Goal: Transaction & Acquisition: Purchase product/service

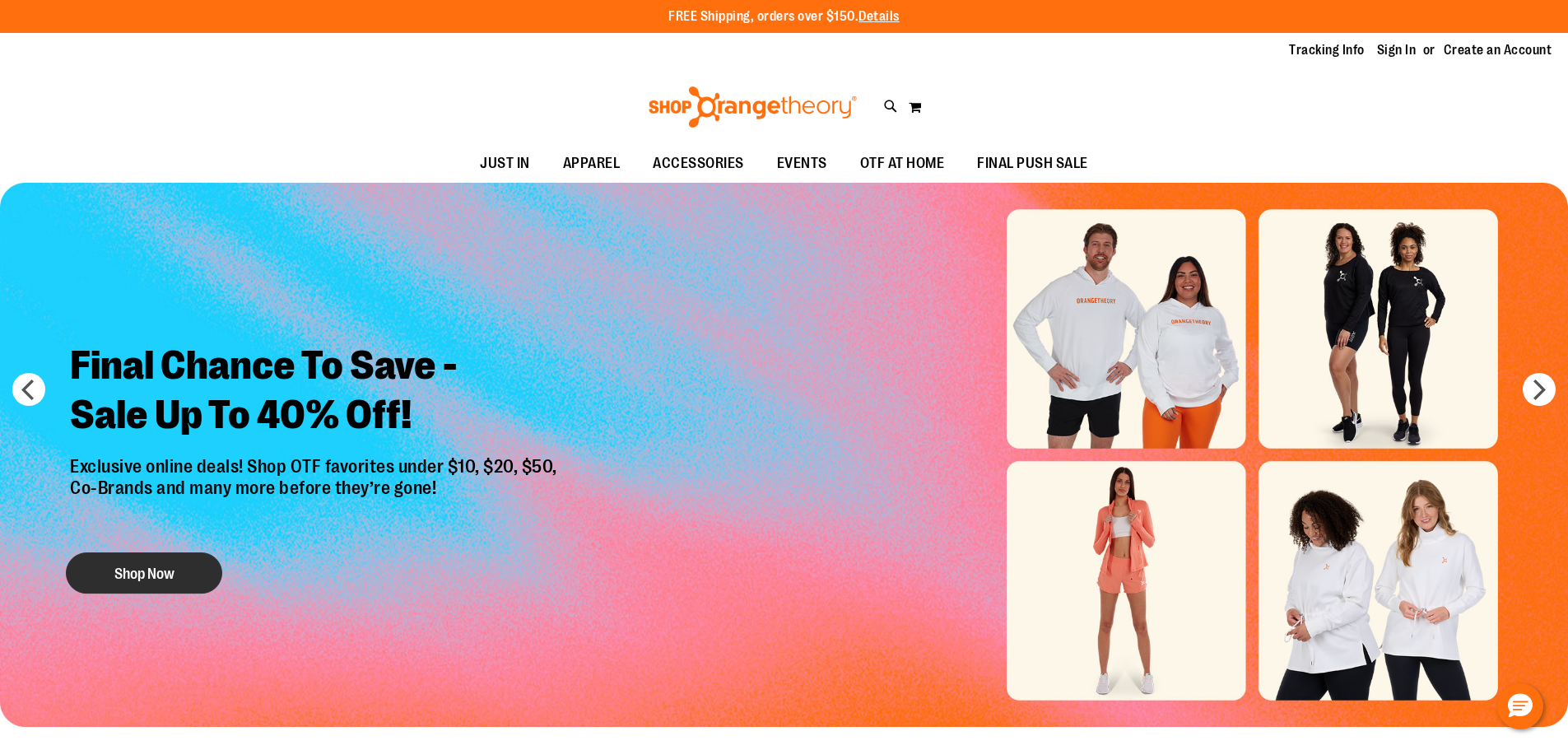
type input "**********"
click at [117, 564] on button "Shop Now" at bounding box center [144, 573] width 156 height 41
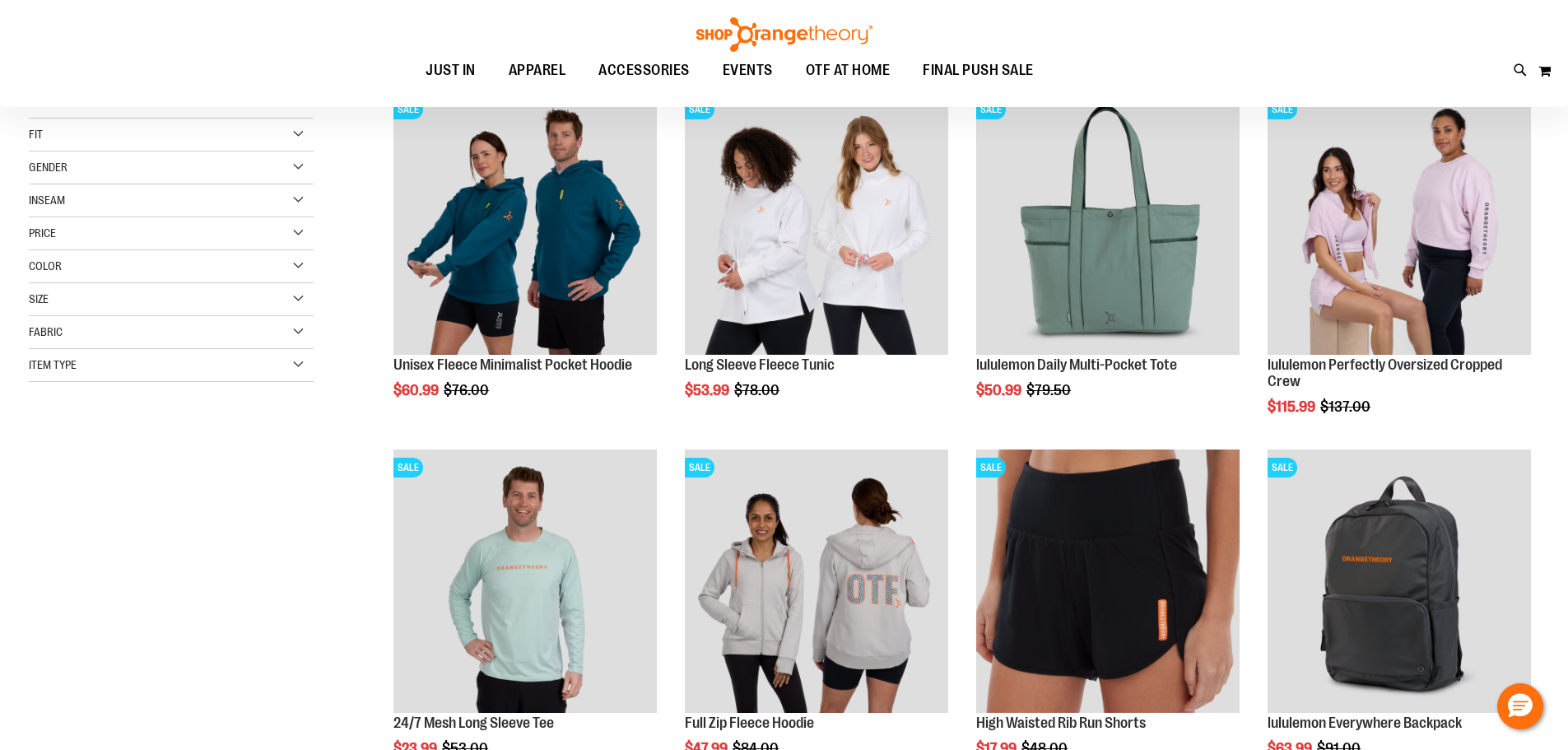
scroll to position [246, 0]
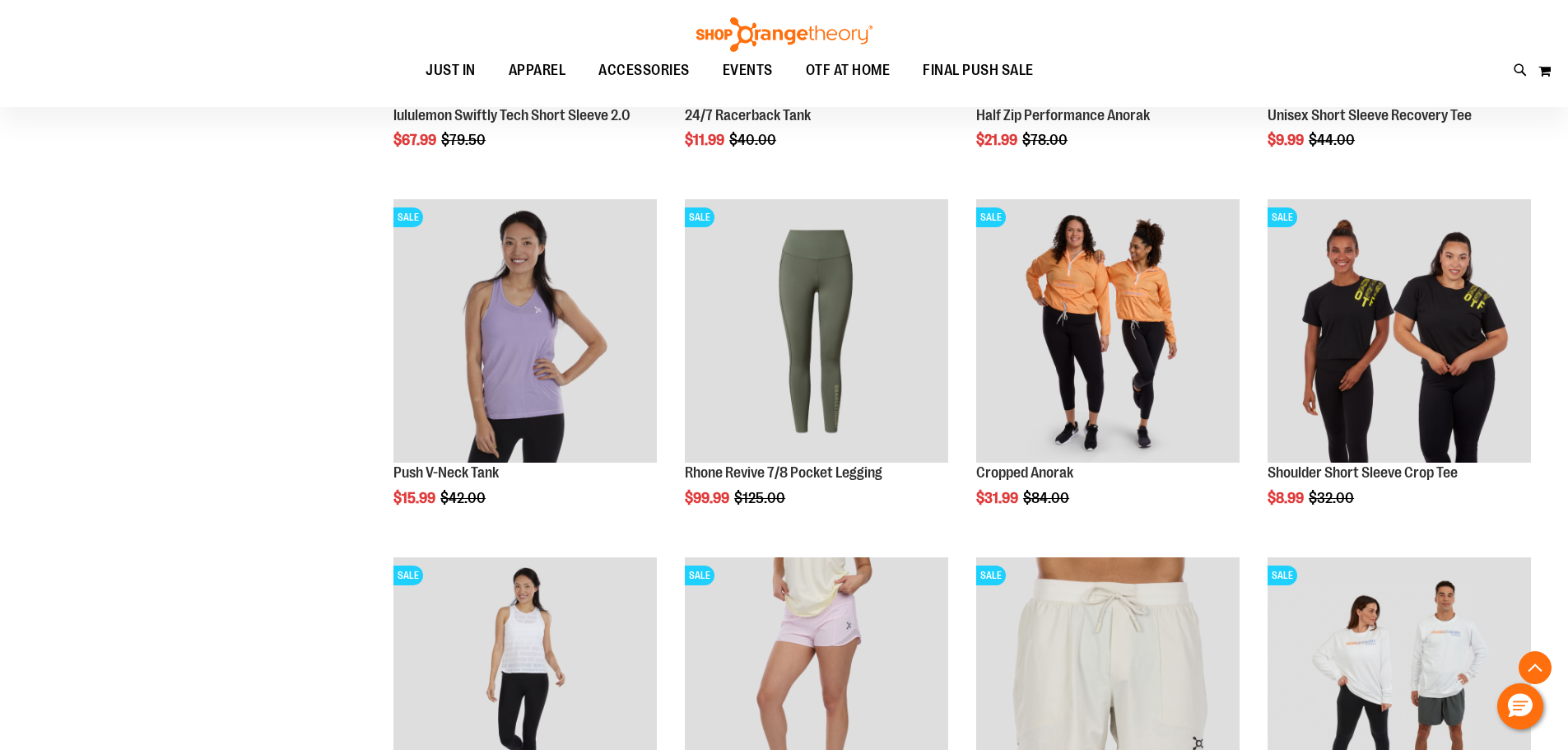
scroll to position [1316, 0]
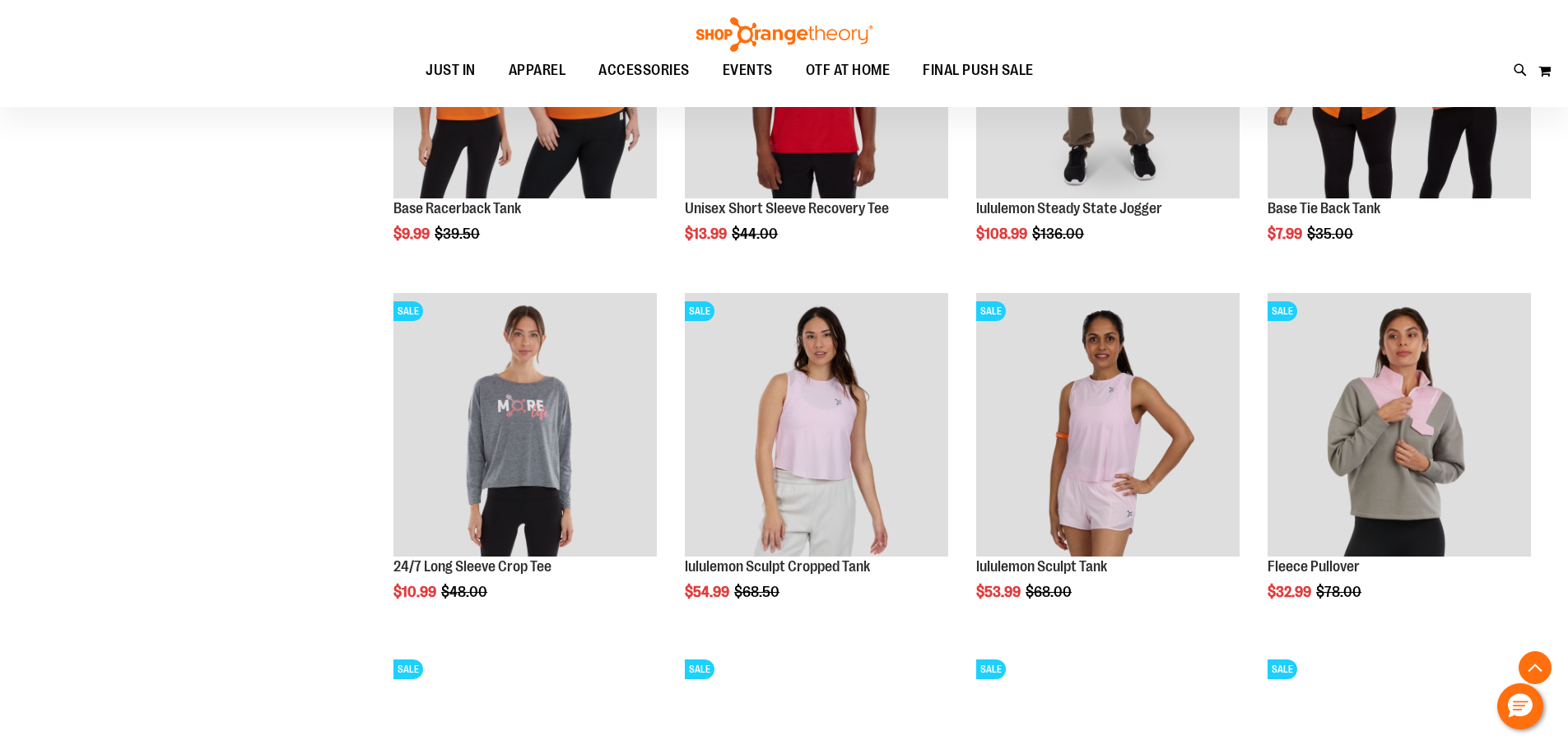
scroll to position [2221, 0]
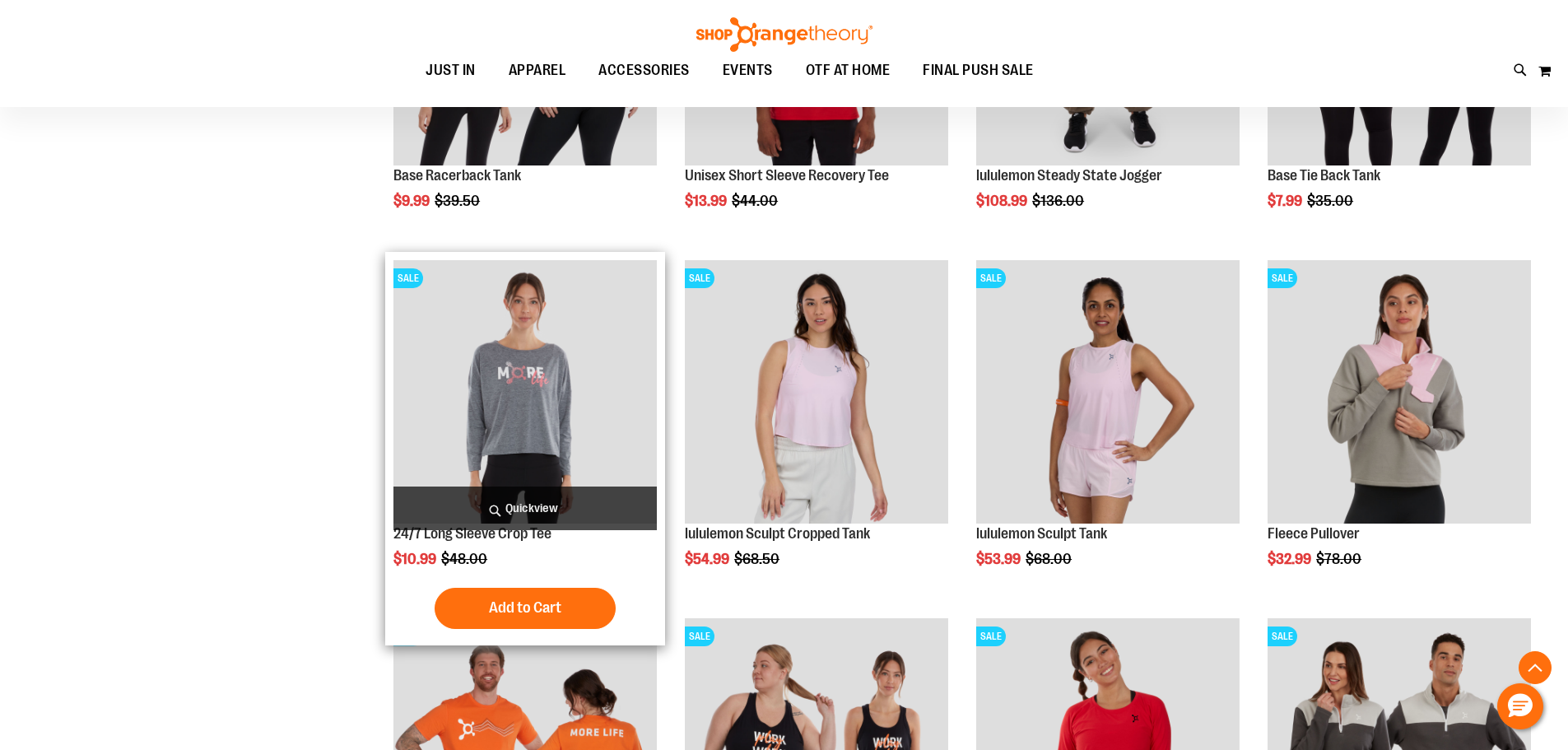
type input "**********"
click at [425, 437] on img "product" at bounding box center [525, 392] width 264 height 264
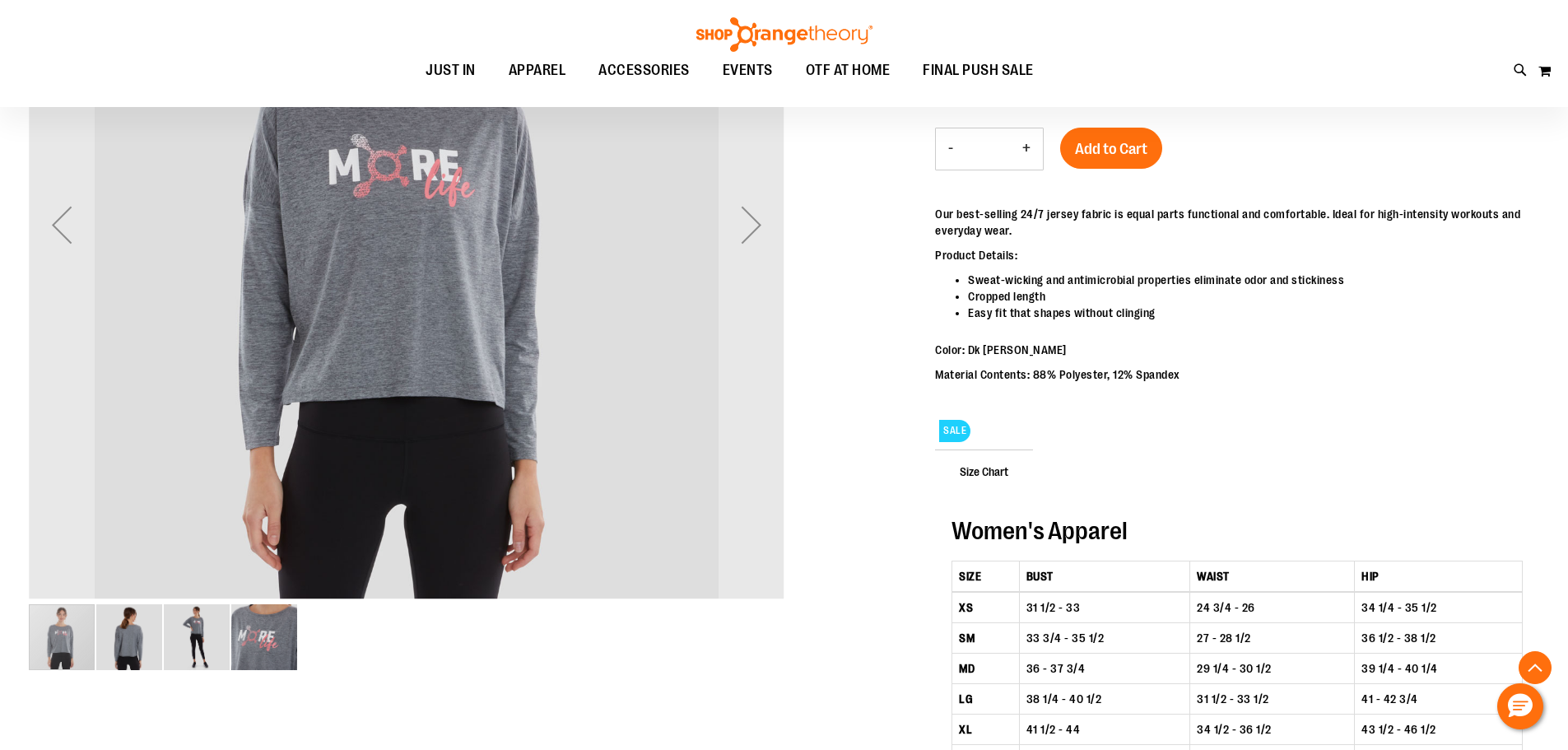
scroll to position [409, 0]
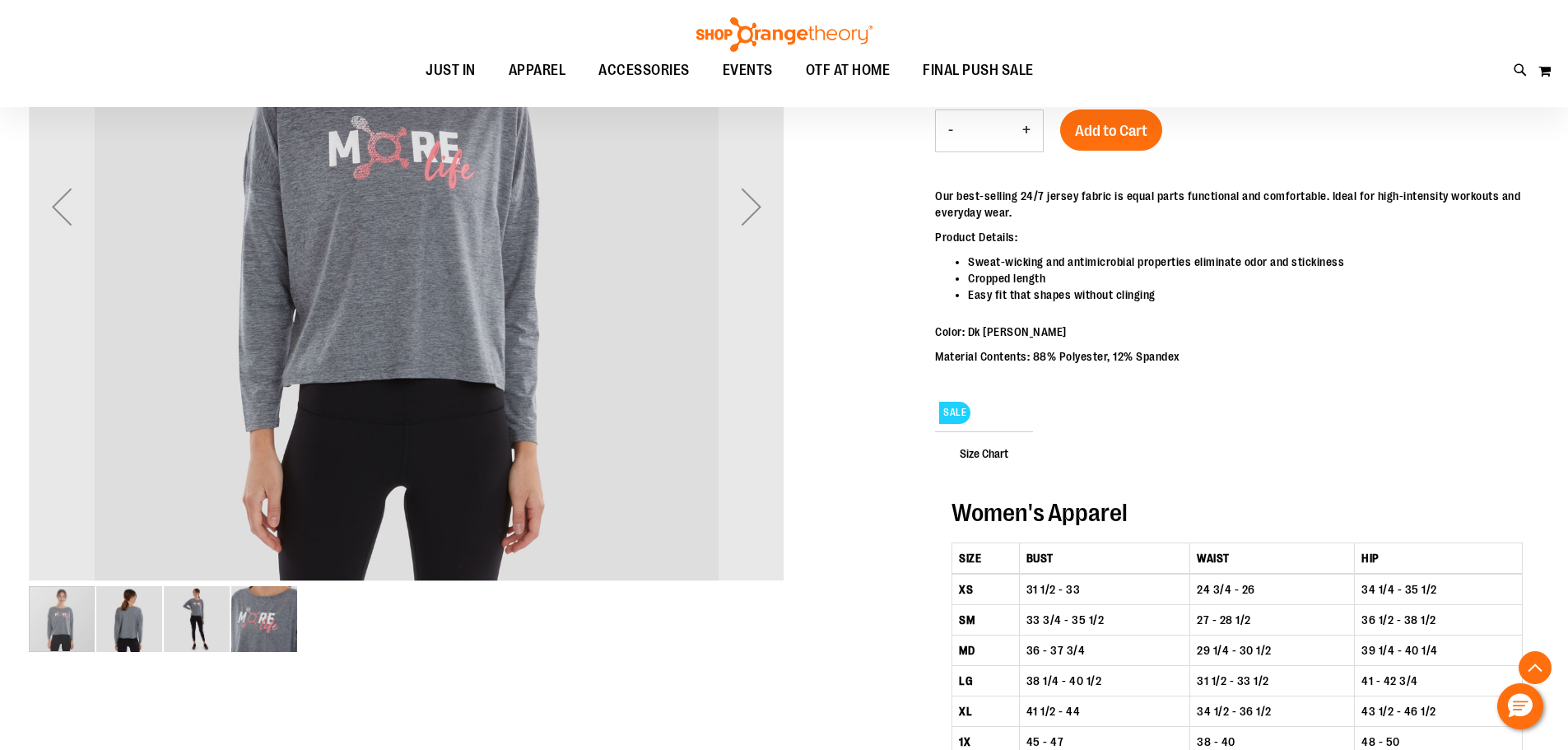
type input "**********"
click at [127, 639] on img "image 2 of 4" at bounding box center [129, 618] width 66 height 66
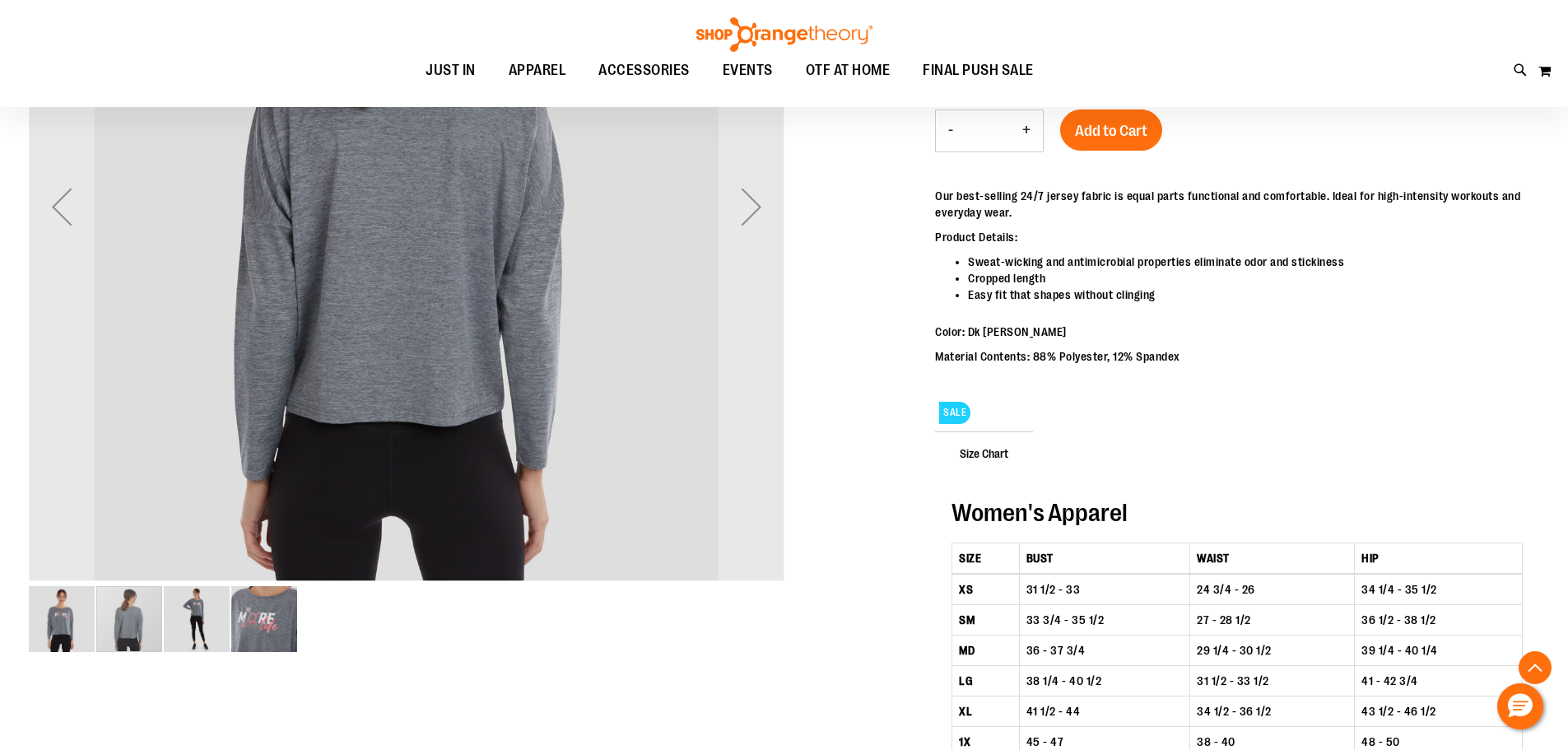
click at [178, 626] on img "image 3 of 4" at bounding box center [196, 618] width 66 height 66
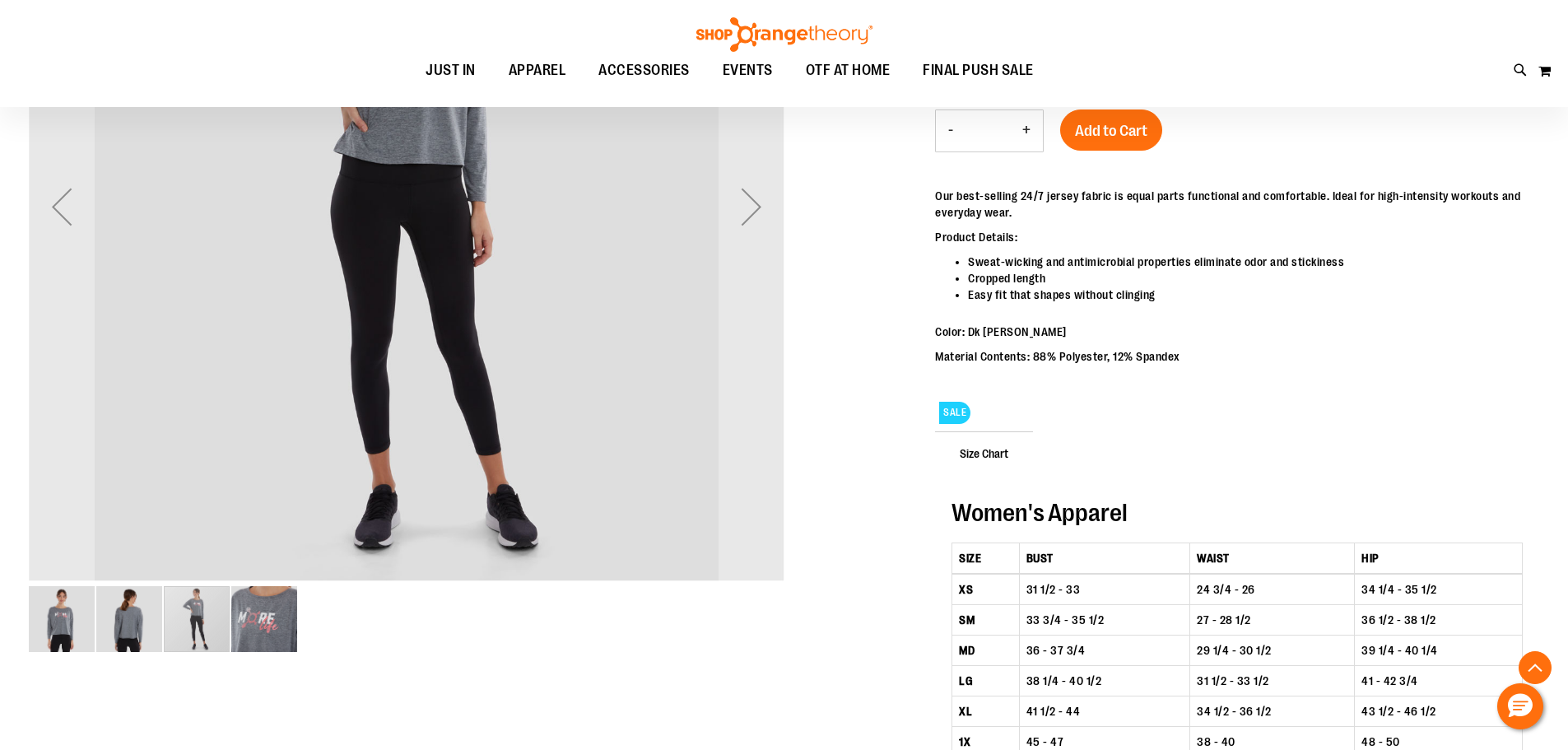
click at [257, 618] on img "image 4 of 4" at bounding box center [264, 618] width 66 height 66
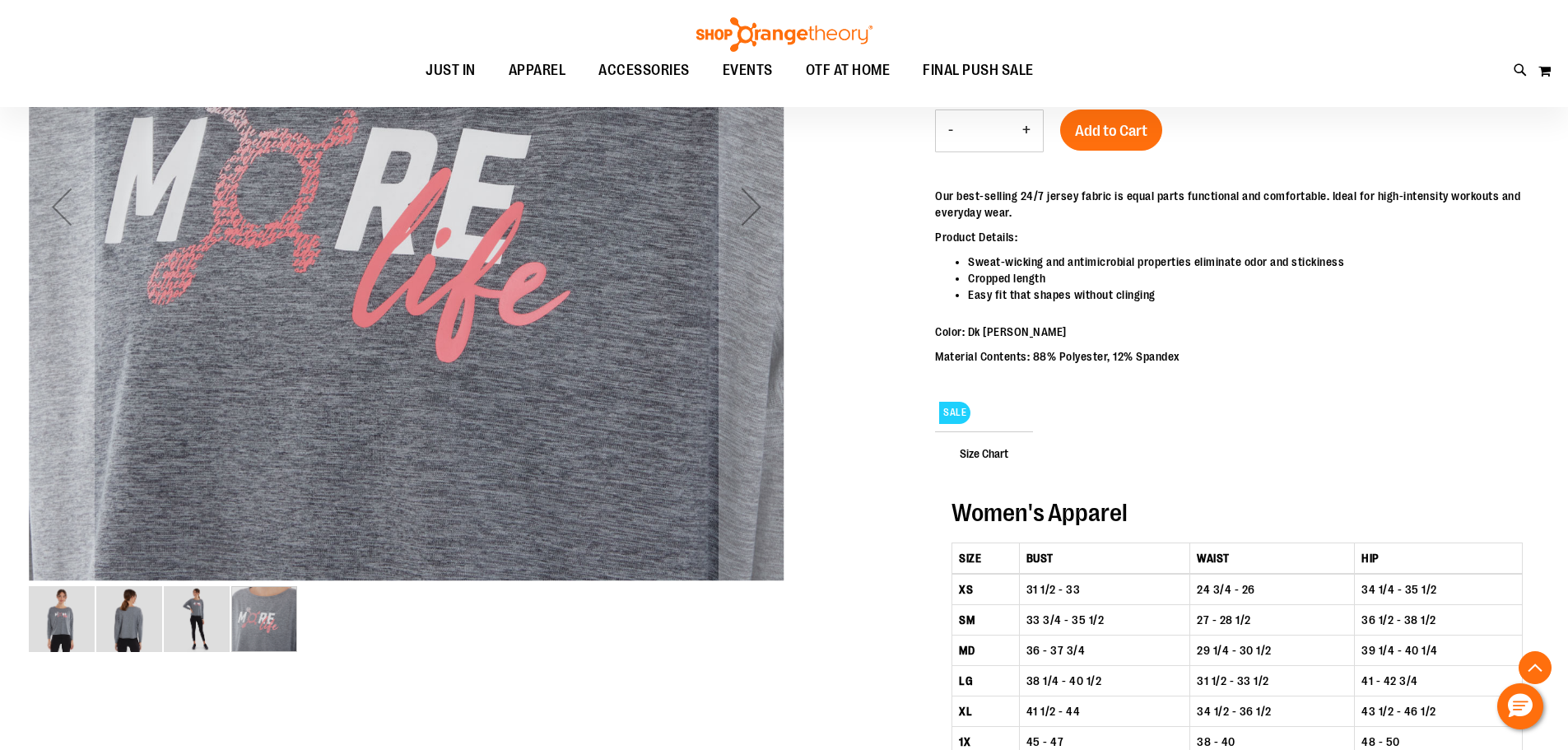
click at [67, 620] on img "image 1 of 4" at bounding box center [61, 618] width 66 height 66
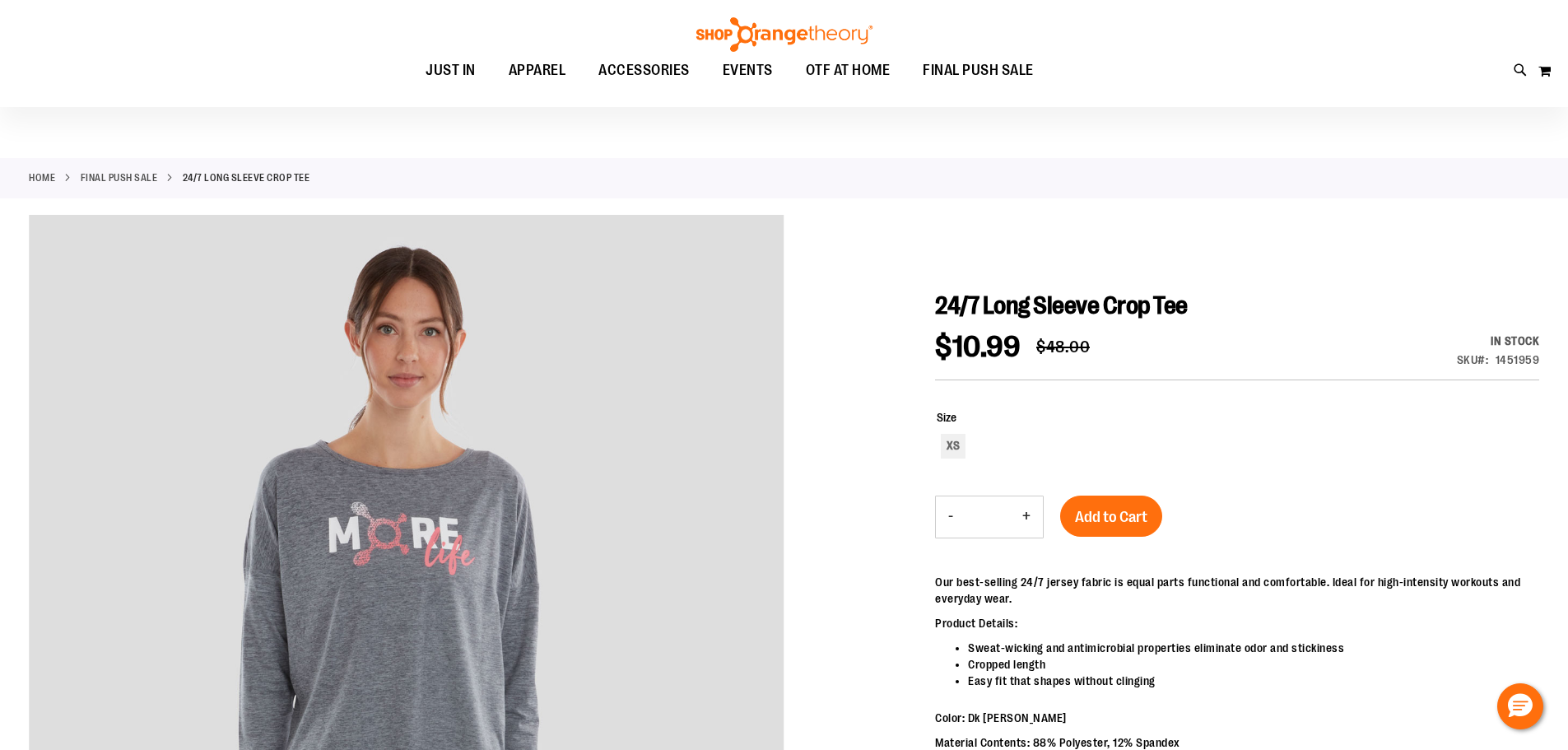
scroll to position [0, 0]
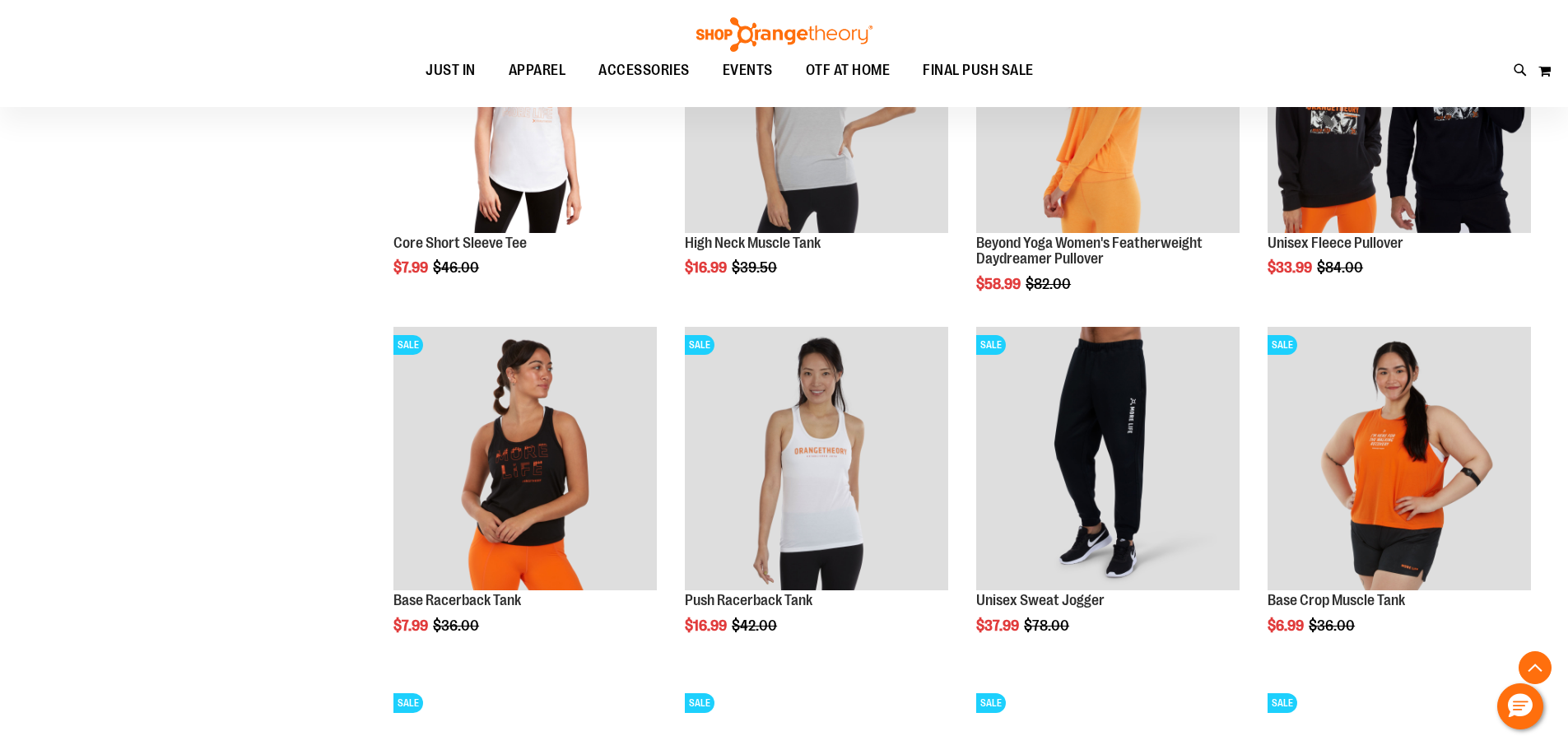
scroll to position [1533, 0]
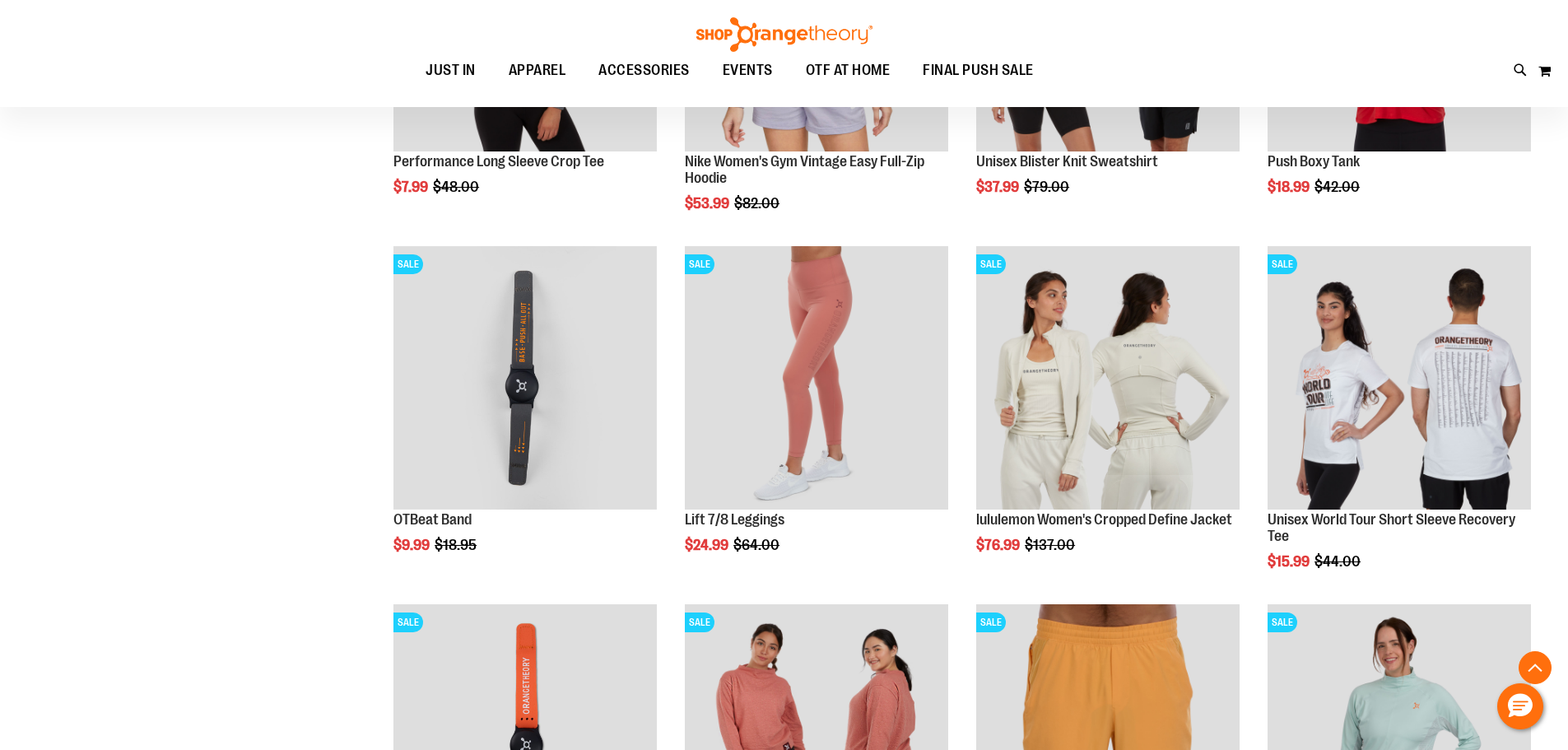
scroll to position [2274, 0]
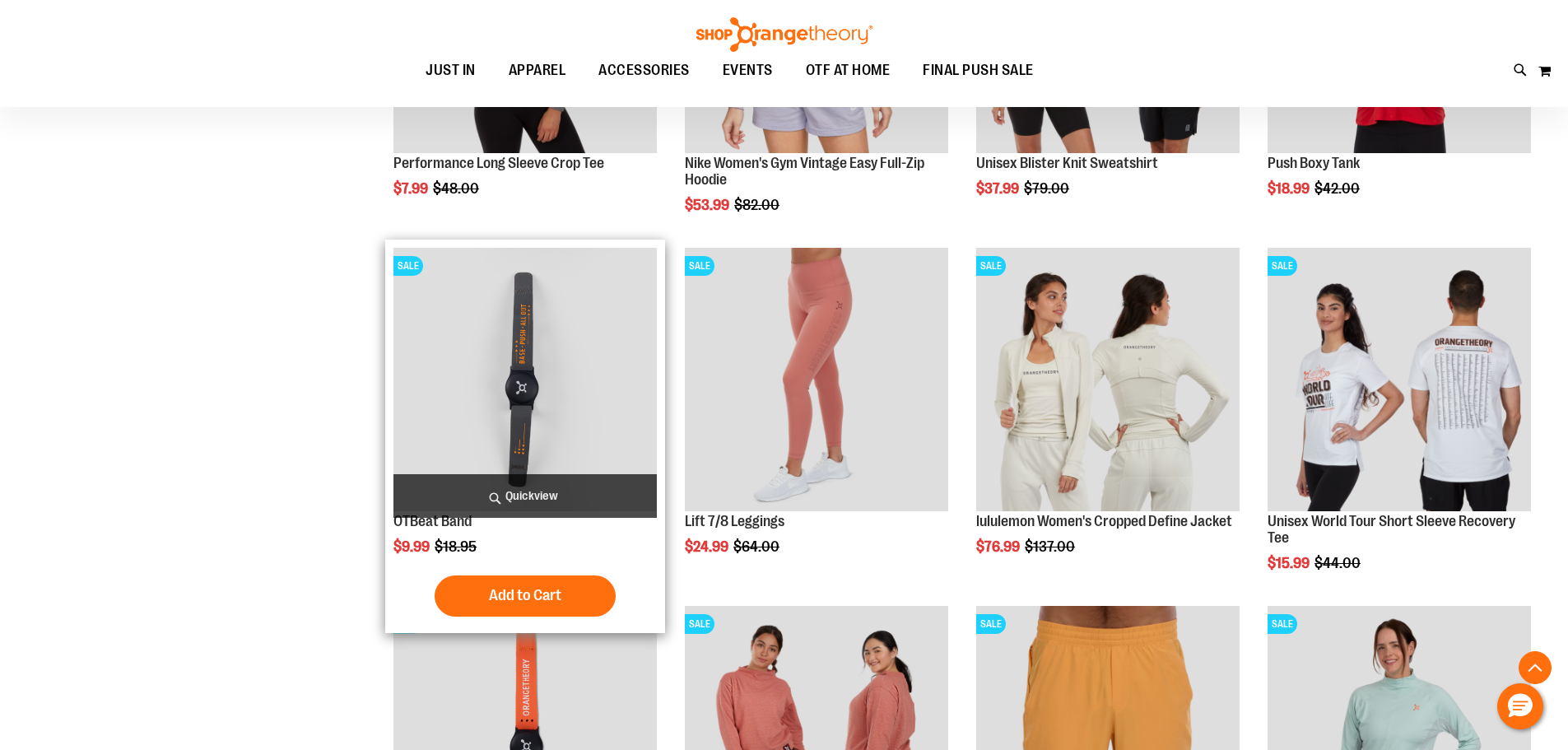
type input "**********"
click at [512, 421] on img "product" at bounding box center [525, 380] width 264 height 264
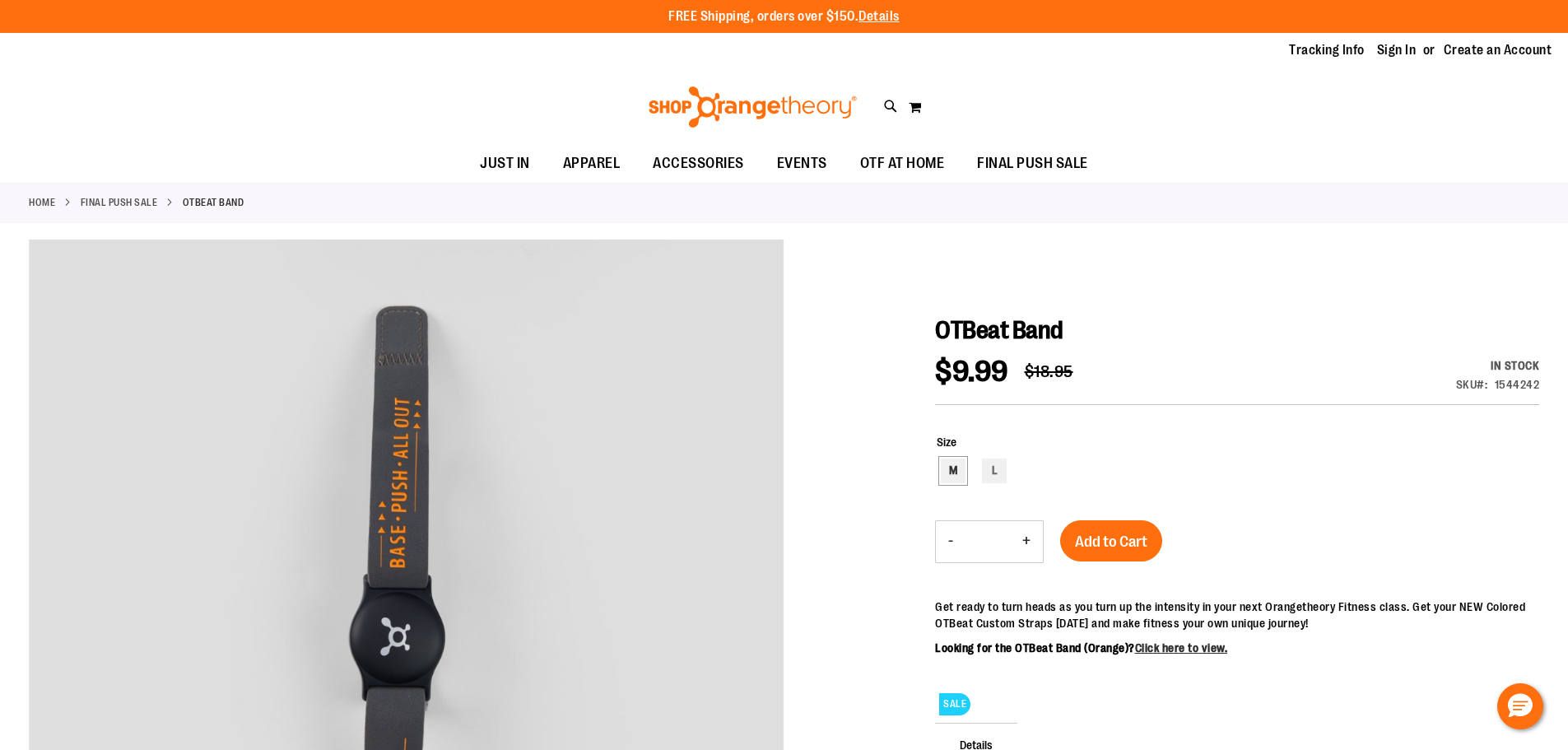
type input "**********"
click at [953, 475] on div "M" at bounding box center [952, 471] width 25 height 25
type input "***"
click at [1162, 545] on button "Add to Cart" at bounding box center [1111, 540] width 102 height 41
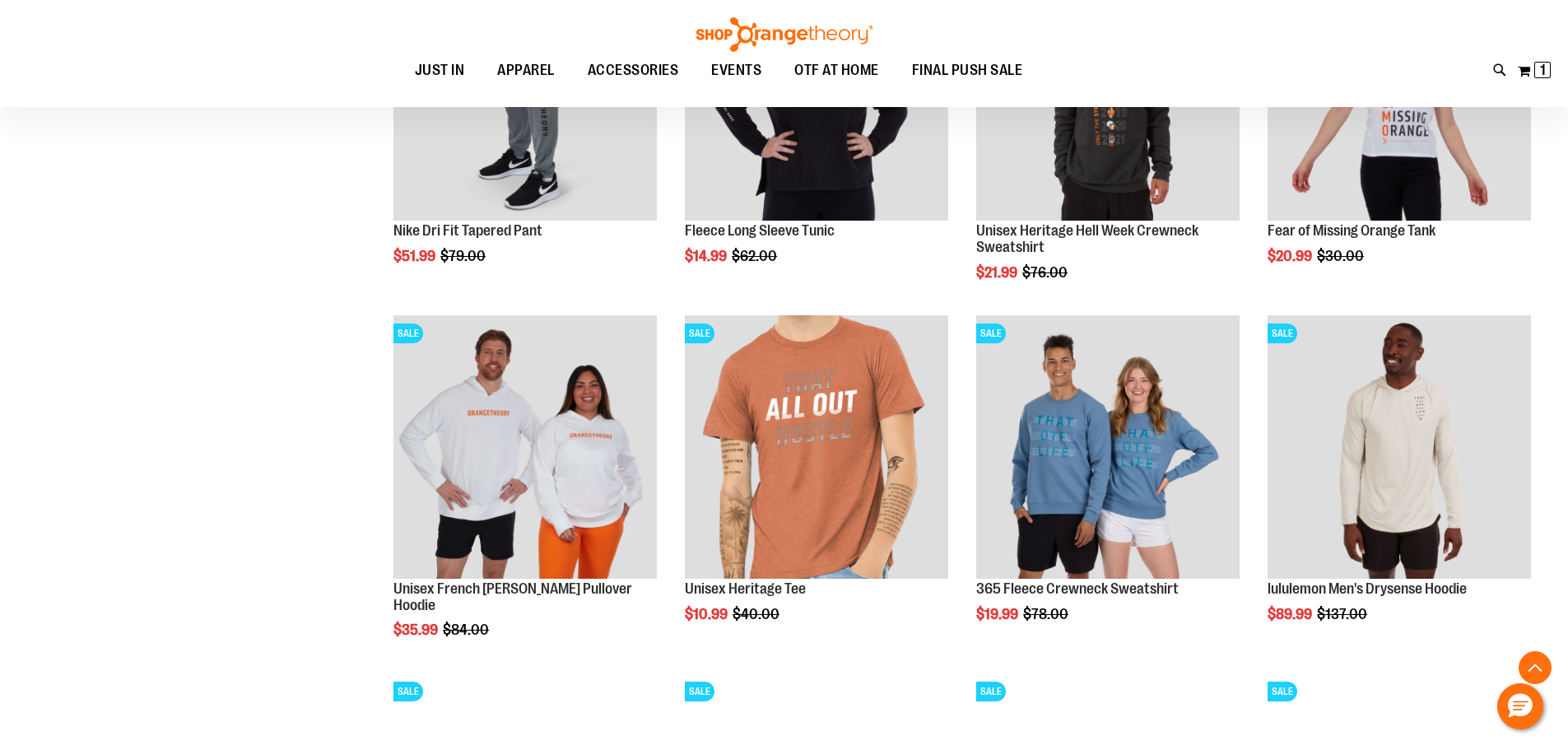
scroll to position [1533, 0]
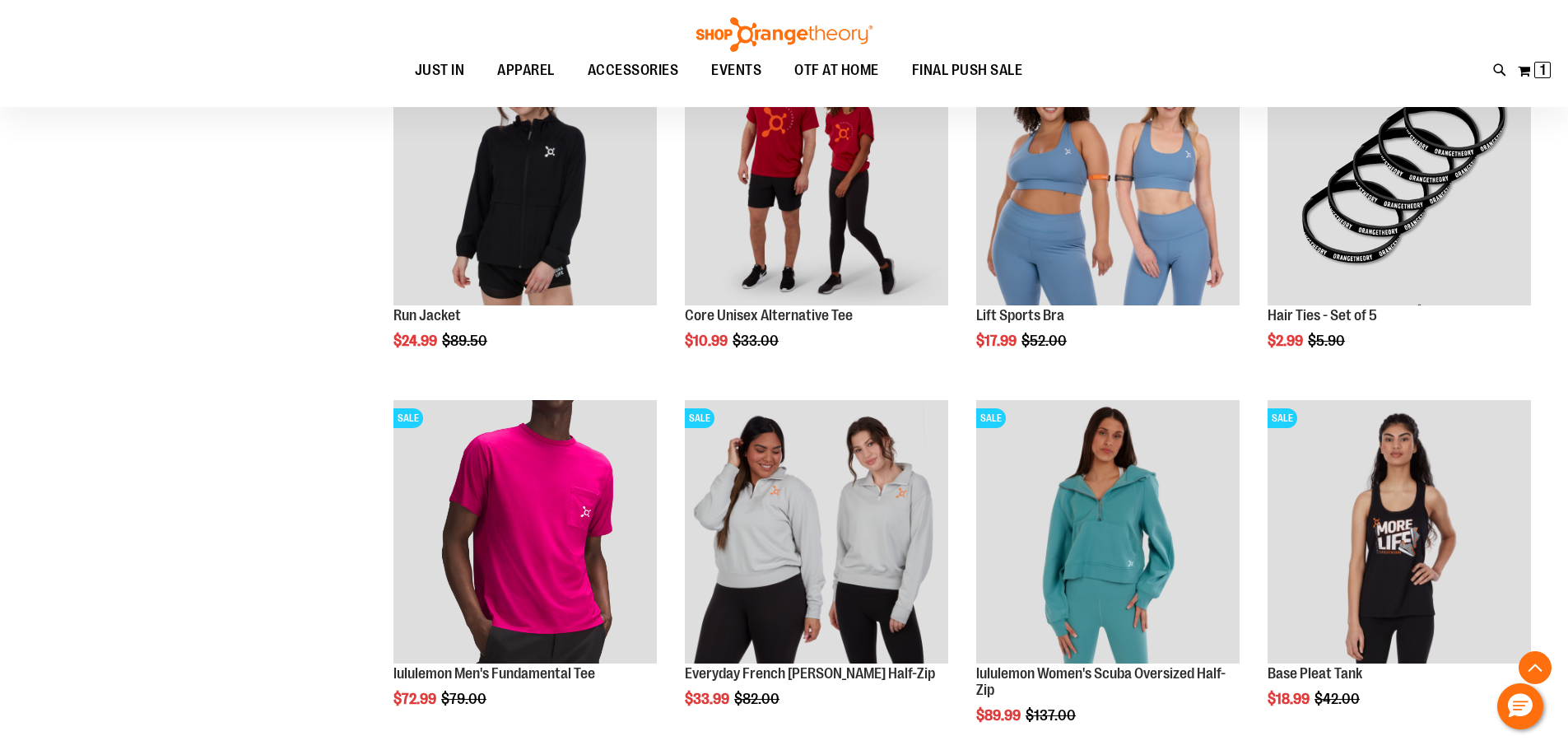
scroll to position [2110, 0]
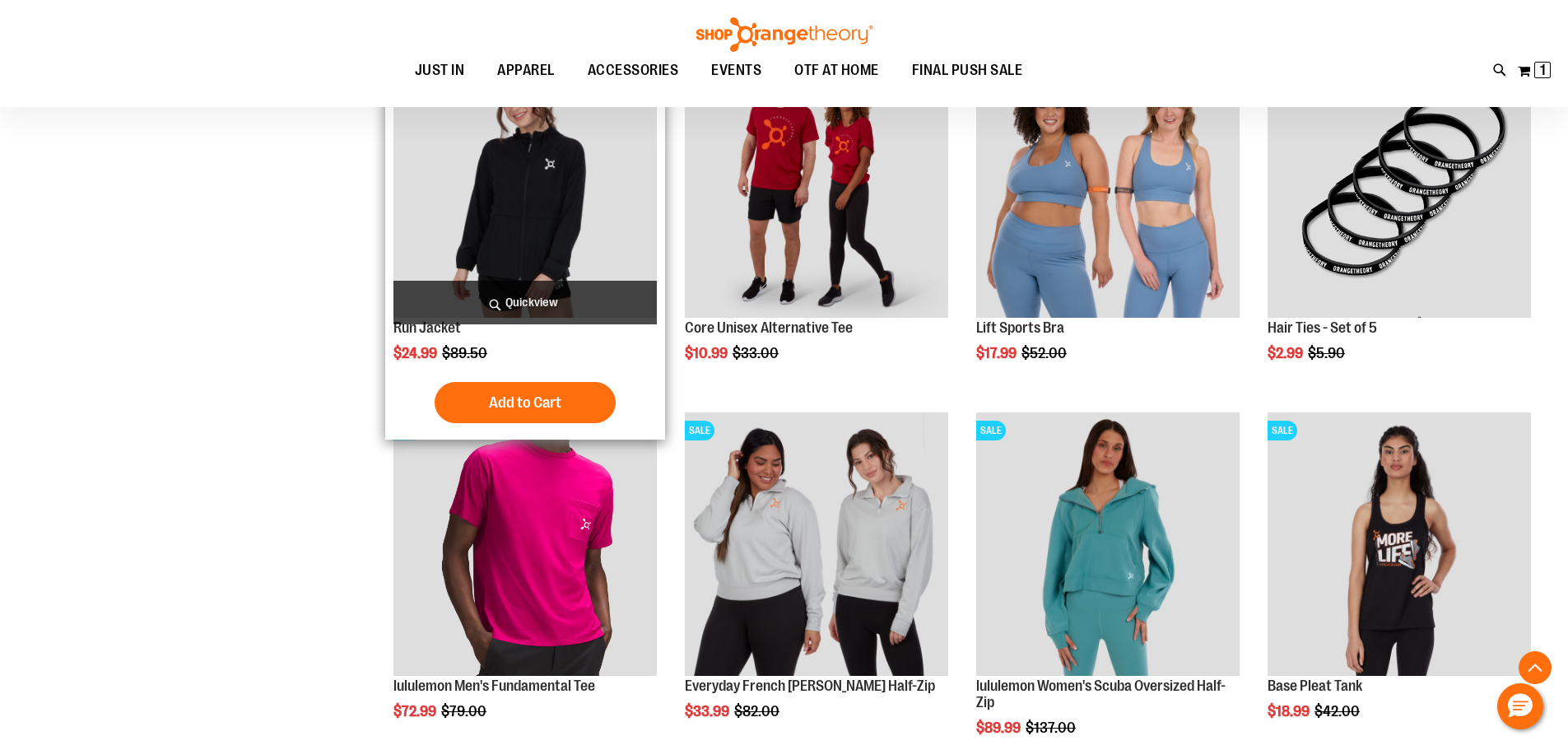
type input "**********"
click at [504, 213] on img "product" at bounding box center [525, 187] width 264 height 264
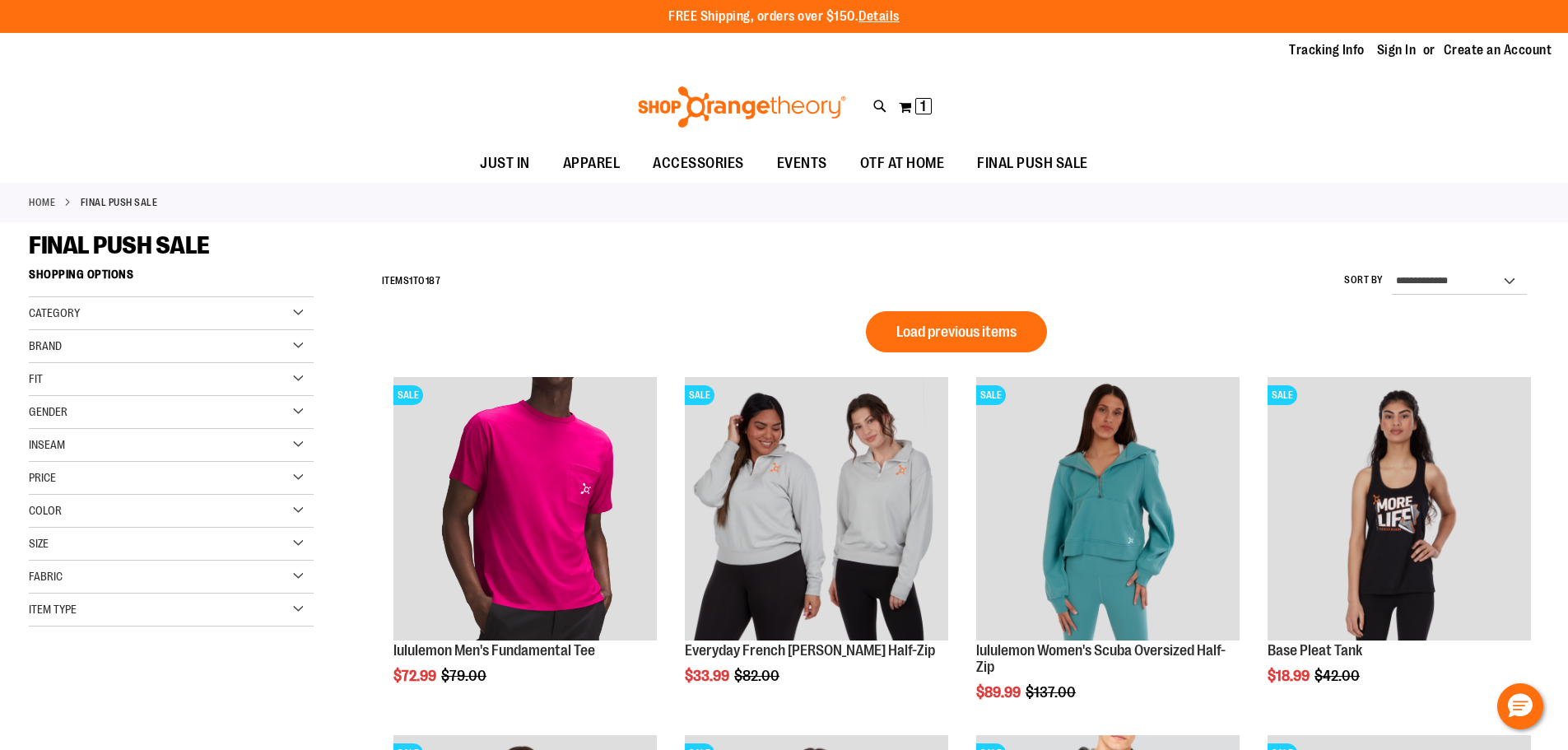
scroll to position [1122, 0]
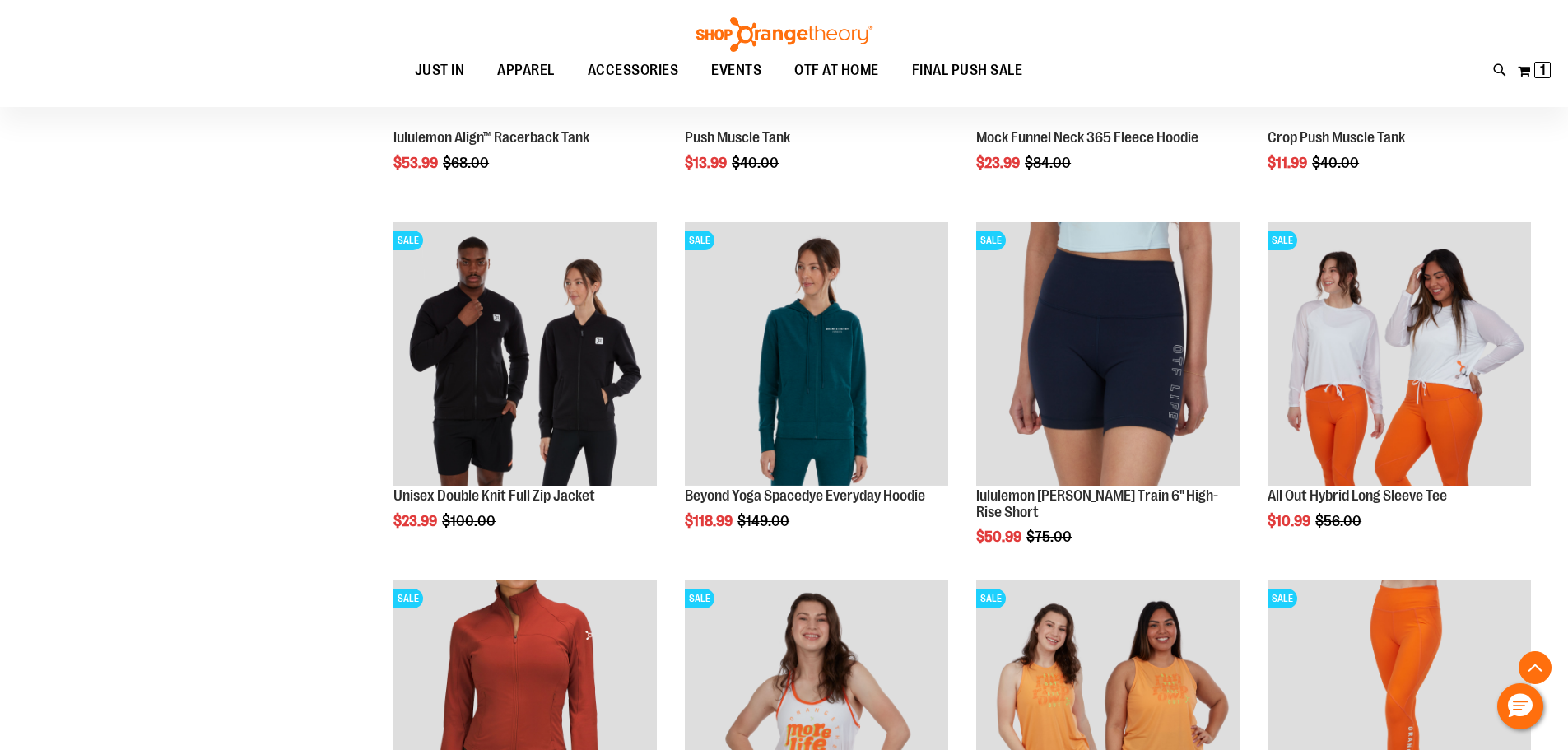
scroll to position [2686, 0]
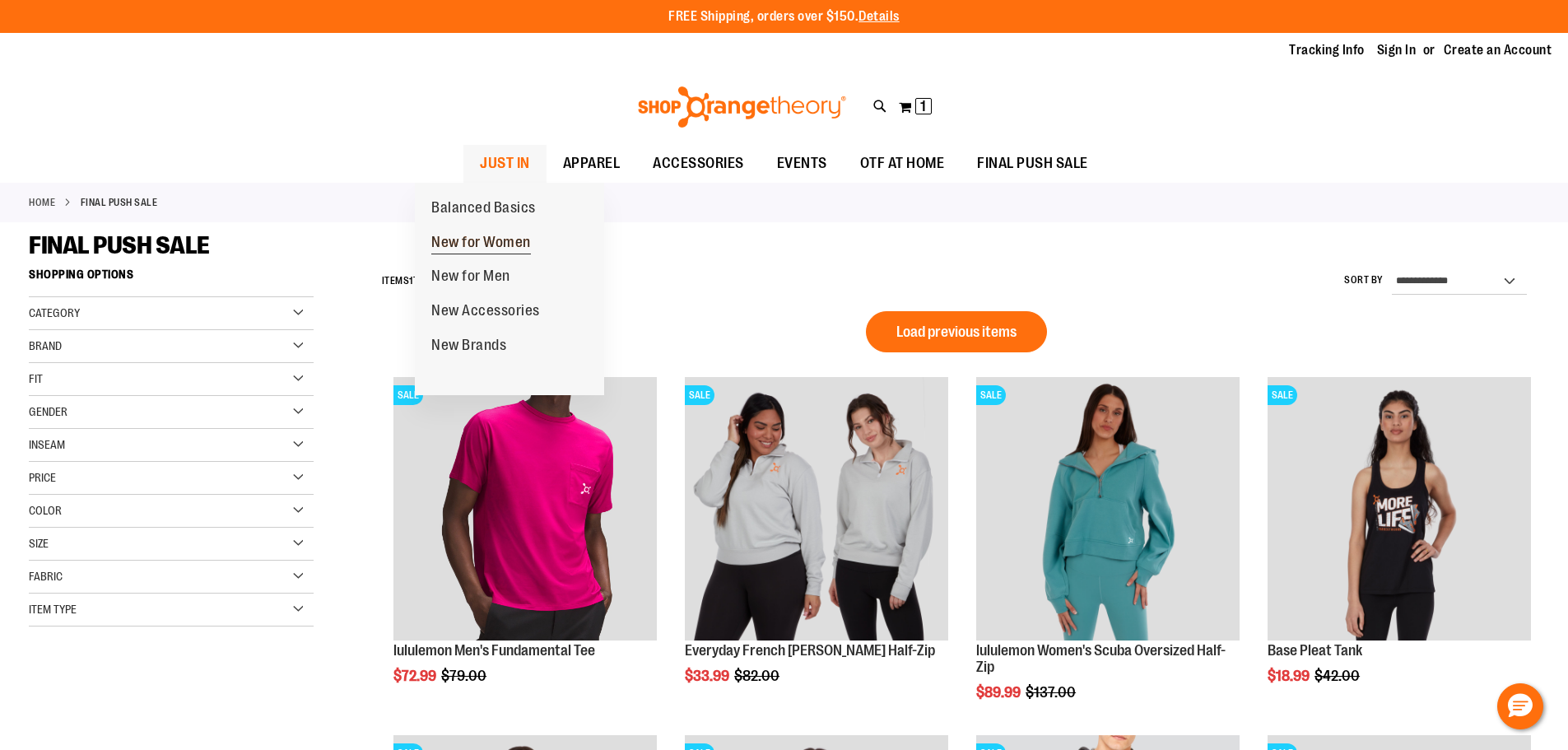
type input "**********"
click at [471, 239] on span "New for Women" at bounding box center [481, 244] width 99 height 20
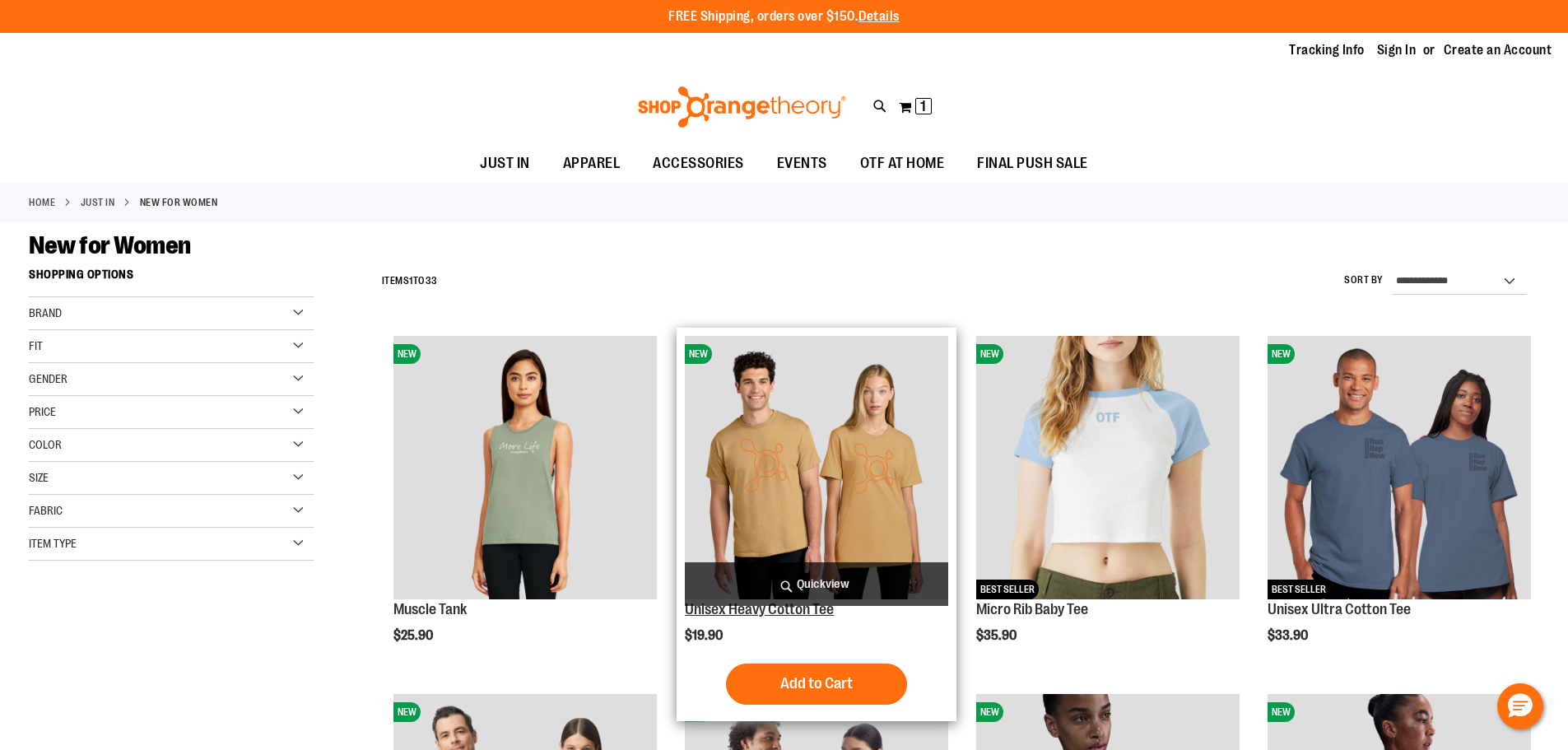
type input "**********"
click at [765, 613] on link "Unisex Heavy Cotton Tee" at bounding box center [759, 609] width 149 height 17
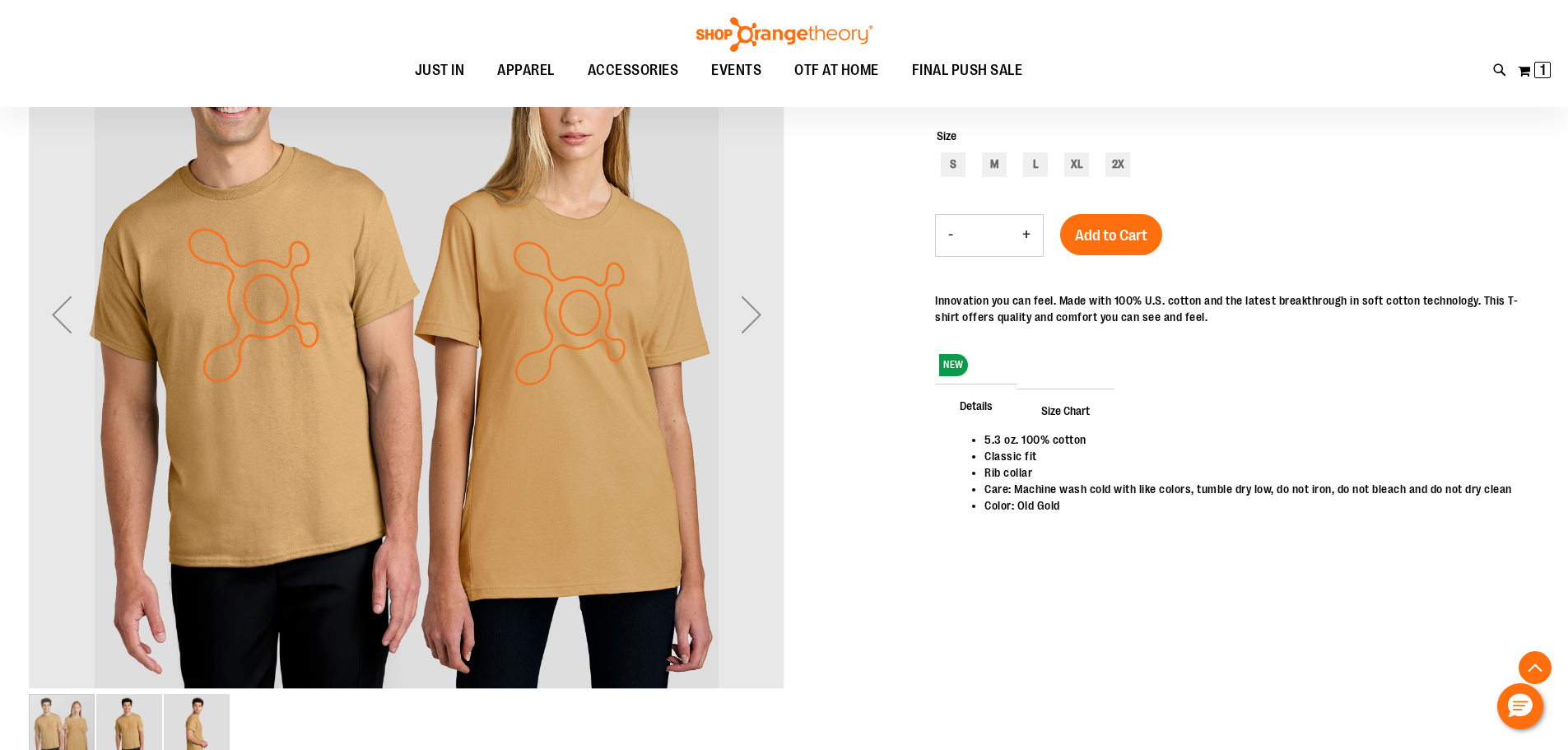
scroll to position [329, 0]
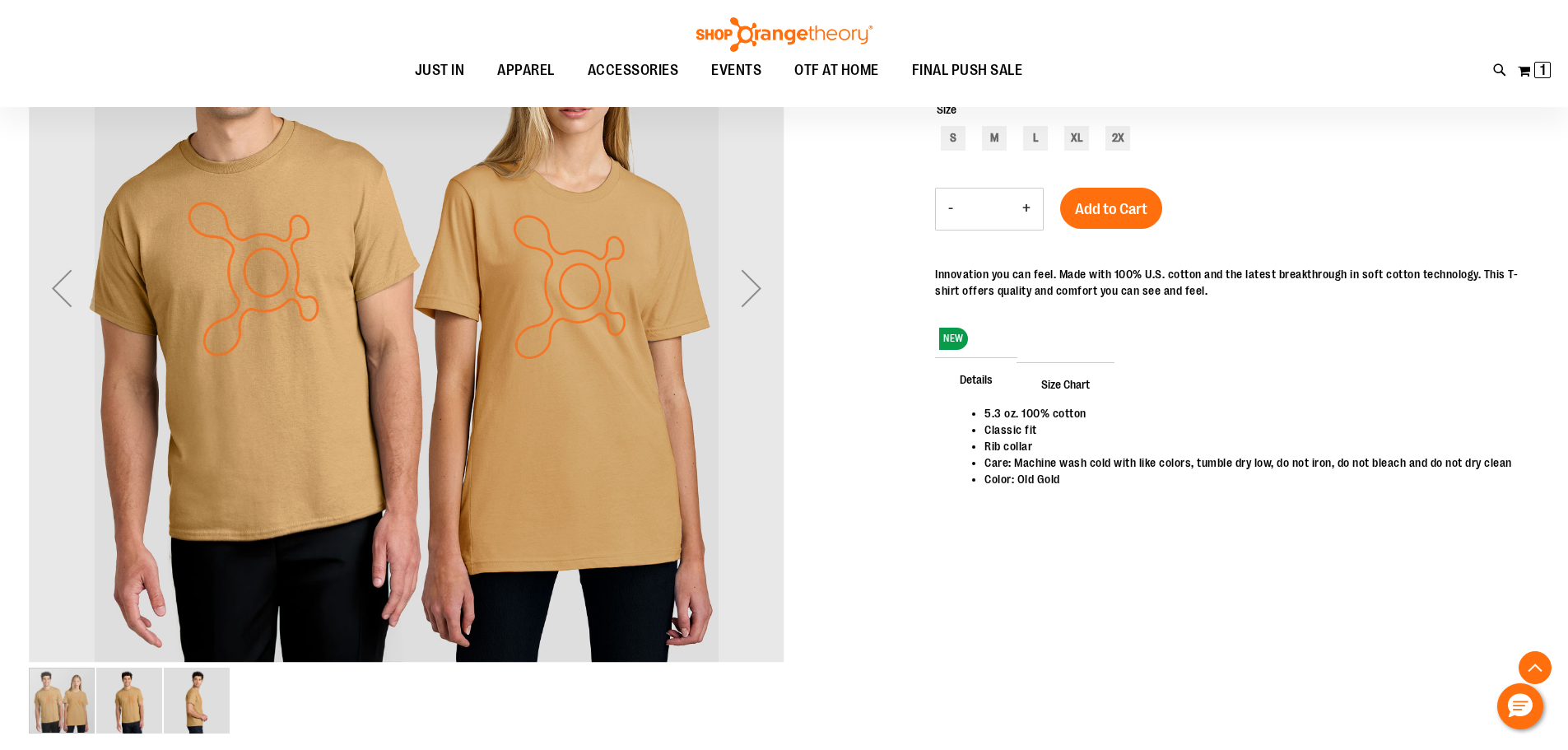
type input "**********"
click at [120, 705] on img "image 2 of 3" at bounding box center [129, 700] width 66 height 66
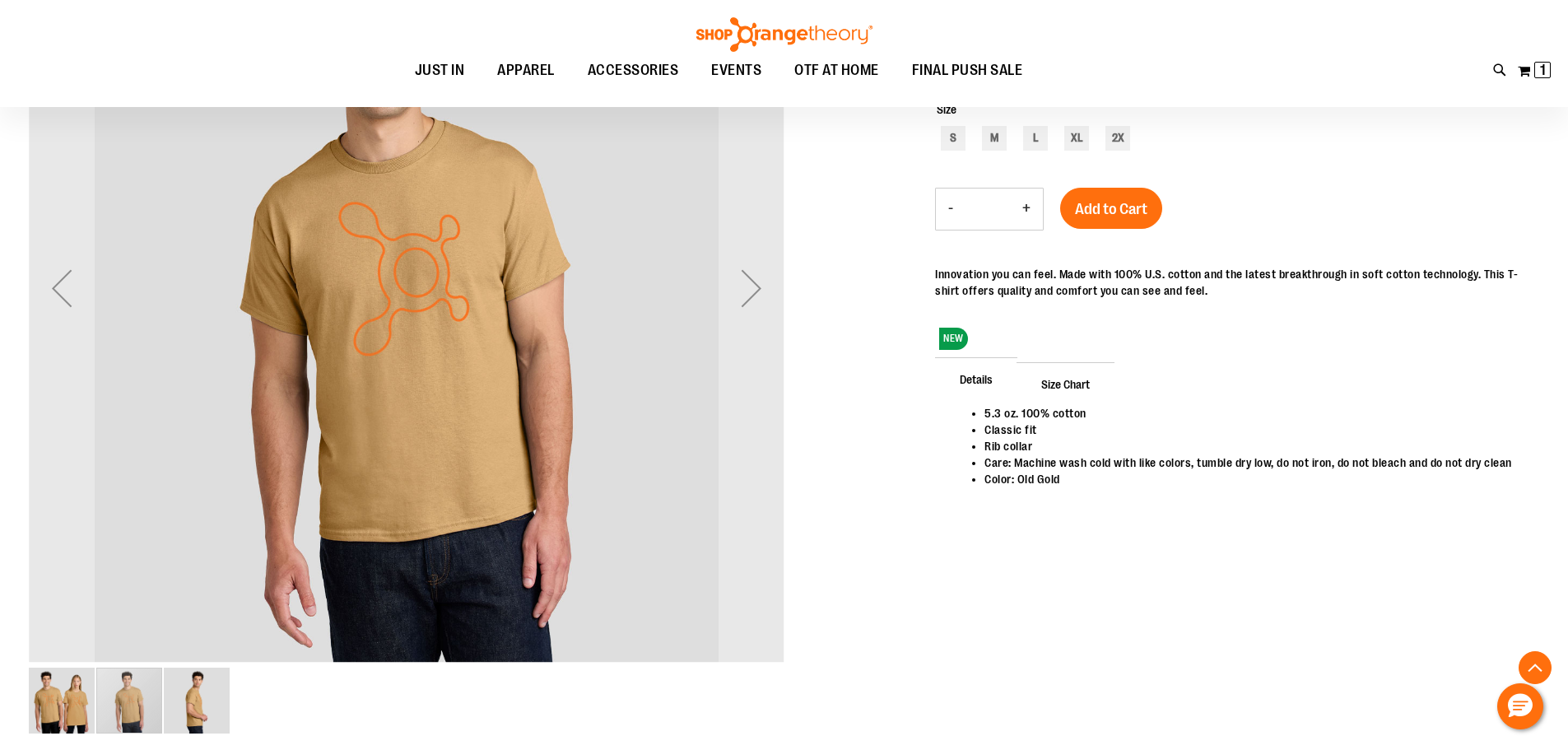
click at [185, 700] on img "image 3 of 3" at bounding box center [196, 700] width 66 height 66
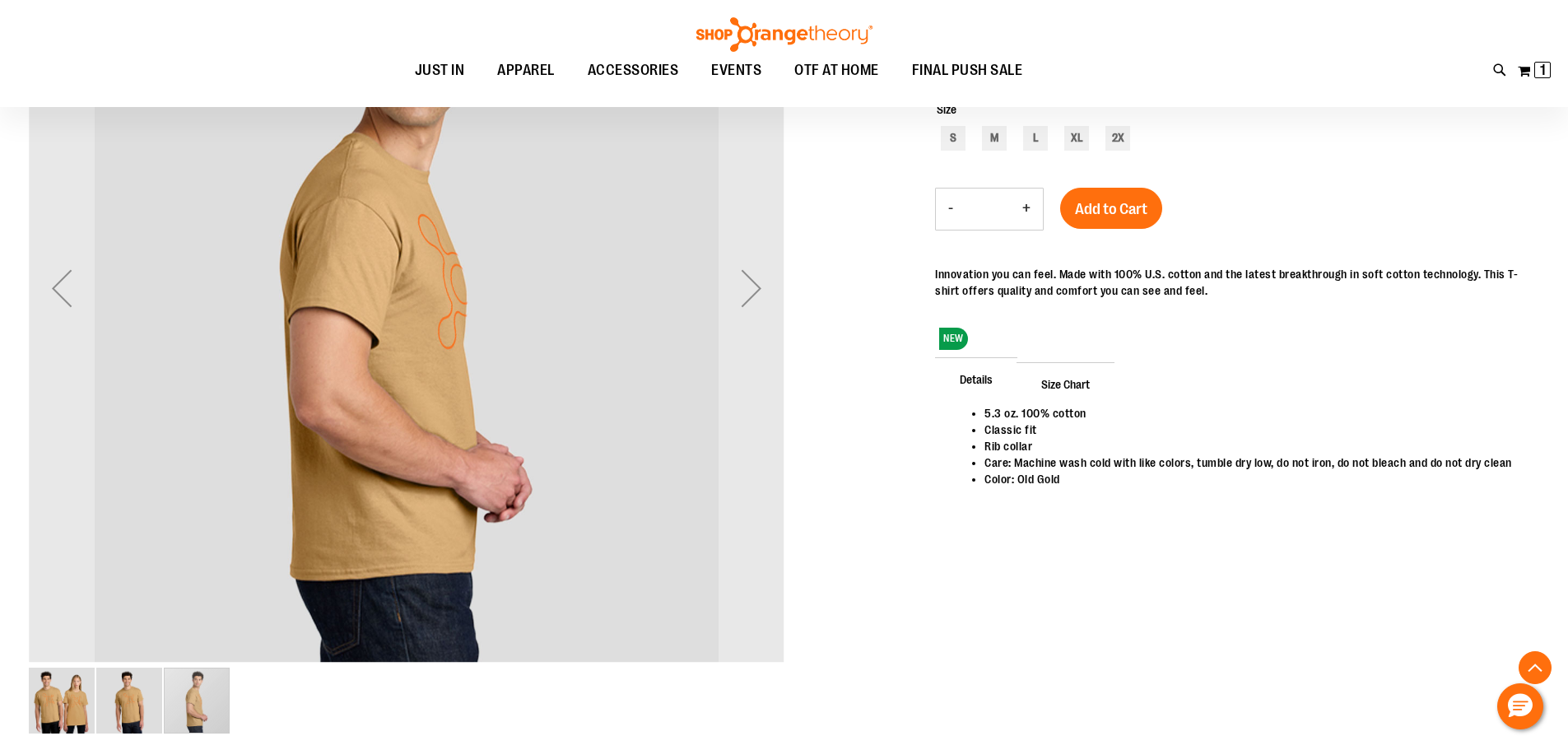
click at [110, 705] on img "image 2 of 3" at bounding box center [129, 700] width 66 height 66
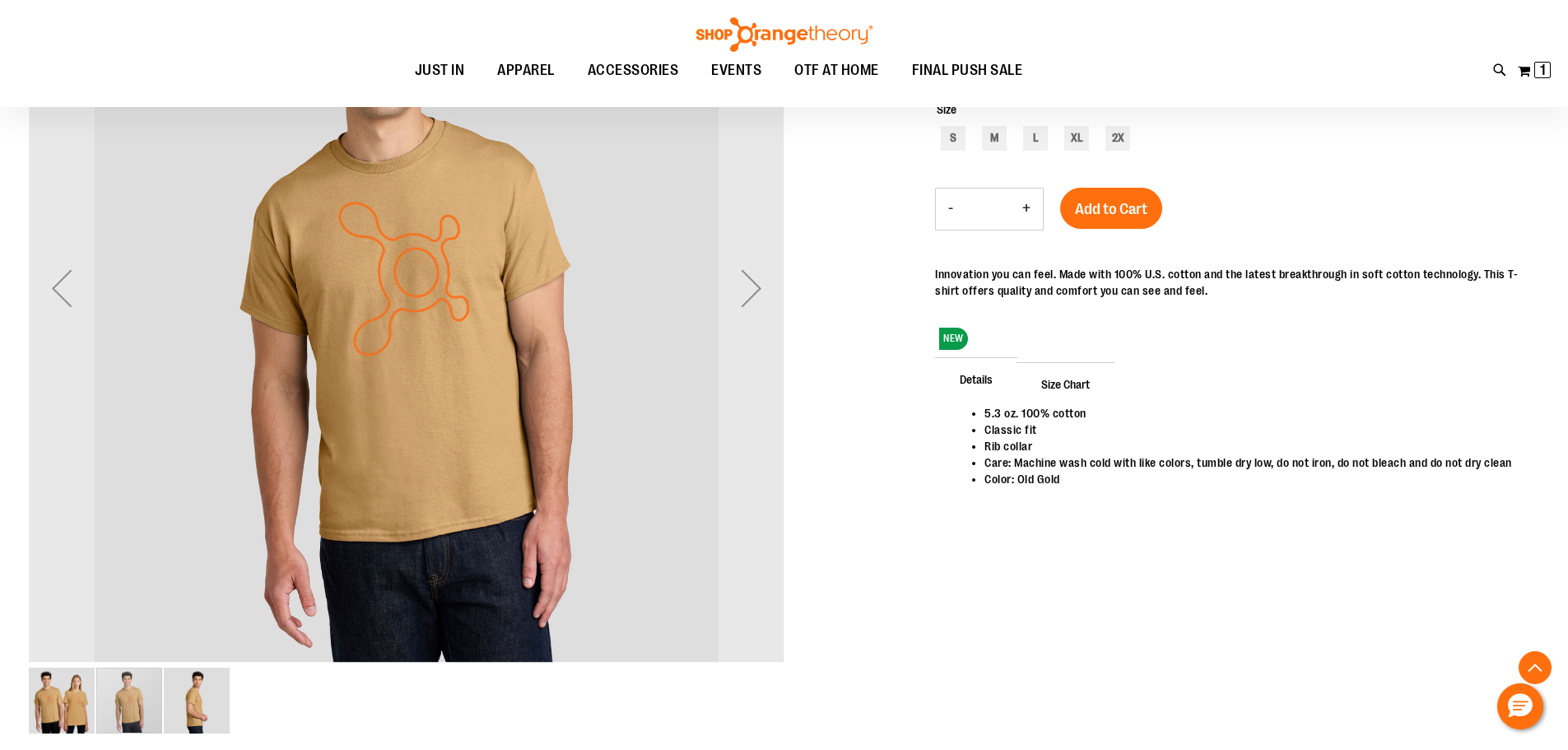
click at [163, 705] on img "image 3 of 3" at bounding box center [196, 700] width 66 height 66
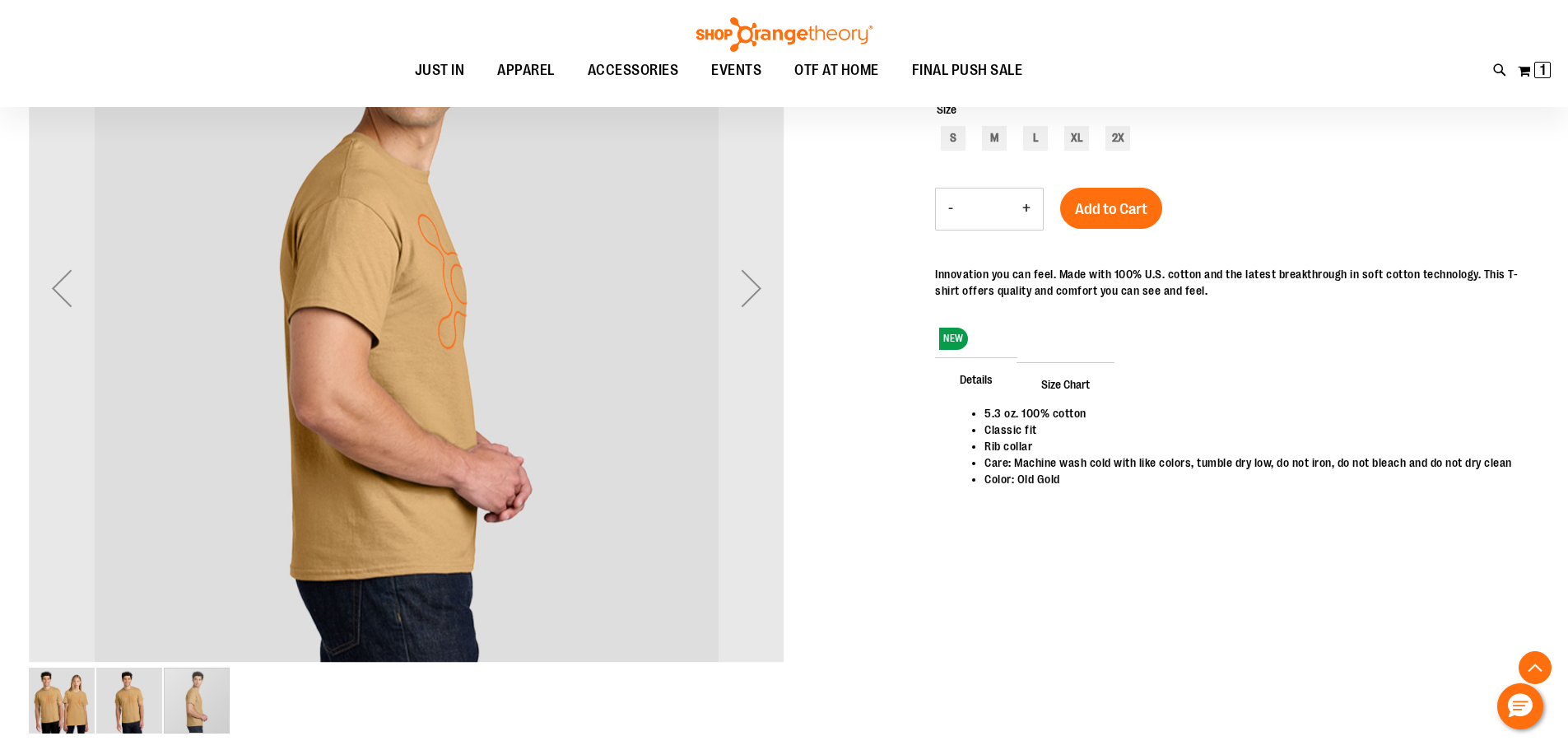
click at [69, 706] on img "image 1 of 3" at bounding box center [61, 700] width 66 height 66
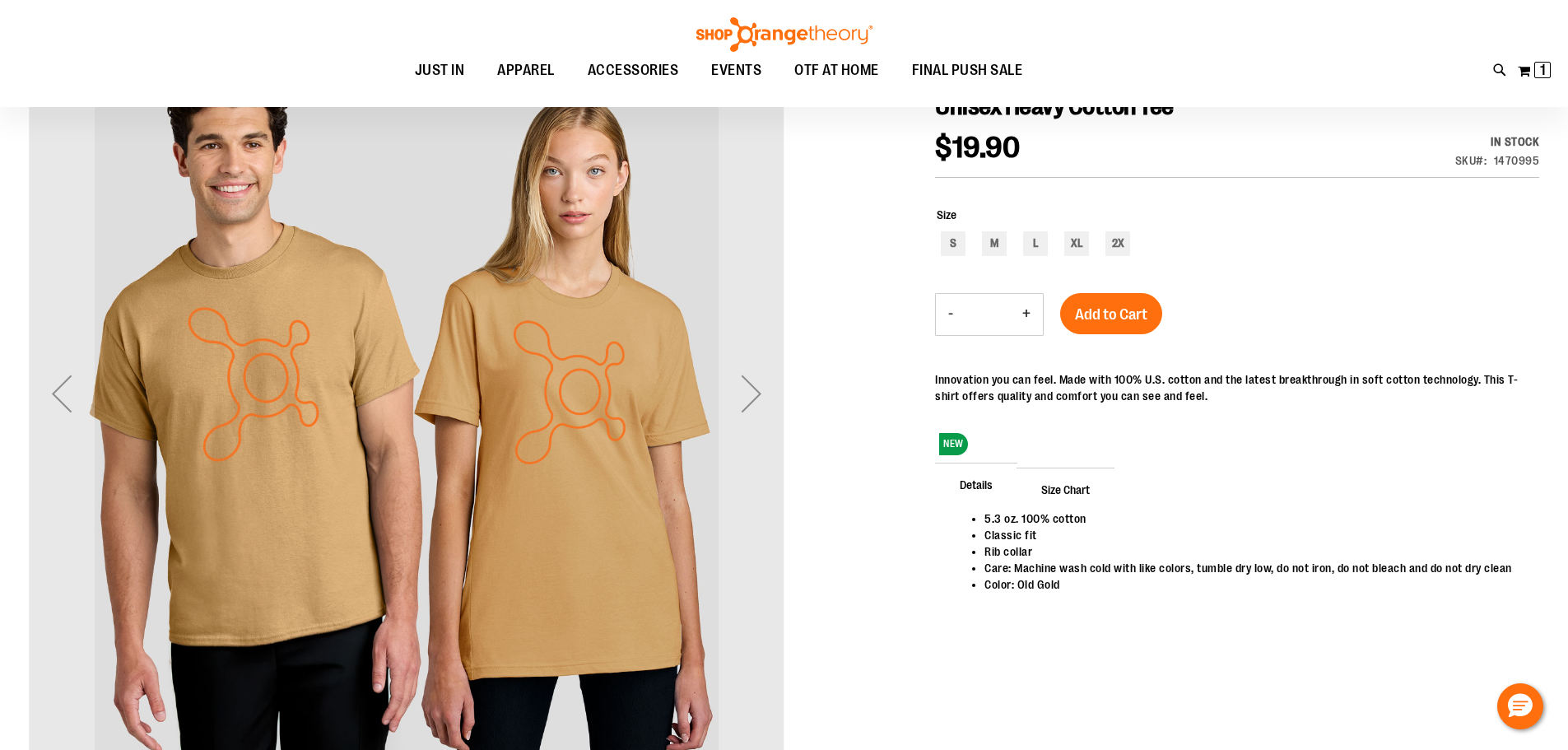
scroll to position [163, 0]
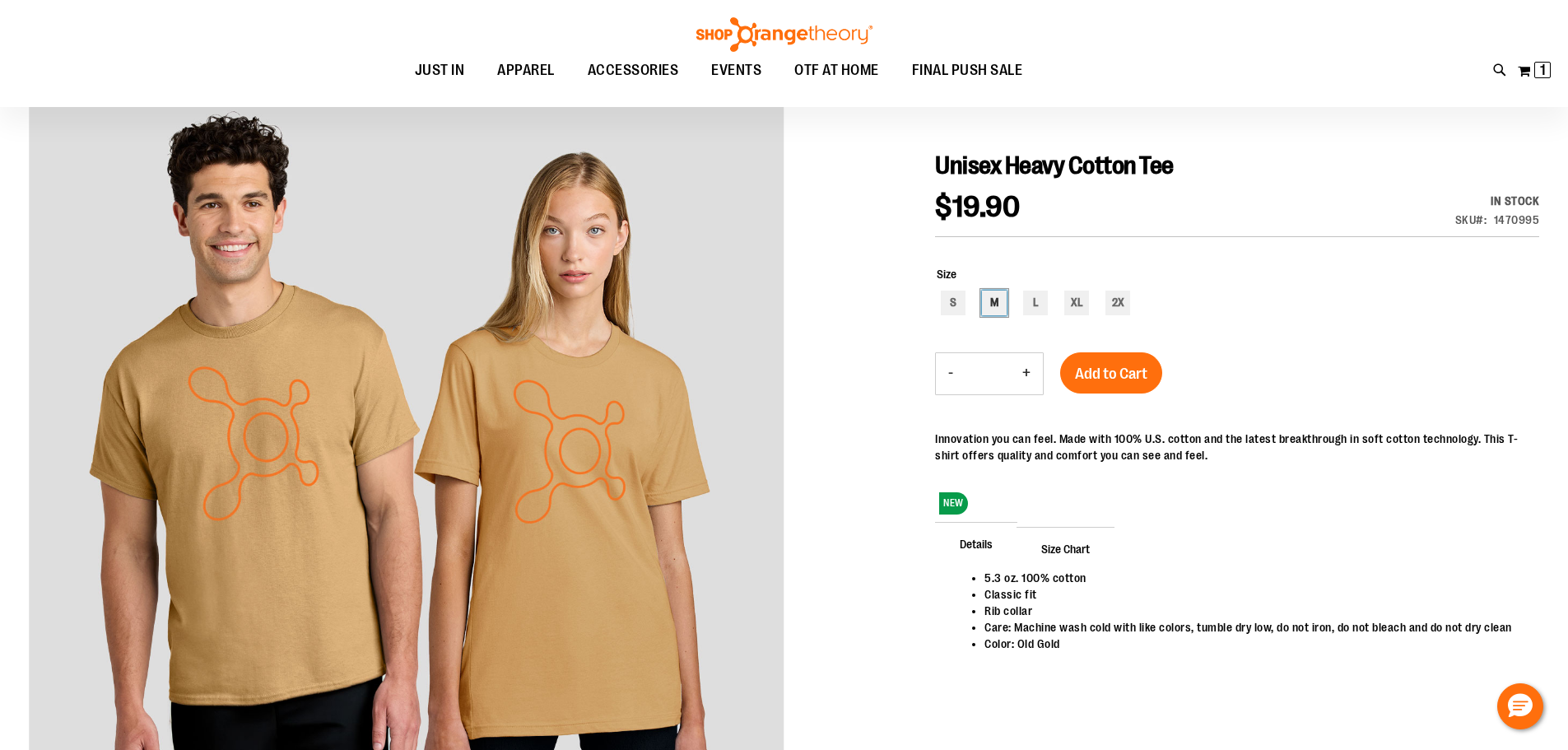
click at [997, 303] on div "M" at bounding box center [994, 303] width 25 height 25
type input "***"
click at [1160, 371] on button "Add to Cart" at bounding box center [1111, 372] width 102 height 41
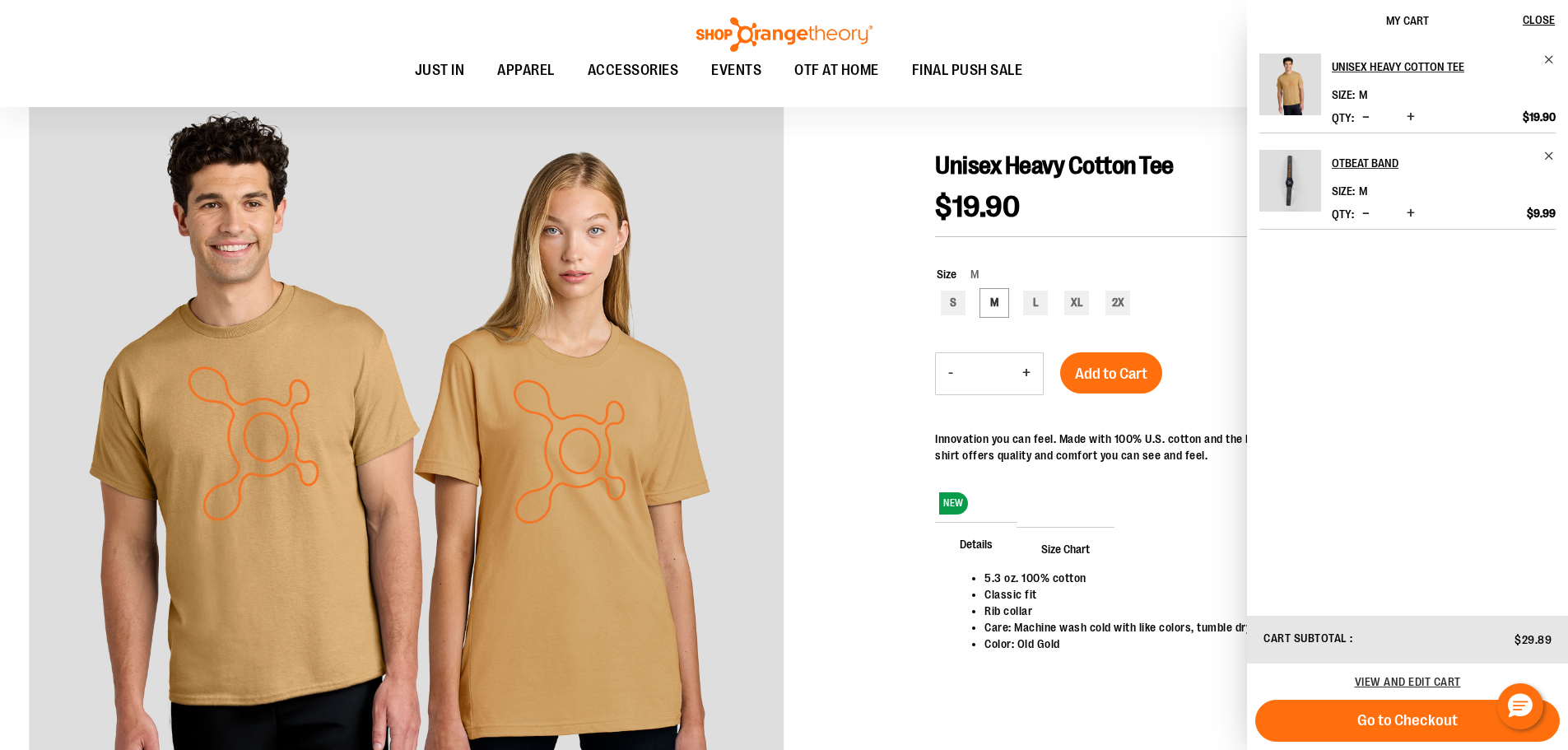
click at [922, 666] on div at bounding box center [784, 498] width 1510 height 845
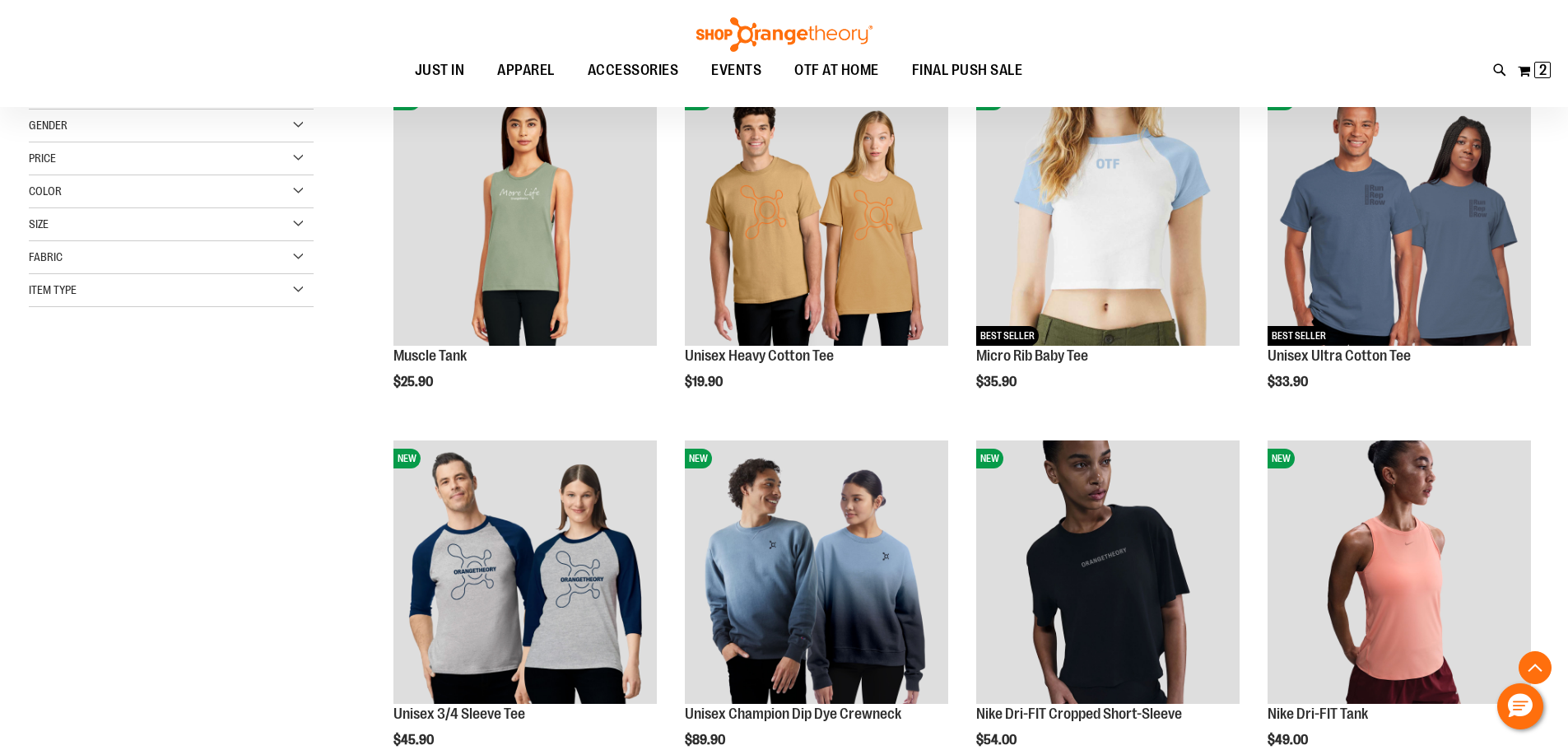
scroll to position [329, 0]
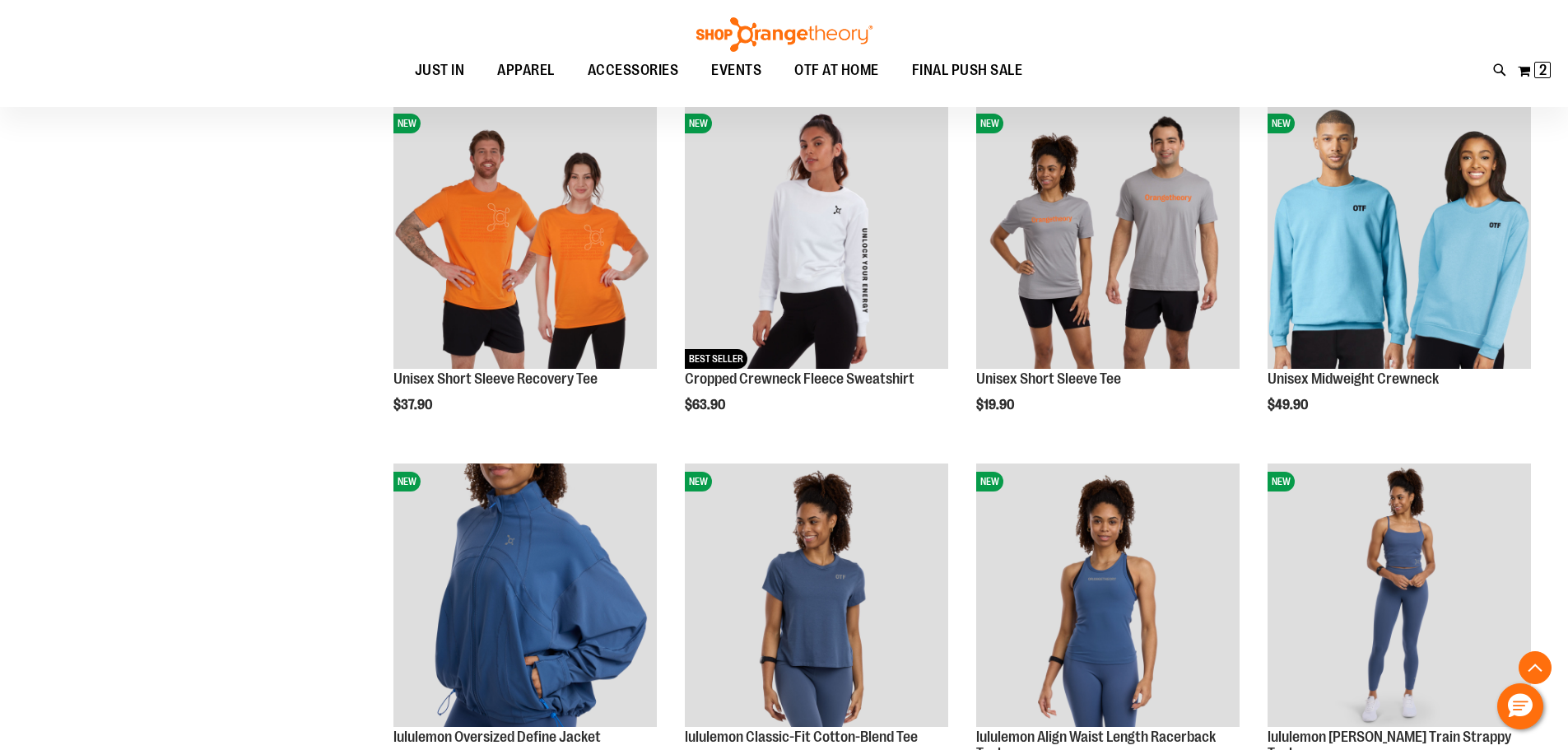
scroll to position [1316, 0]
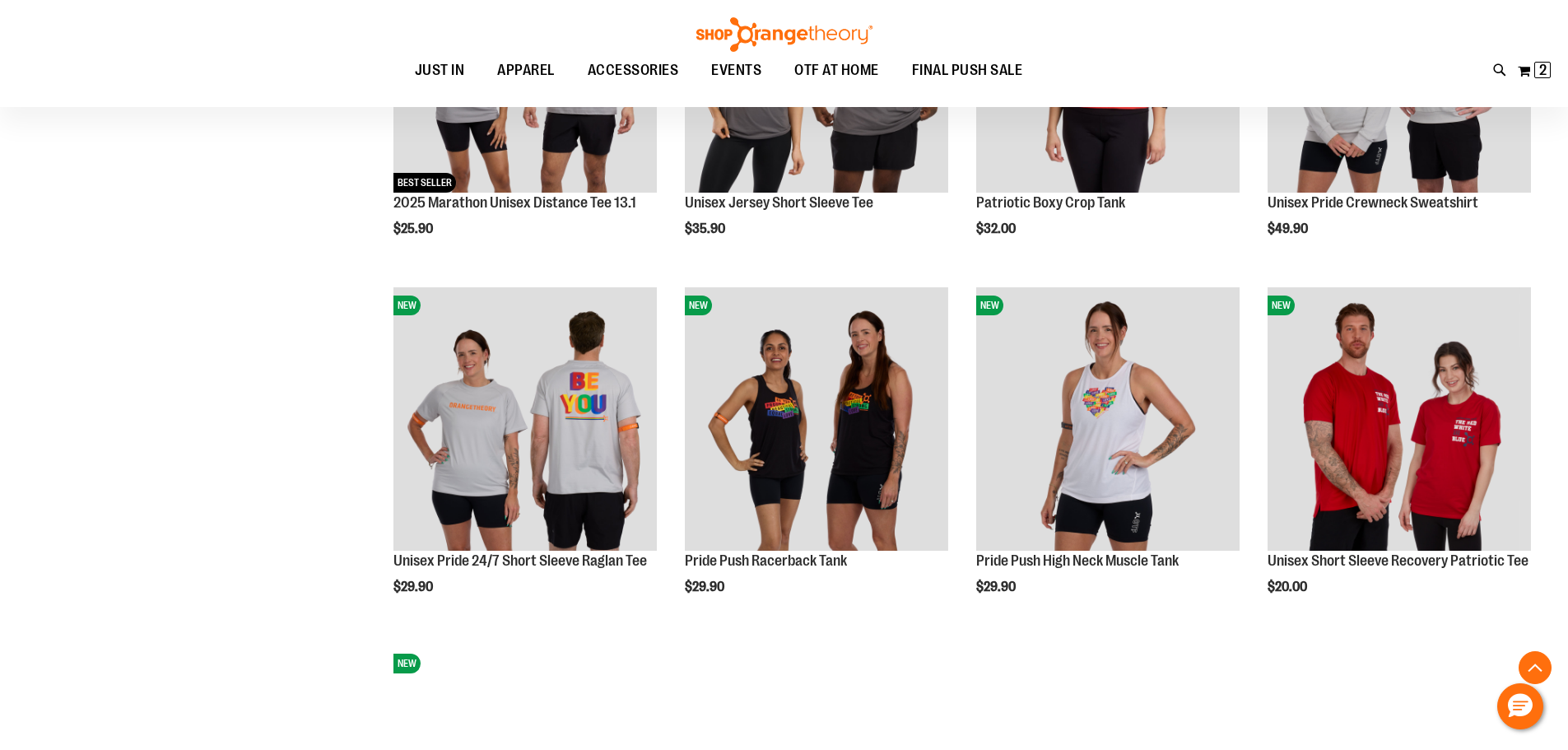
scroll to position [2632, 0]
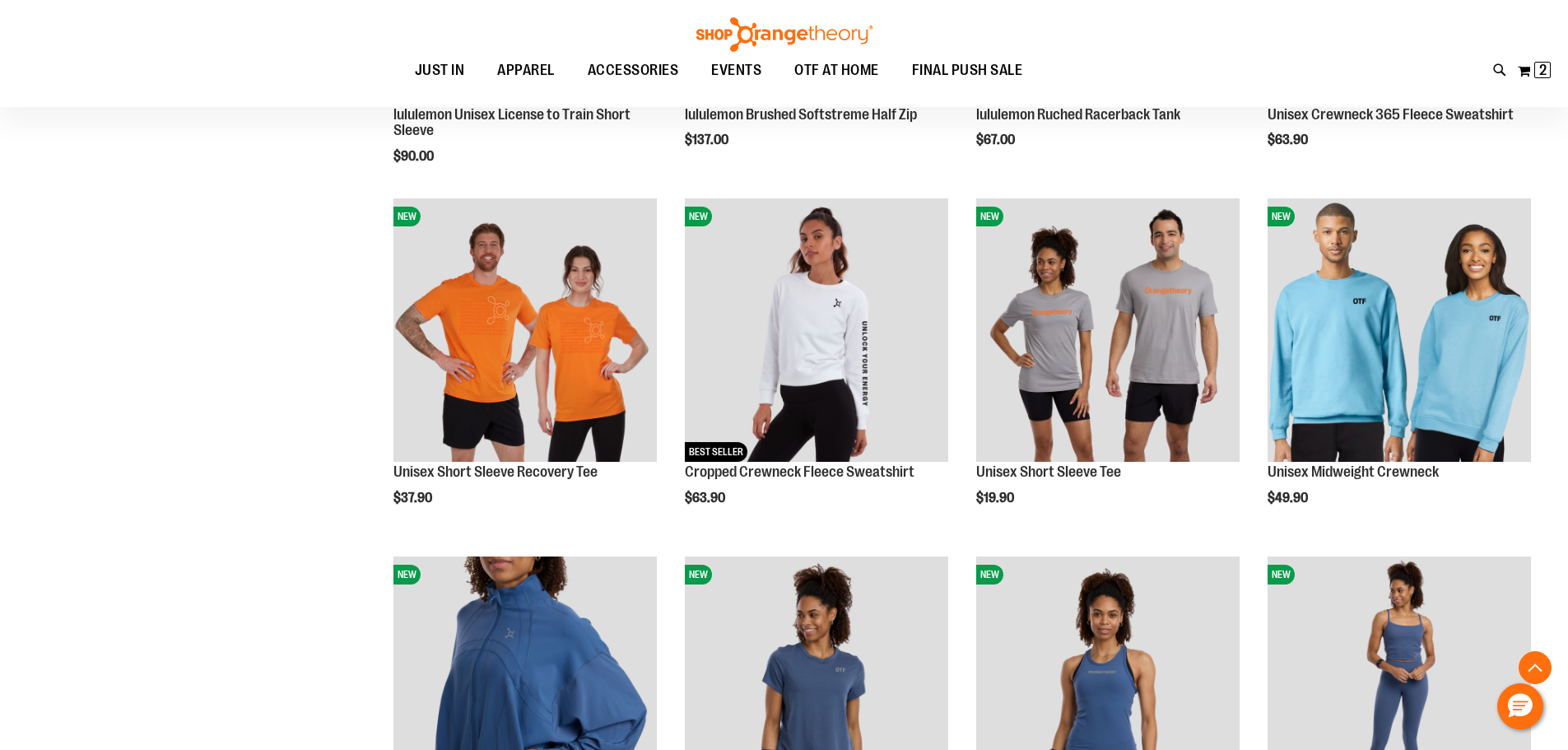
scroll to position [822, 0]
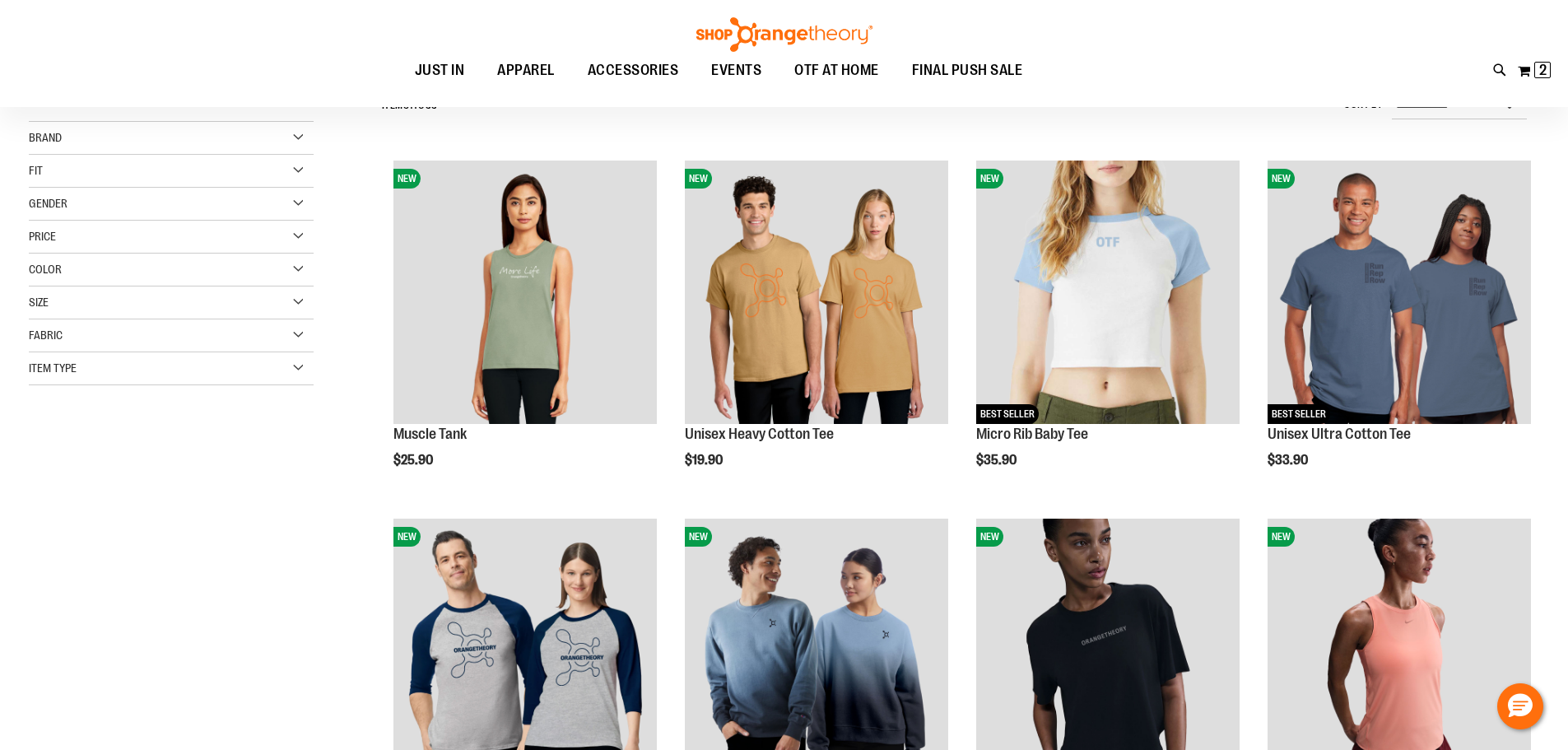
scroll to position [163, 0]
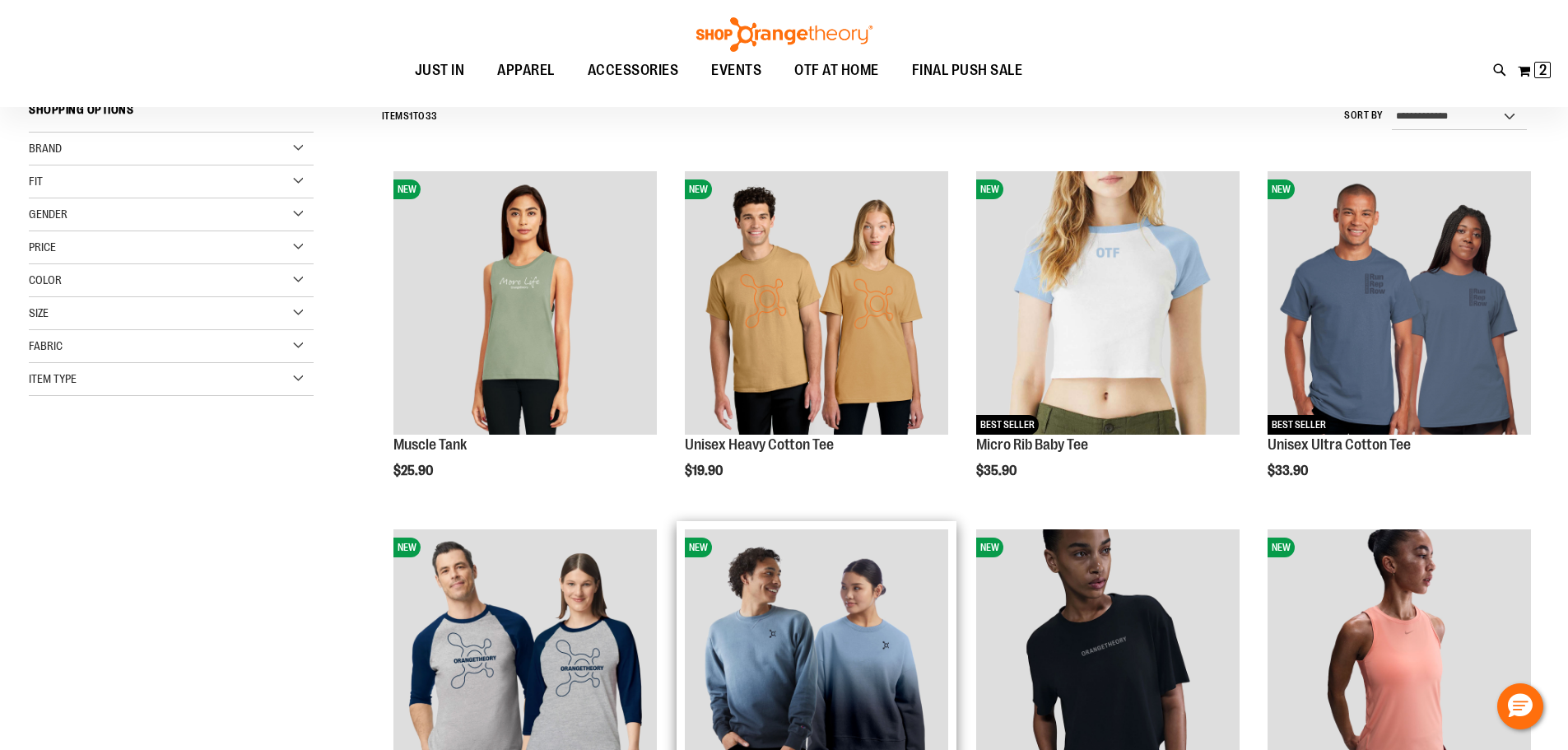
type input "**********"
click at [782, 642] on img "product" at bounding box center [817, 661] width 264 height 264
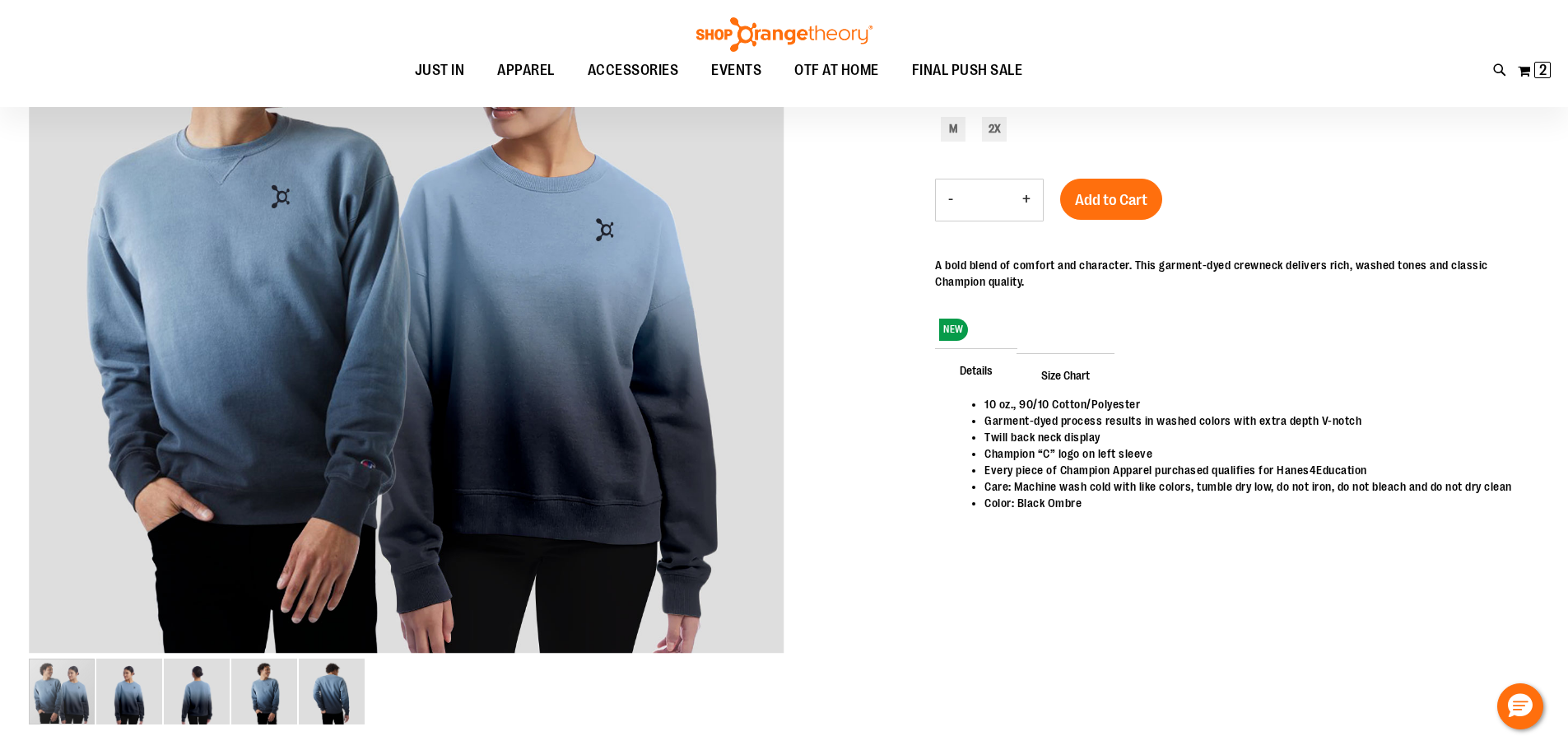
scroll to position [246, 0]
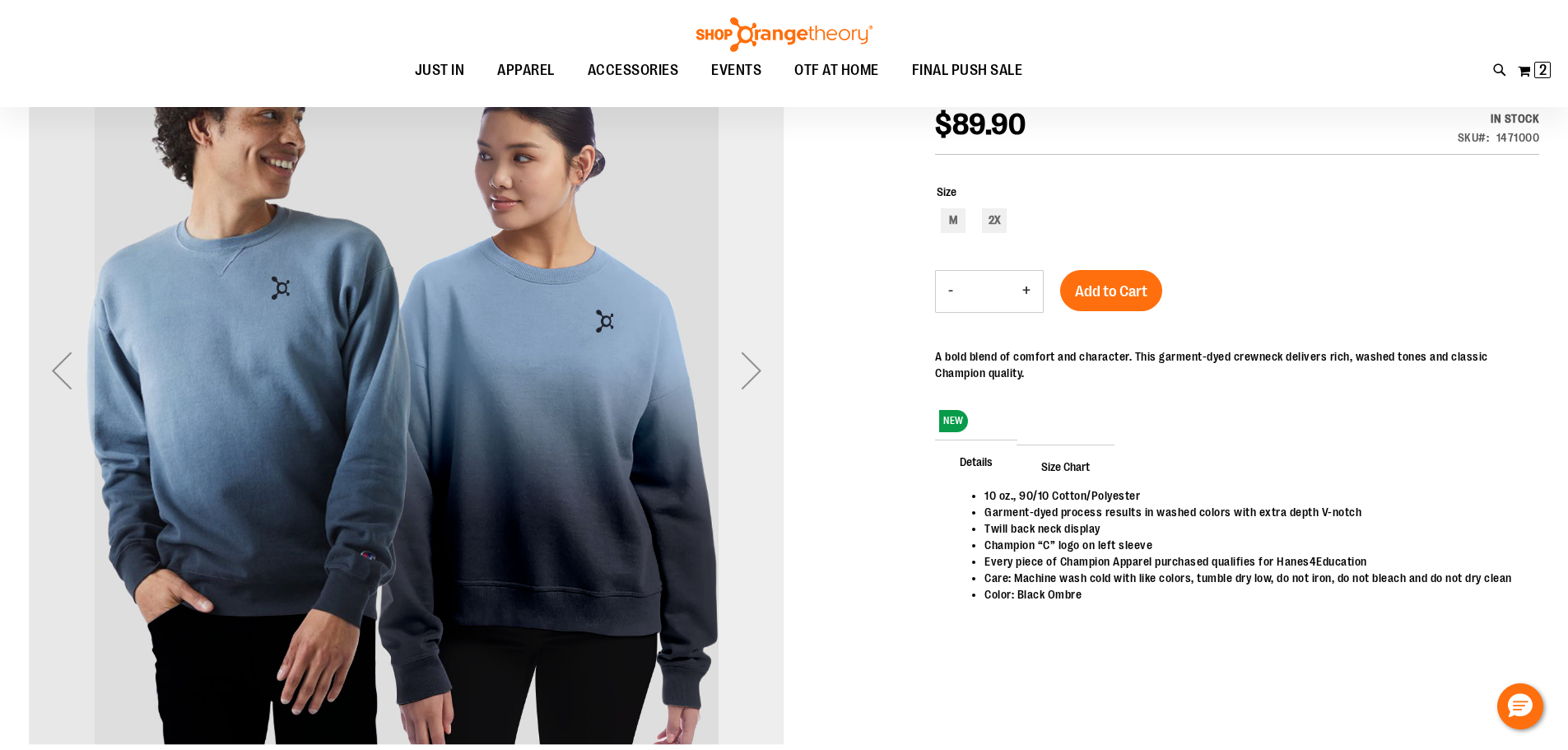
type input "**********"
click at [754, 375] on div "Next" at bounding box center [751, 369] width 66 height 66
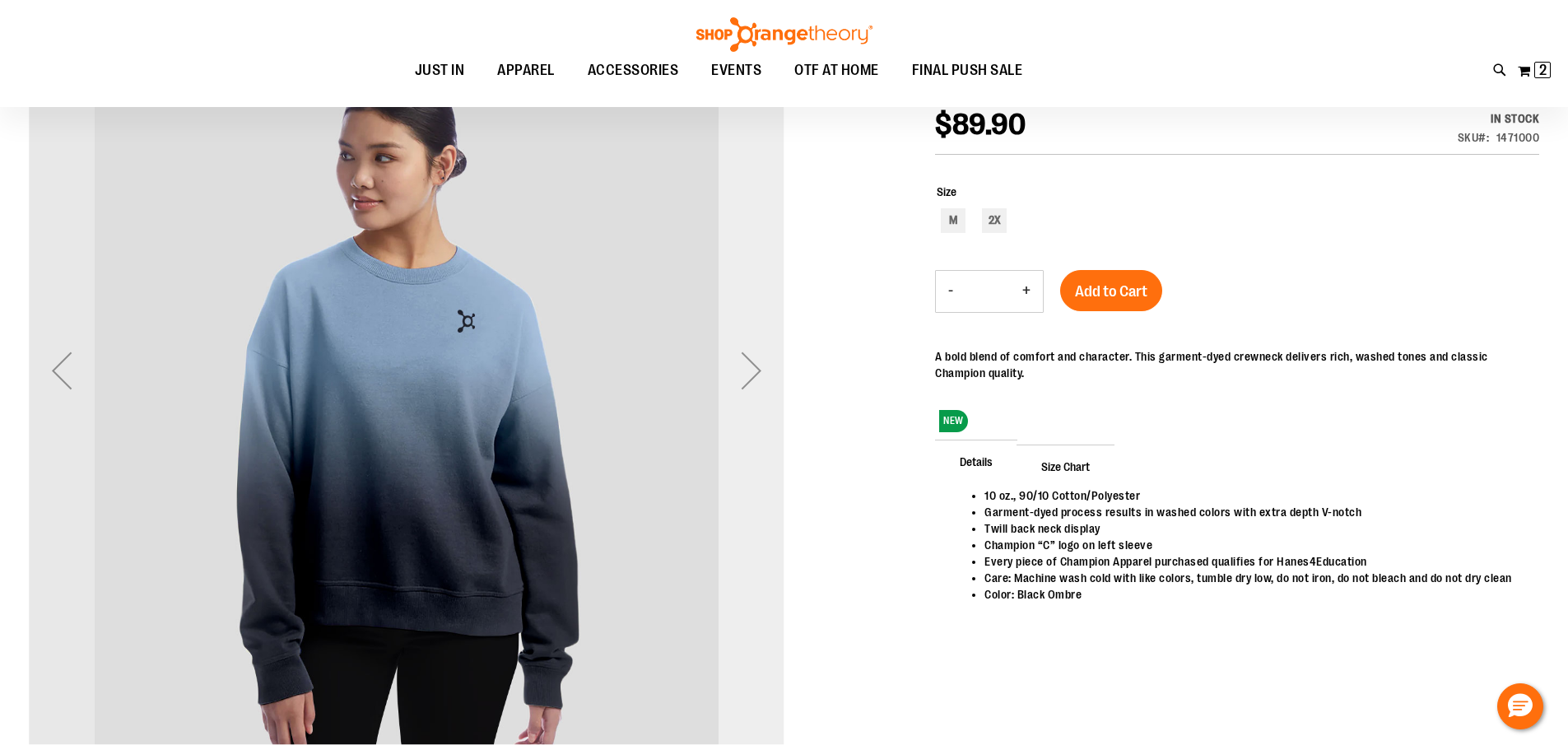
click at [754, 375] on div "Next" at bounding box center [751, 369] width 66 height 66
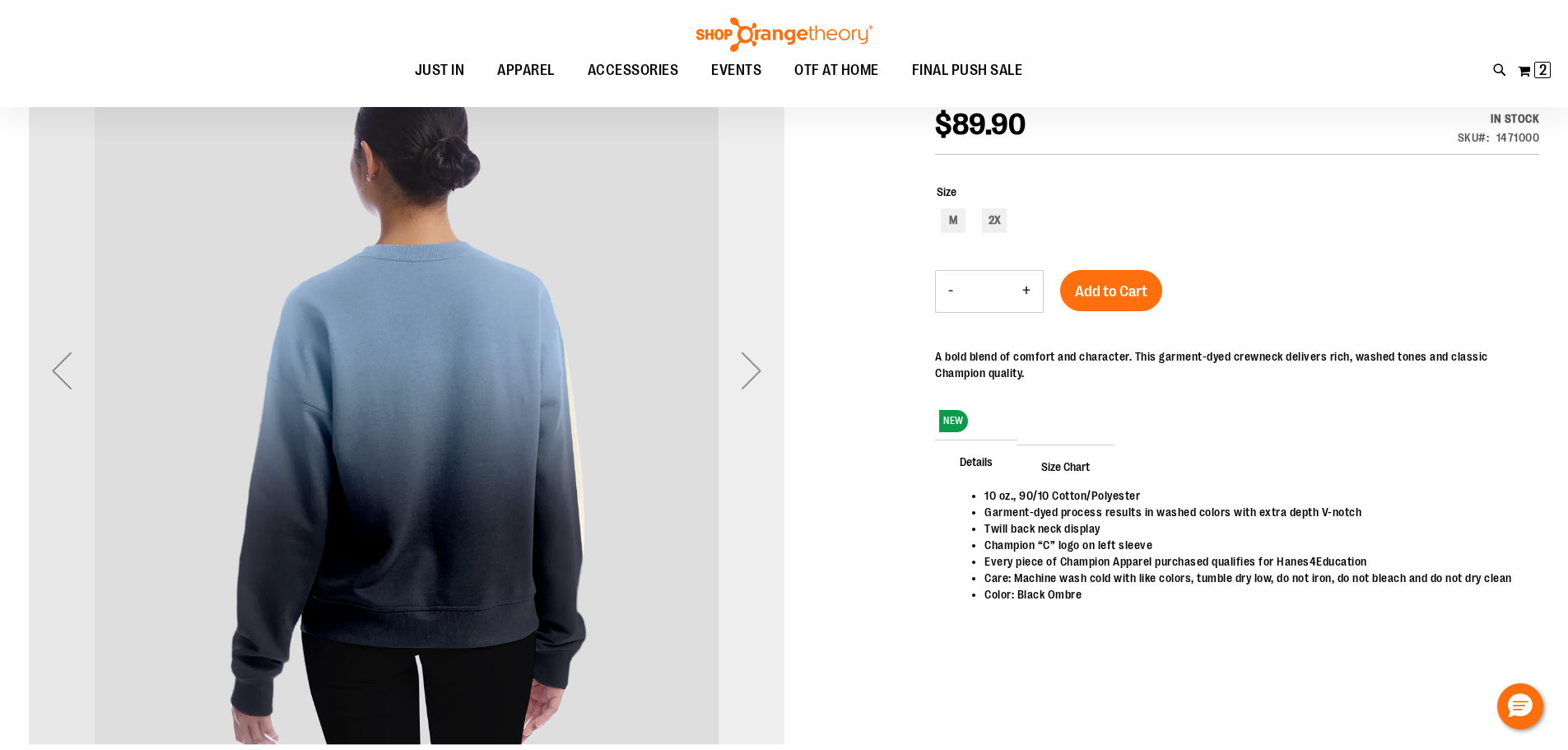
click at [754, 375] on div "Next" at bounding box center [751, 369] width 66 height 66
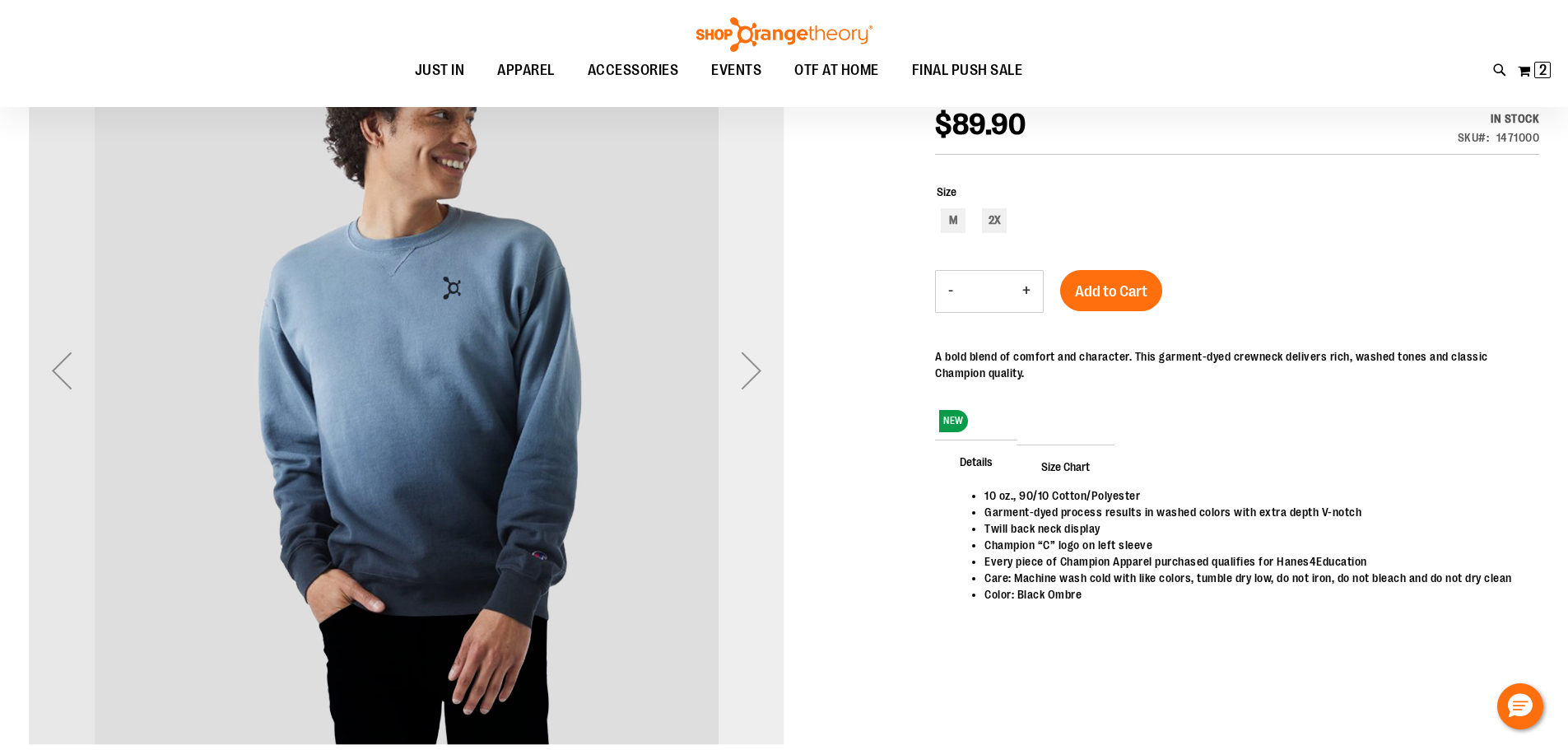
click at [754, 375] on div "Next" at bounding box center [751, 369] width 66 height 66
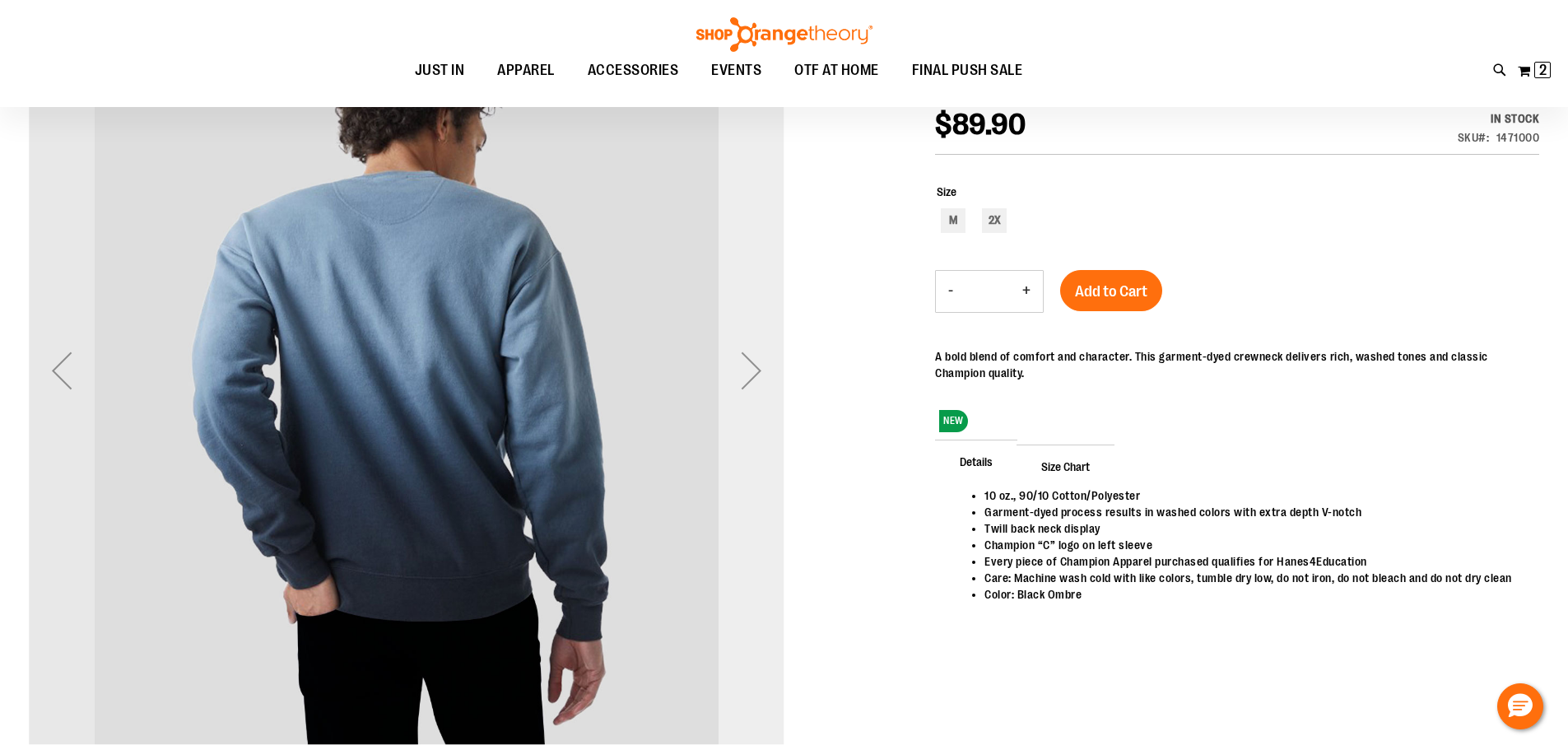
click at [754, 375] on div "Next" at bounding box center [751, 369] width 66 height 66
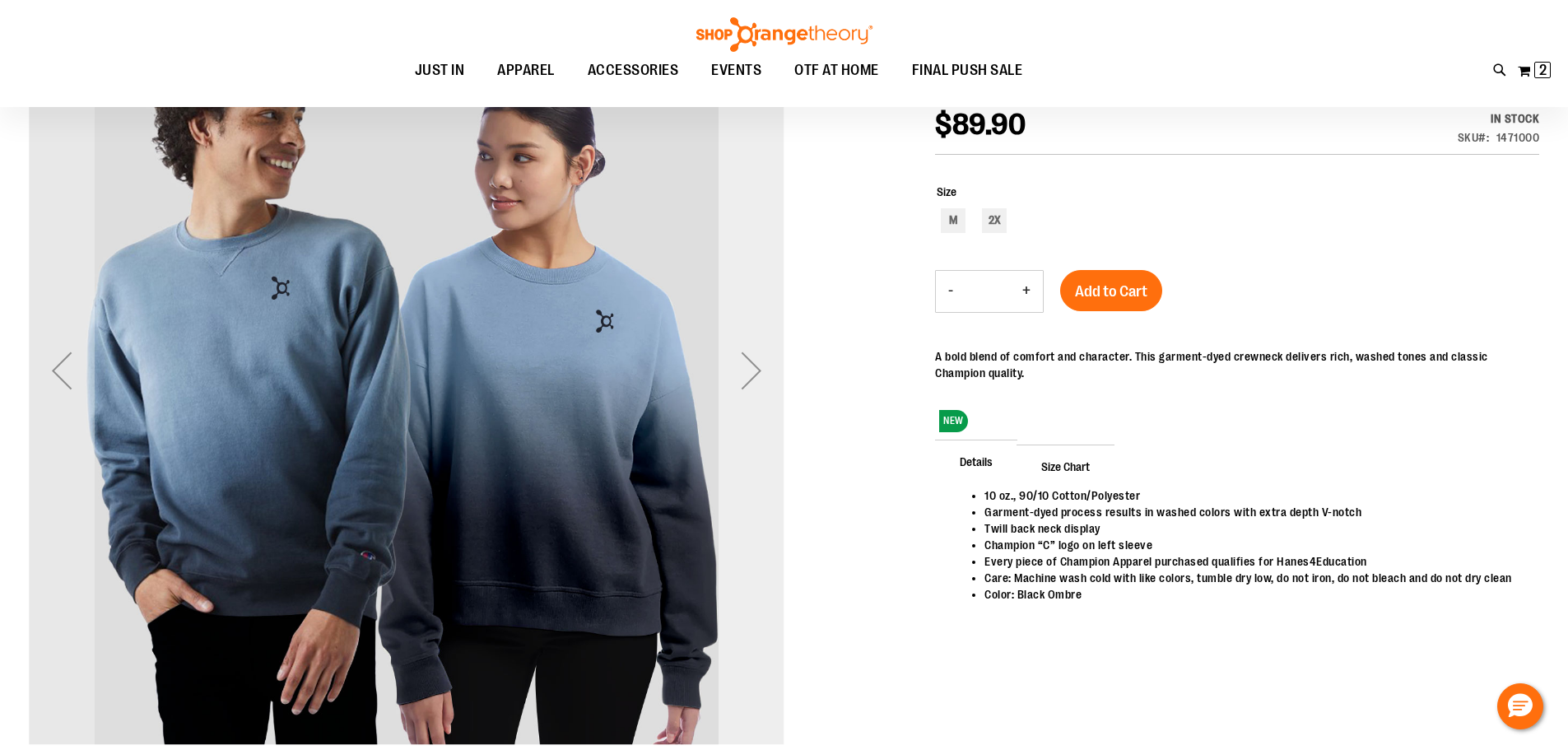
click at [754, 375] on div "Next" at bounding box center [751, 369] width 66 height 66
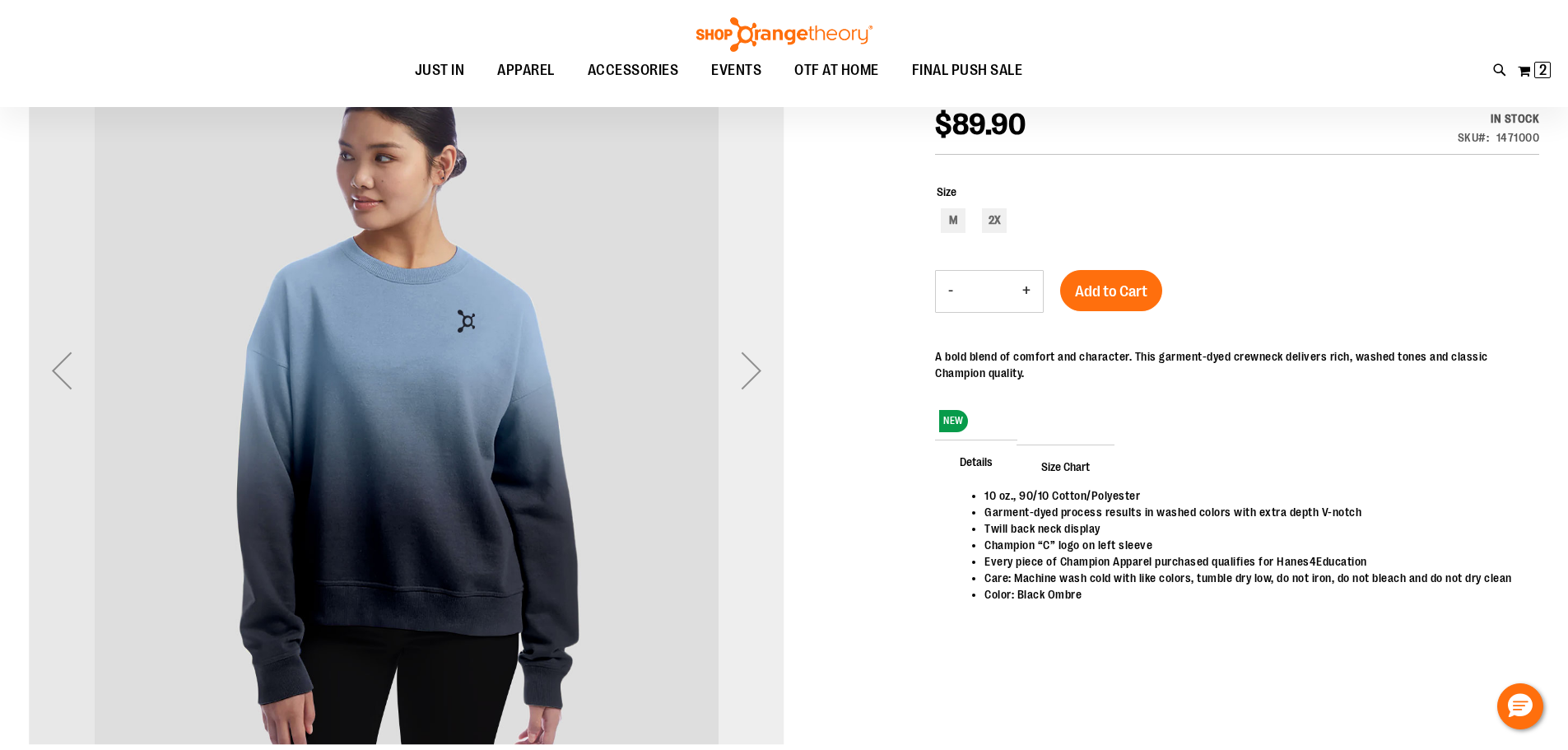
click at [754, 375] on div "Next" at bounding box center [751, 369] width 66 height 66
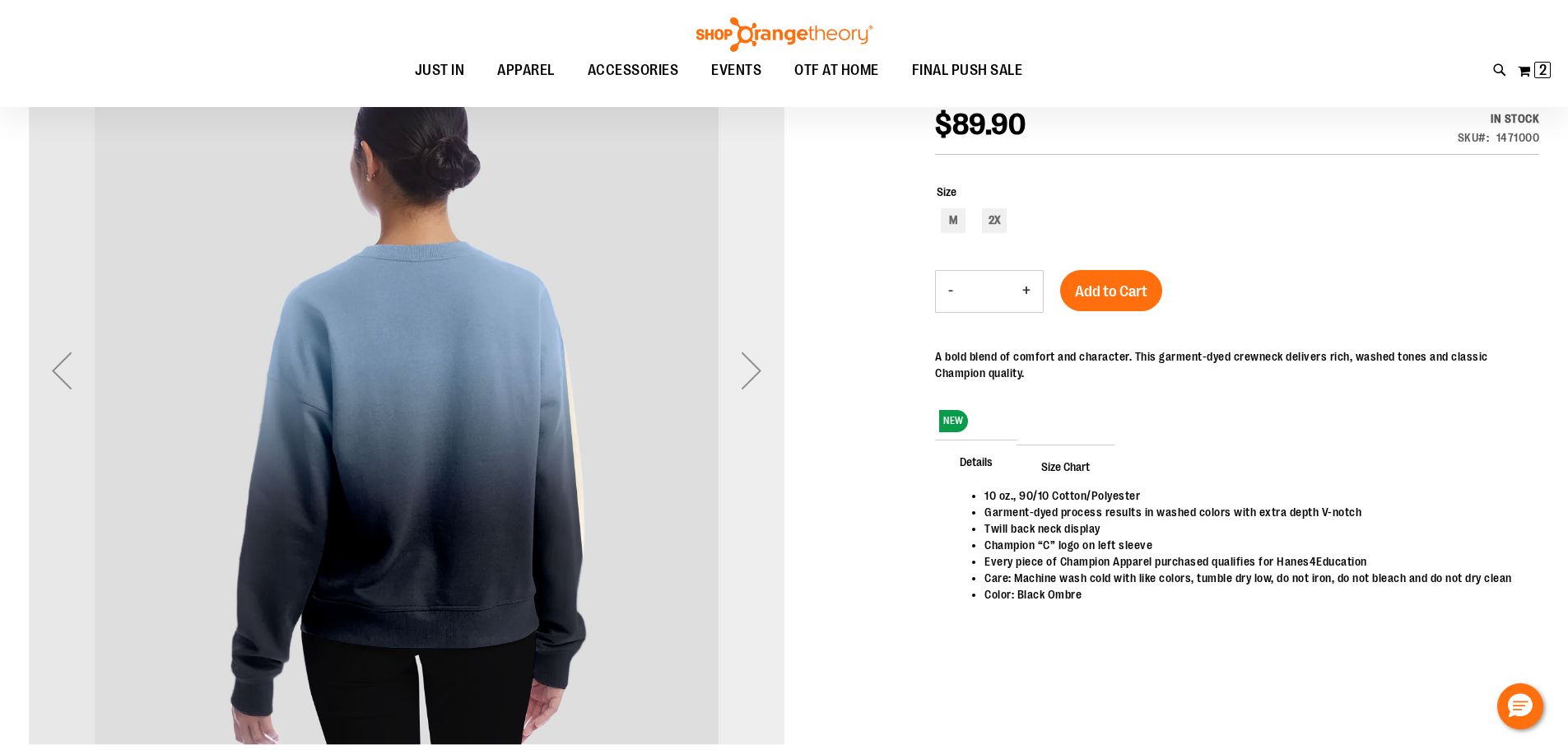
click at [754, 375] on div "Next" at bounding box center [751, 369] width 66 height 66
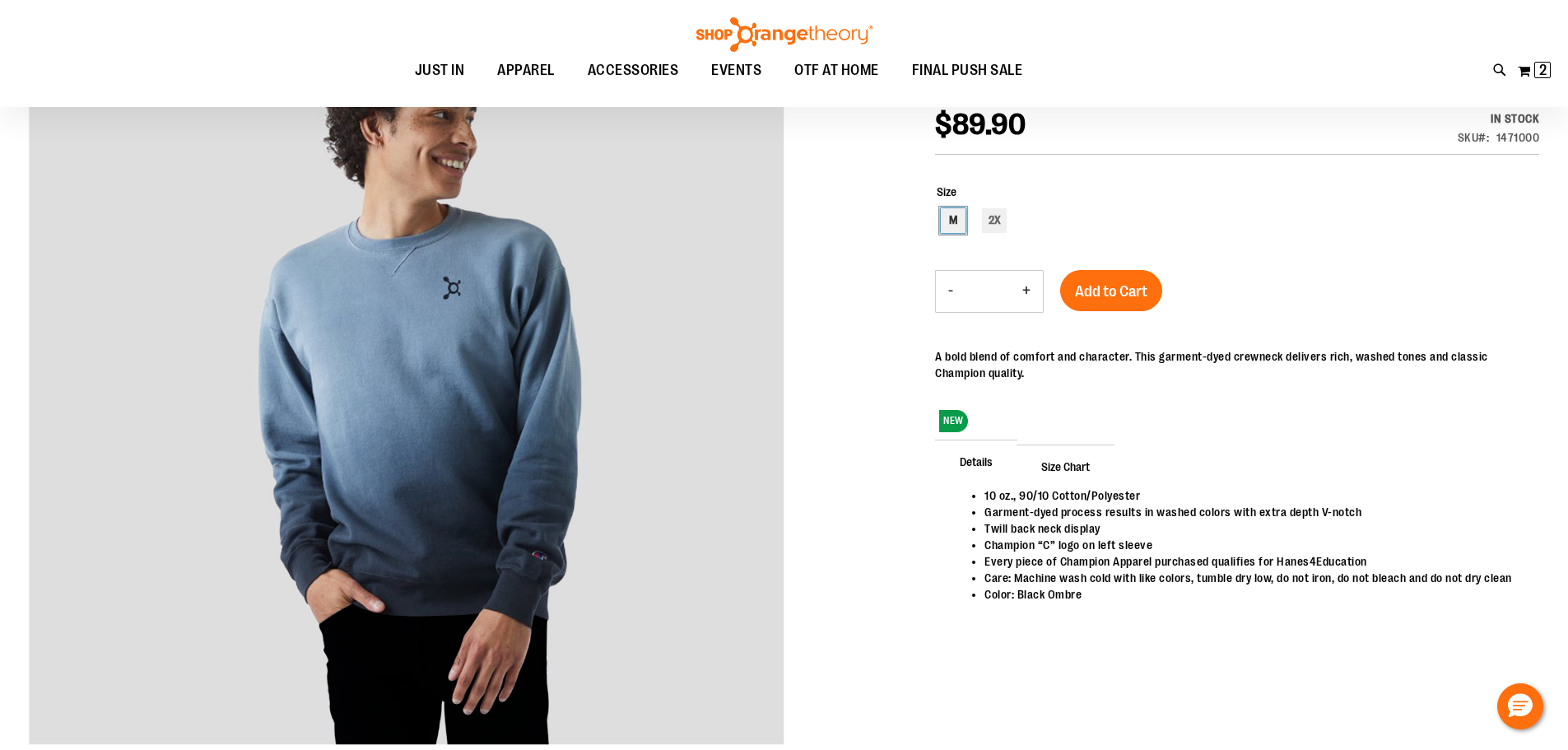
click at [949, 226] on div "M" at bounding box center [952, 220] width 25 height 25
type input "***"
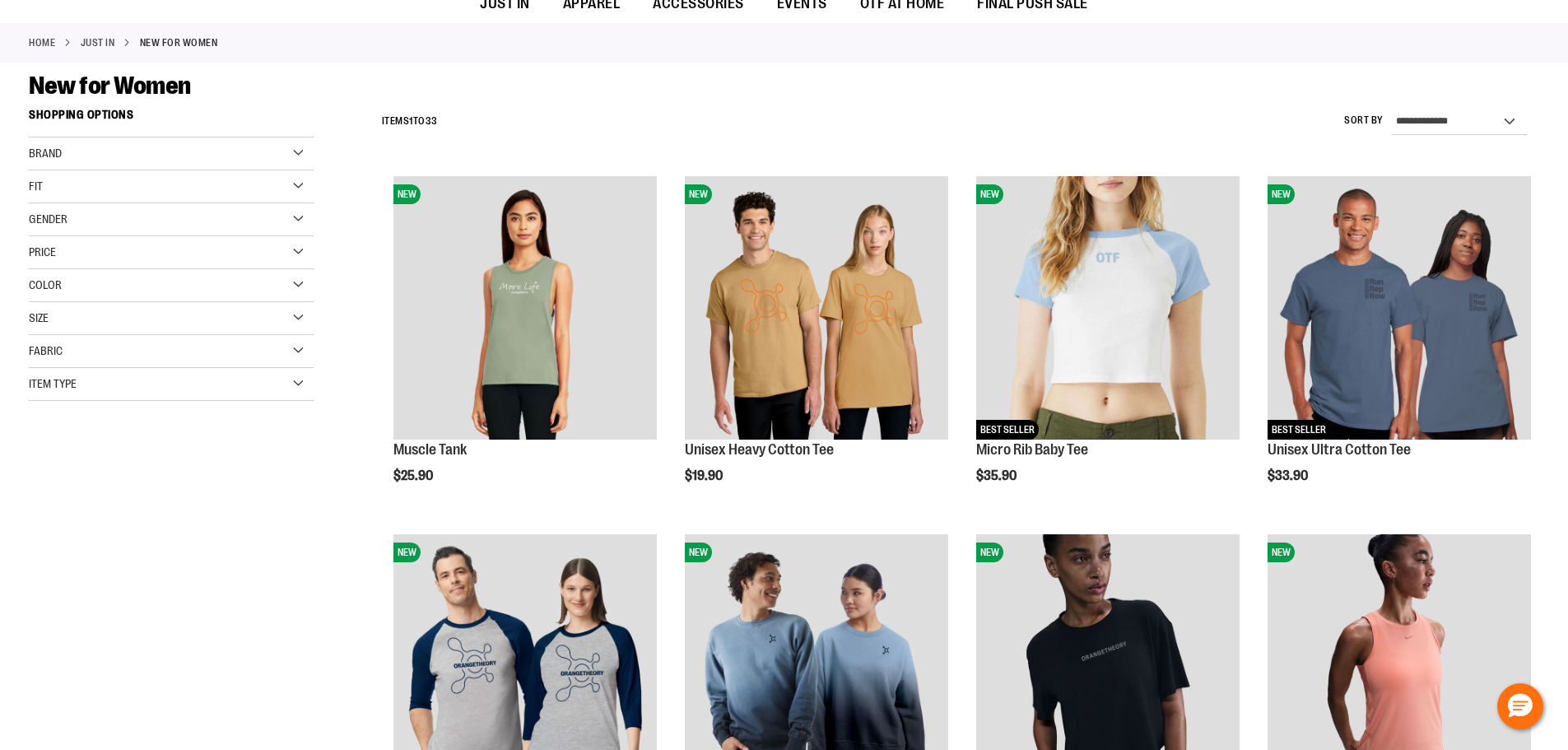
scroll to position [163, 0]
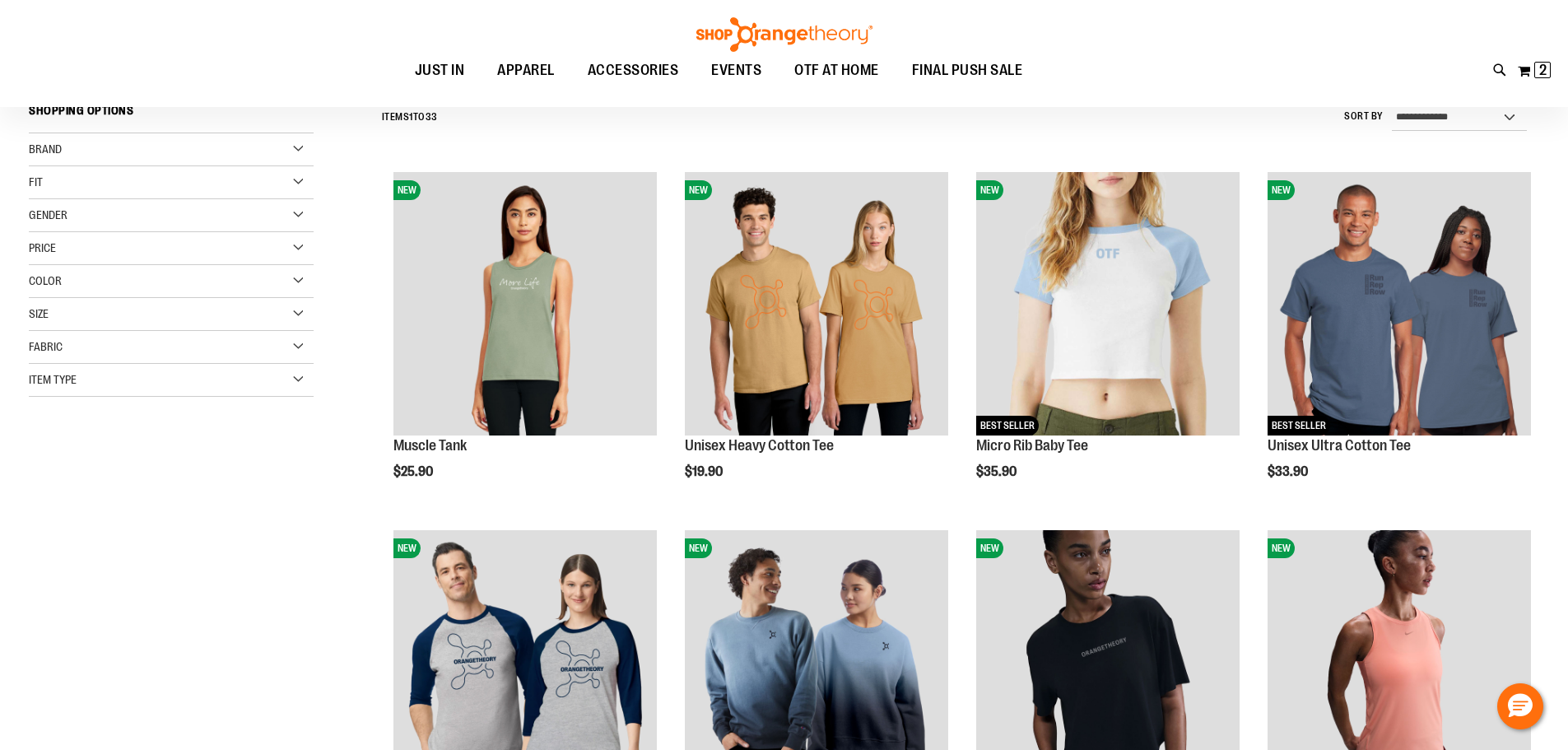
type input "**********"
click at [286, 214] on div "Gender" at bounding box center [171, 215] width 285 height 32
click at [70, 249] on link "Women 15 items" at bounding box center [162, 249] width 273 height 18
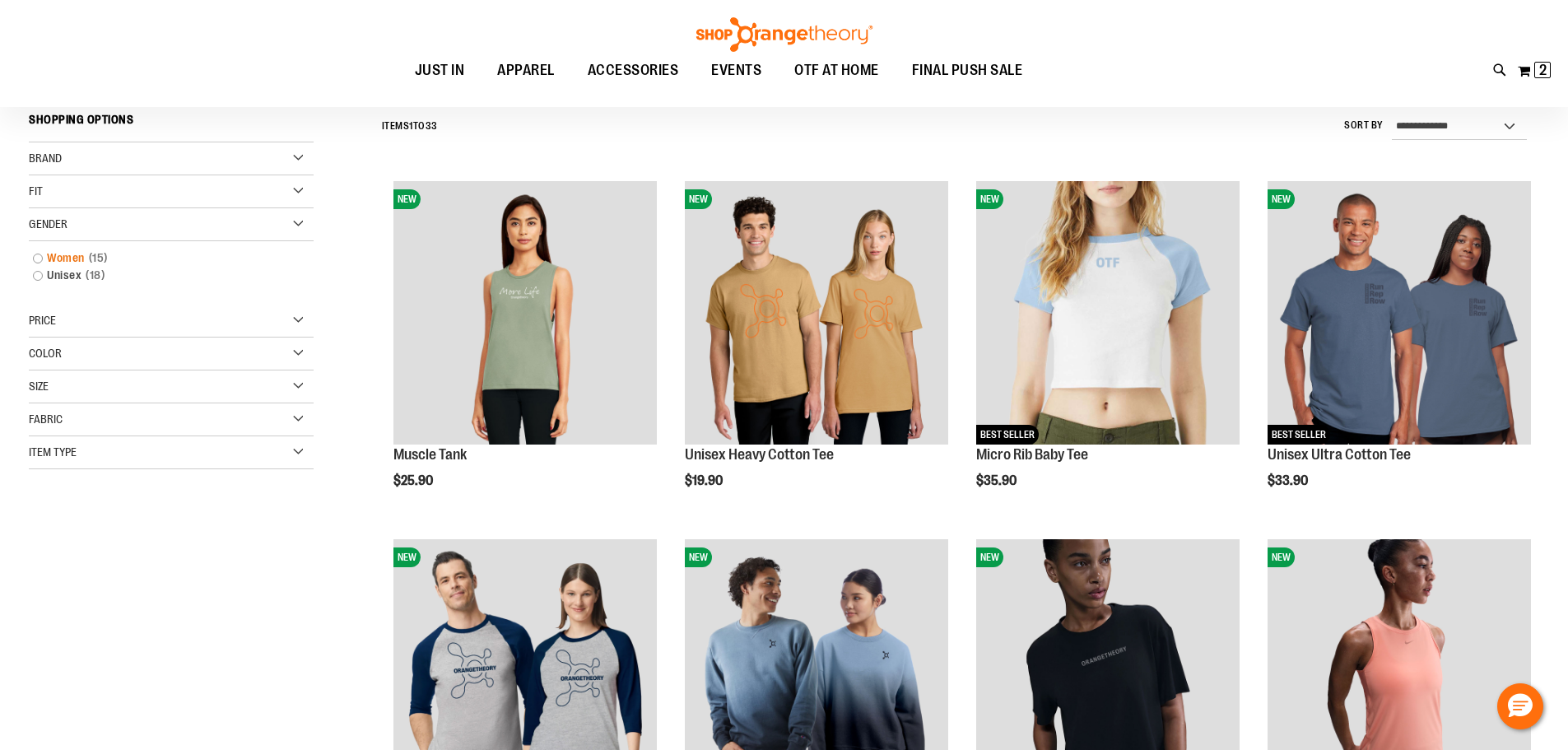
scroll to position [153, 0]
click at [39, 257] on link "Women 15 items" at bounding box center [162, 258] width 273 height 18
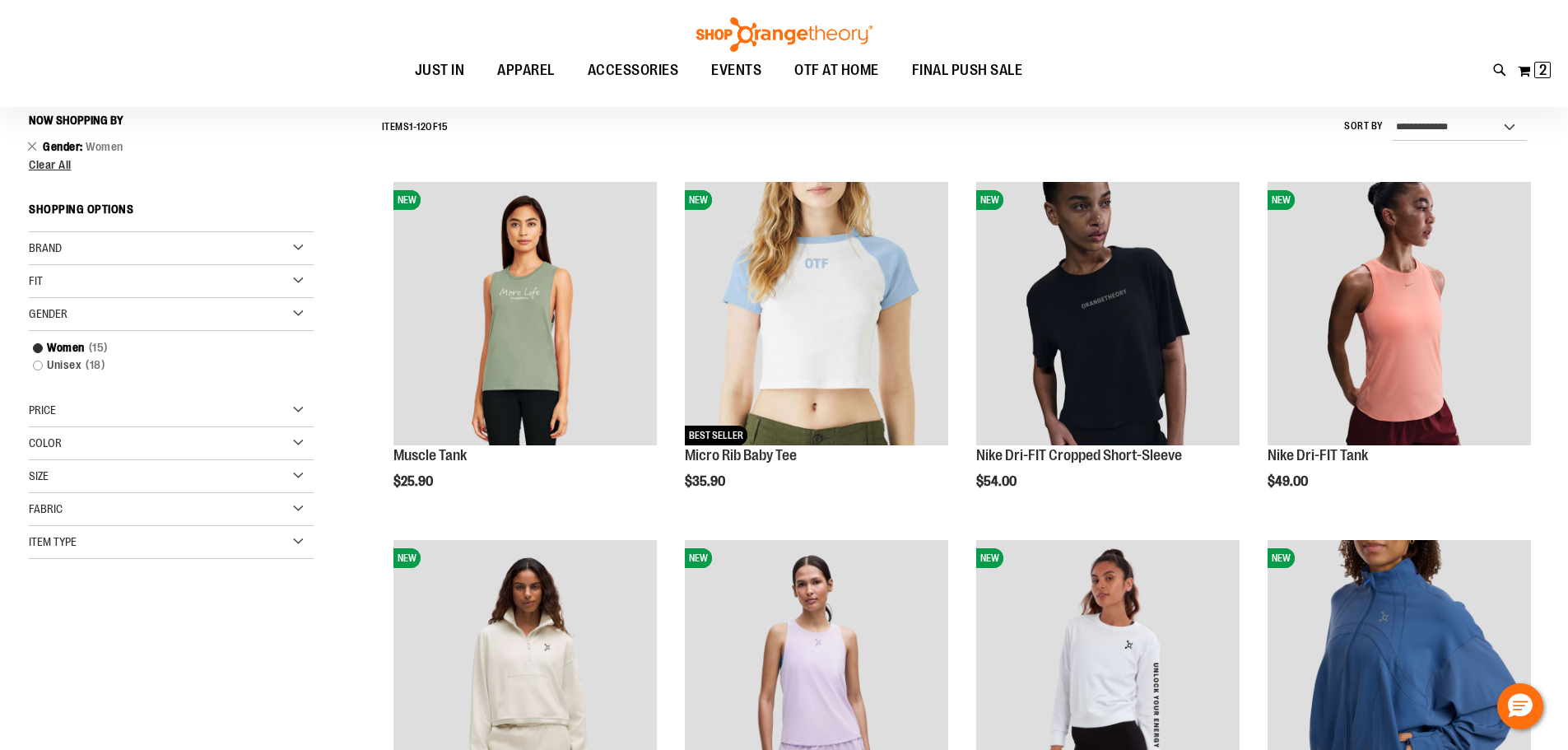
click at [308, 274] on div "Fit" at bounding box center [171, 280] width 285 height 32
click at [301, 471] on div "Size" at bounding box center [171, 476] width 285 height 32
click at [109, 522] on div "M" at bounding box center [103, 517] width 25 height 25
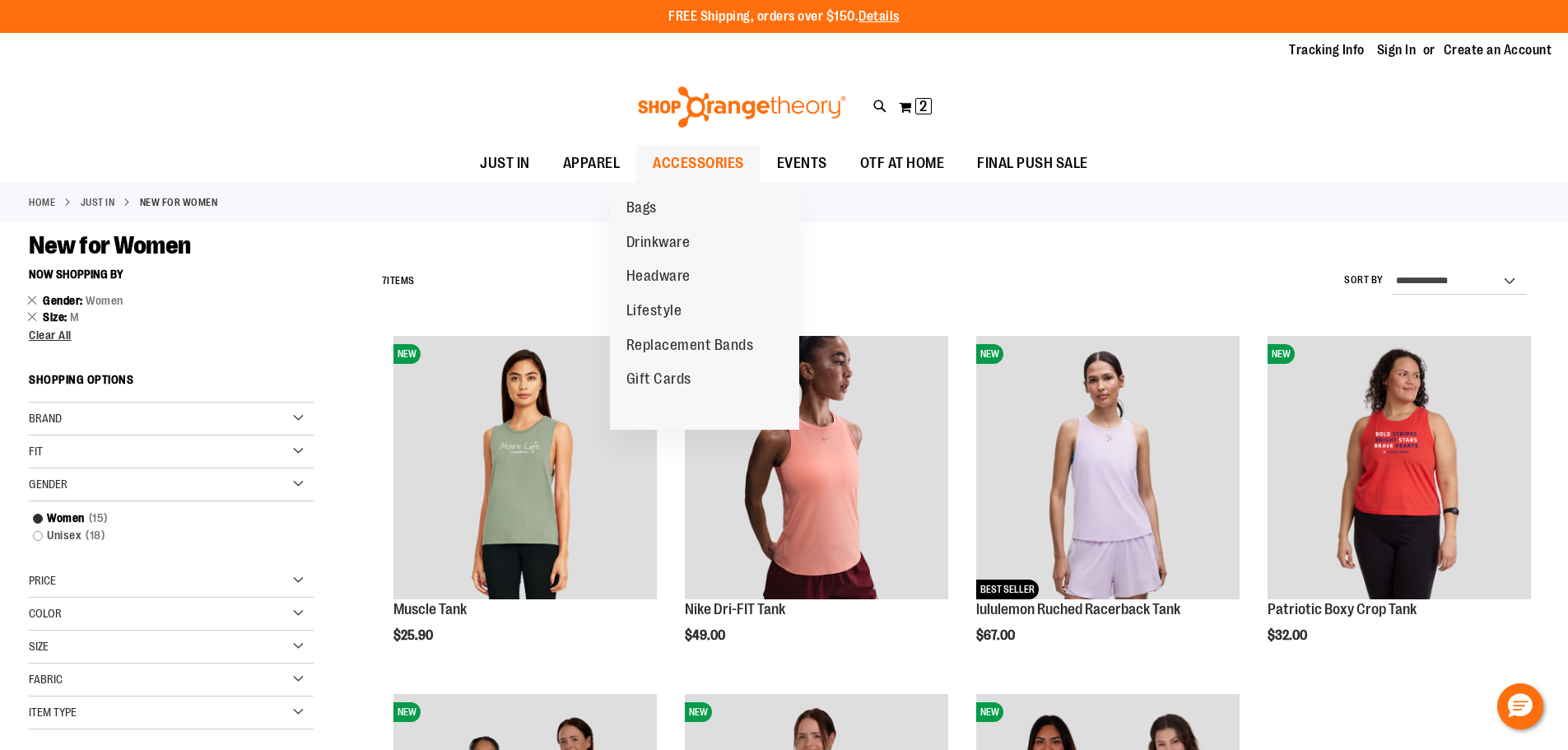
click at [669, 155] on span "ACCESSORIES" at bounding box center [698, 163] width 91 height 37
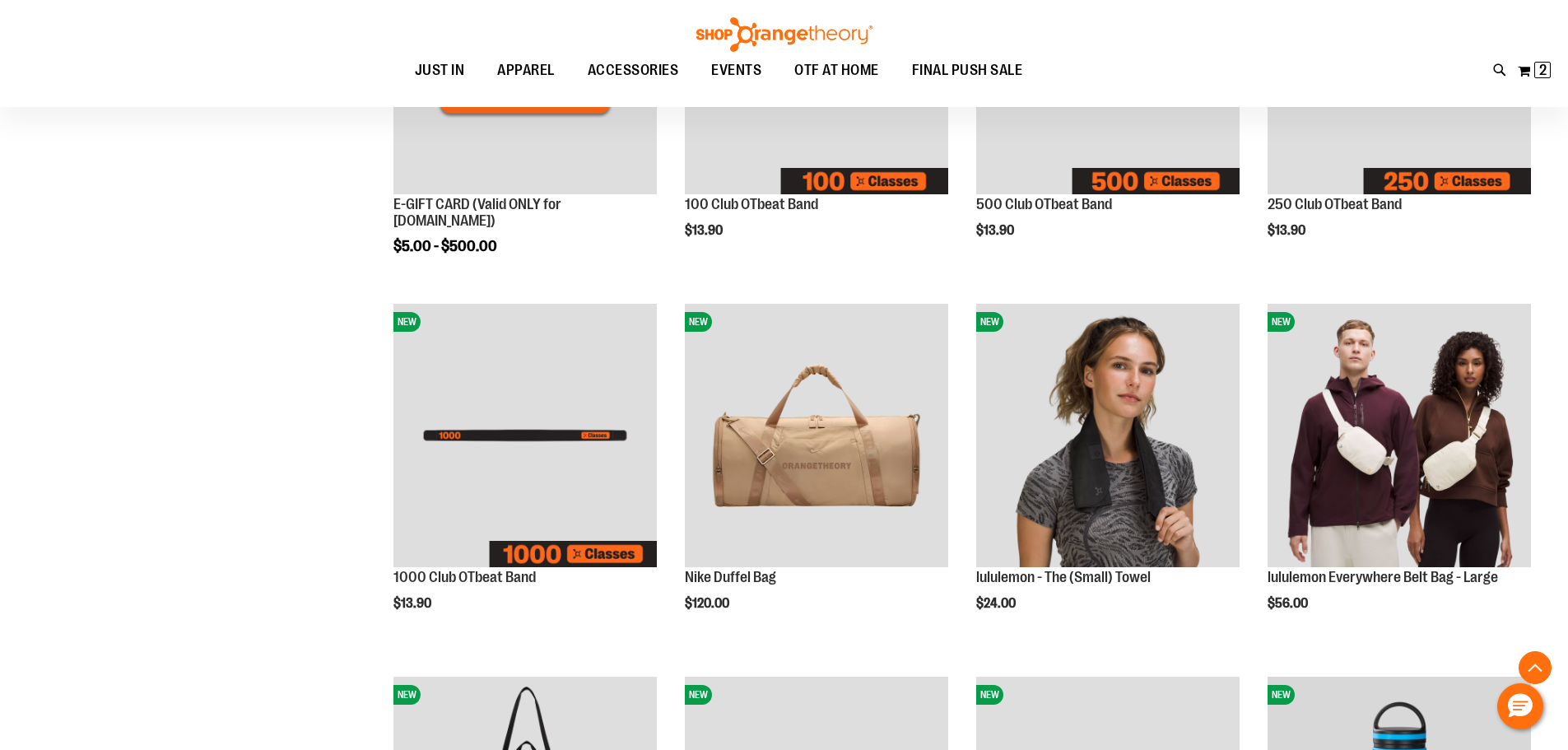
scroll to position [410, 0]
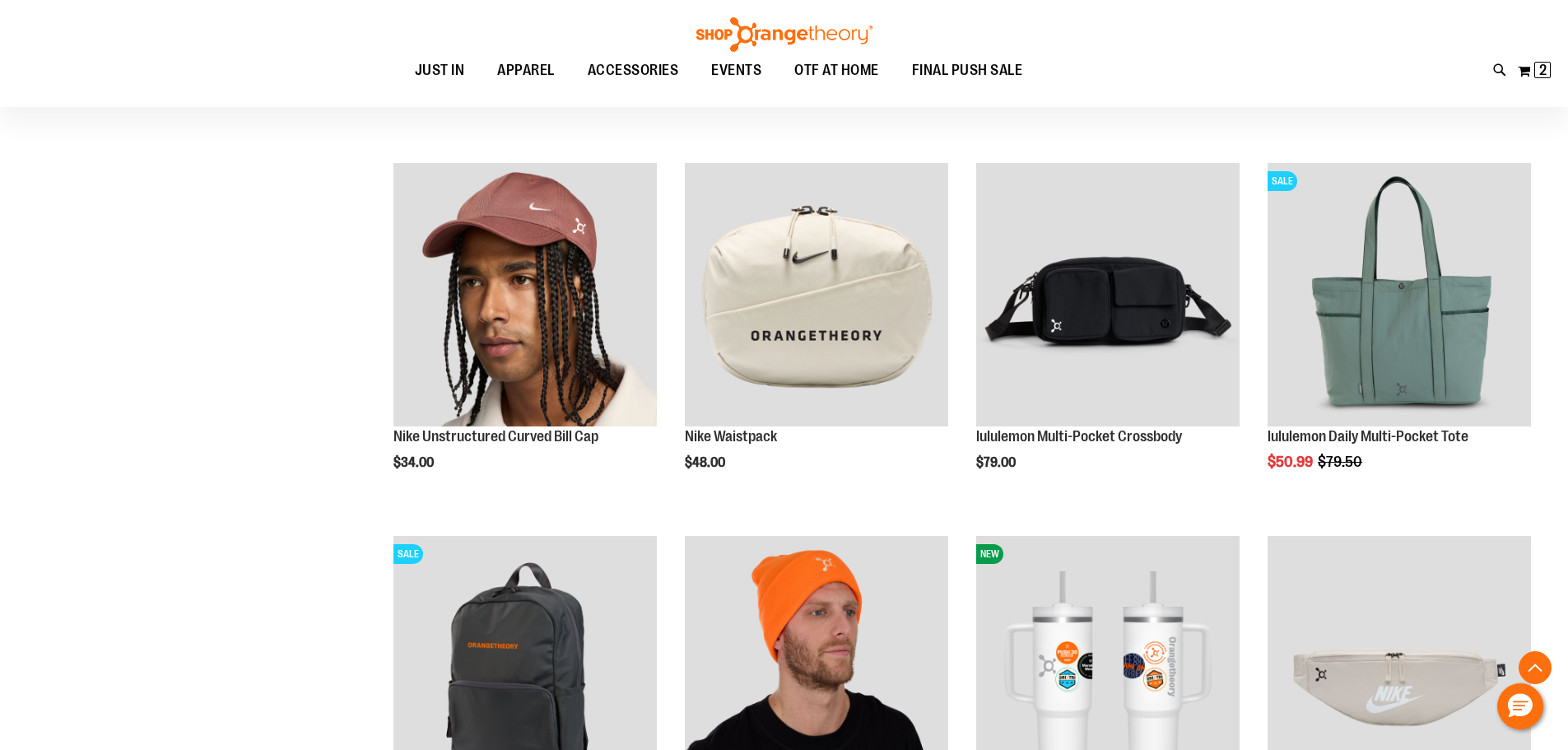
scroll to position [1316, 0]
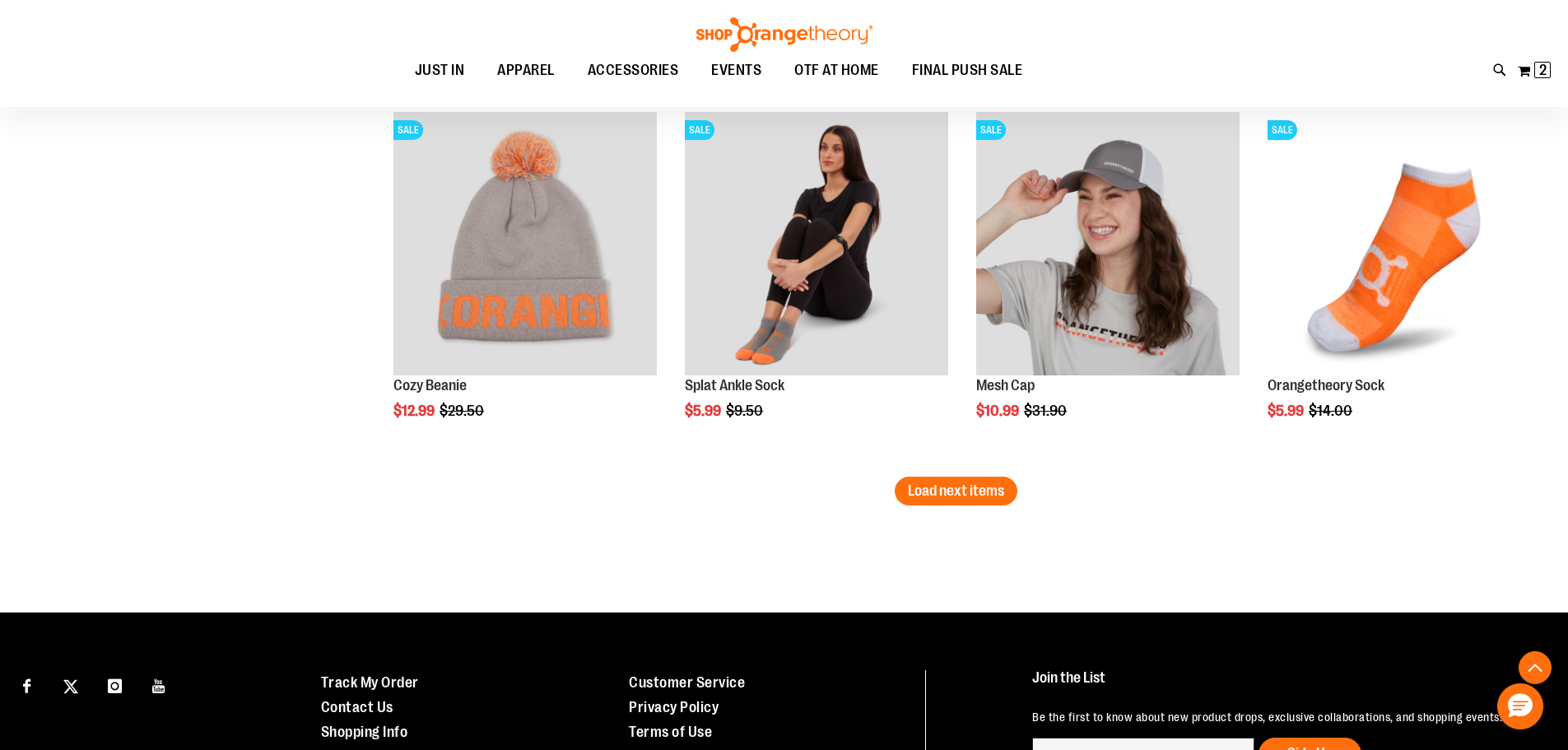
scroll to position [3291, 0]
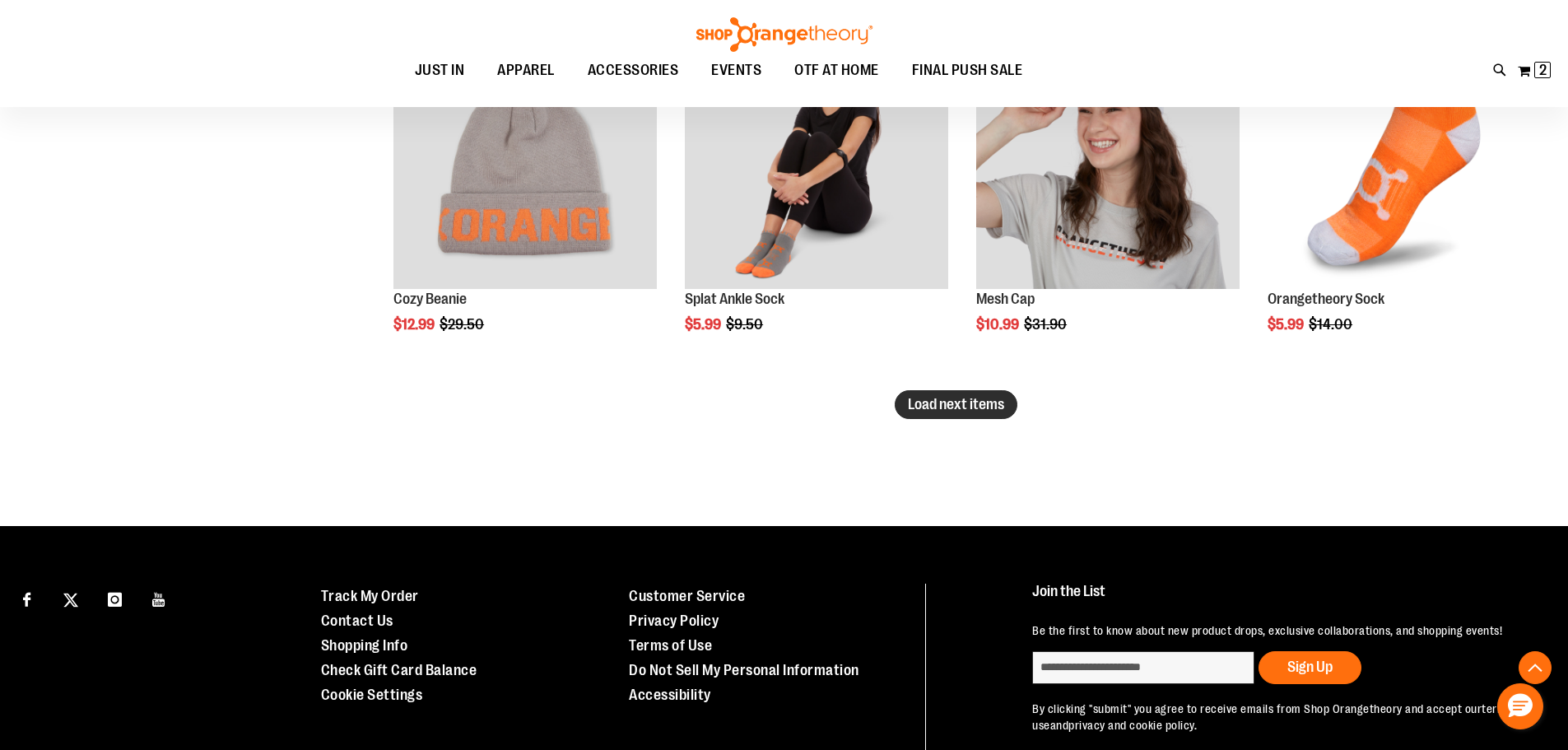
type input "**********"
click at [940, 410] on span "Load next items" at bounding box center [956, 404] width 97 height 17
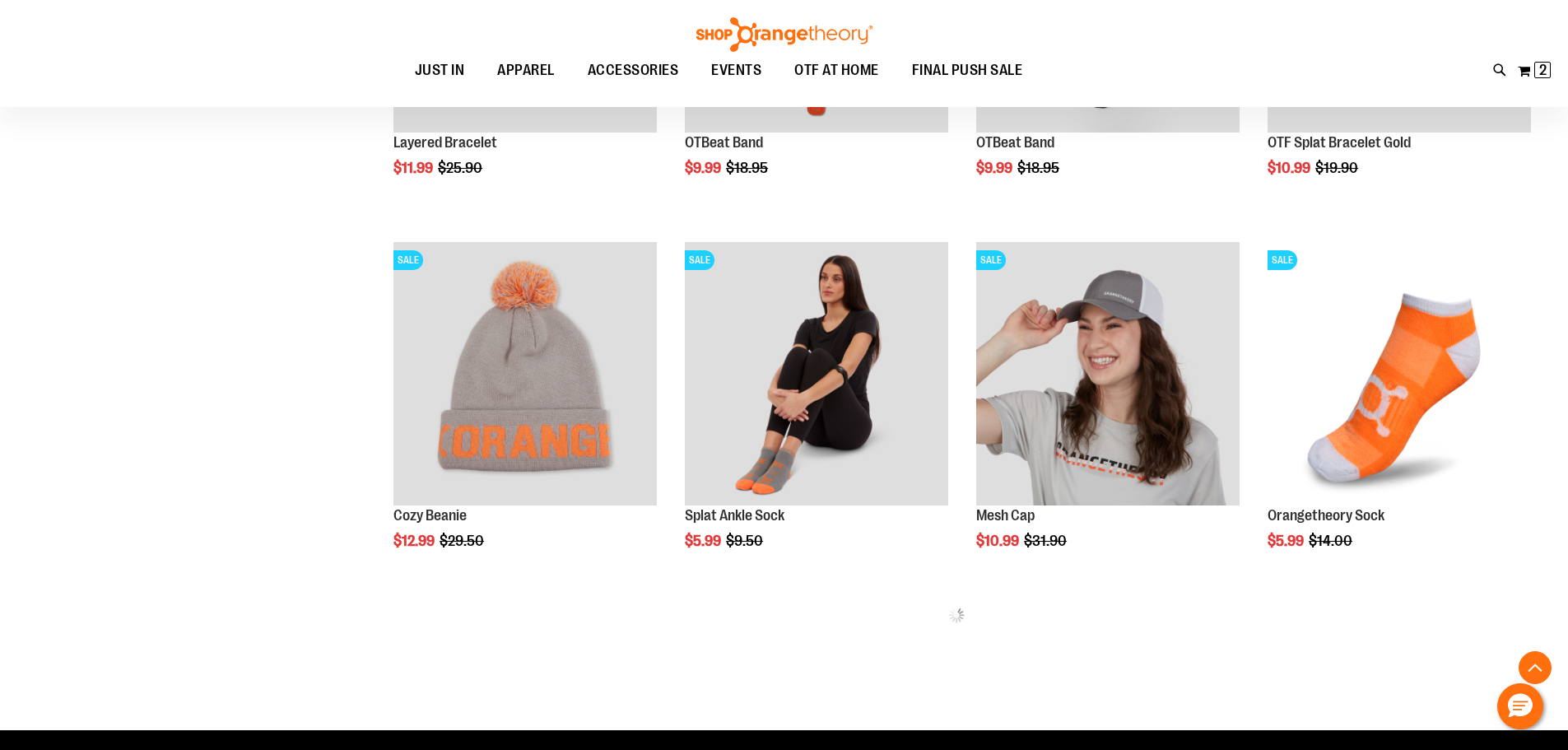
scroll to position [3044, 0]
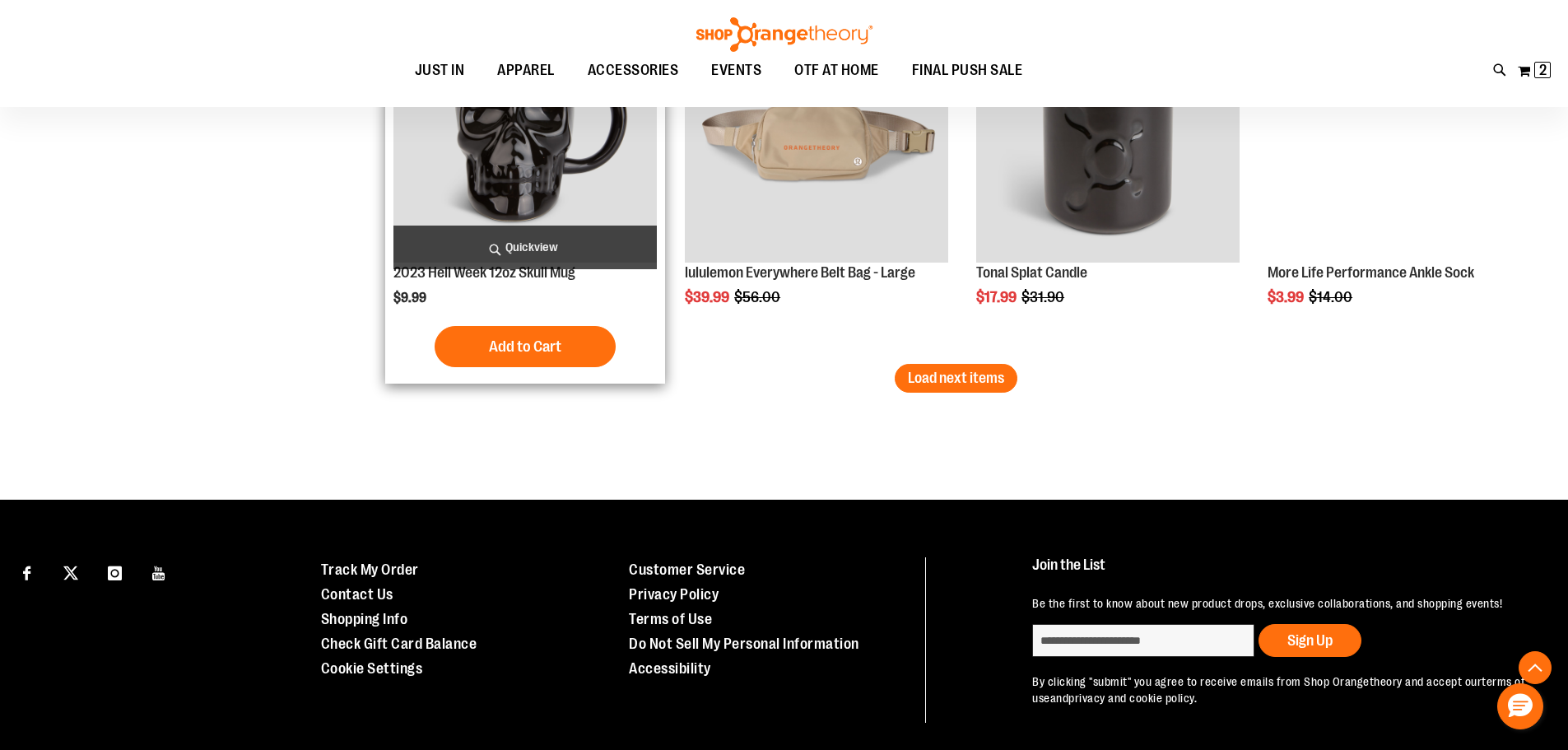
scroll to position [4442, 0]
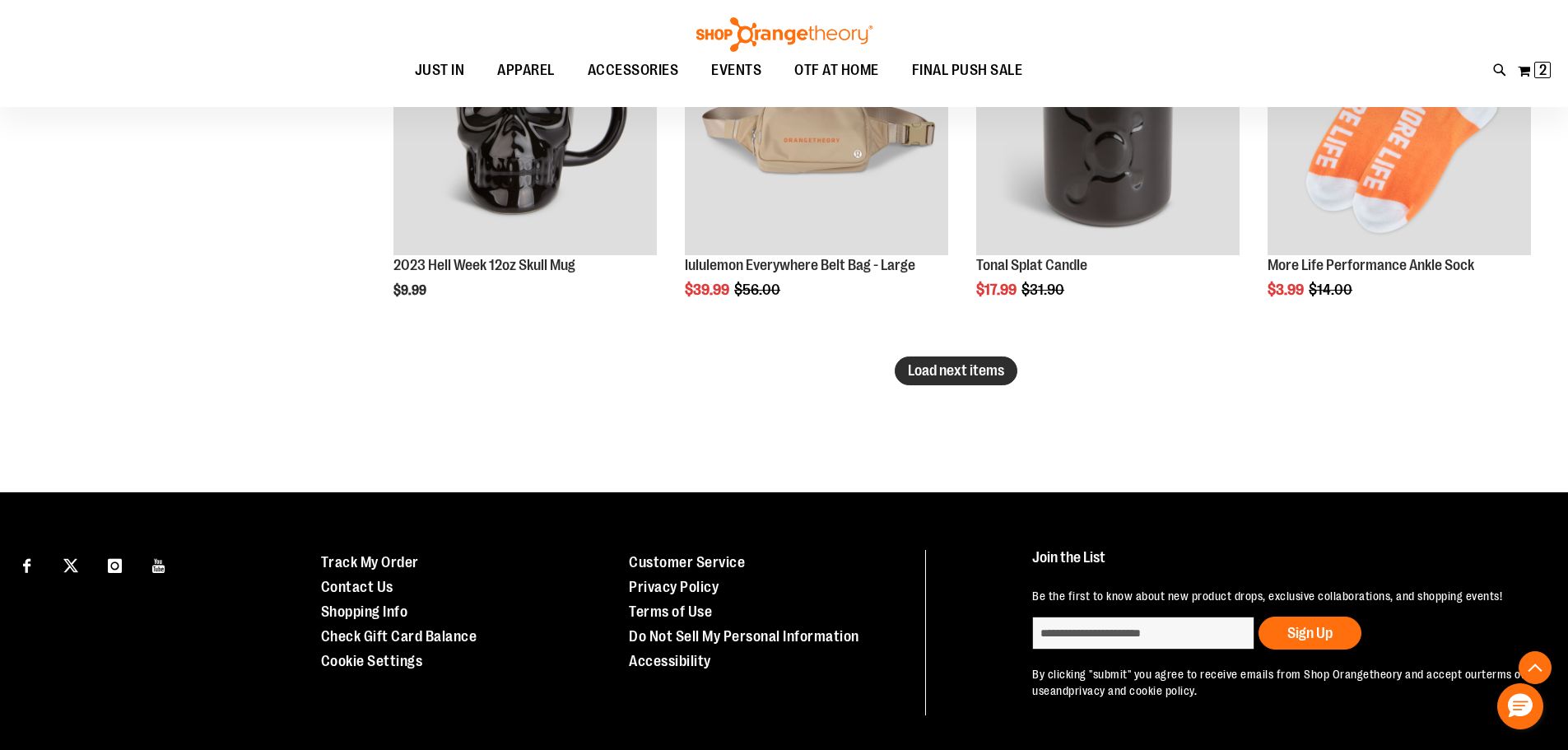
click at [934, 372] on span "Load next items" at bounding box center [956, 370] width 97 height 17
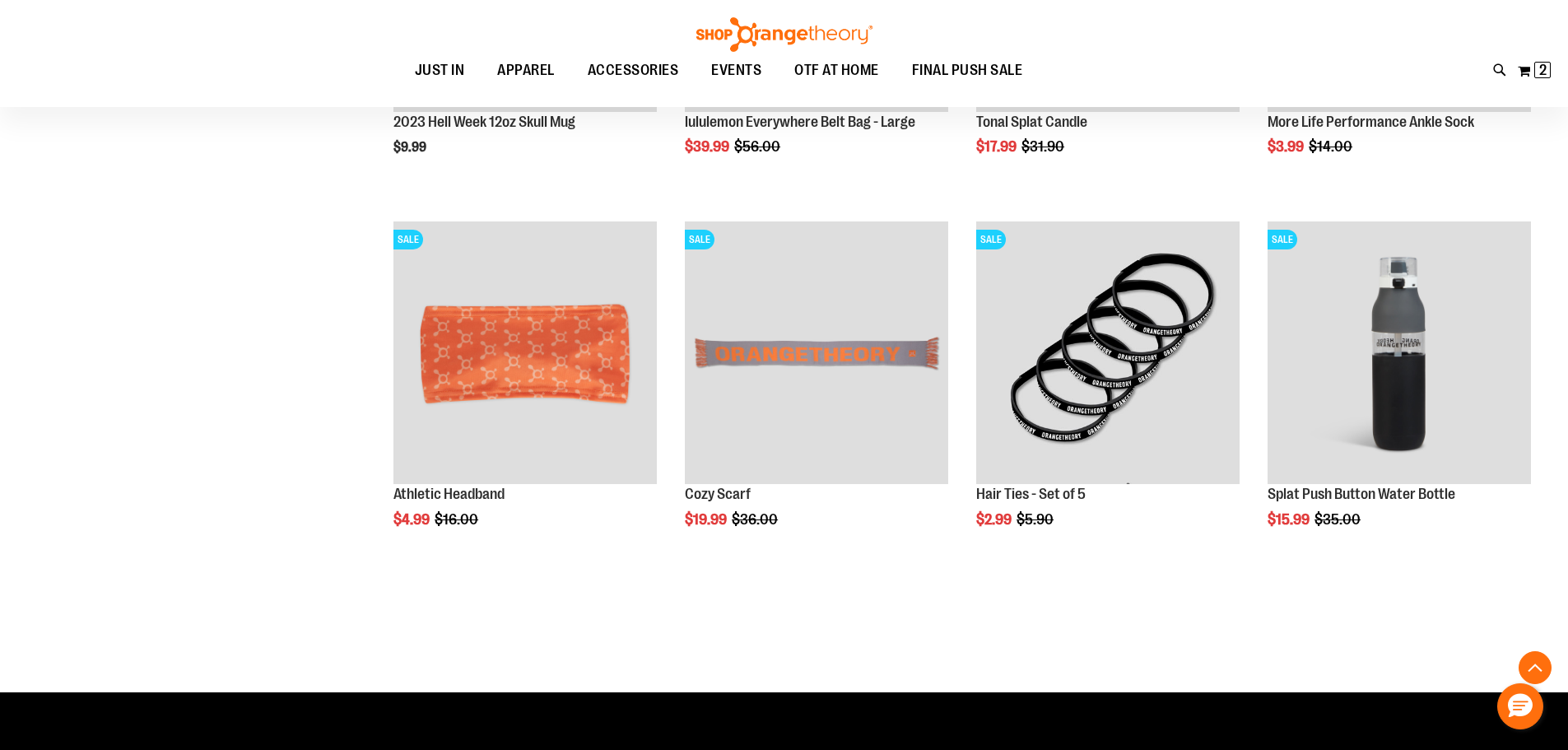
scroll to position [4689, 0]
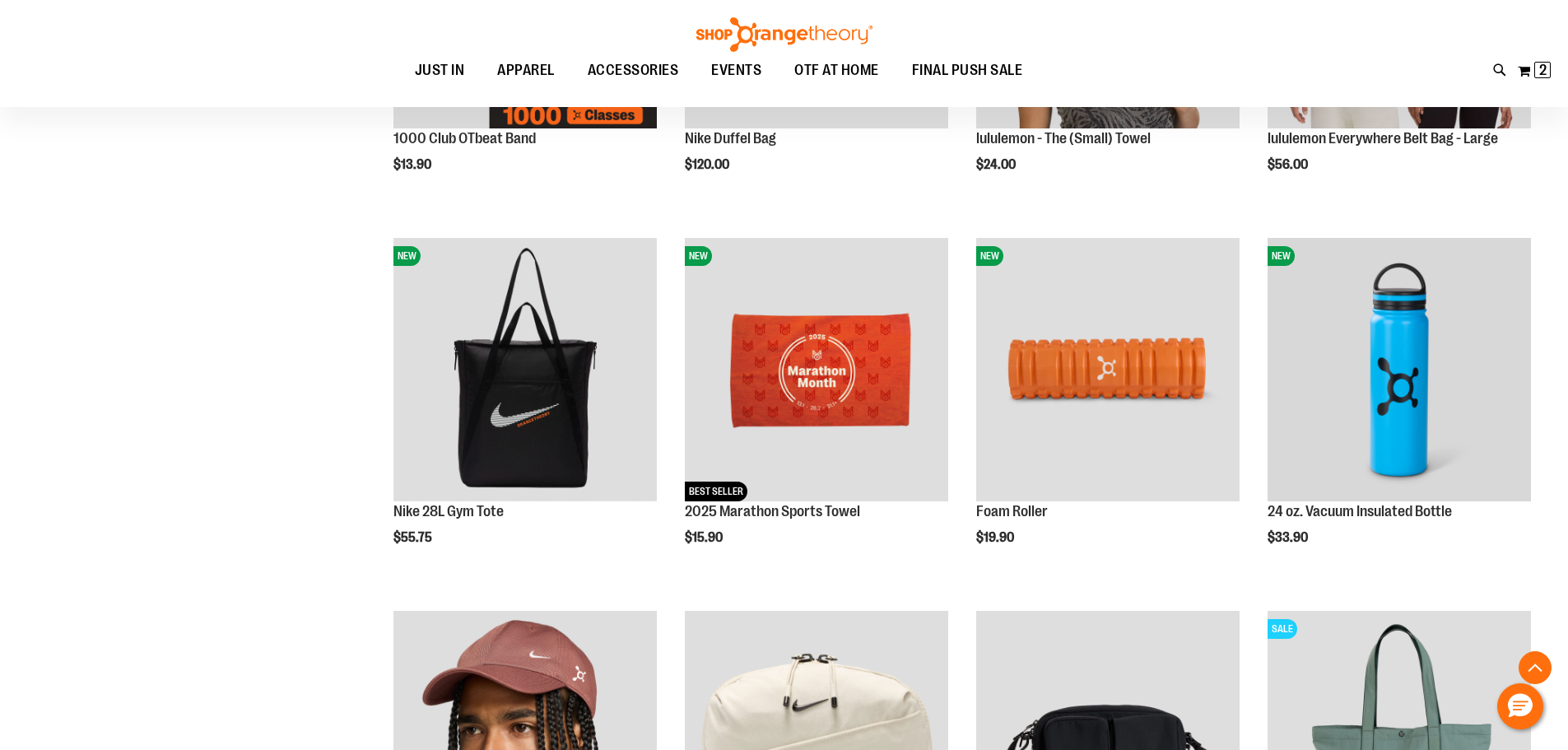
scroll to position [821, 0]
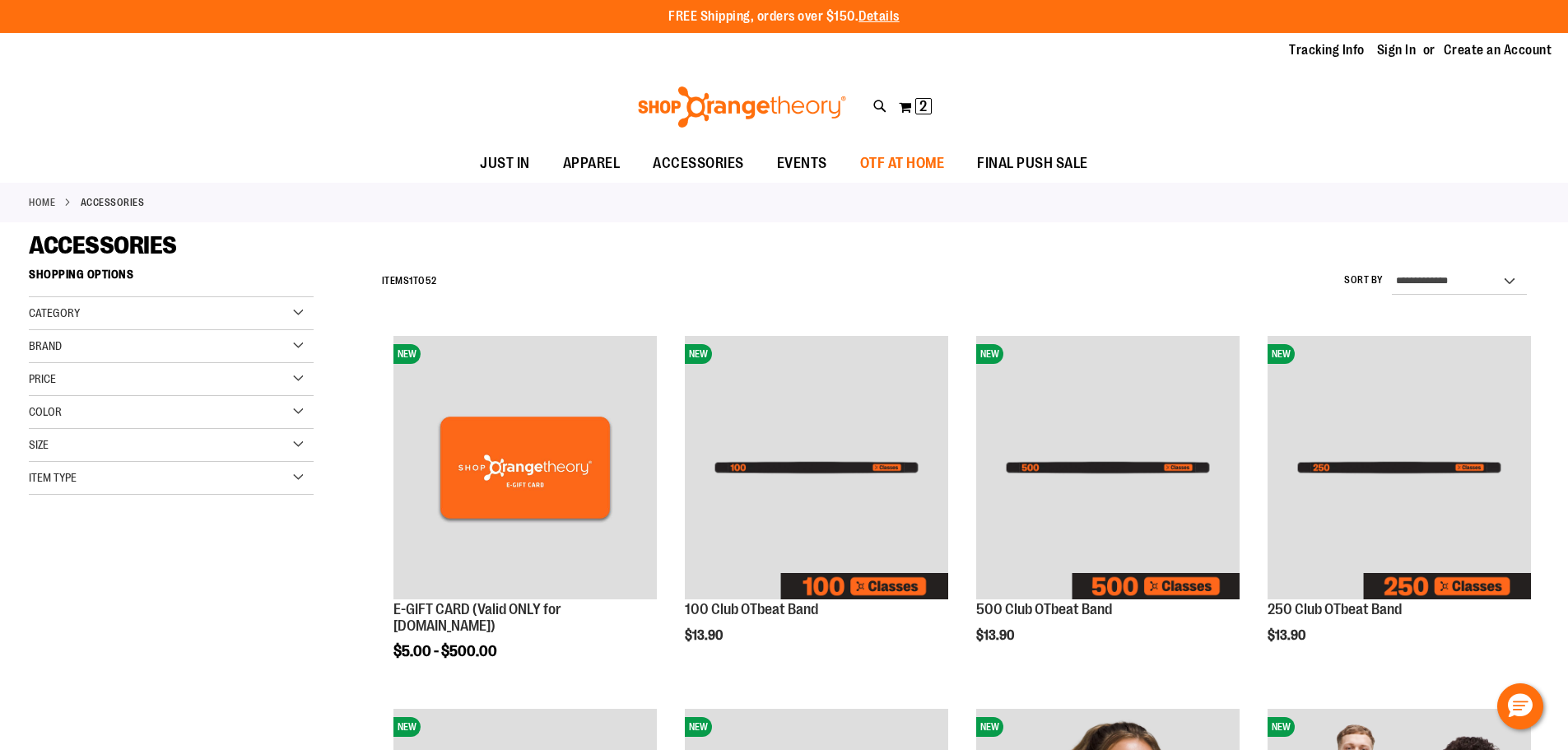
click at [936, 155] on span "OTF AT HOME" at bounding box center [901, 163] width 84 height 37
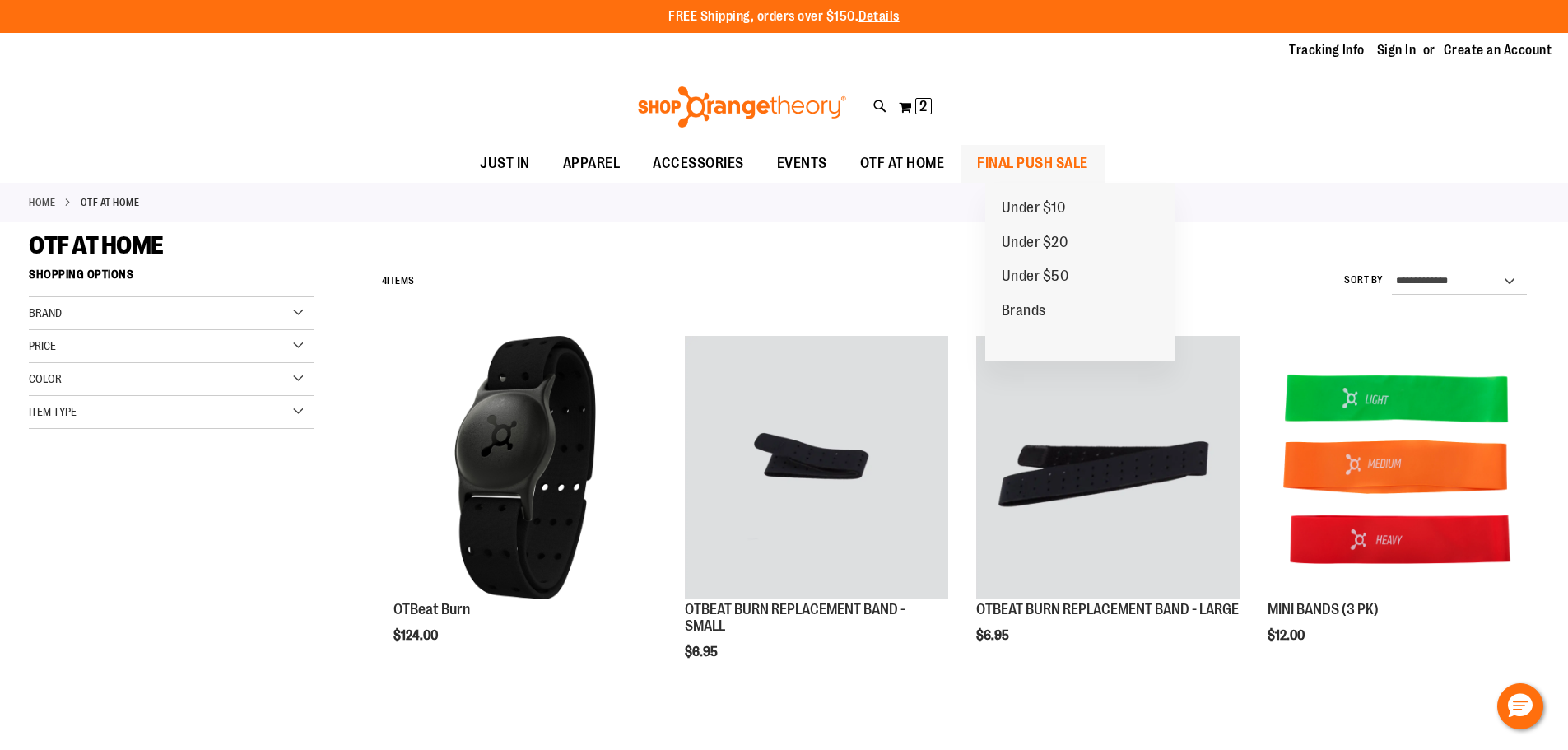
type input "**********"
click at [1047, 156] on span "FINAL PUSH SALE" at bounding box center [1032, 163] width 111 height 37
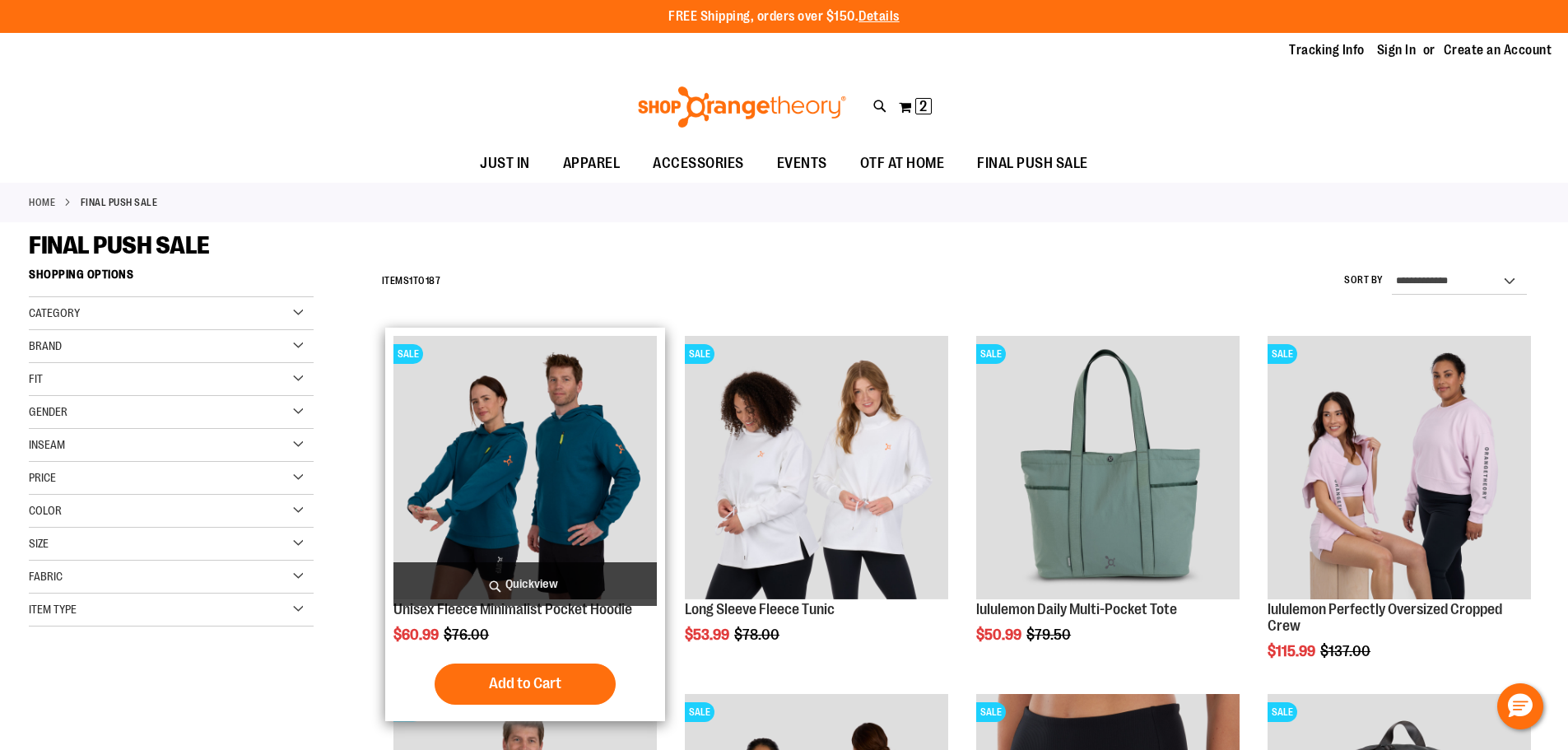
type input "**********"
click at [446, 618] on h2 "Unisex Fleece Minimalist Pocket Hoodie" at bounding box center [525, 610] width 264 height 17
click at [490, 535] on img "product" at bounding box center [525, 468] width 264 height 264
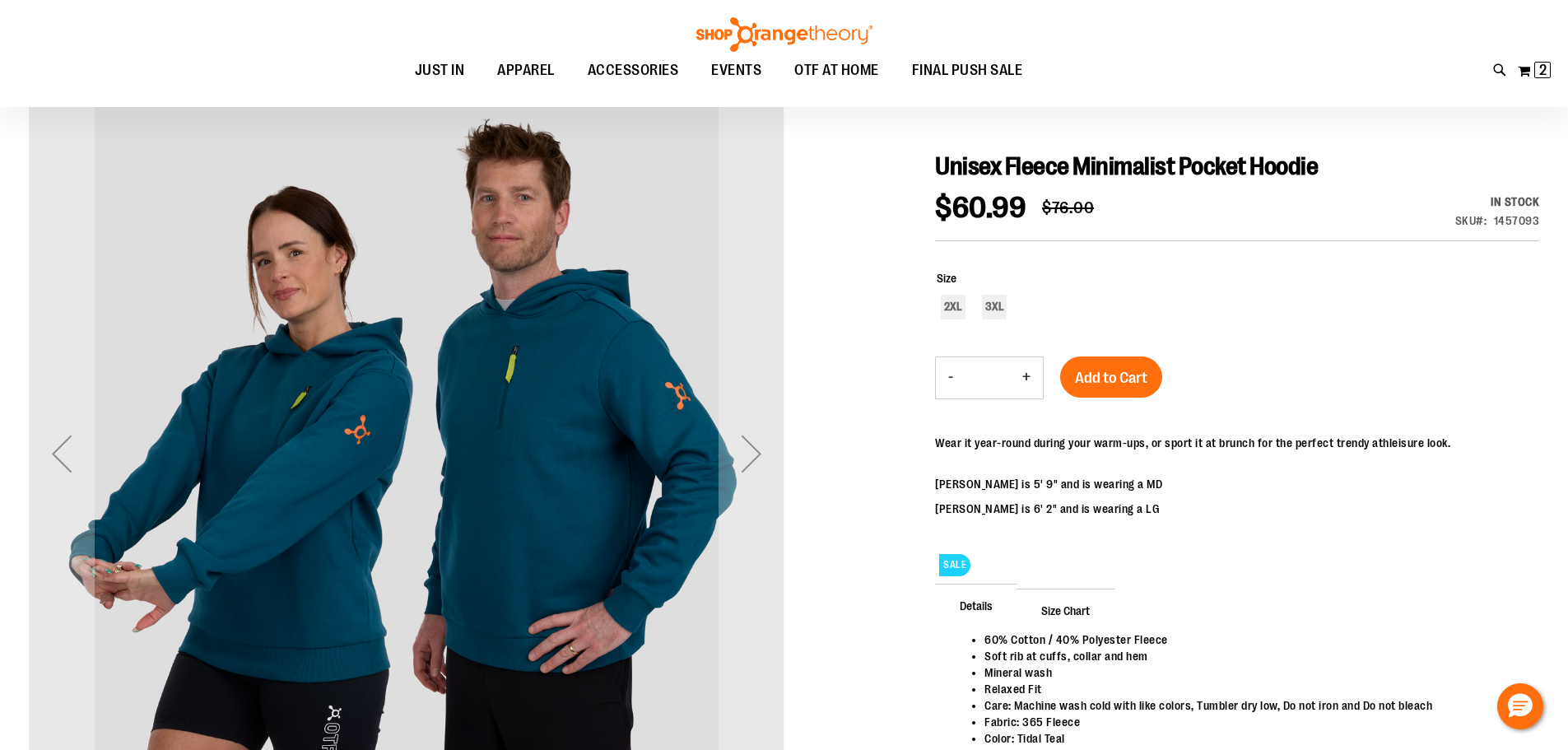
scroll to position [163, 0]
type input "**********"
click at [743, 469] on div "Next" at bounding box center [751, 452] width 66 height 66
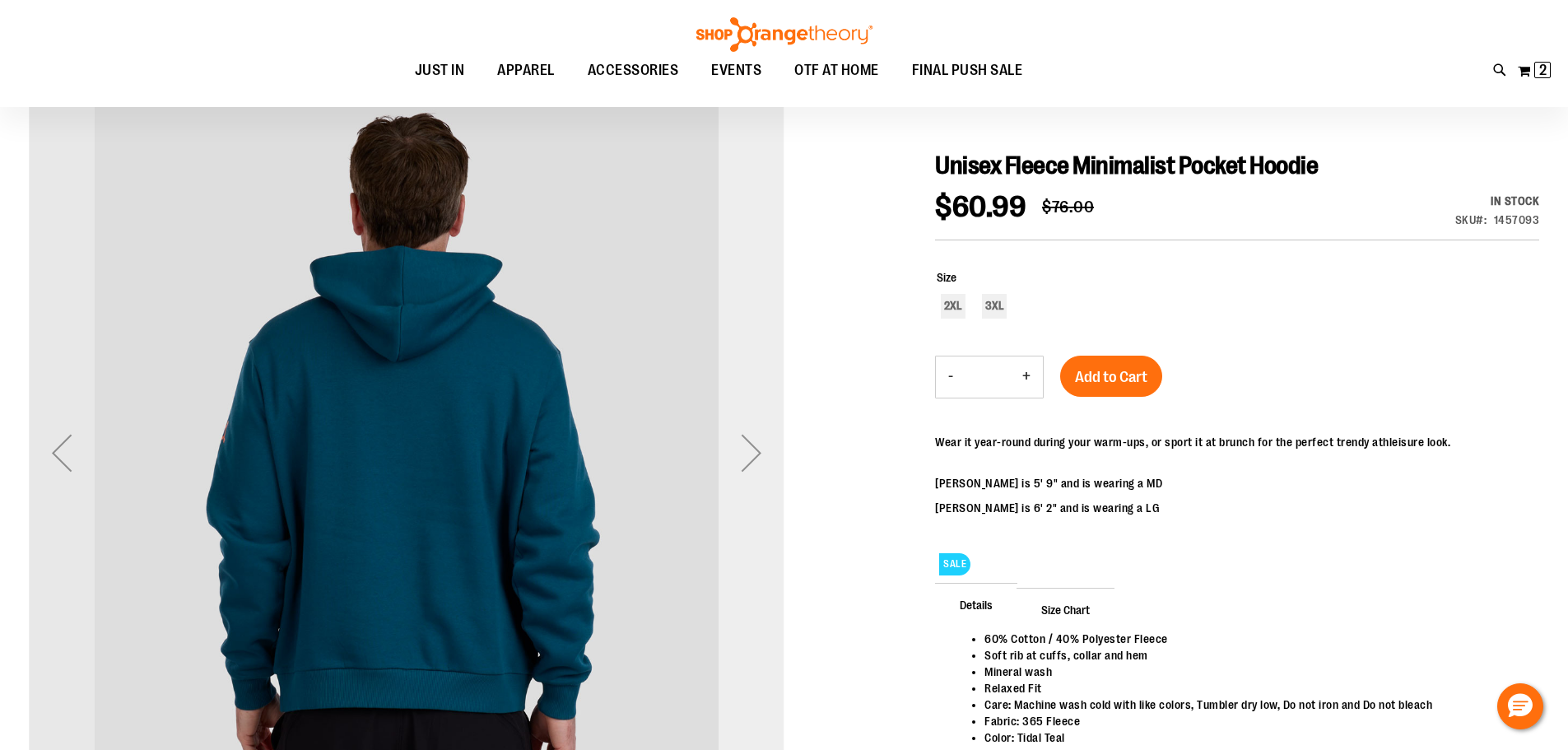
click at [744, 469] on div "Next" at bounding box center [751, 452] width 66 height 66
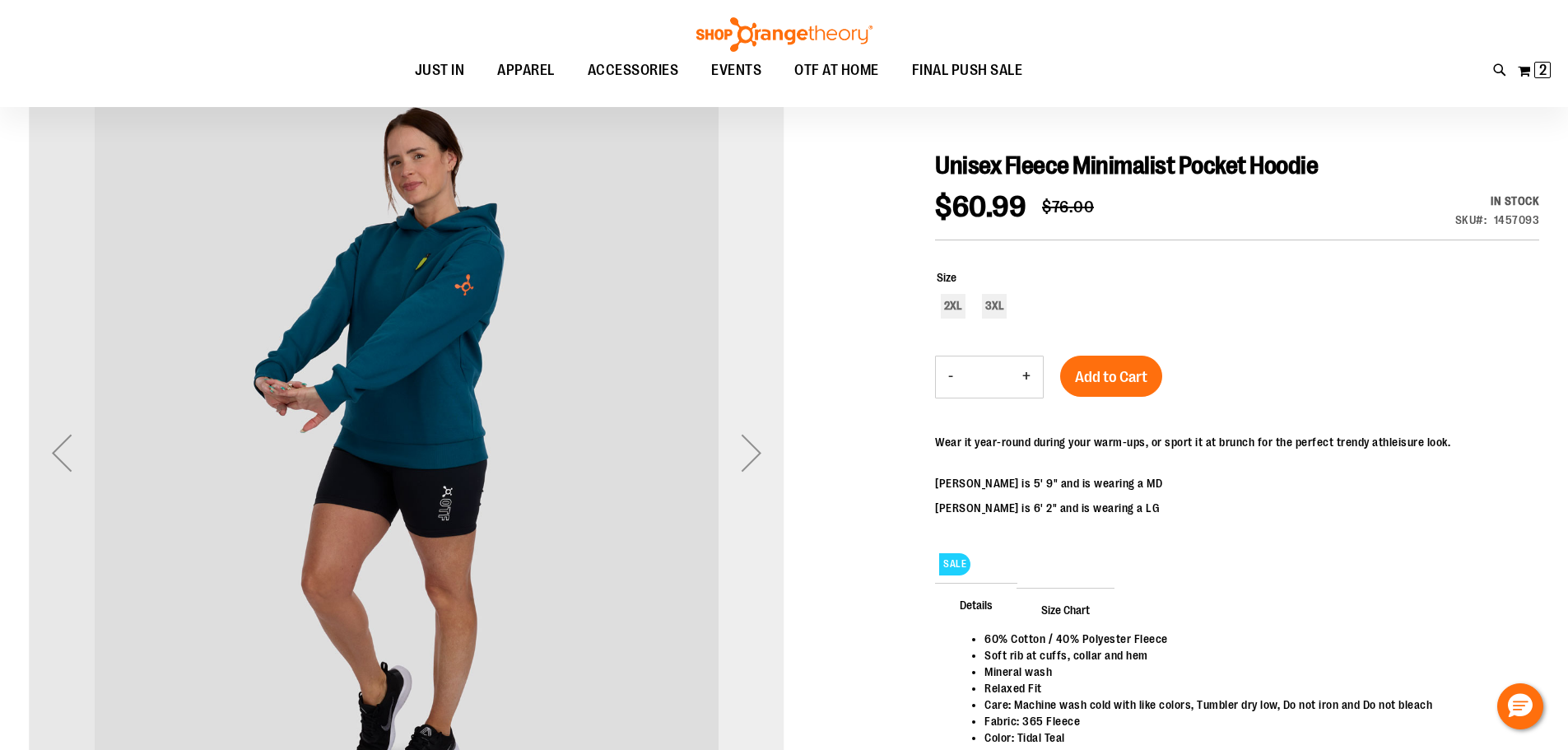
click at [744, 469] on div "Next" at bounding box center [751, 452] width 66 height 66
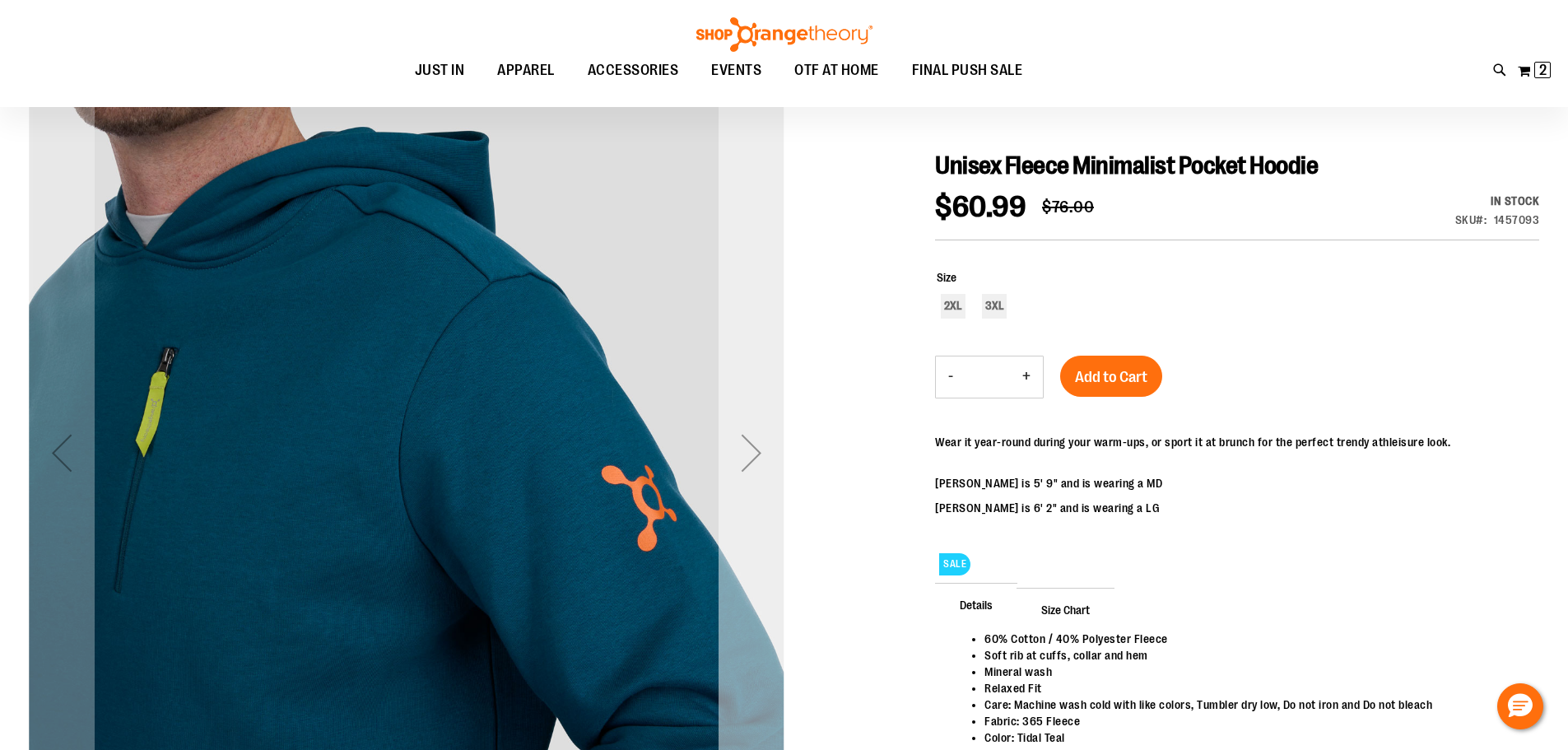
click at [744, 469] on div "Next" at bounding box center [751, 452] width 66 height 66
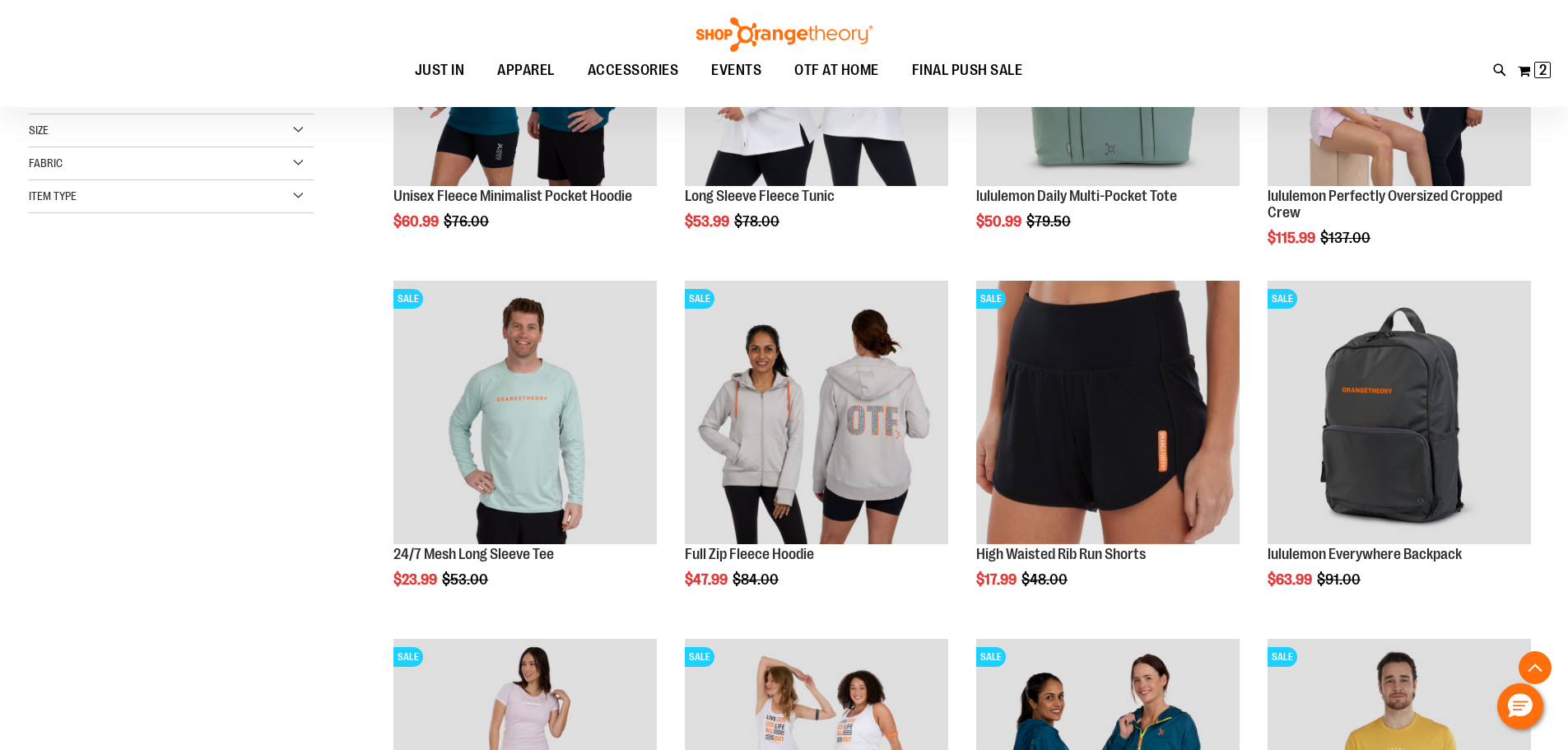
scroll to position [493, 0]
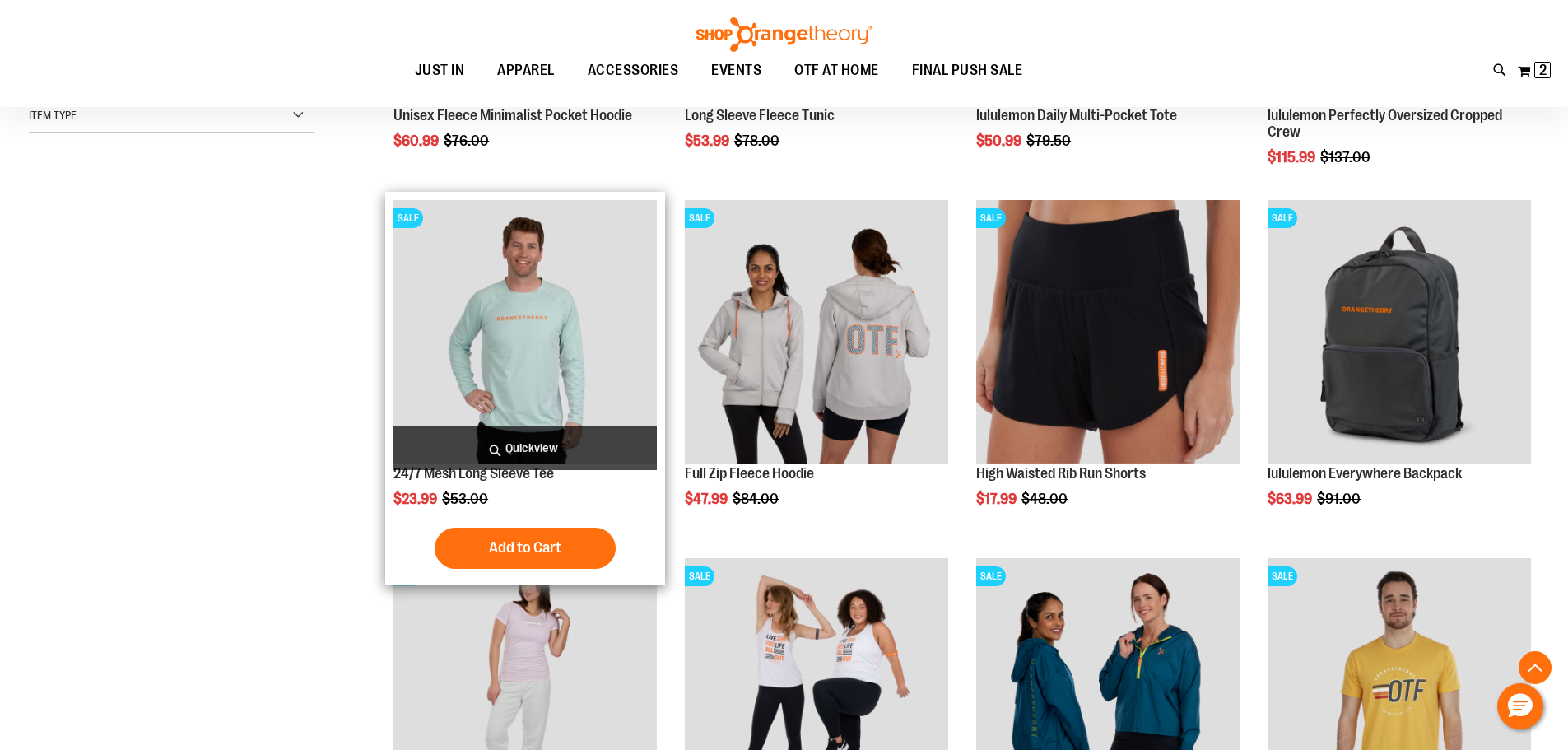
type input "**********"
click at [548, 407] on img "product" at bounding box center [525, 331] width 264 height 264
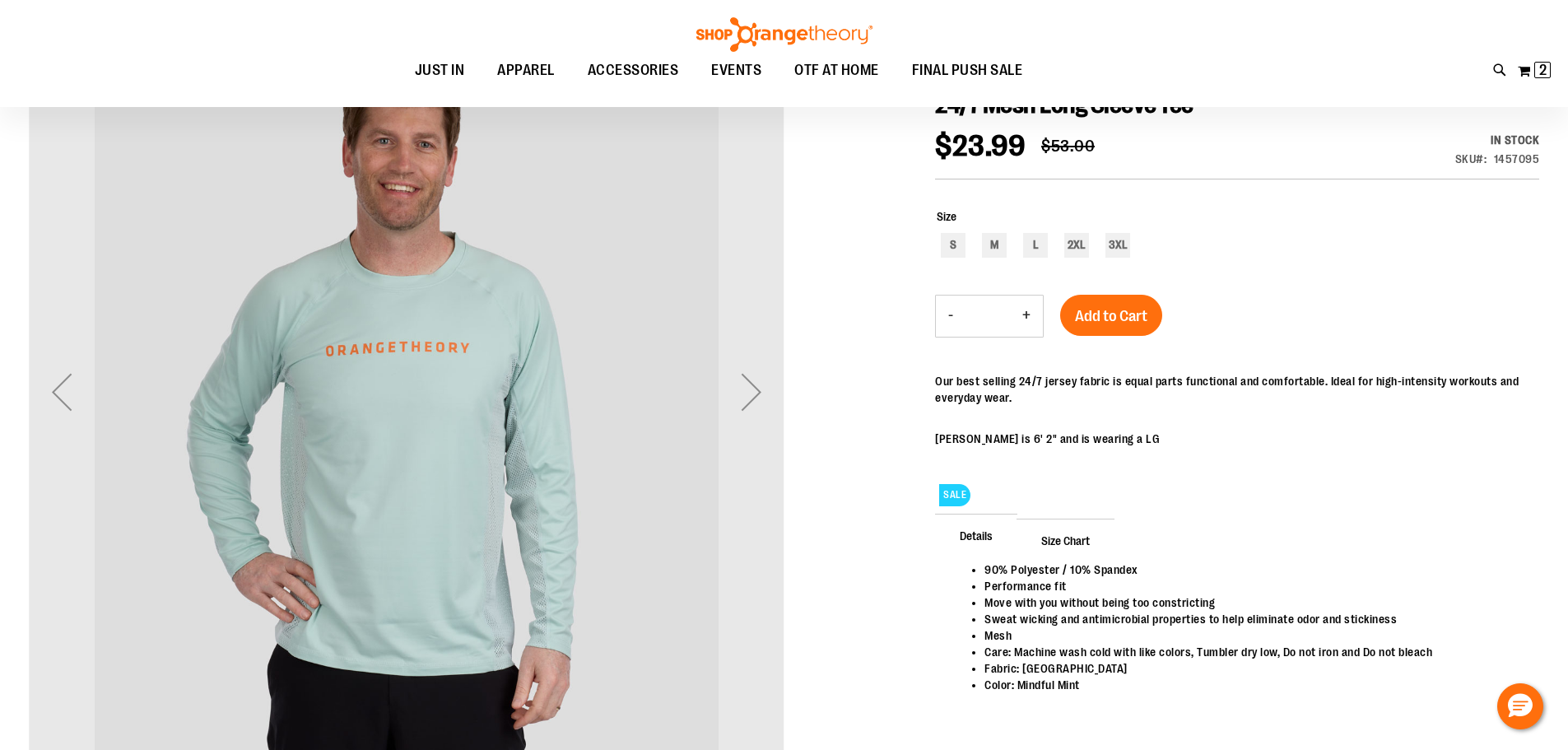
scroll to position [246, 0]
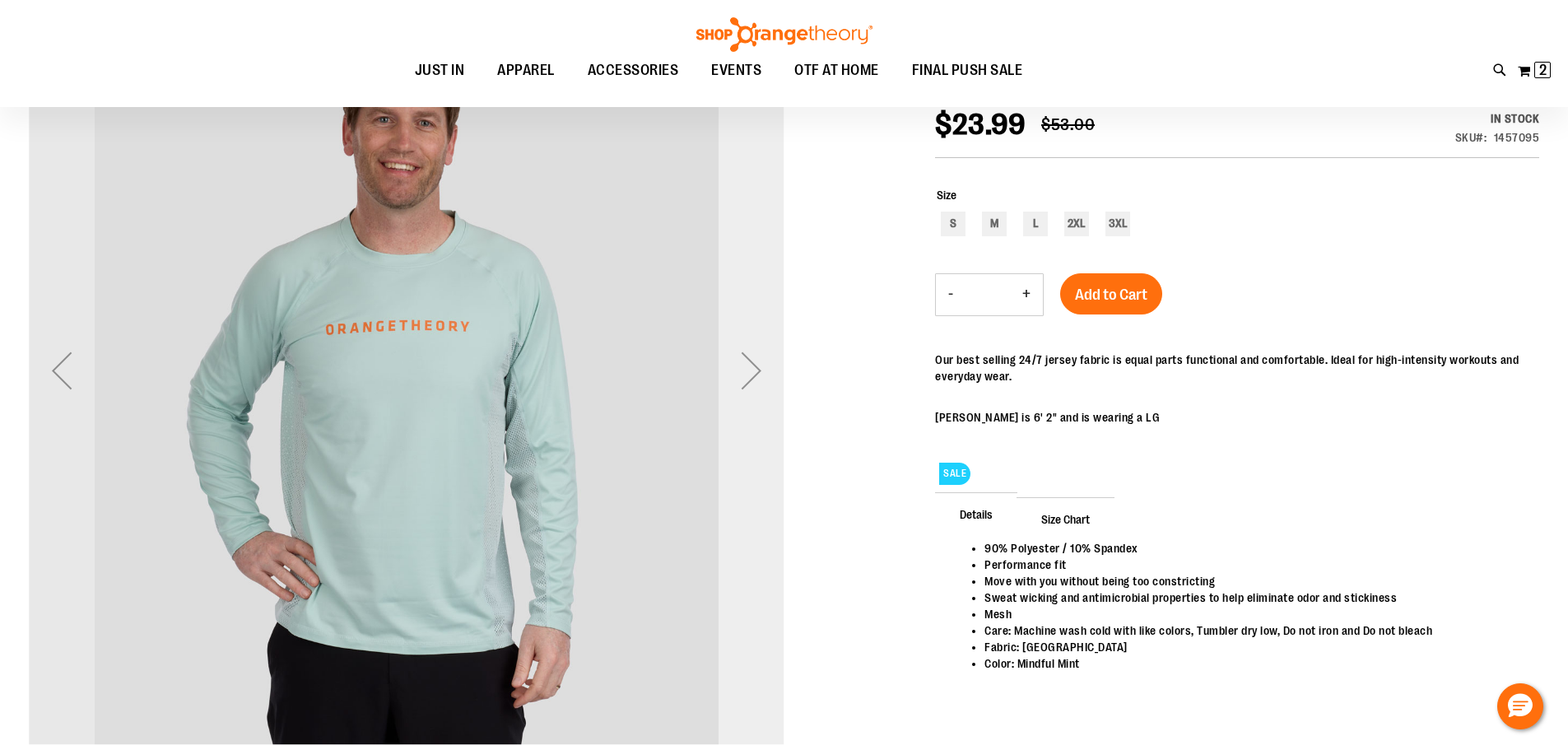
type input "**********"
click at [748, 377] on div "Next" at bounding box center [751, 369] width 66 height 66
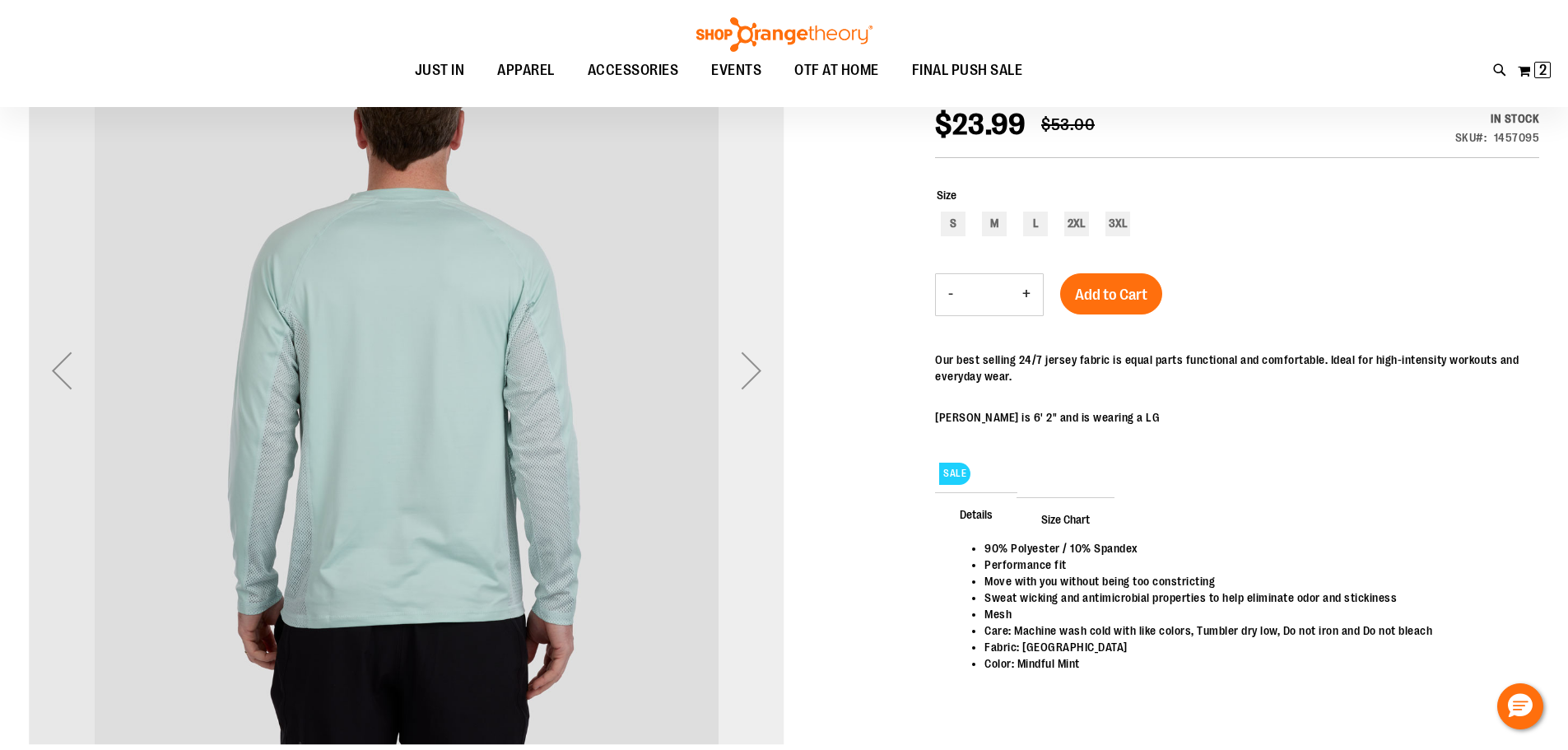
click at [748, 377] on div "Next" at bounding box center [751, 369] width 66 height 66
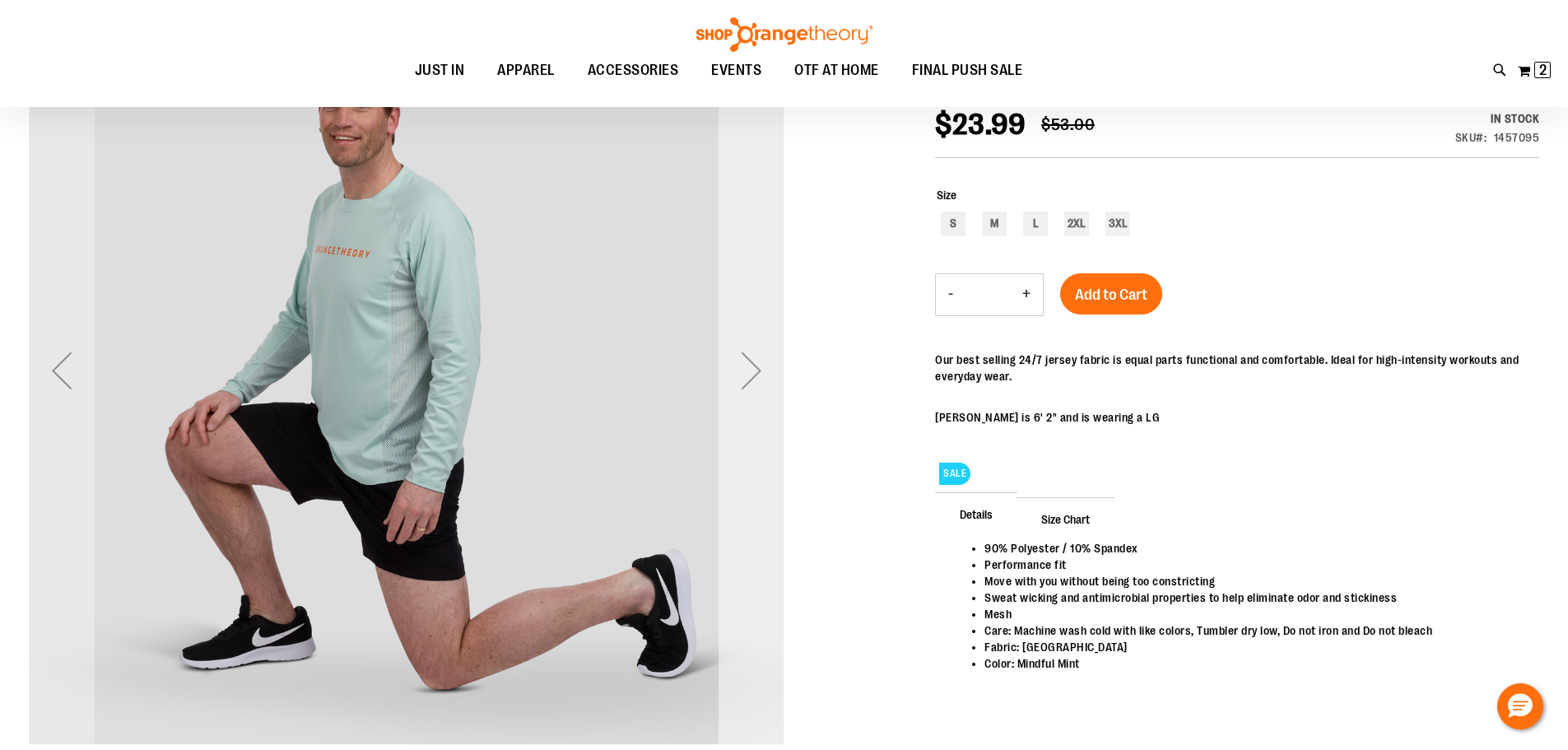
click at [748, 377] on div "Next" at bounding box center [751, 369] width 66 height 66
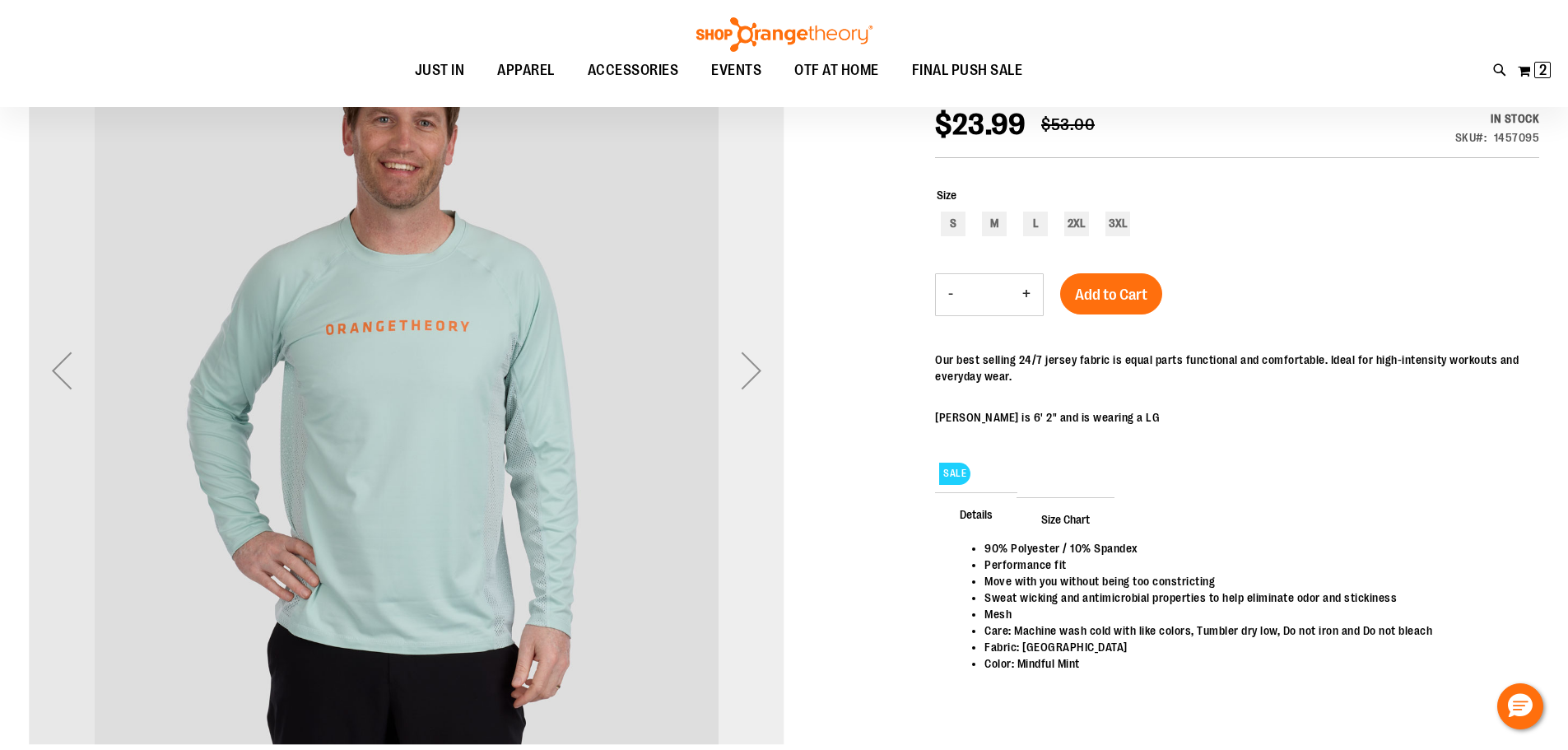
click at [748, 377] on div "Next" at bounding box center [751, 369] width 66 height 66
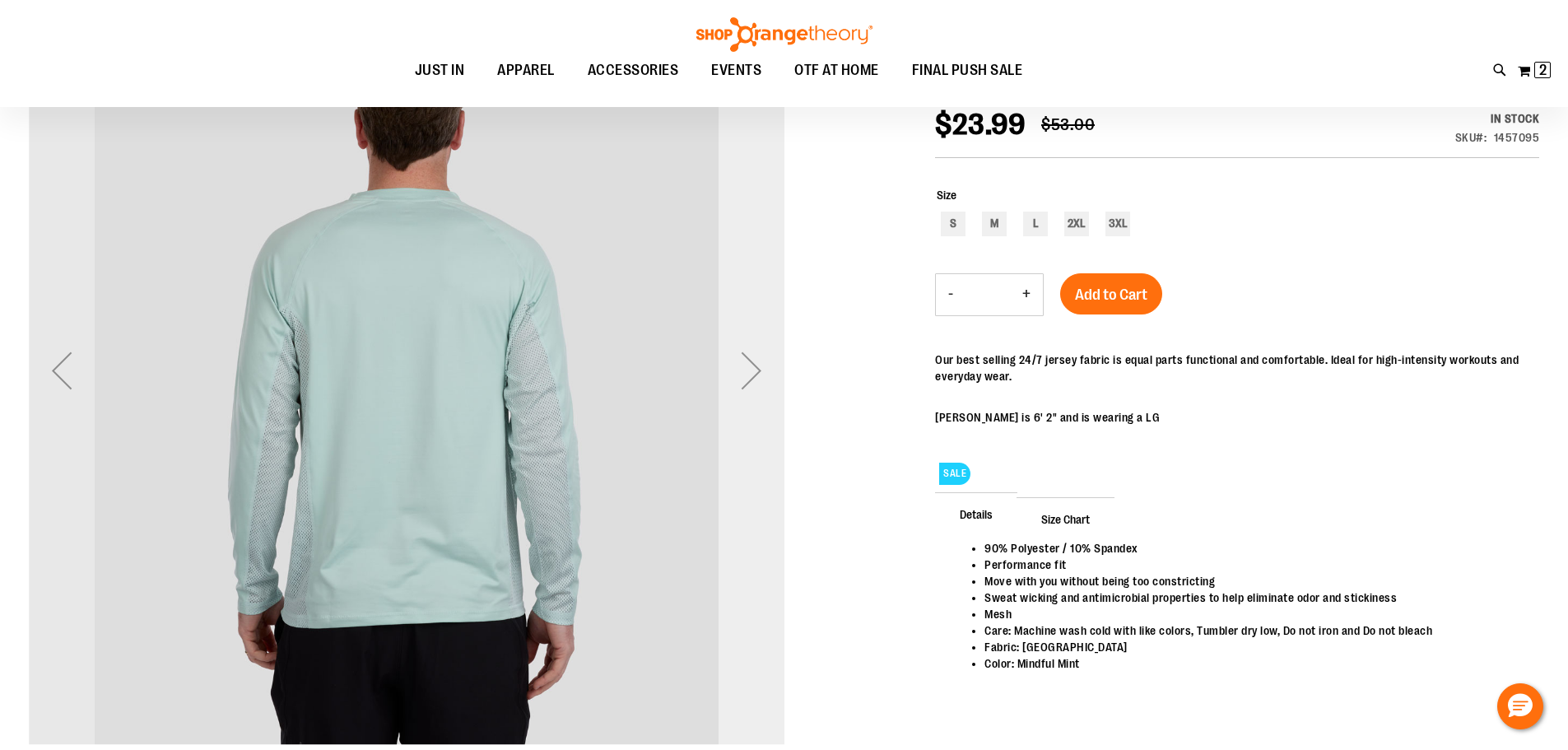
click at [748, 377] on div "Next" at bounding box center [751, 369] width 66 height 66
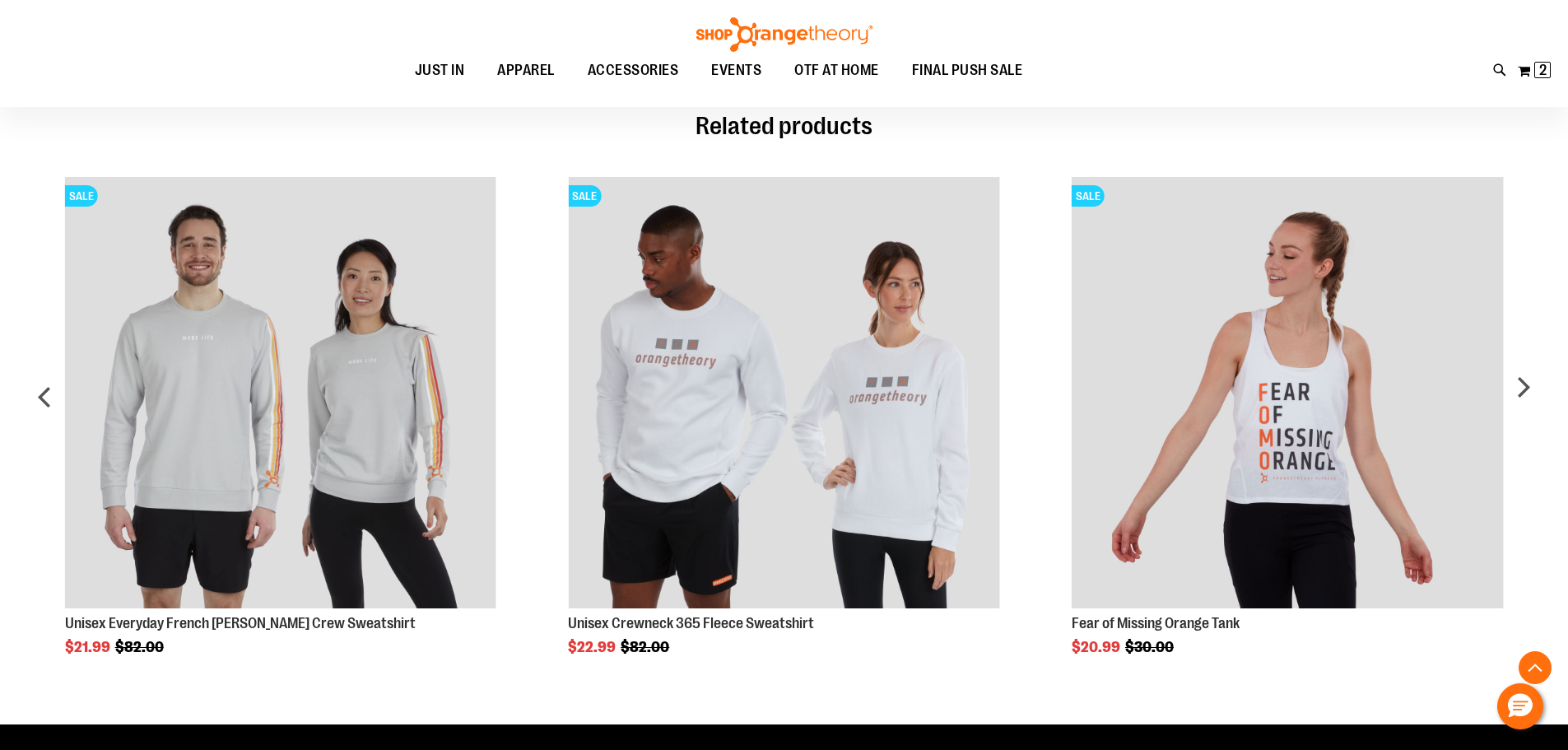
scroll to position [987, 0]
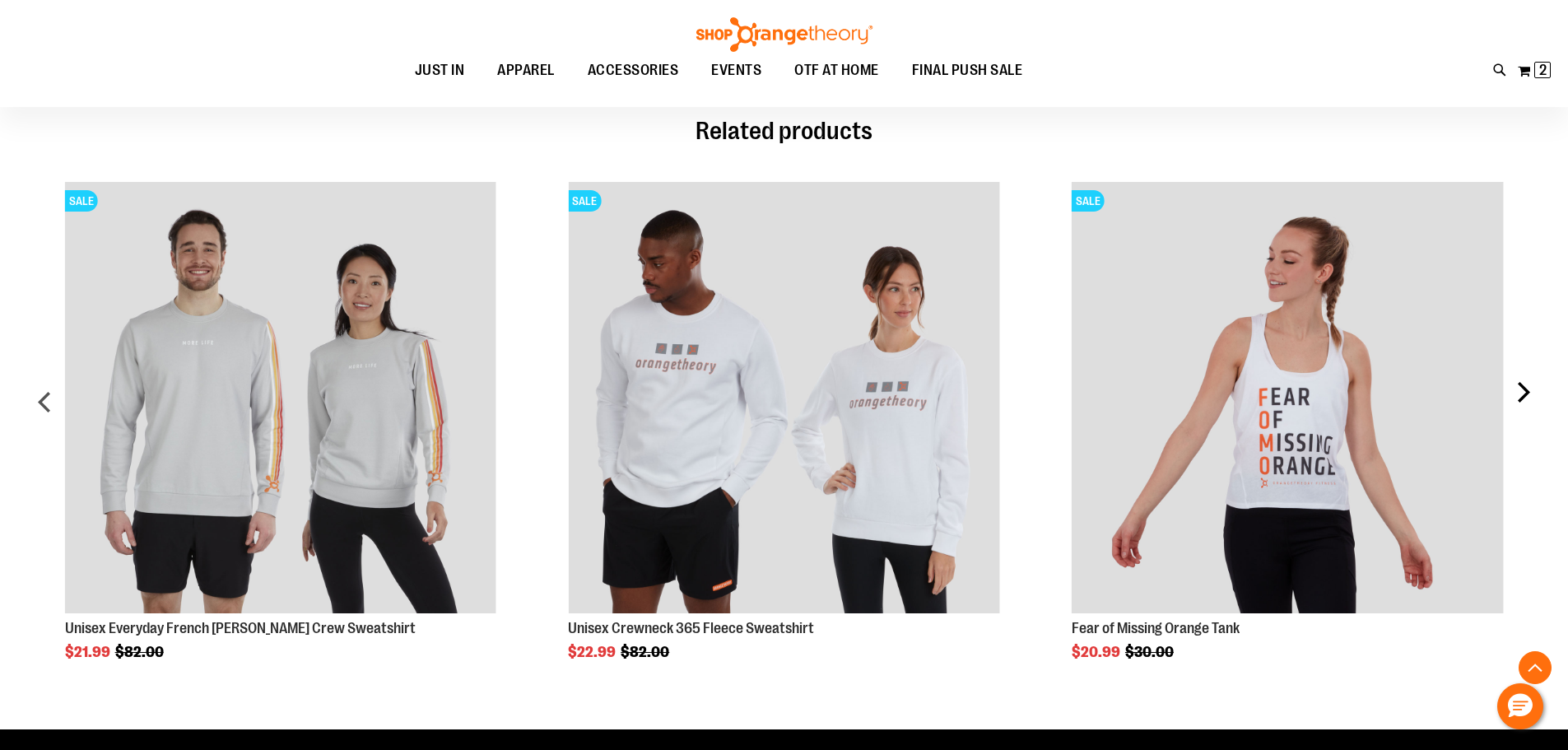
click at [1511, 396] on div "next" at bounding box center [1522, 407] width 32 height 502
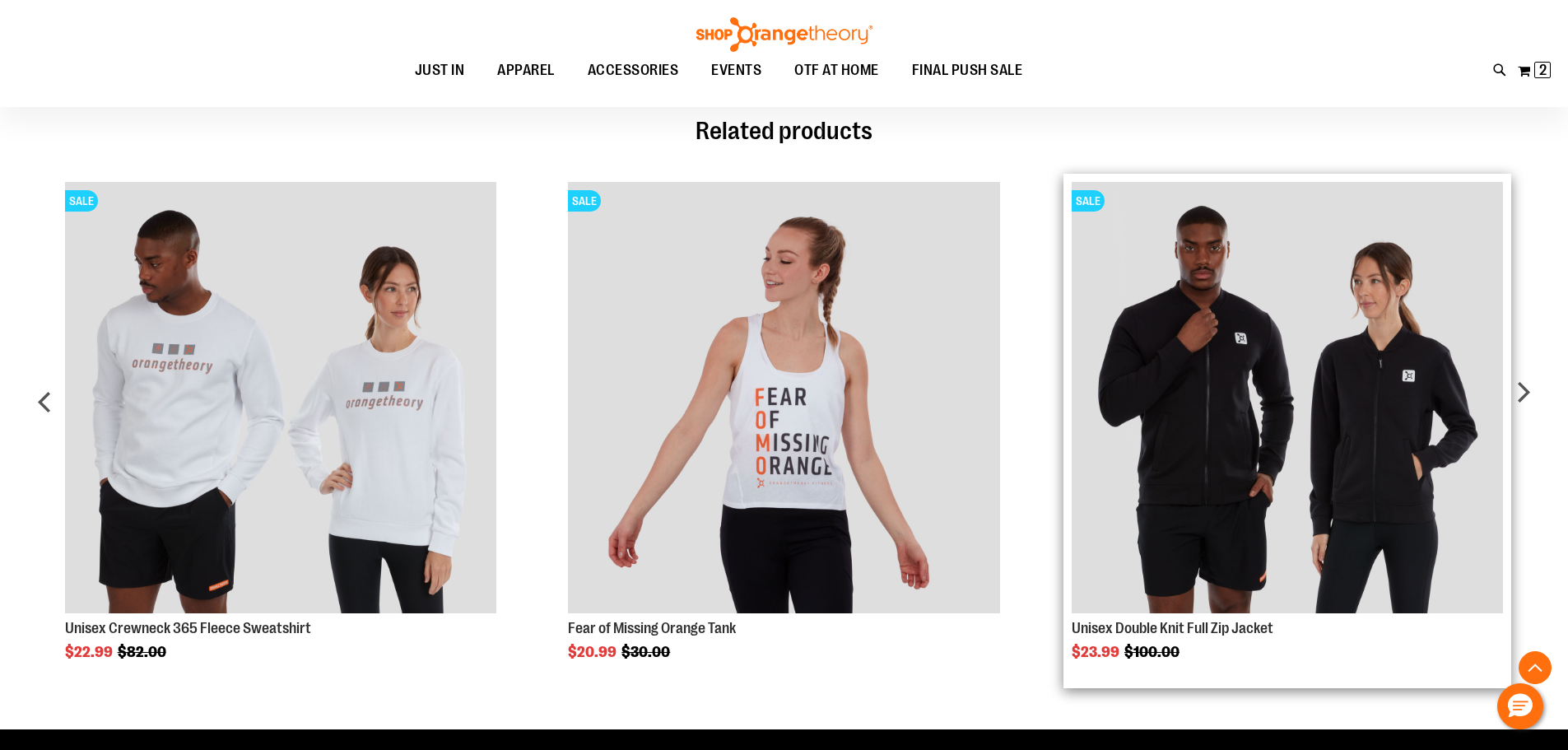
click at [1394, 422] on img "Product Page Link" at bounding box center [1287, 397] width 432 height 432
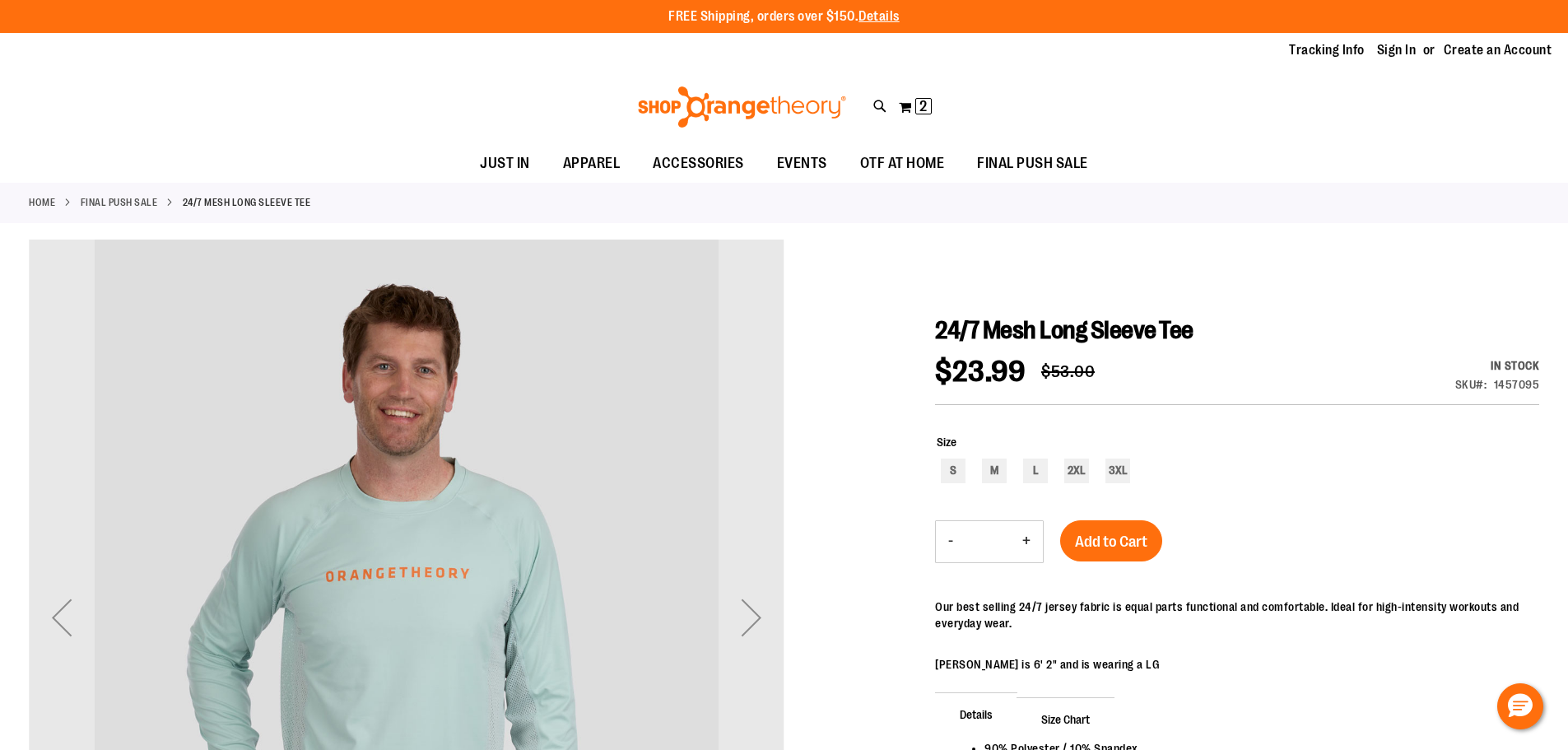
scroll to position [987, 0]
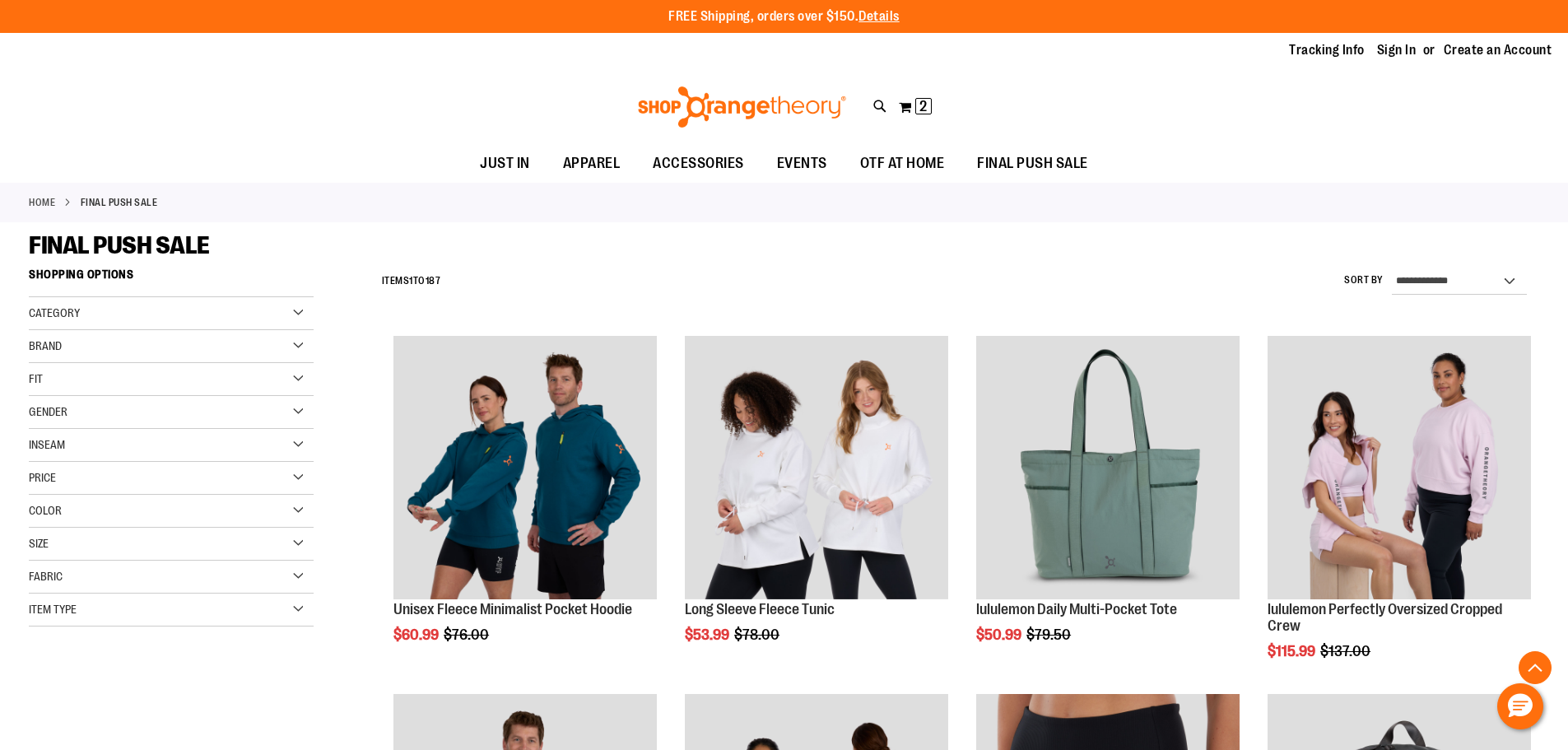
scroll to position [494, 0]
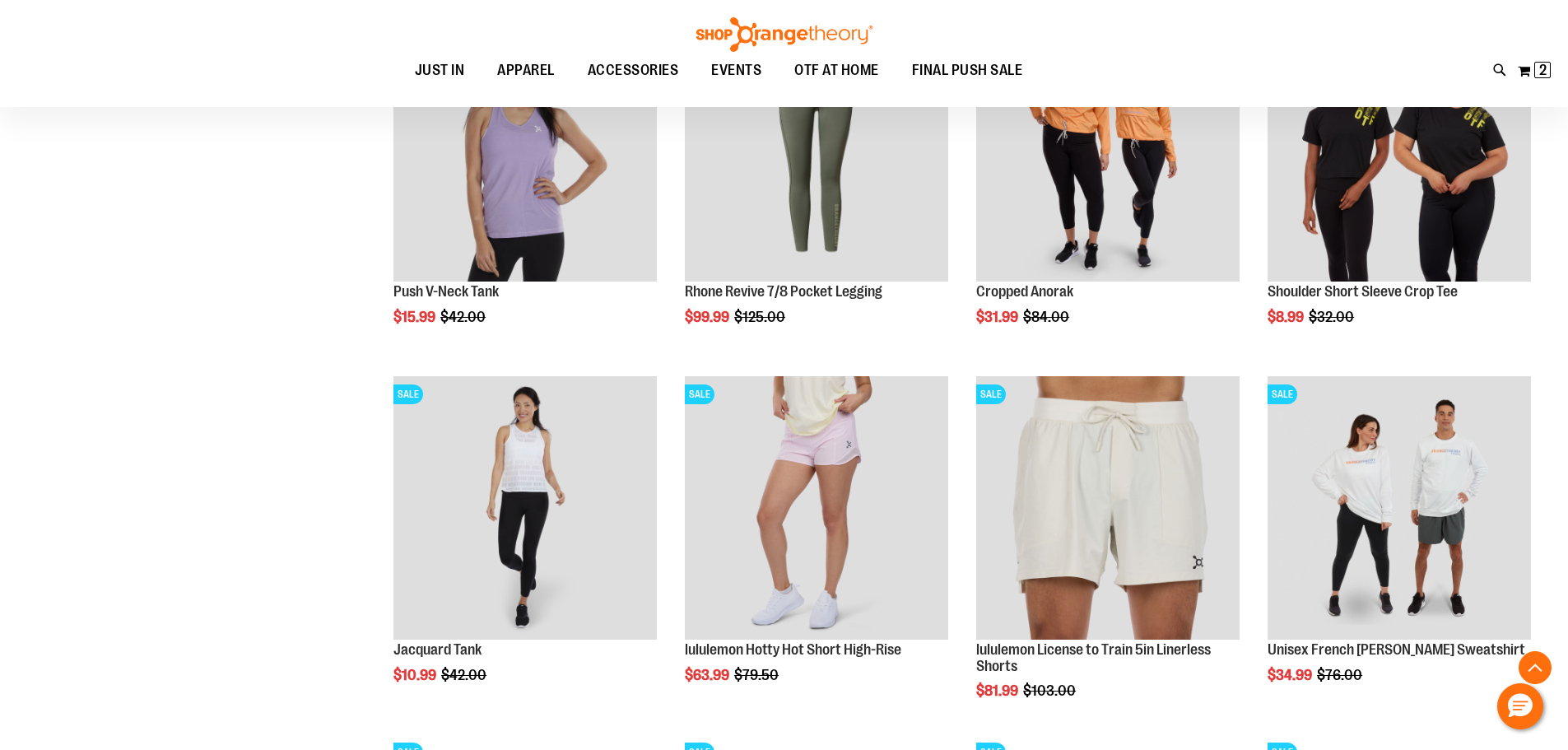
scroll to position [1398, 0]
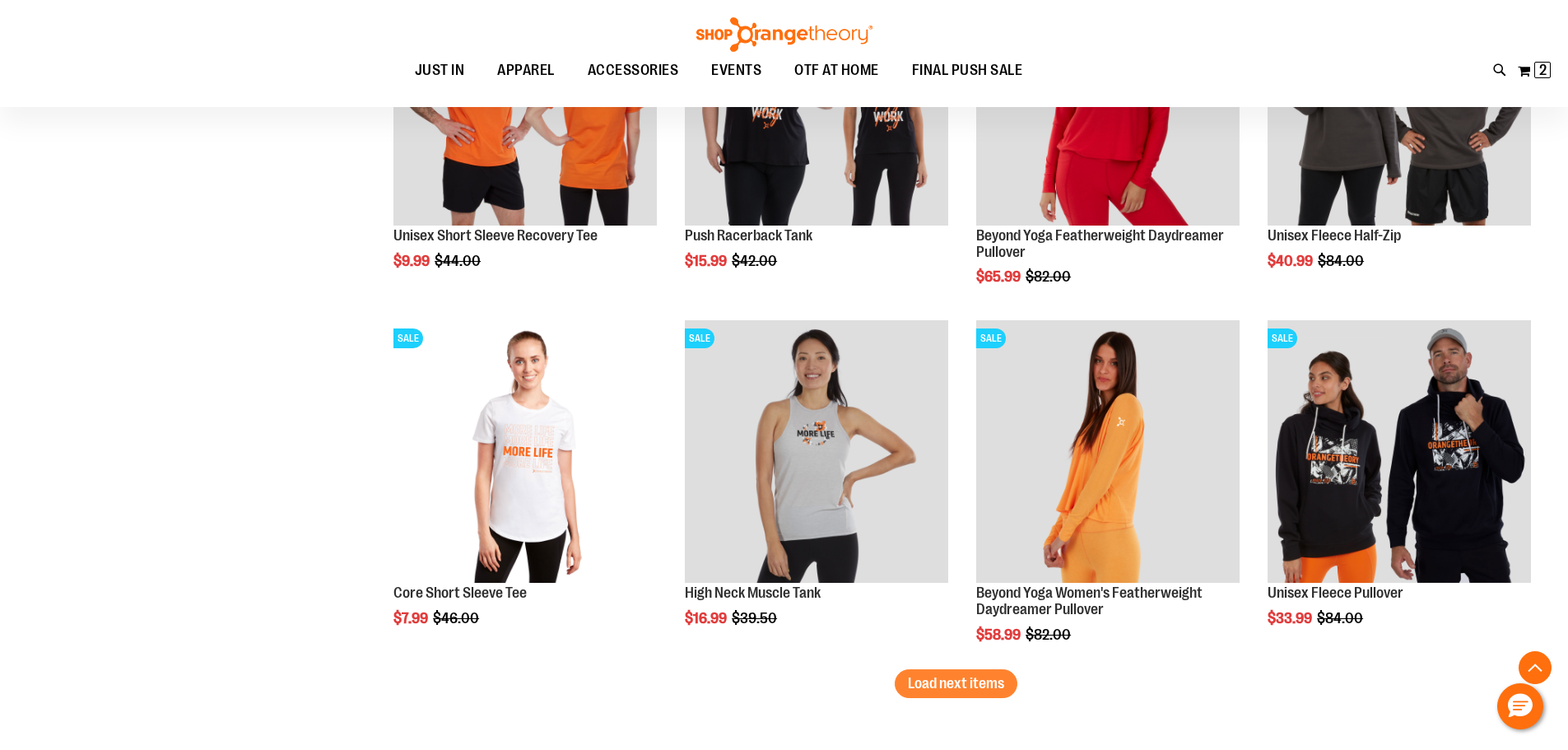
scroll to position [2879, 0]
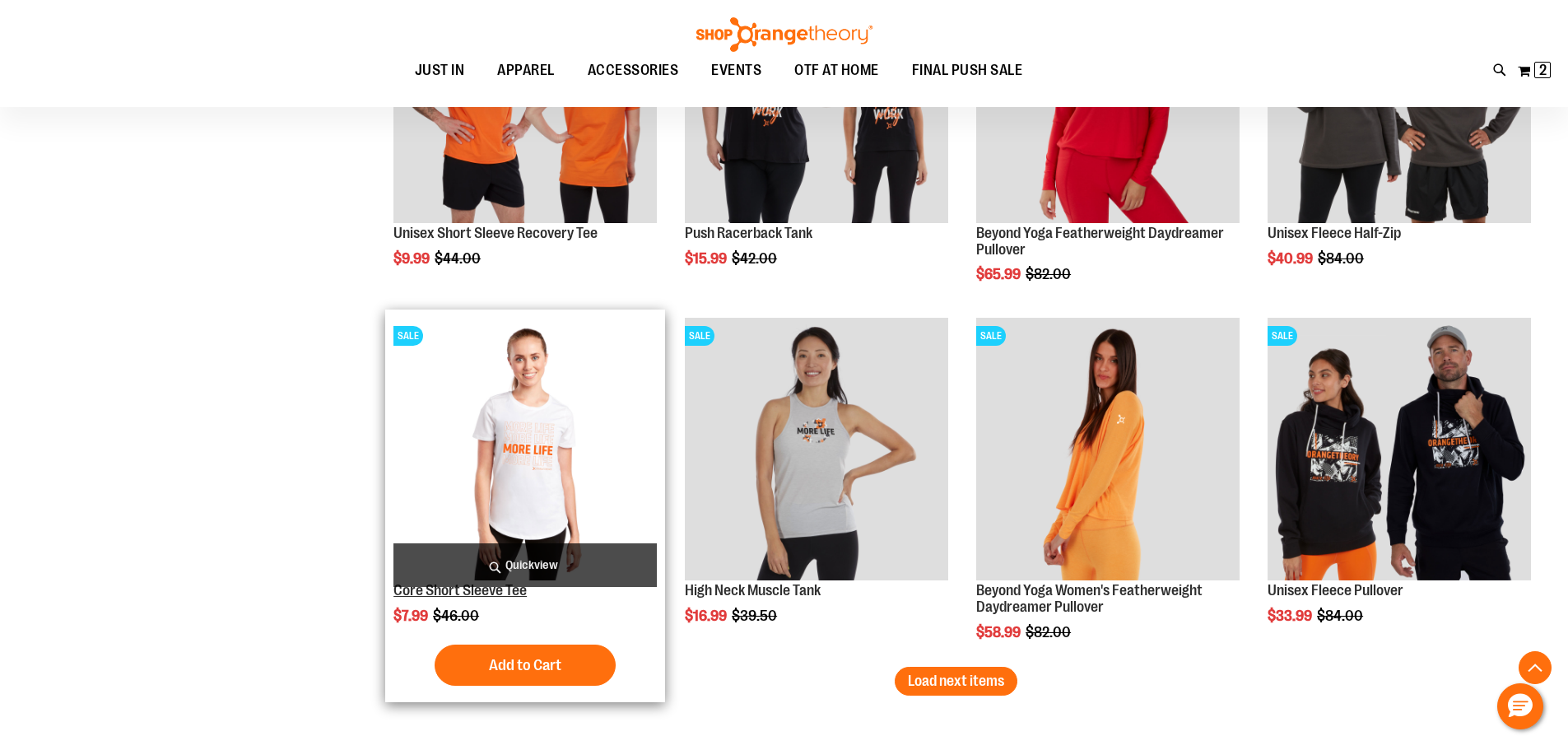
type input "**********"
click at [420, 594] on link "Core Short Sleeve Tee" at bounding box center [460, 590] width 134 height 17
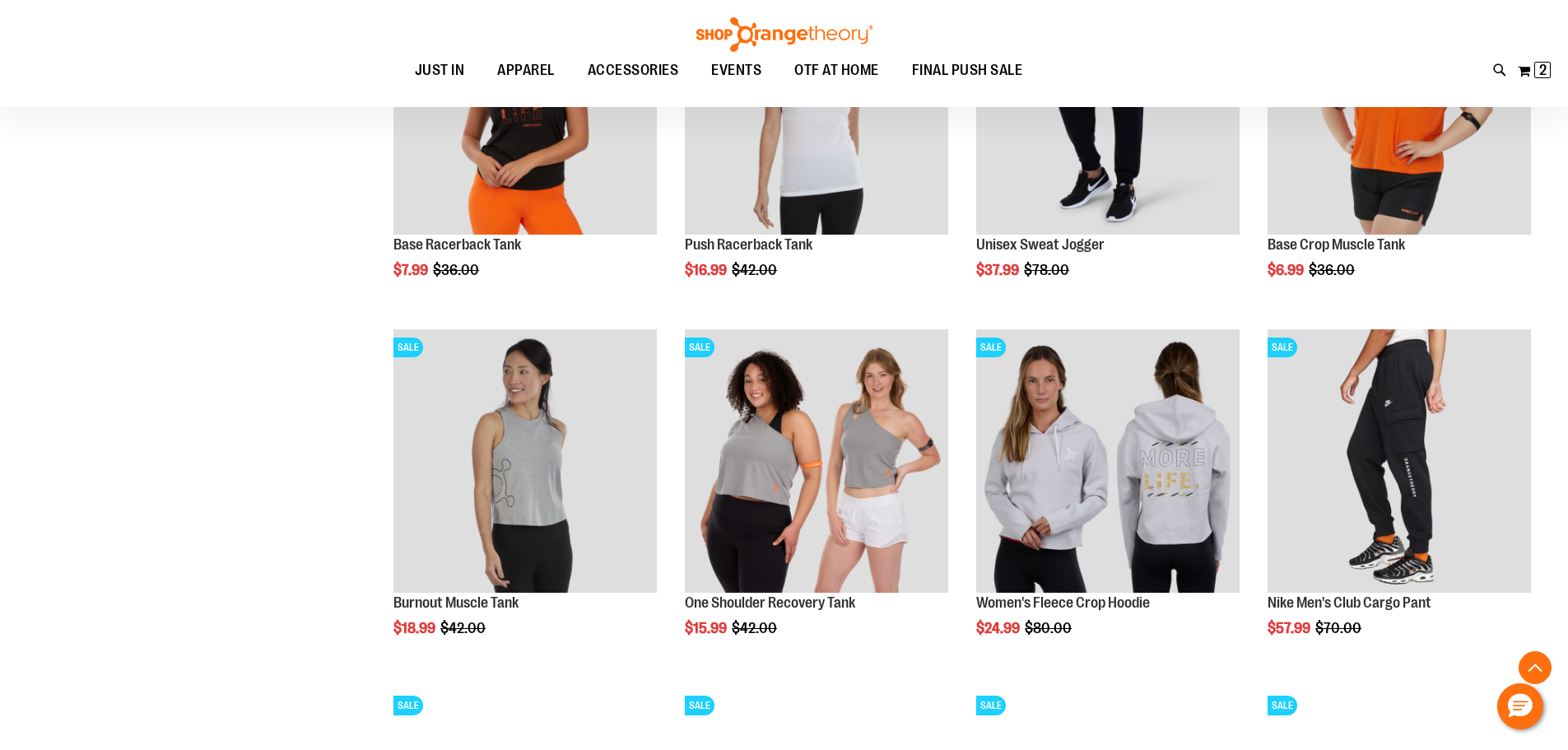
scroll to position [1299, 0]
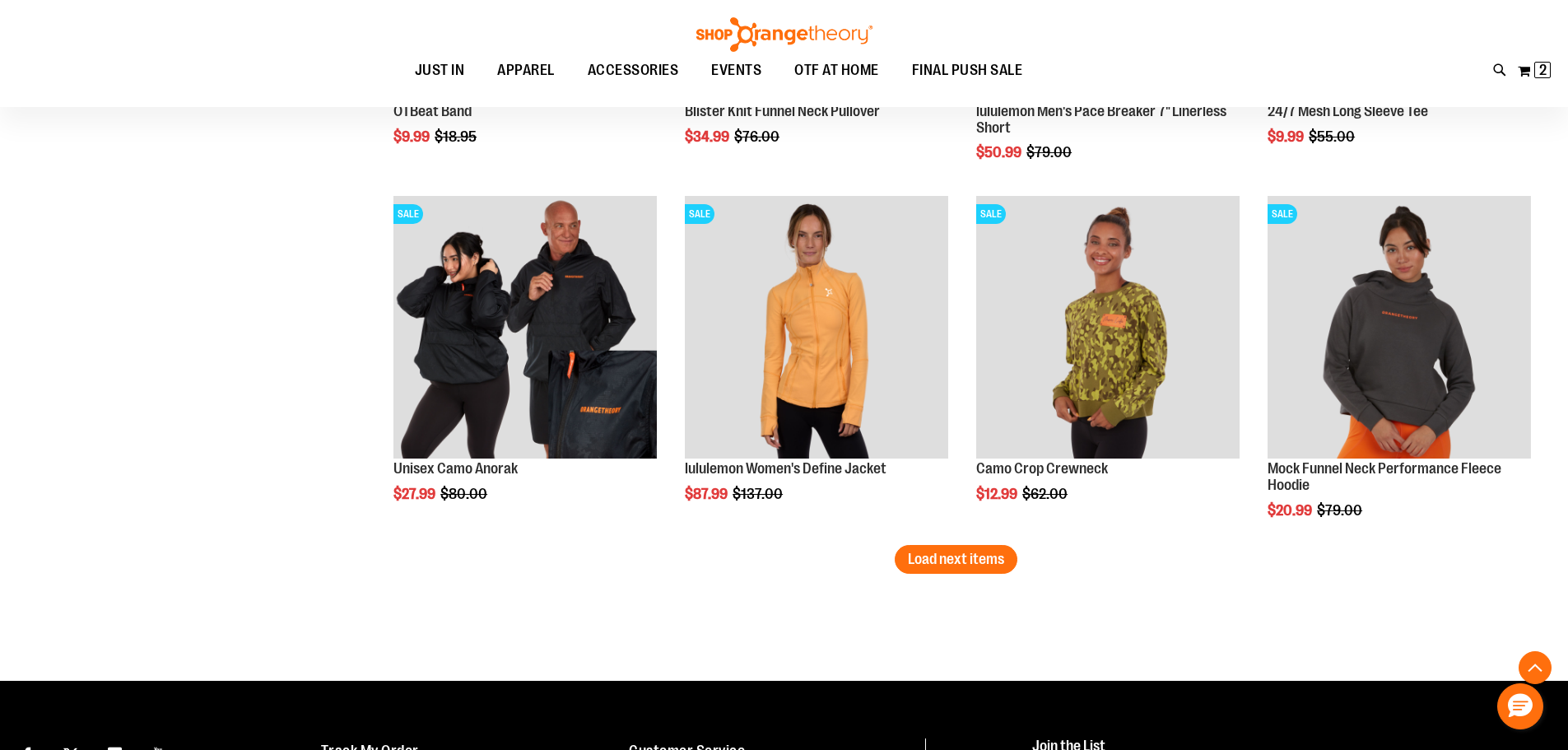
scroll to position [2862, 0]
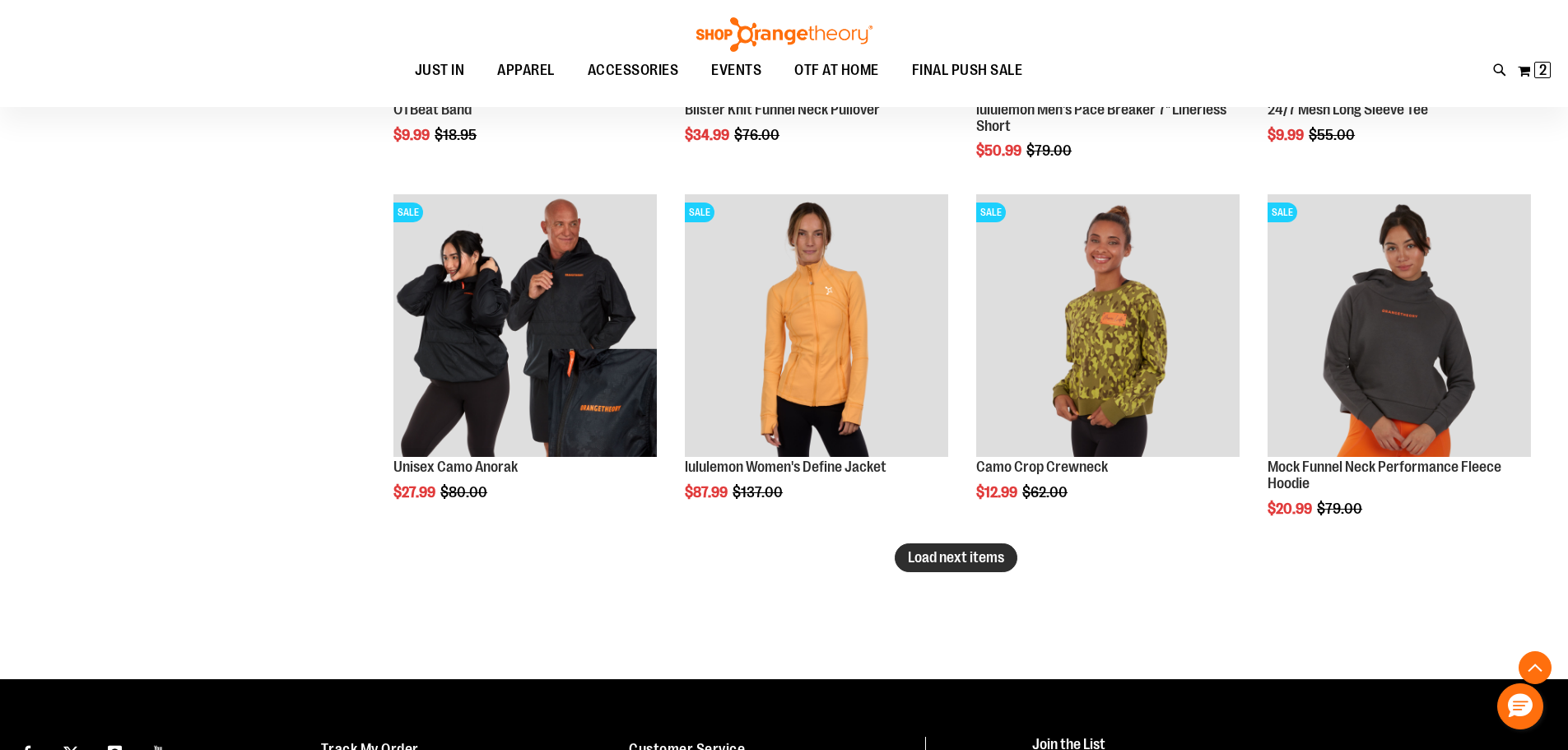
type input "**********"
click at [966, 564] on span "Load next items" at bounding box center [956, 557] width 97 height 17
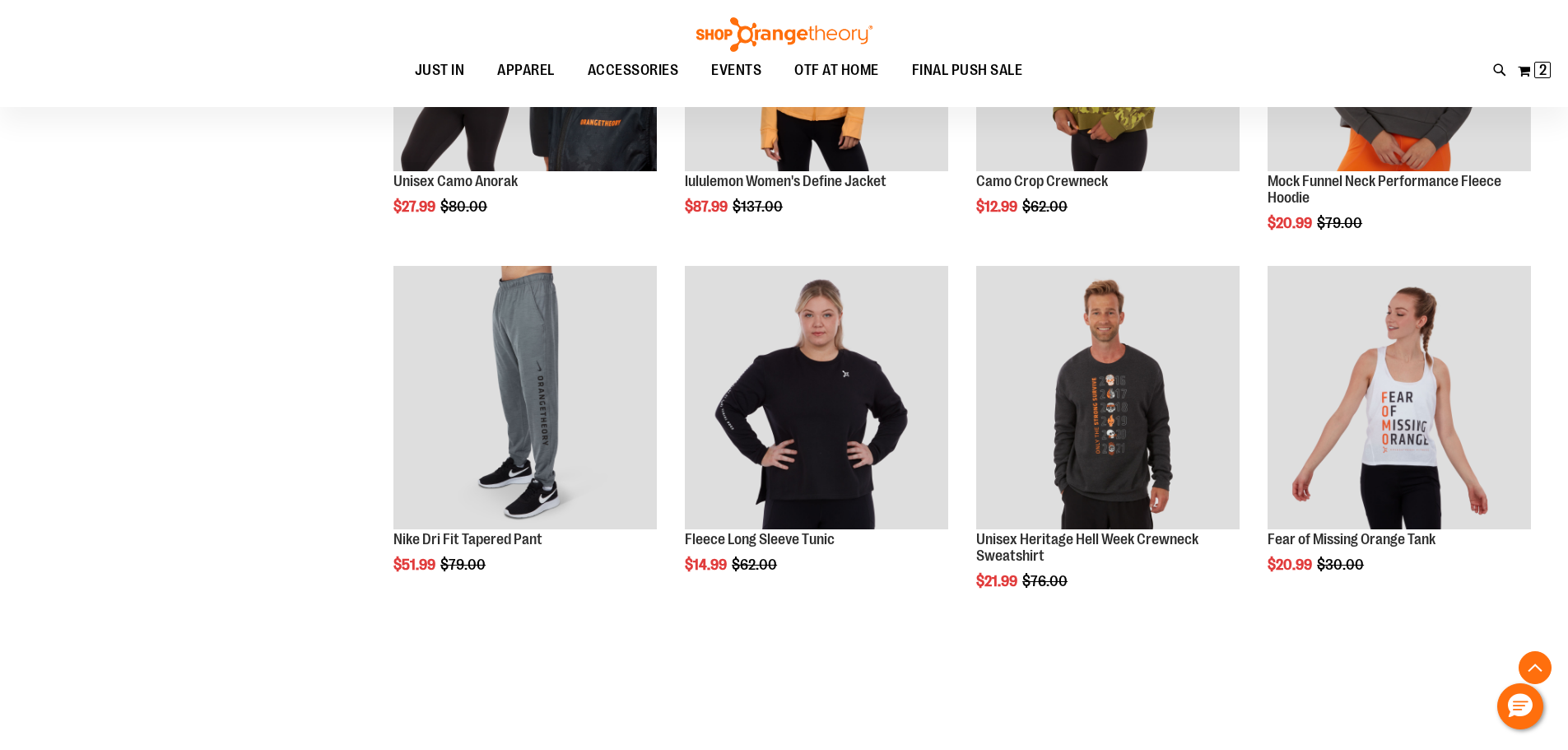
scroll to position [3191, 0]
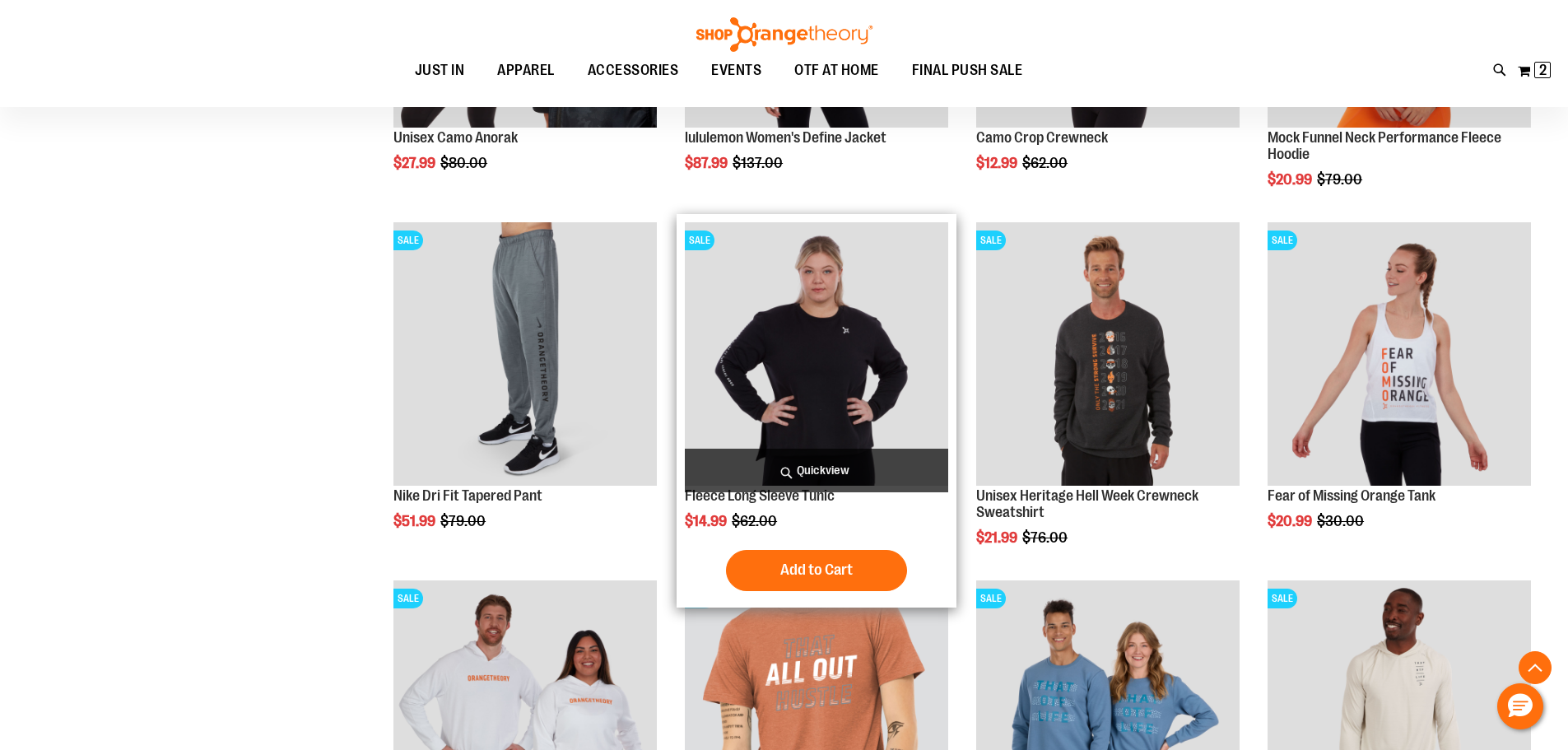
click at [858, 383] on img "product" at bounding box center [817, 354] width 264 height 264
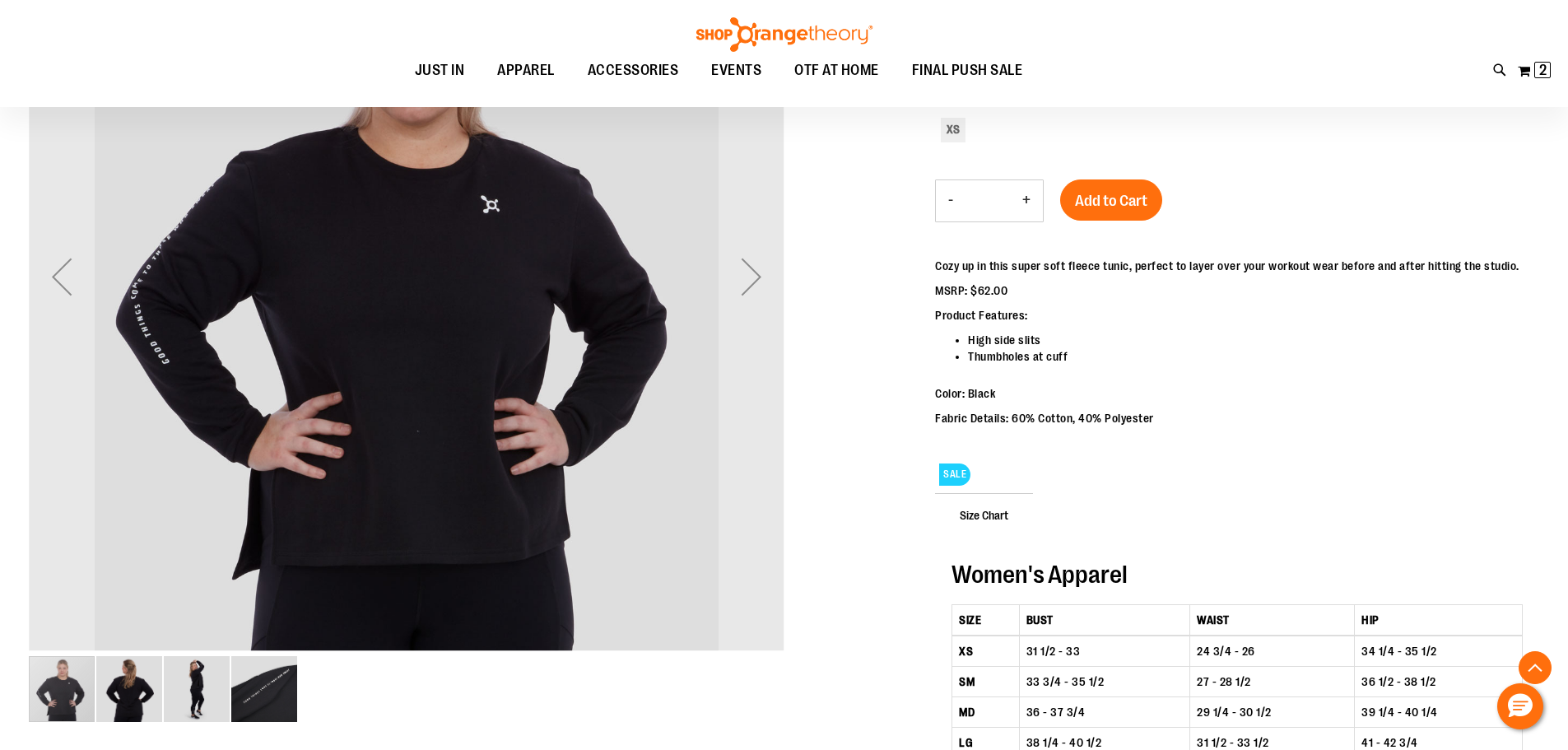
scroll to position [246, 0]
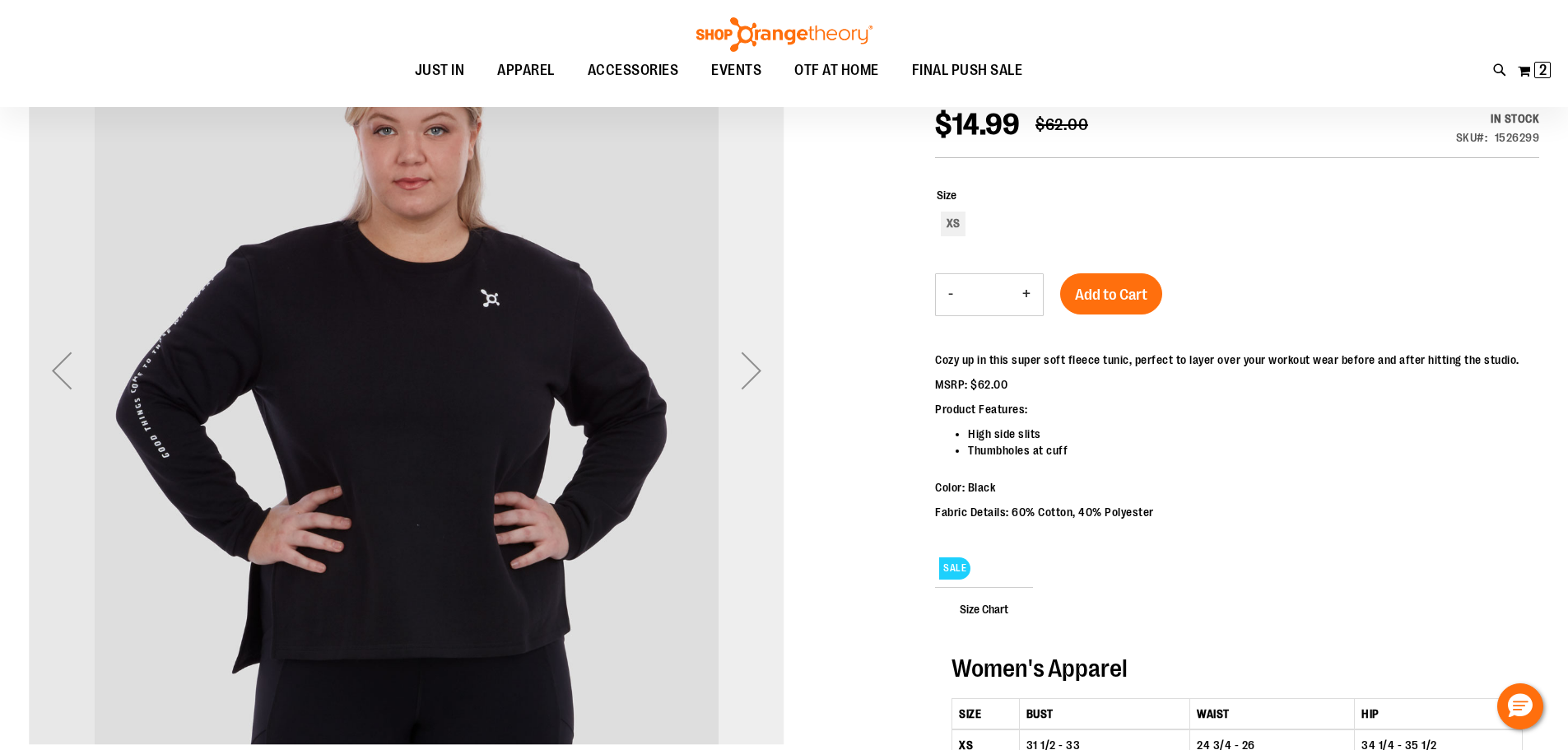
type input "**********"
click at [745, 375] on div "Next" at bounding box center [751, 369] width 66 height 66
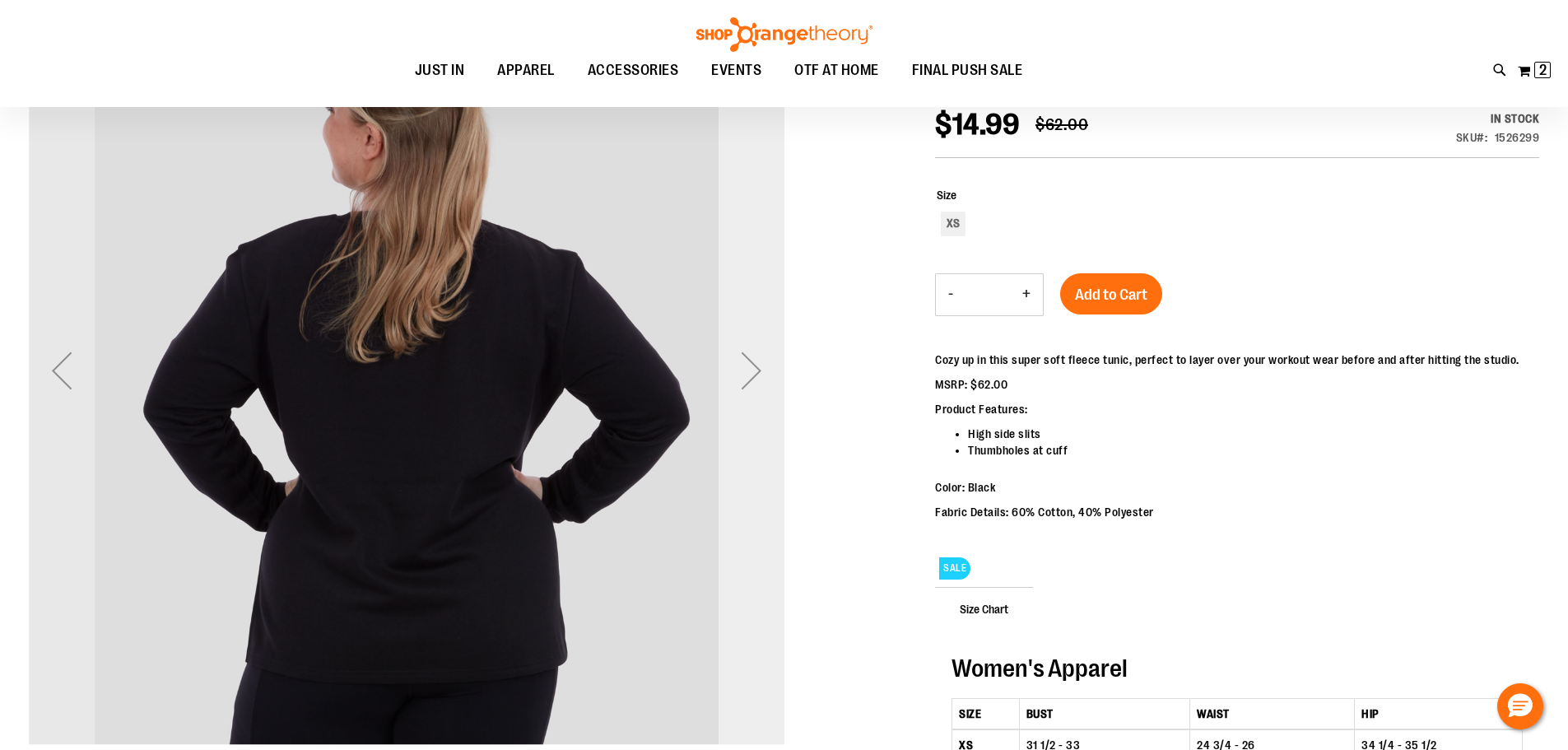
click at [745, 375] on div "Next" at bounding box center [751, 369] width 66 height 66
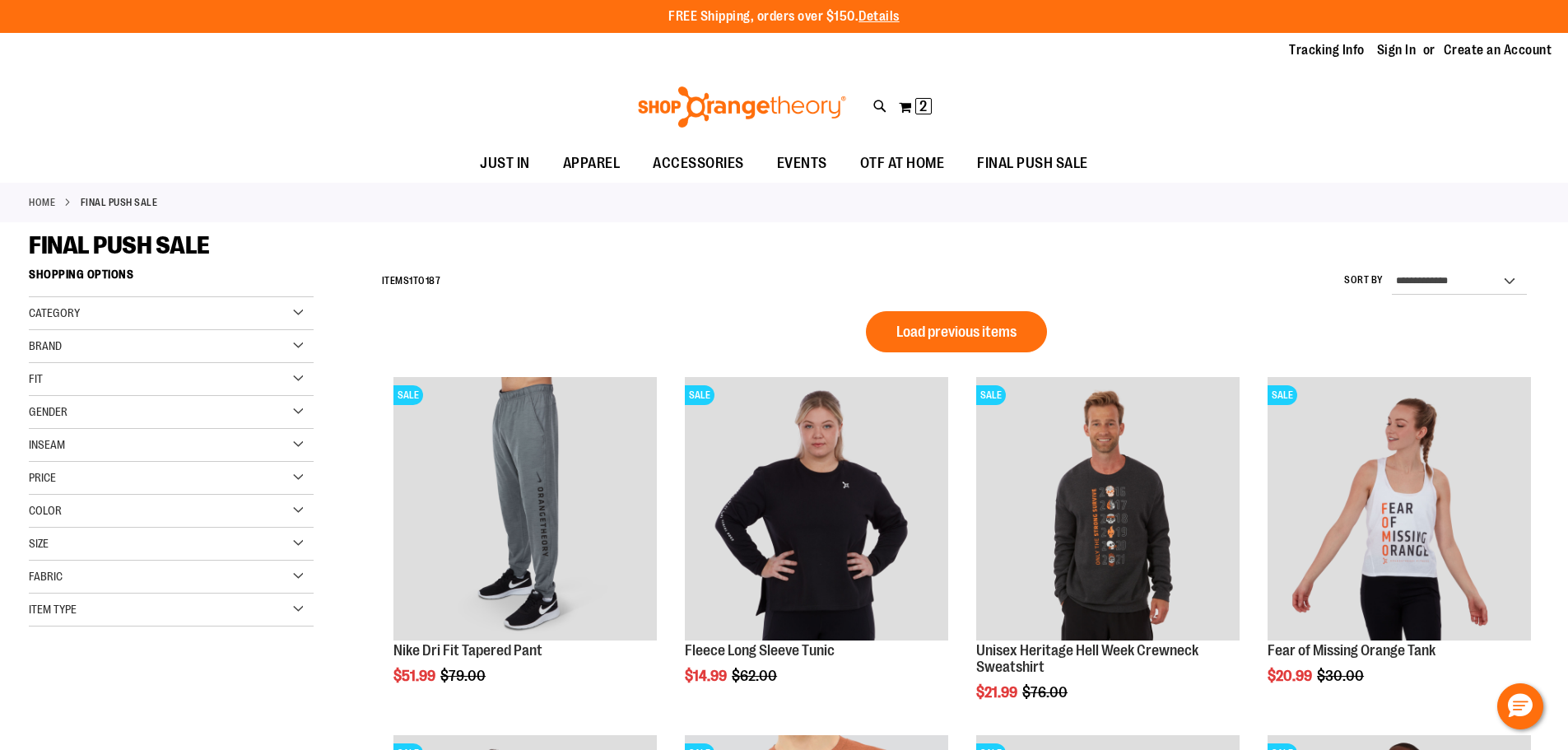
scroll to position [1122, 0]
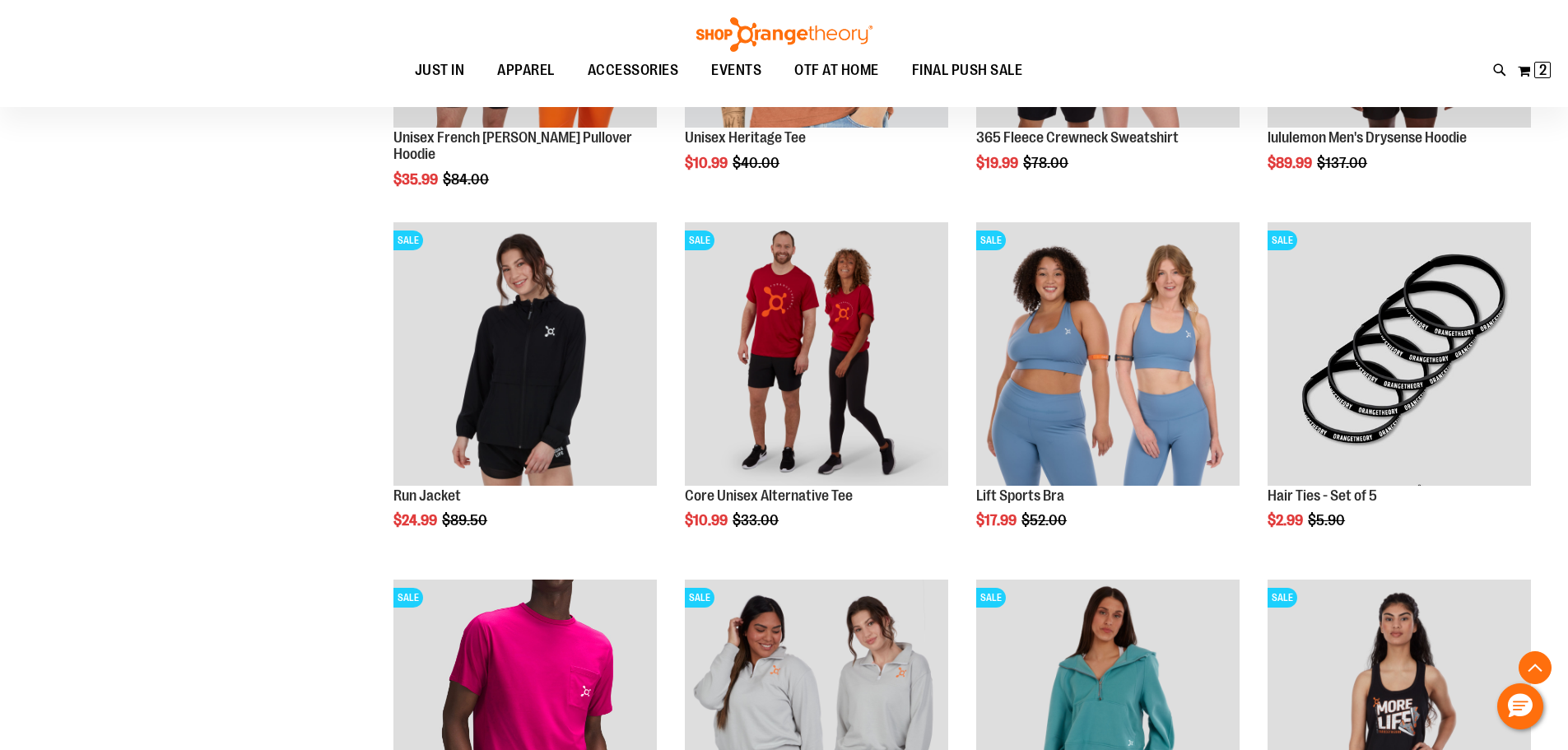
scroll to position [628, 0]
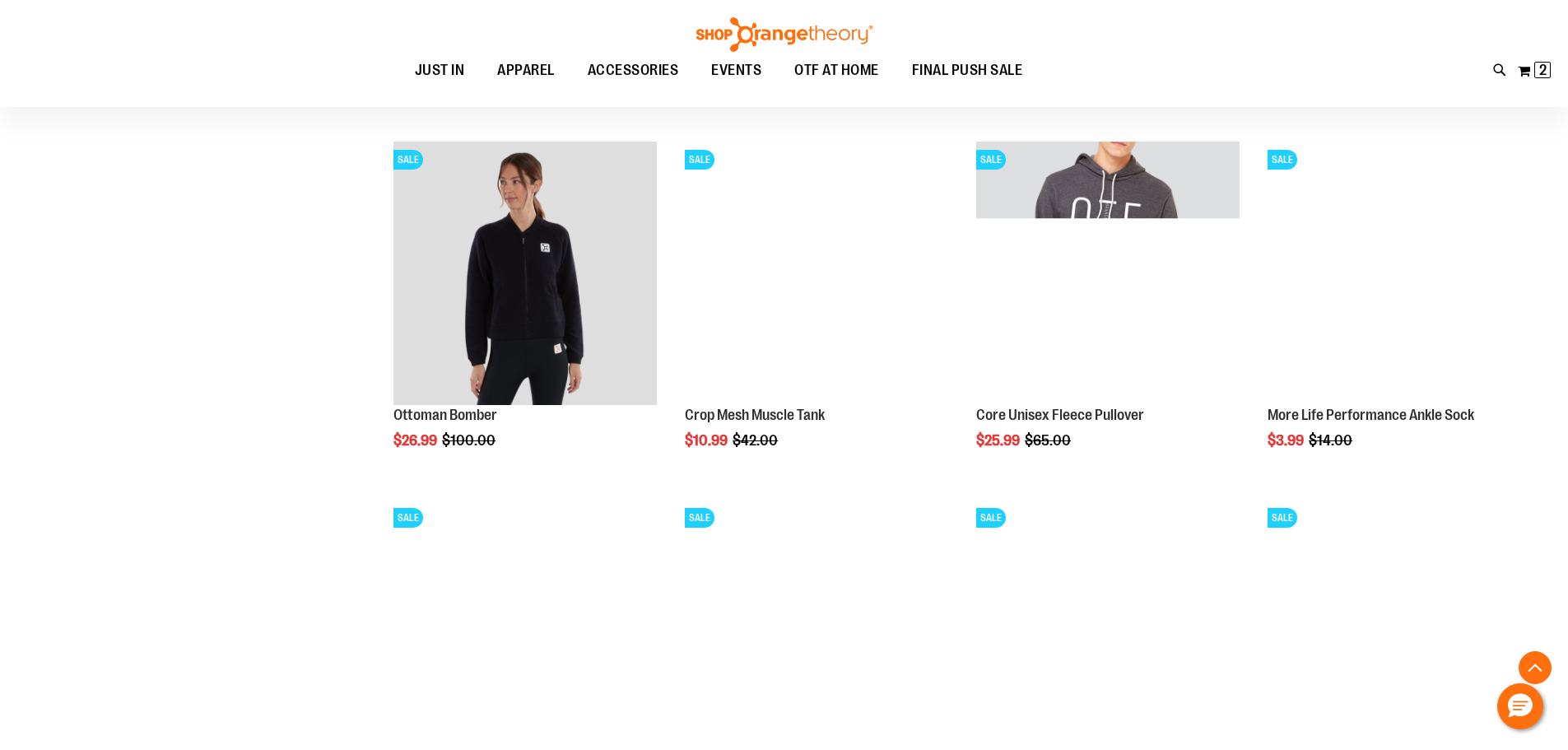
scroll to position [1699, 0]
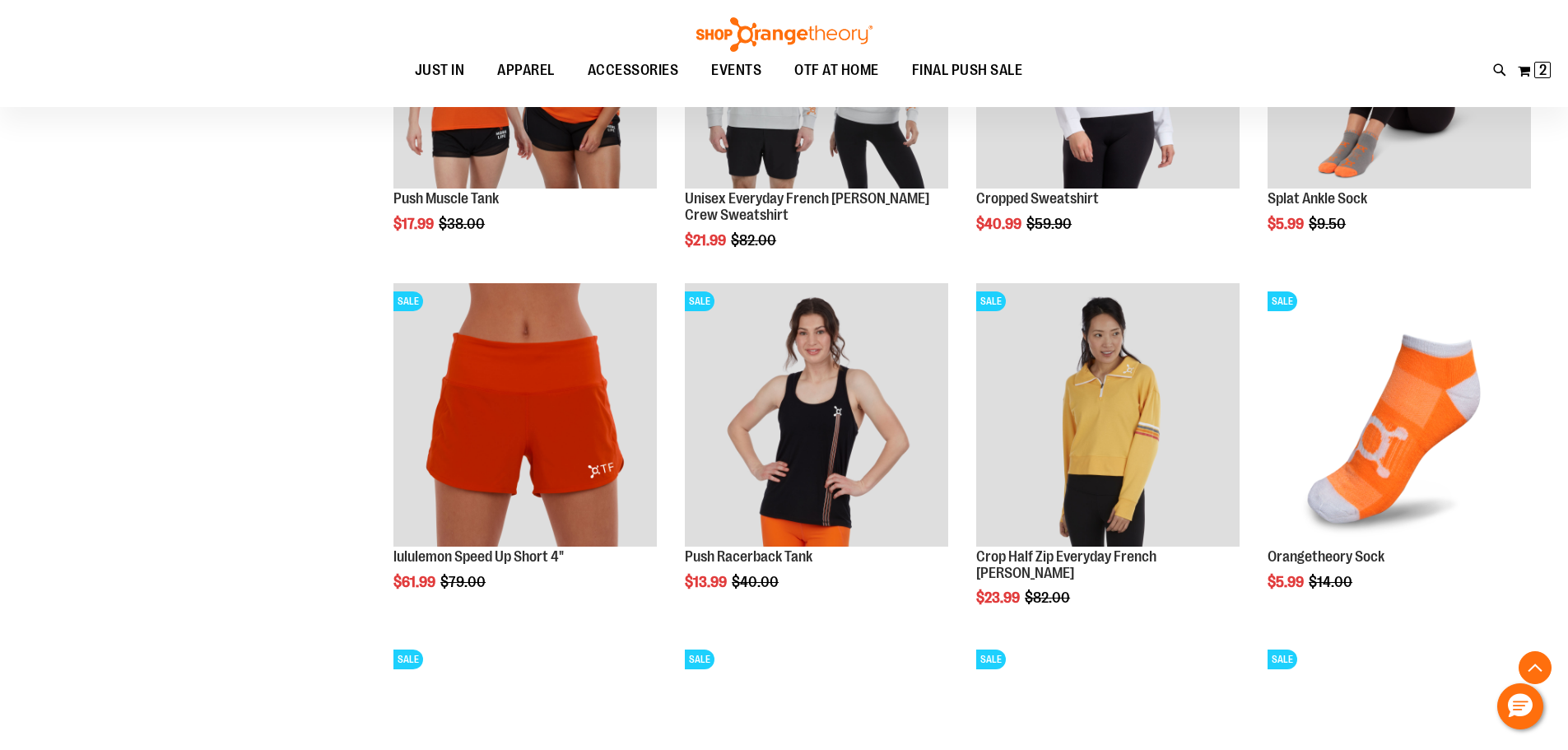
scroll to position [2604, 0]
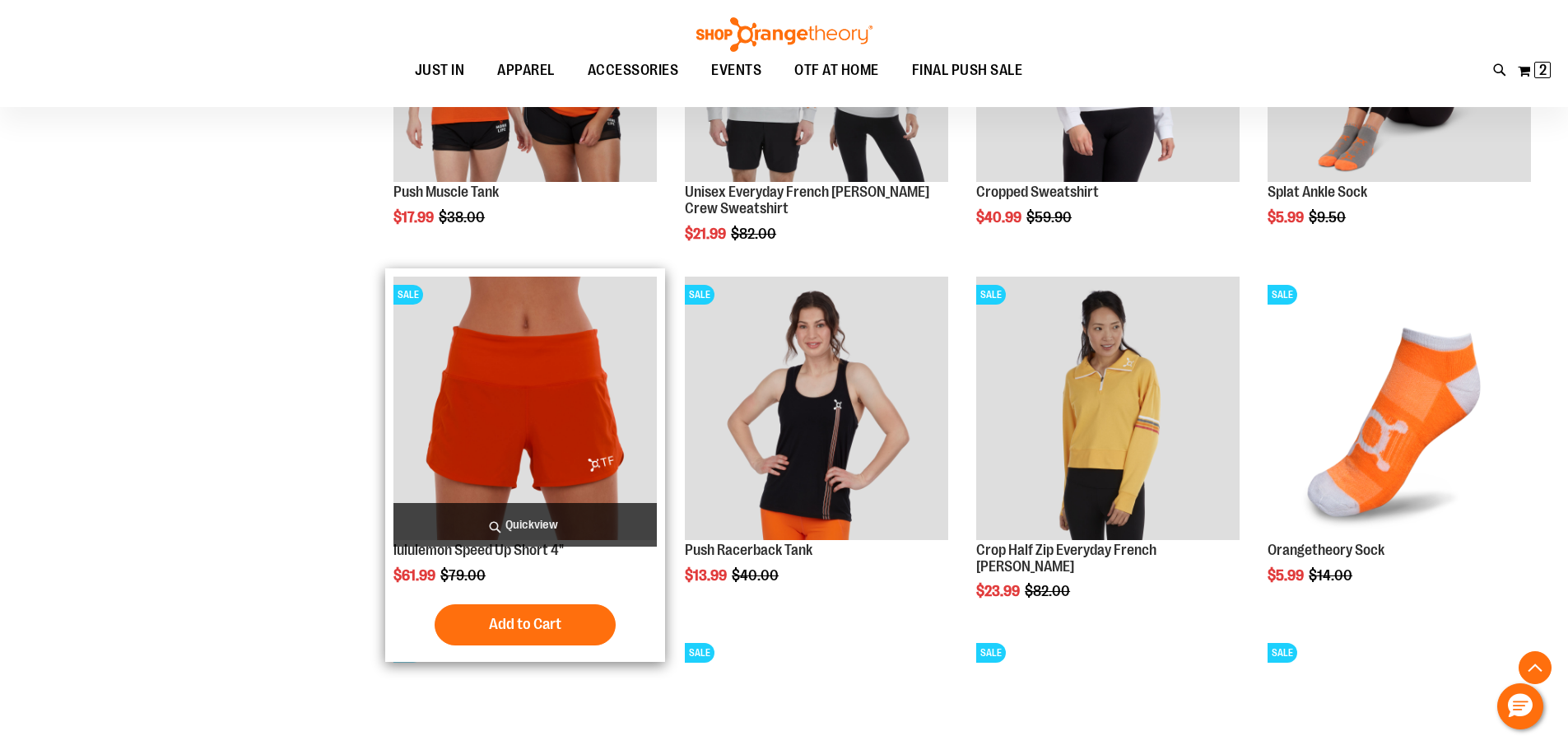
type input "**********"
click at [524, 449] on img "product" at bounding box center [525, 408] width 264 height 264
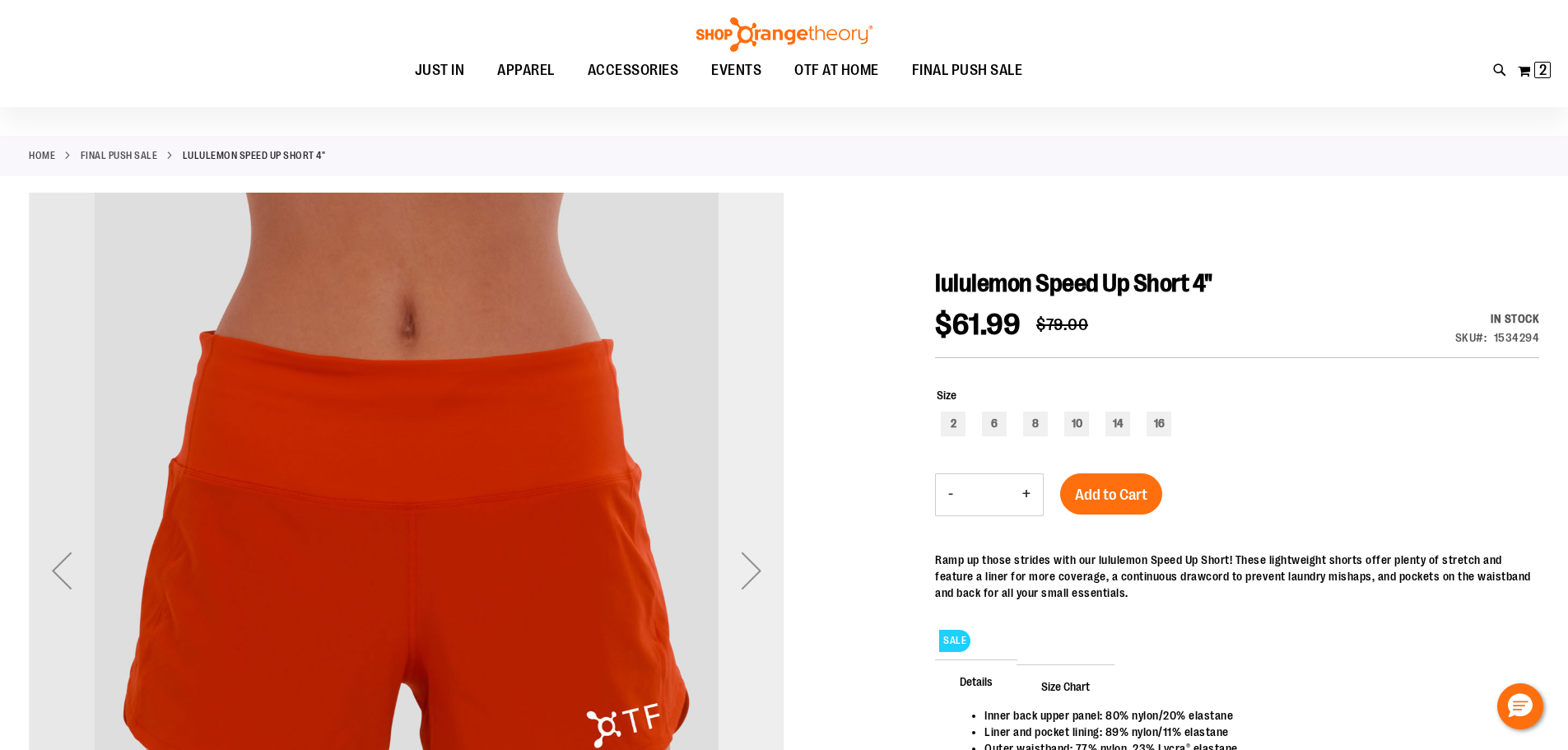
scroll to position [163, 0]
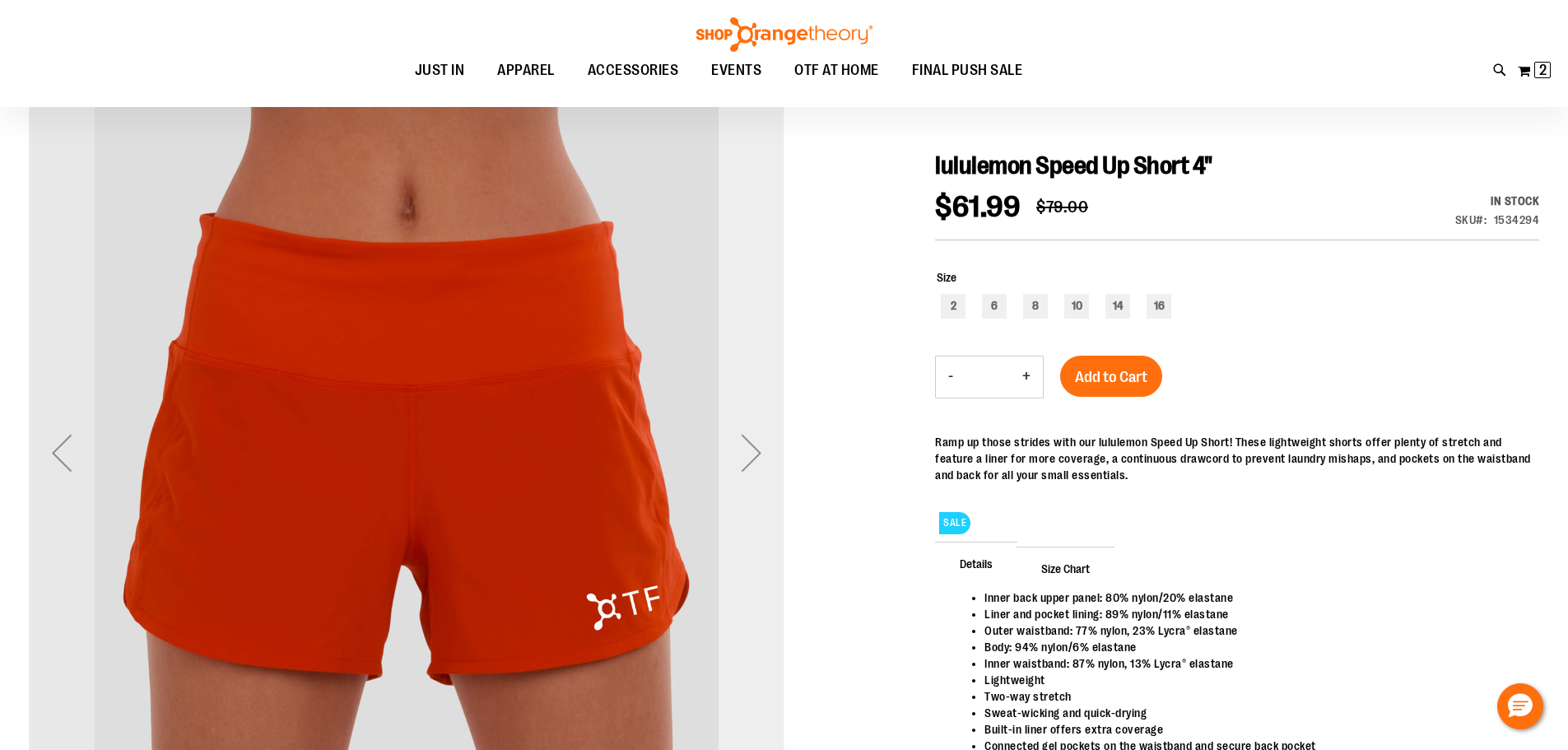
type input "**********"
click at [740, 461] on div "Next" at bounding box center [751, 452] width 66 height 66
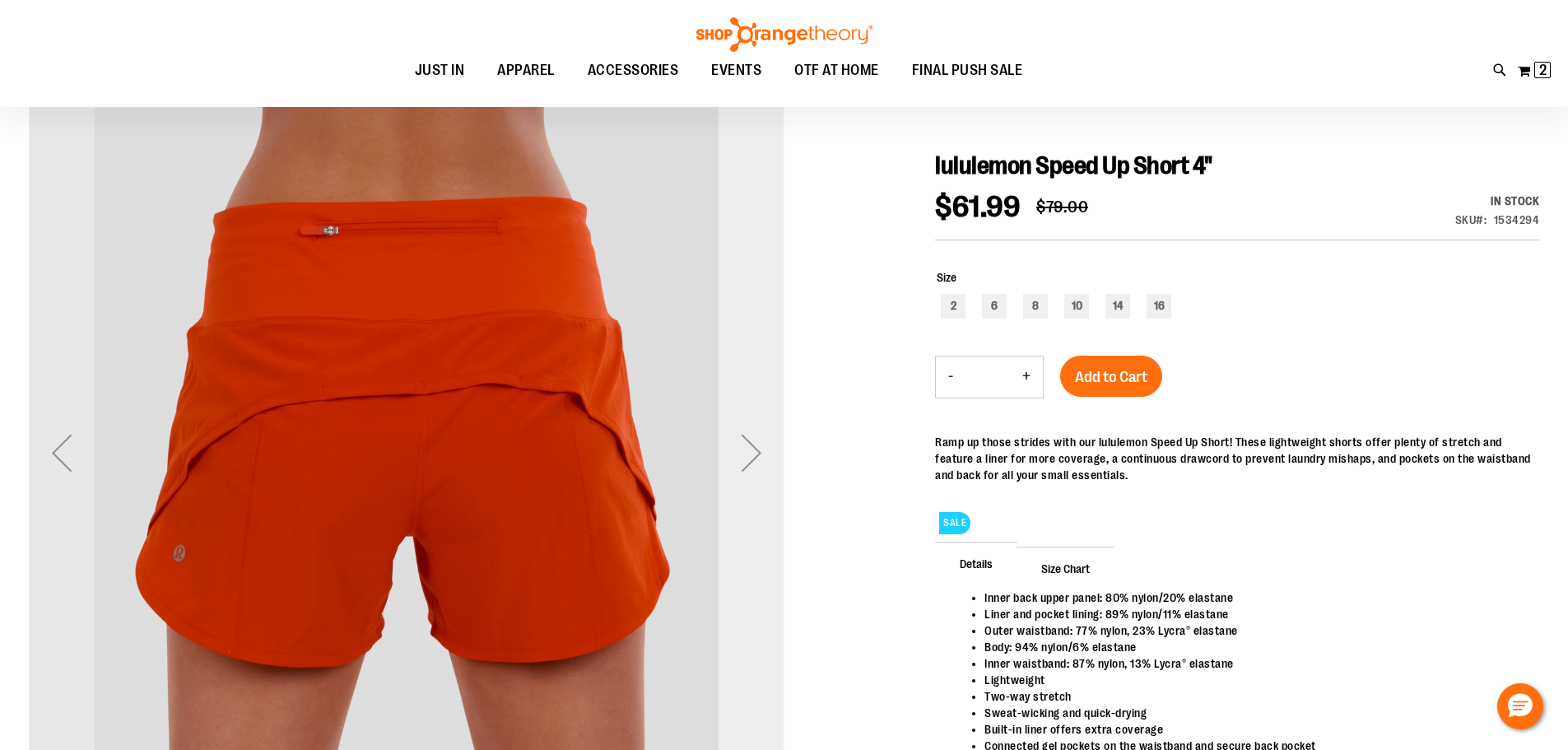
click at [740, 461] on div "Next" at bounding box center [751, 452] width 66 height 66
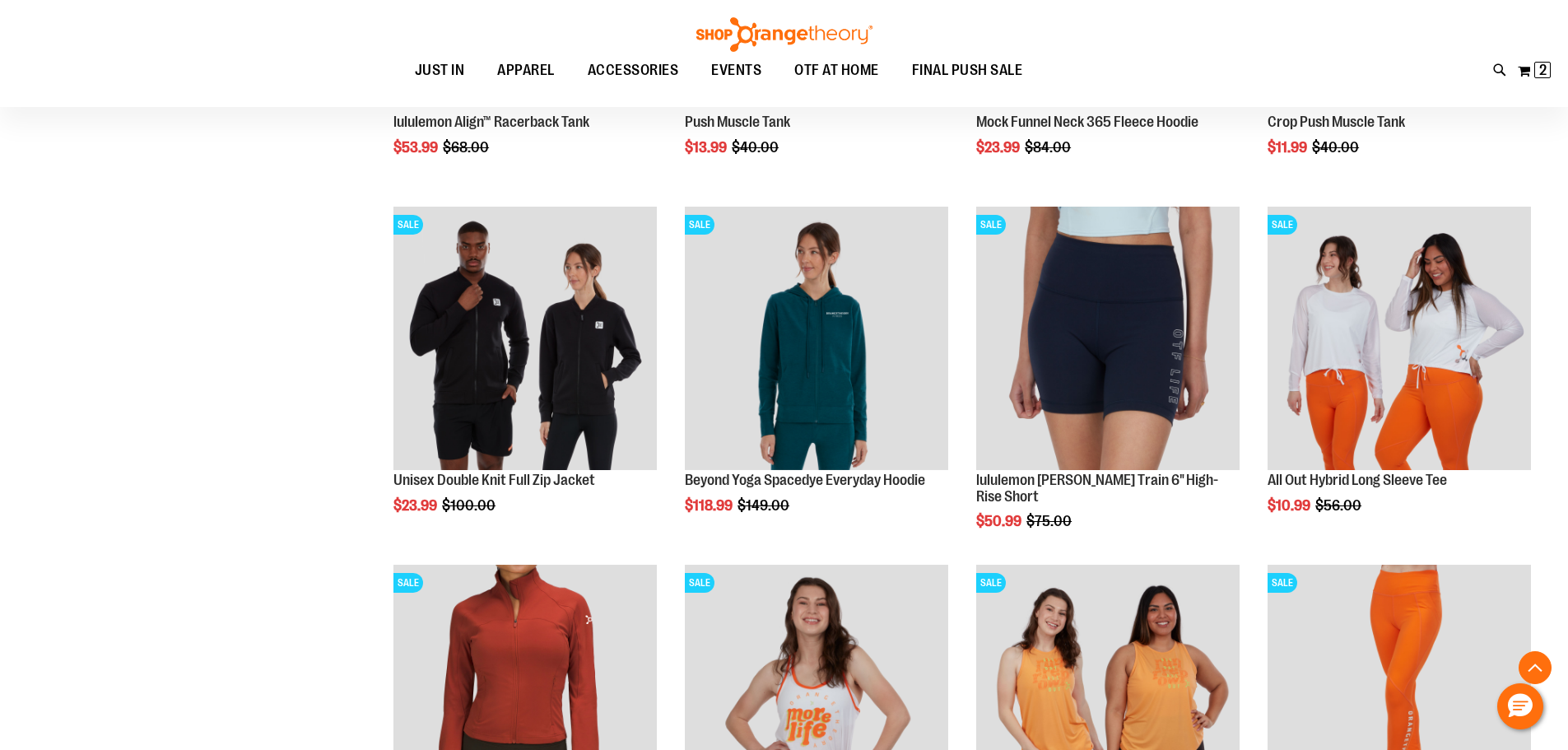
scroll to position [1616, 0]
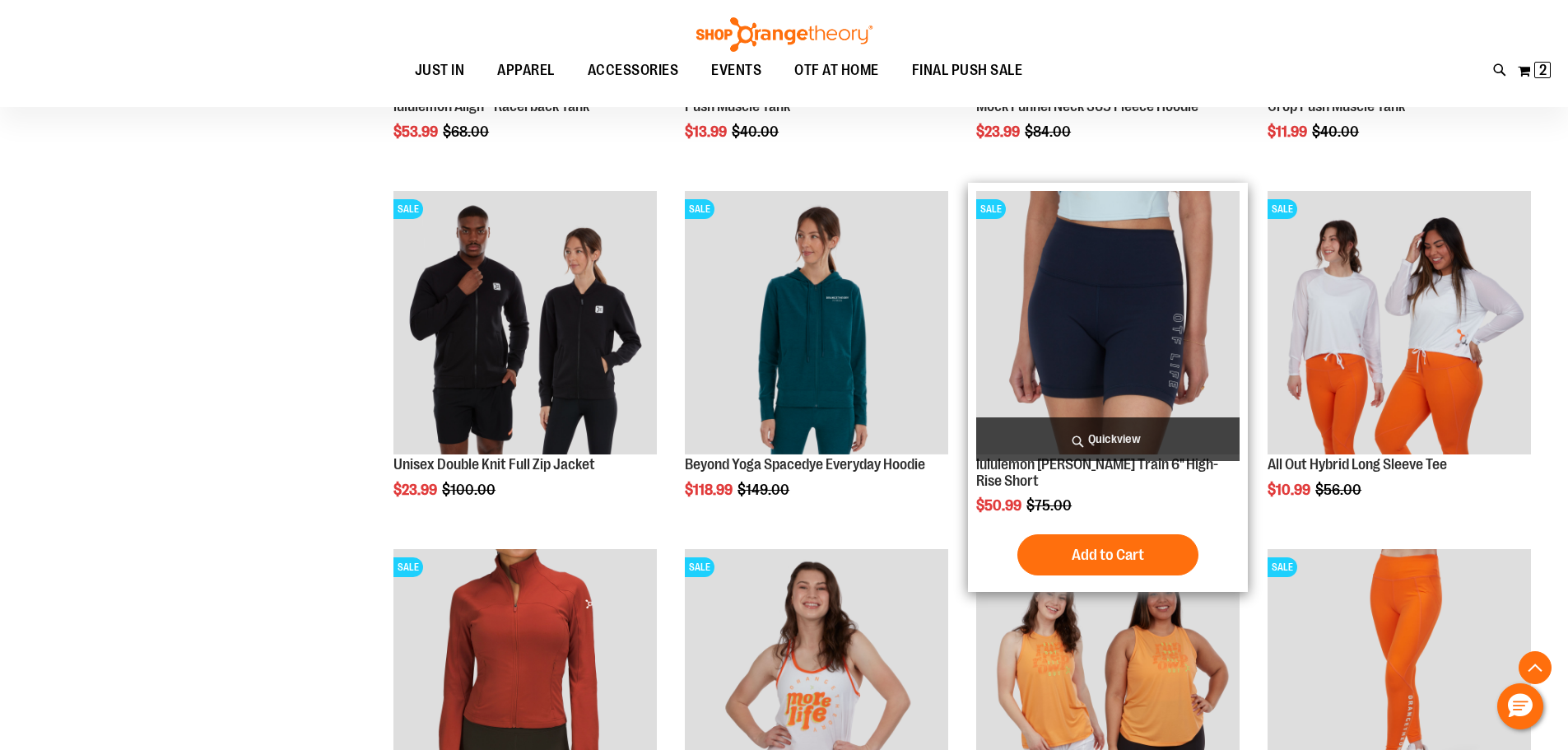
type input "**********"
click at [1075, 472] on h2 "lululemon [PERSON_NAME] Train 6" High-Rise Short" at bounding box center [1108, 472] width 264 height 32
click at [1081, 464] on link "lululemon Wunder Train 6" High-Rise Short" at bounding box center [1096, 472] width 242 height 32
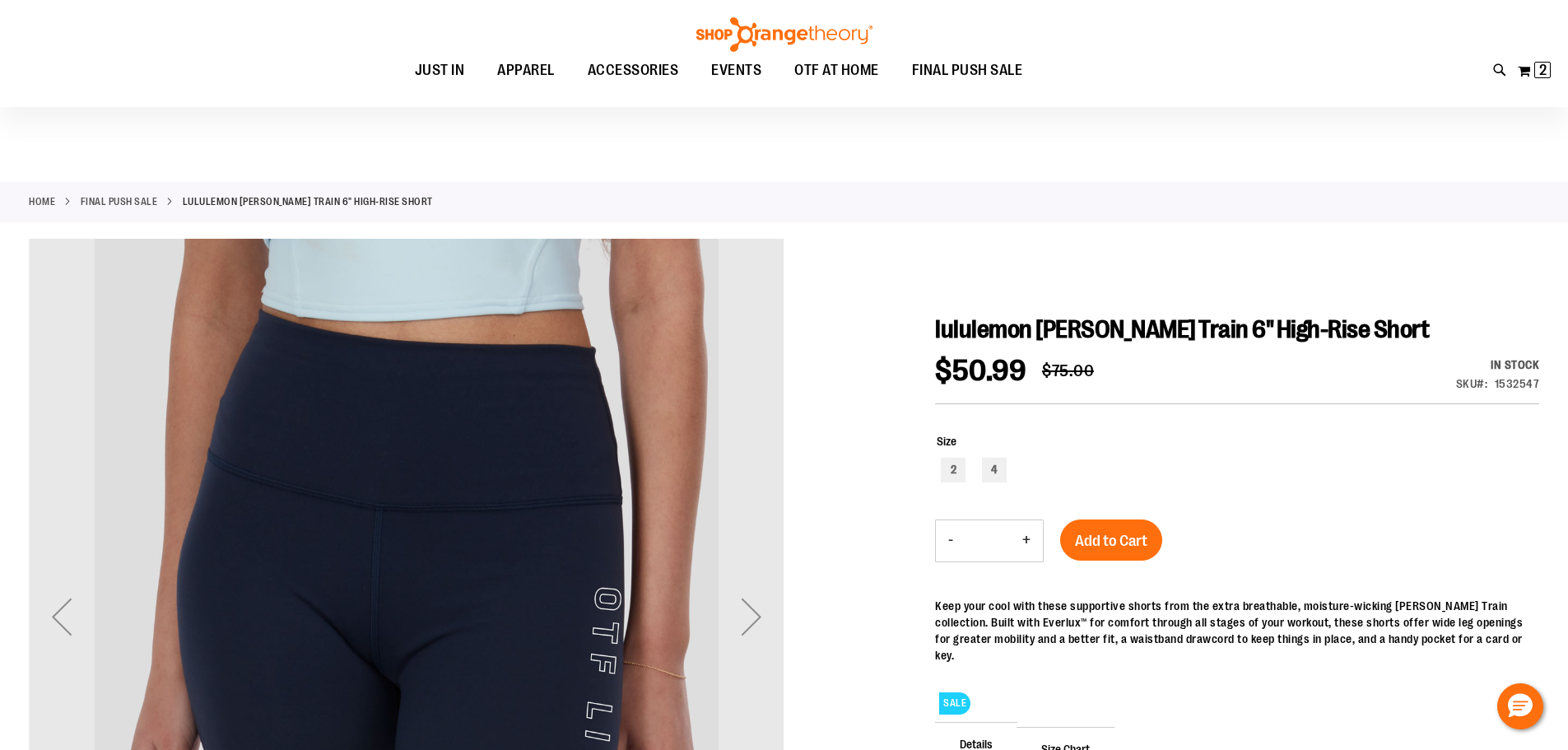
scroll to position [246, 0]
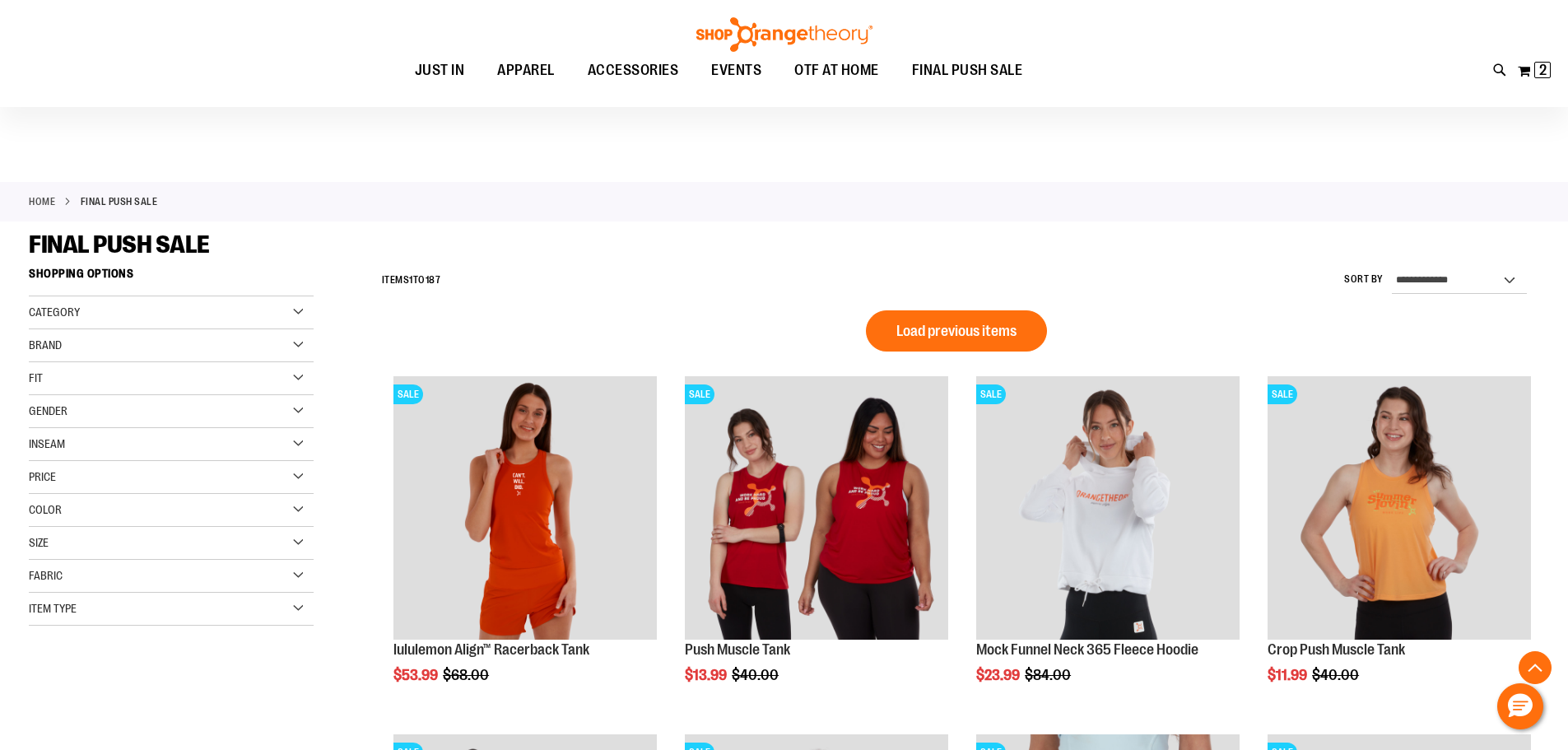
scroll to position [1122, 0]
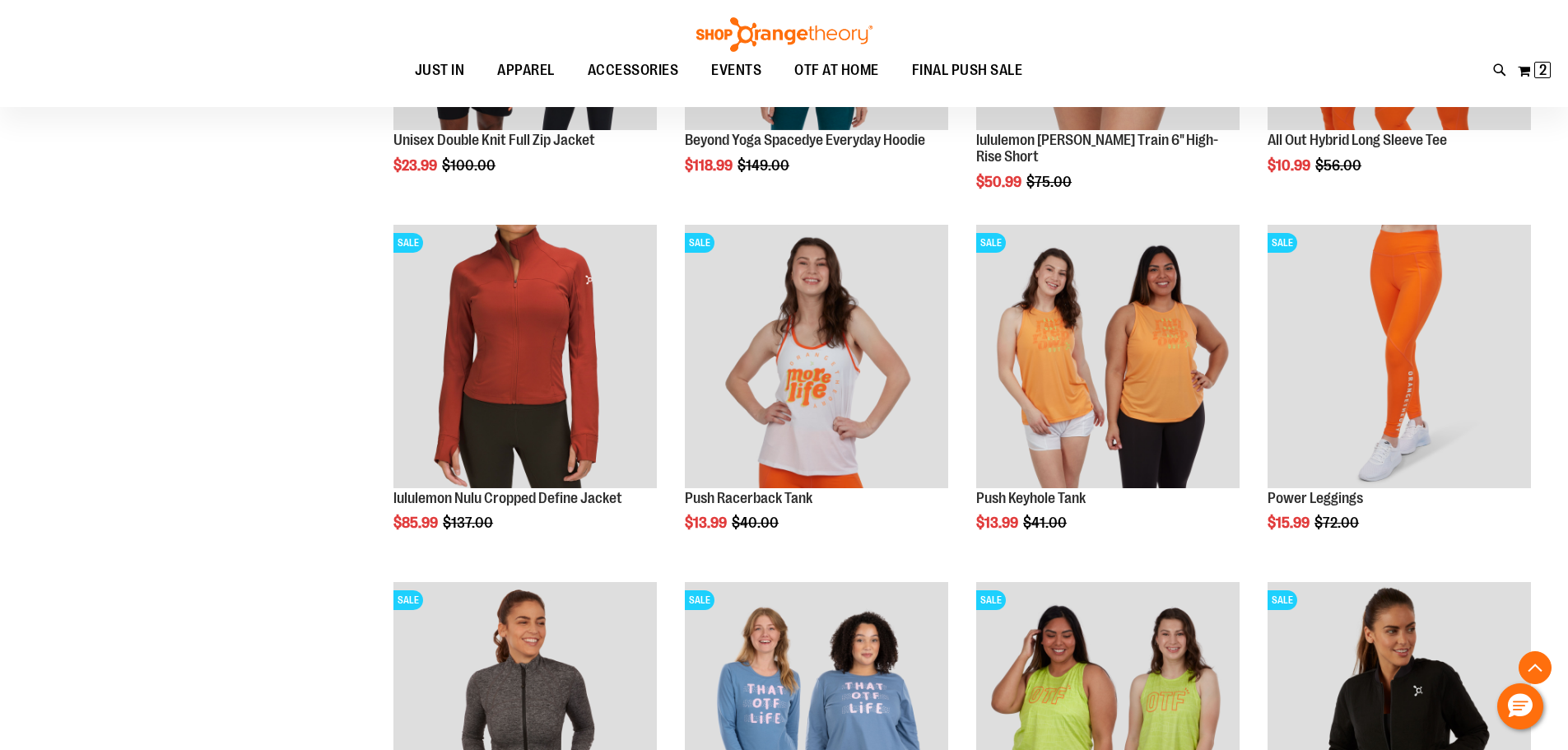
scroll to position [711, 0]
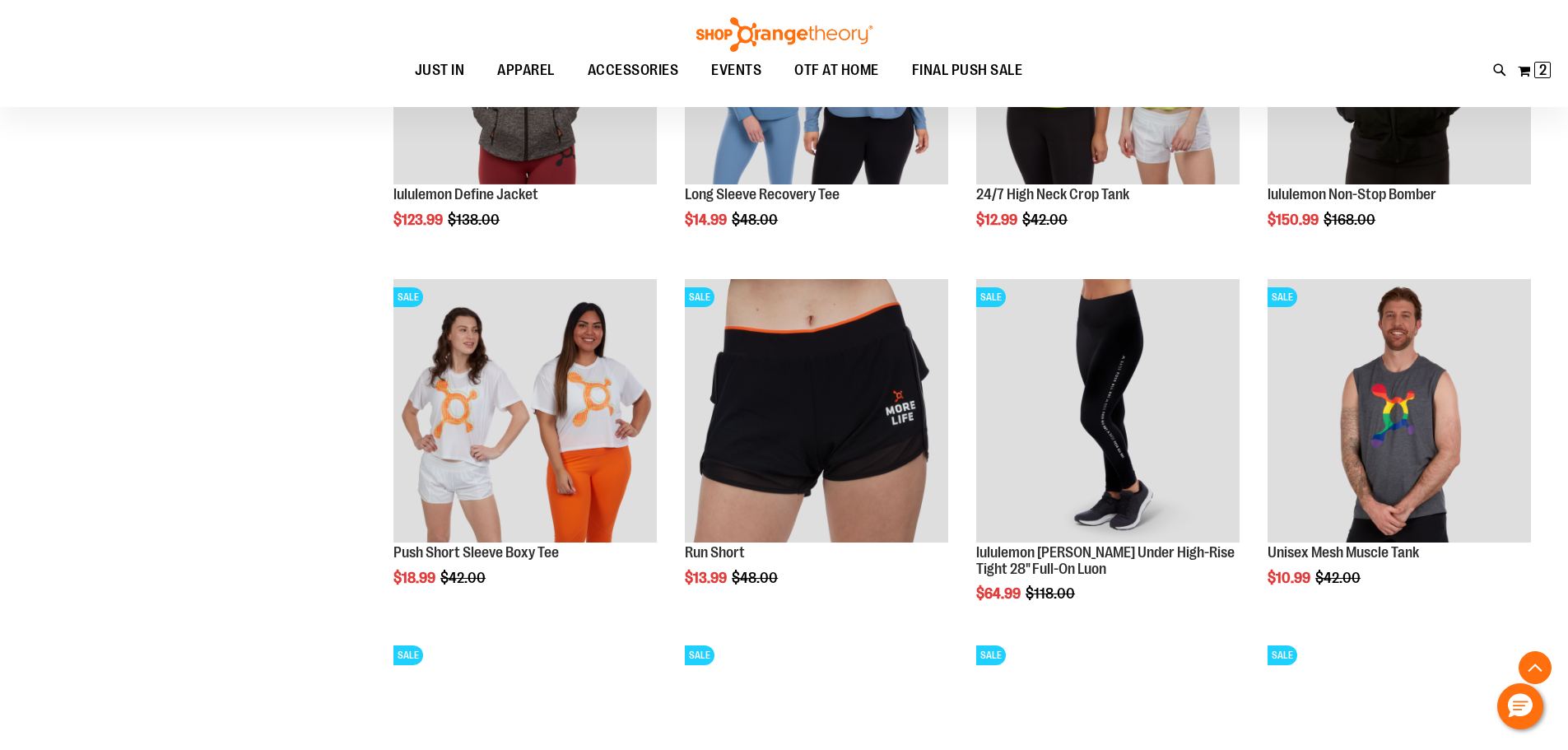
scroll to position [1616, 0]
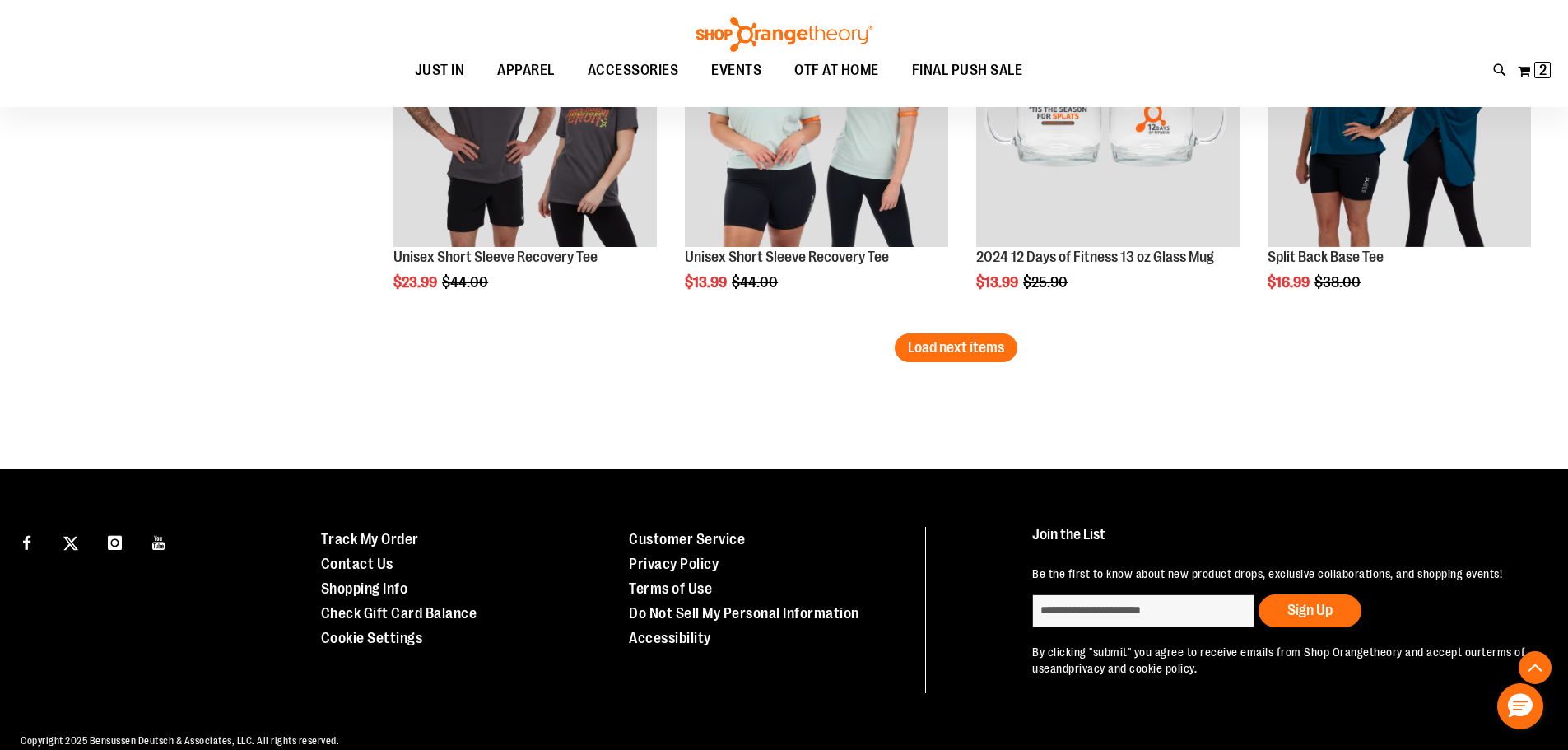
scroll to position [3262, 0]
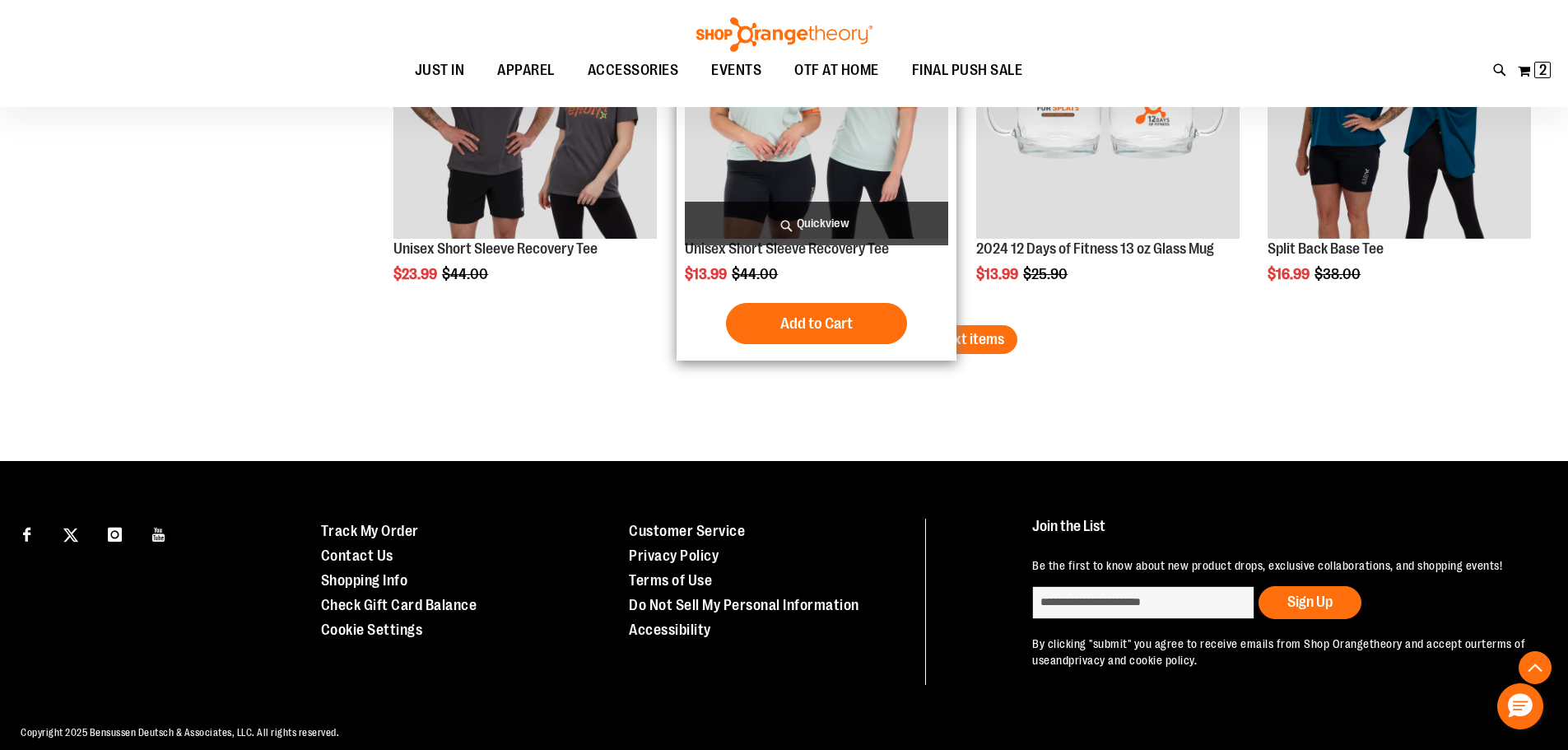
type input "**********"
click at [915, 331] on div "Add to Cart In stock" at bounding box center [817, 323] width 264 height 41
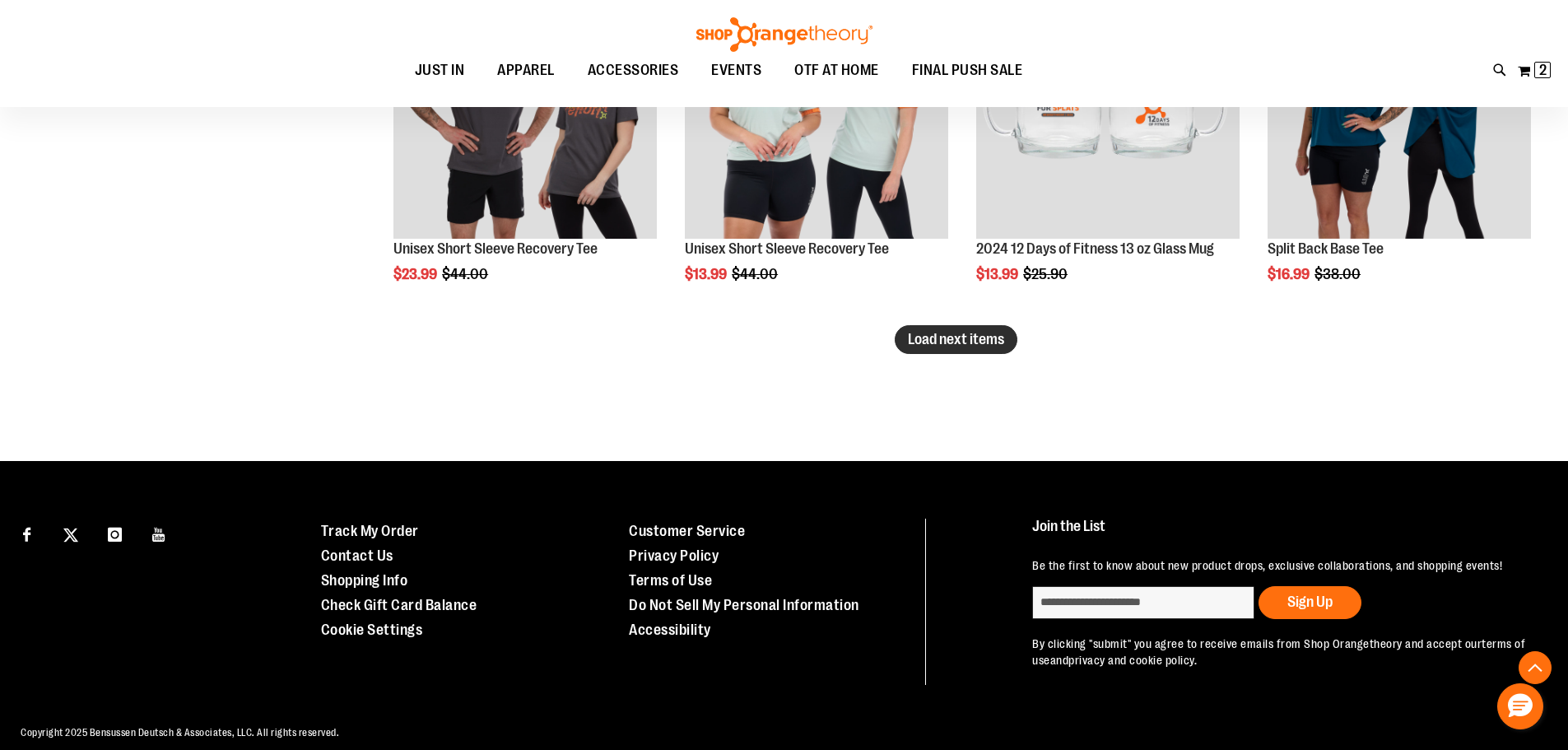
click at [981, 342] on span "Load next items" at bounding box center [956, 339] width 97 height 17
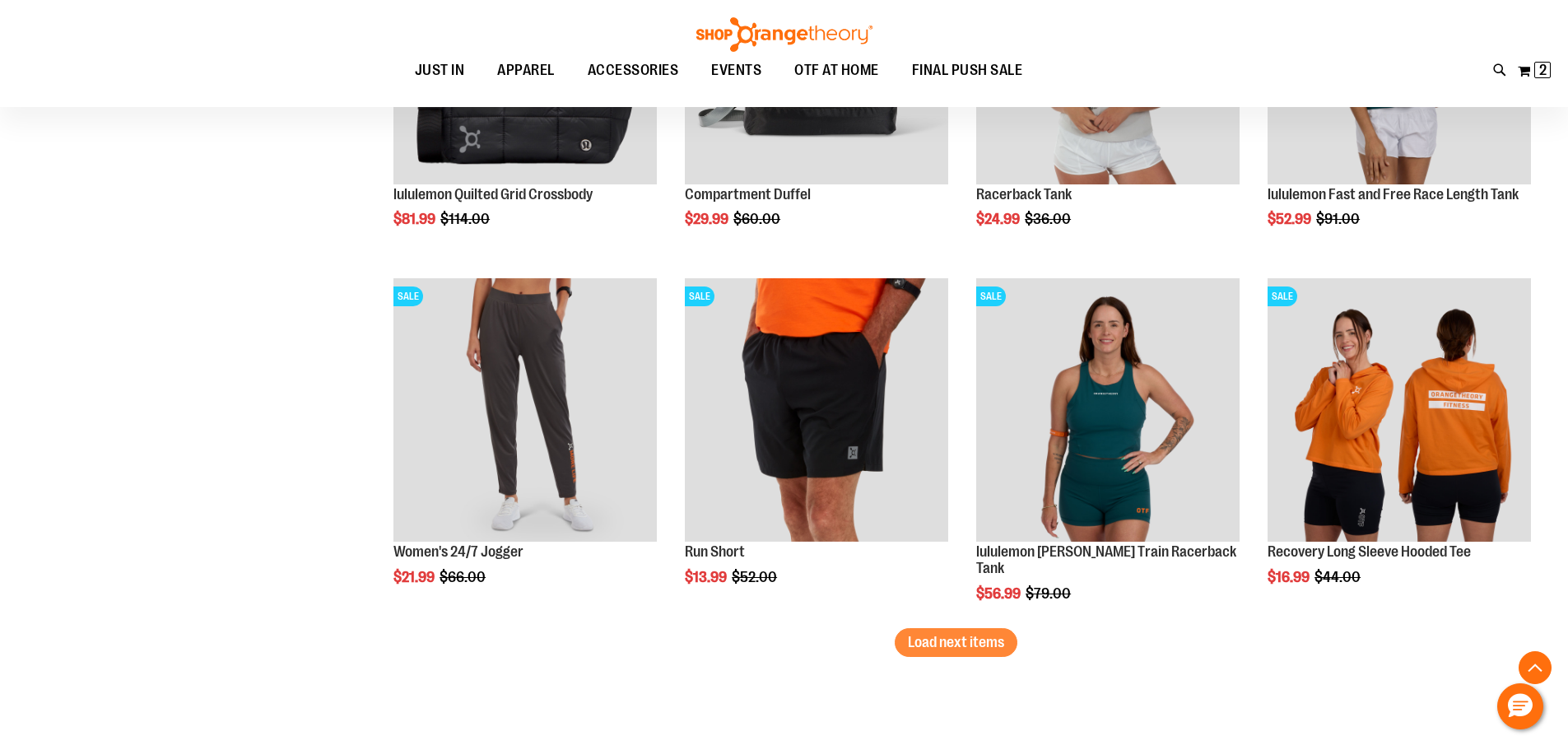
scroll to position [4085, 0]
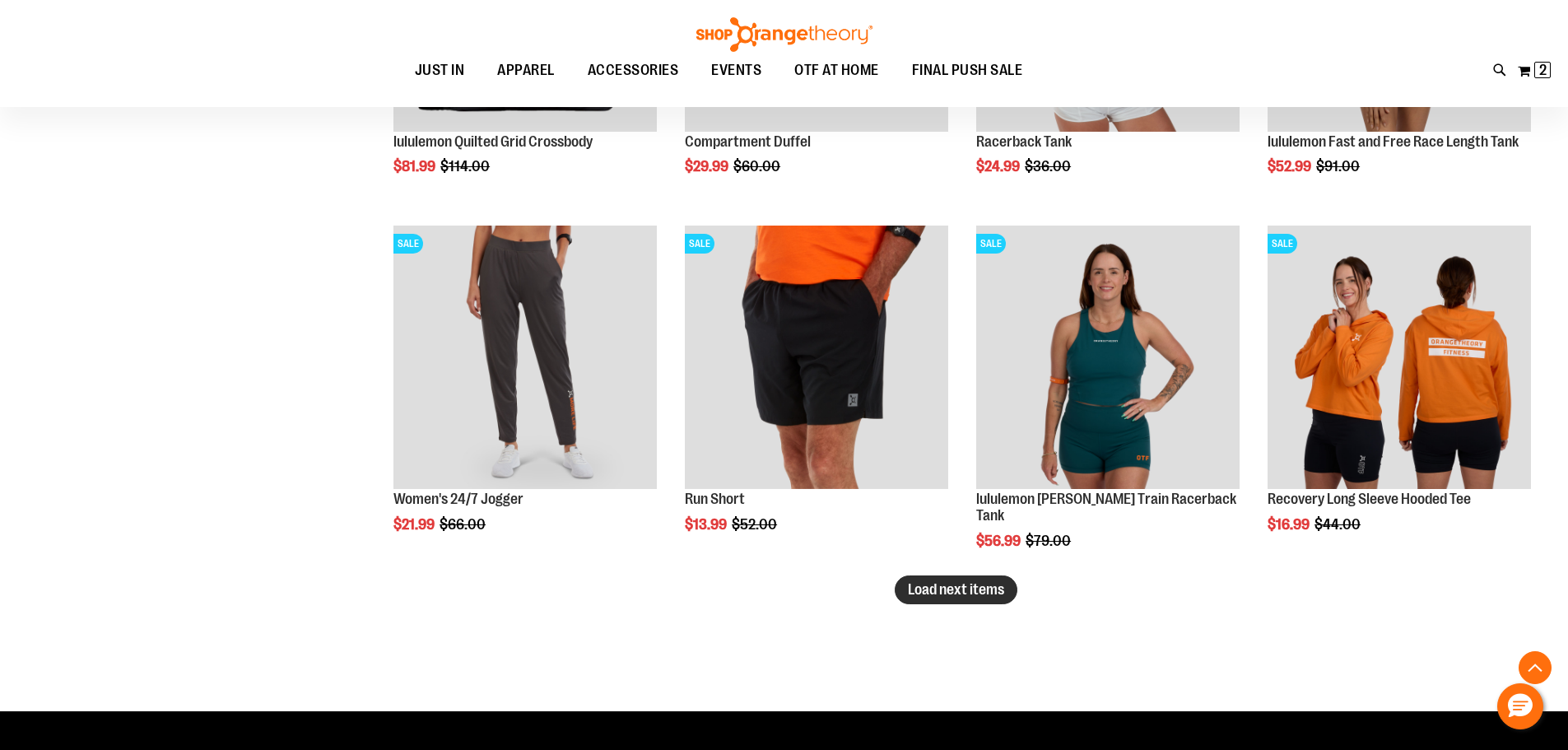
click at [939, 594] on span "Load next items" at bounding box center [956, 589] width 97 height 17
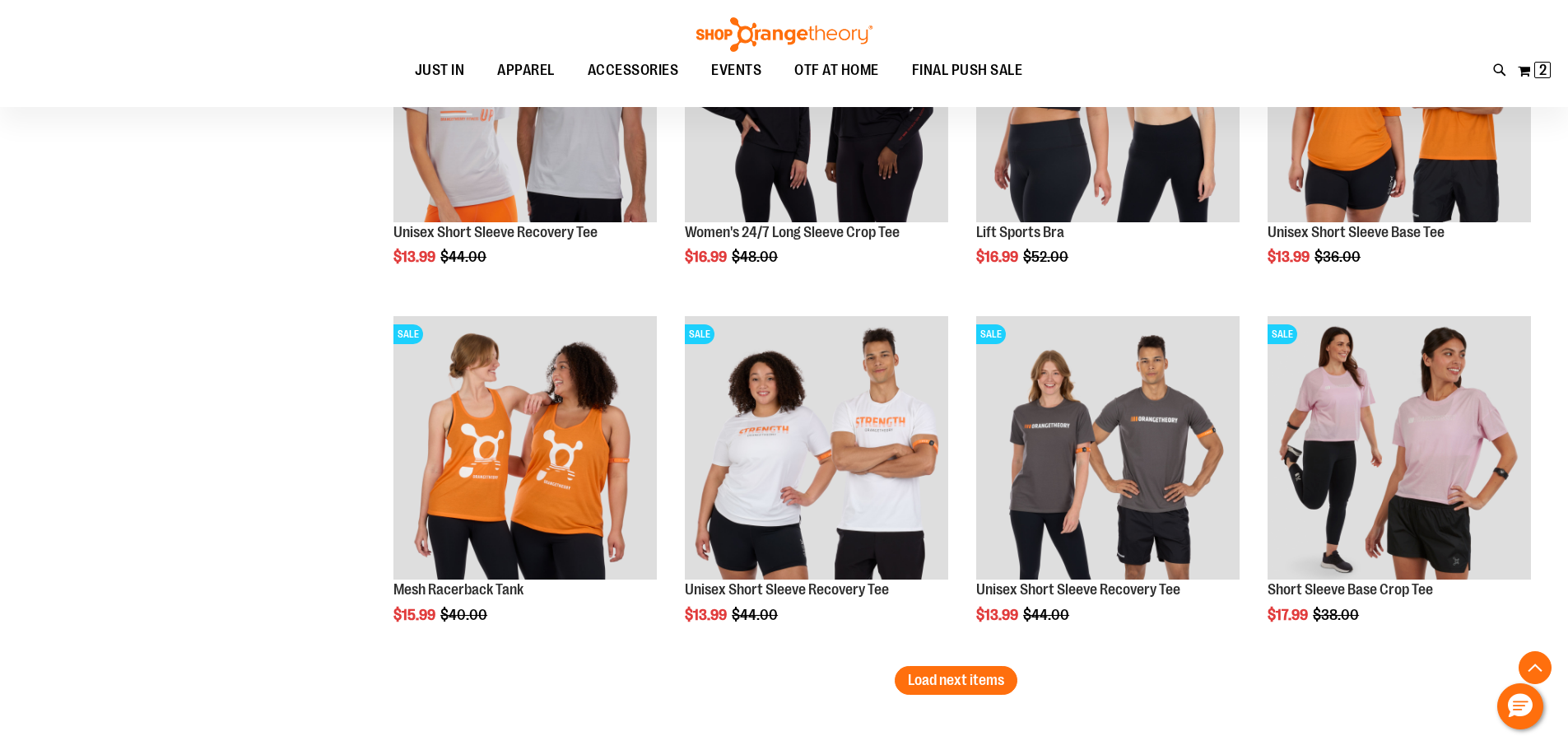
scroll to position [5072, 0]
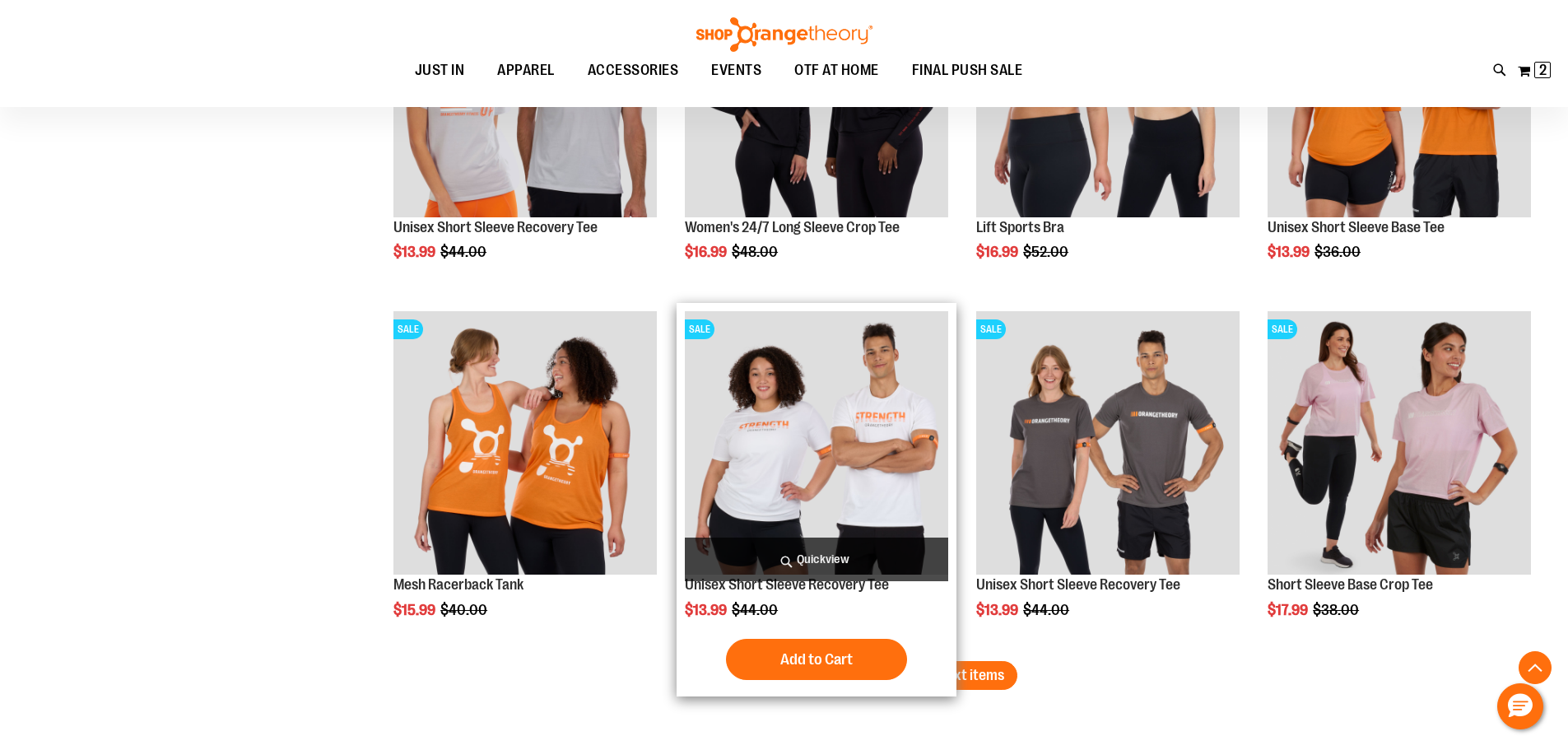
click at [858, 527] on img "product" at bounding box center [817, 443] width 264 height 264
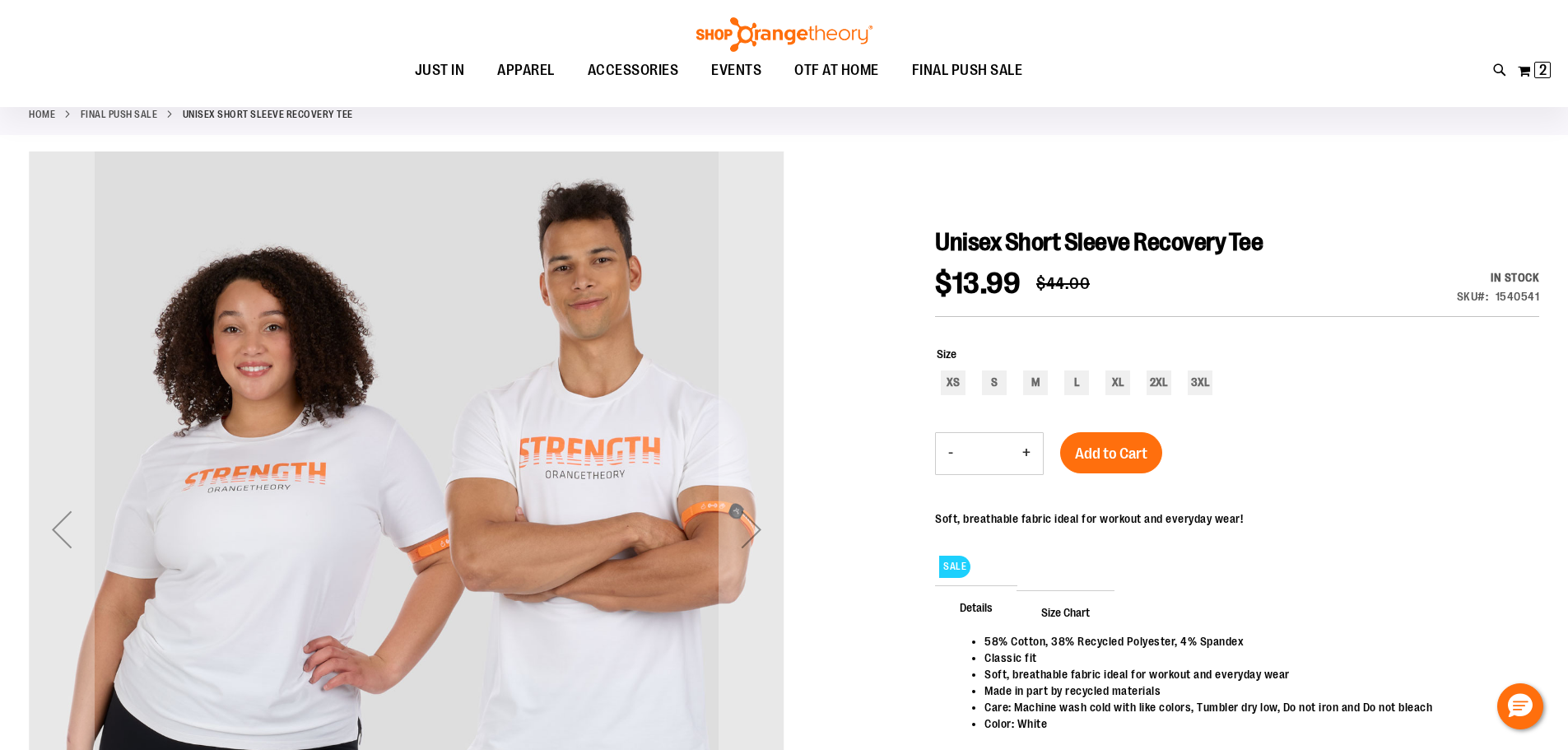
scroll to position [82, 0]
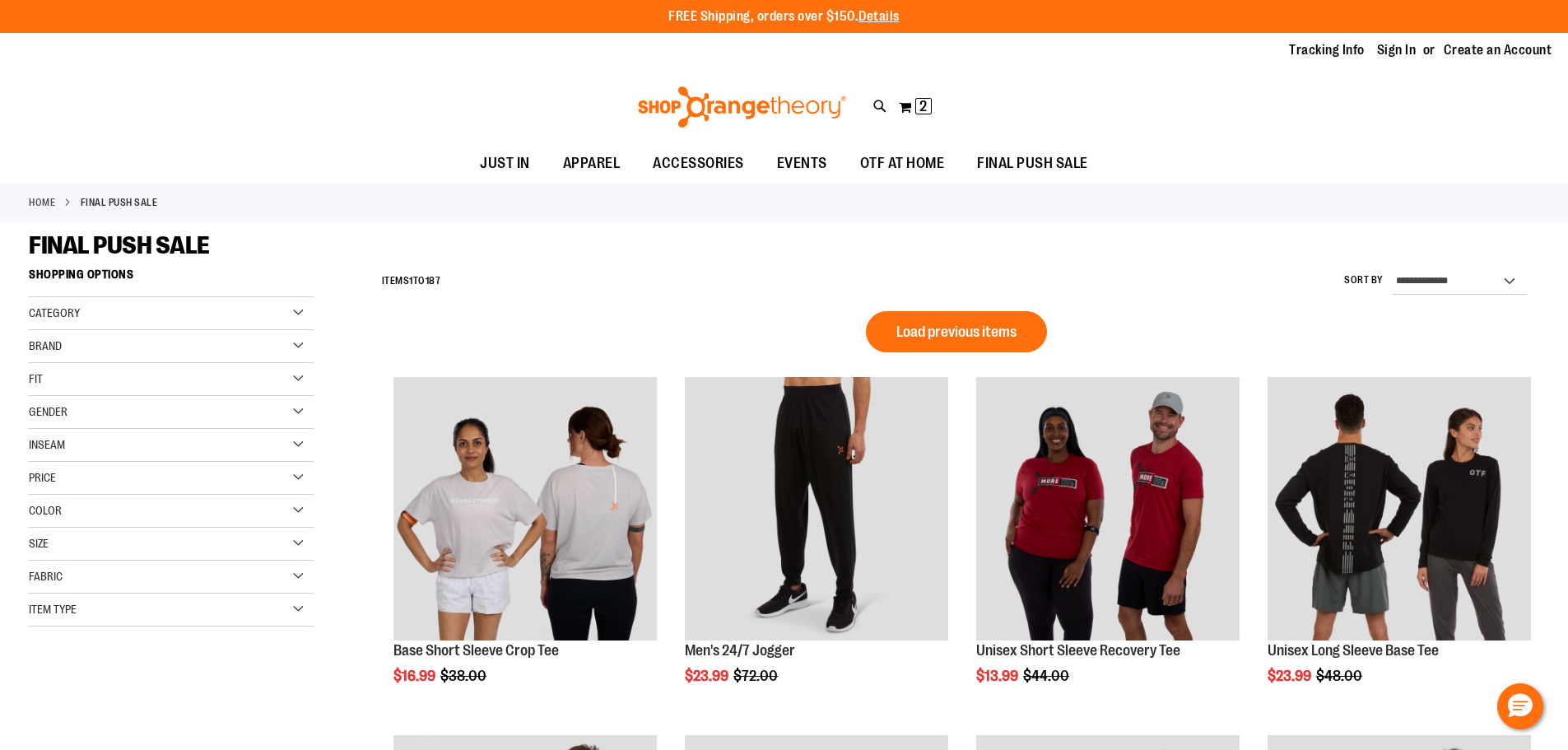
scroll to position [1122, 0]
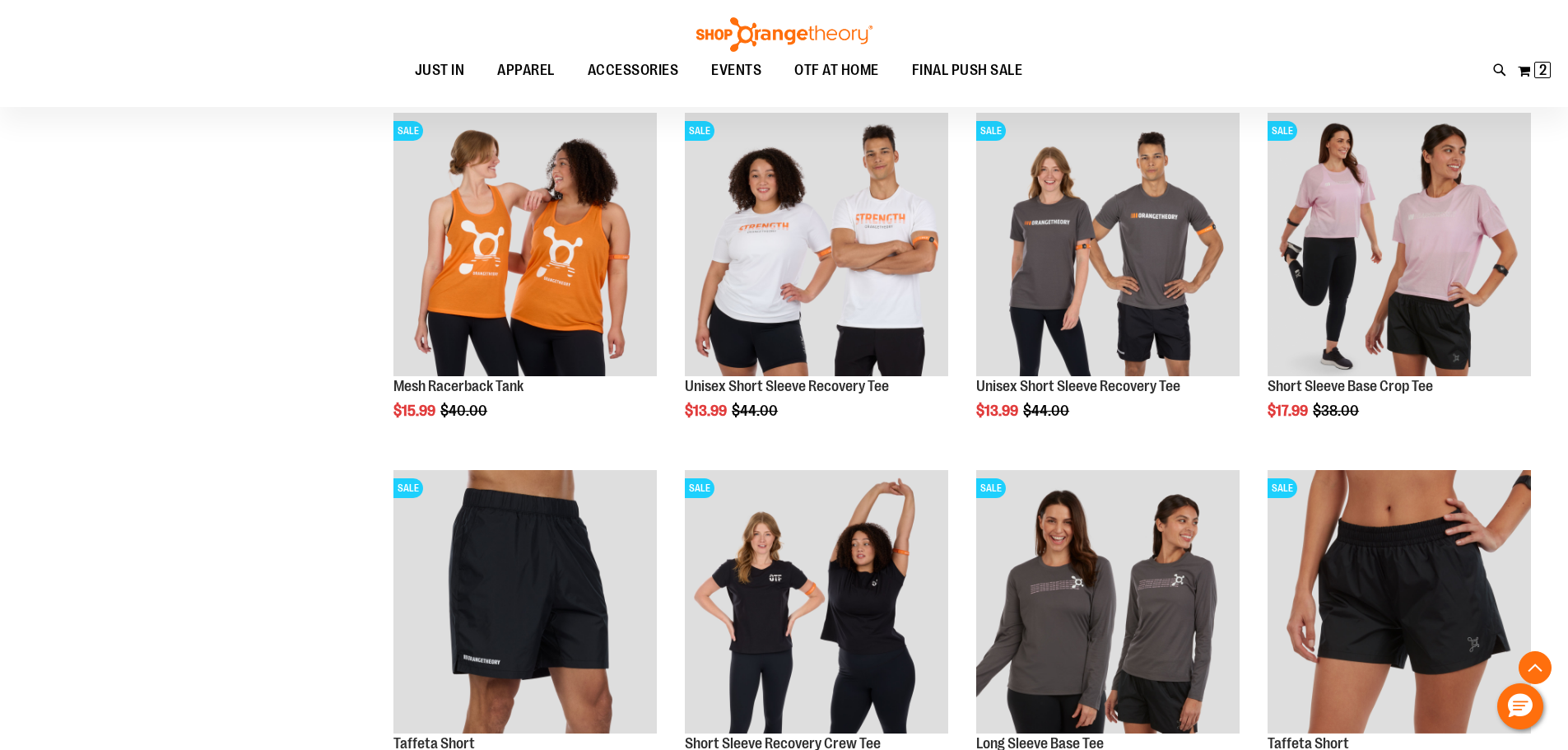
scroll to position [875, 0]
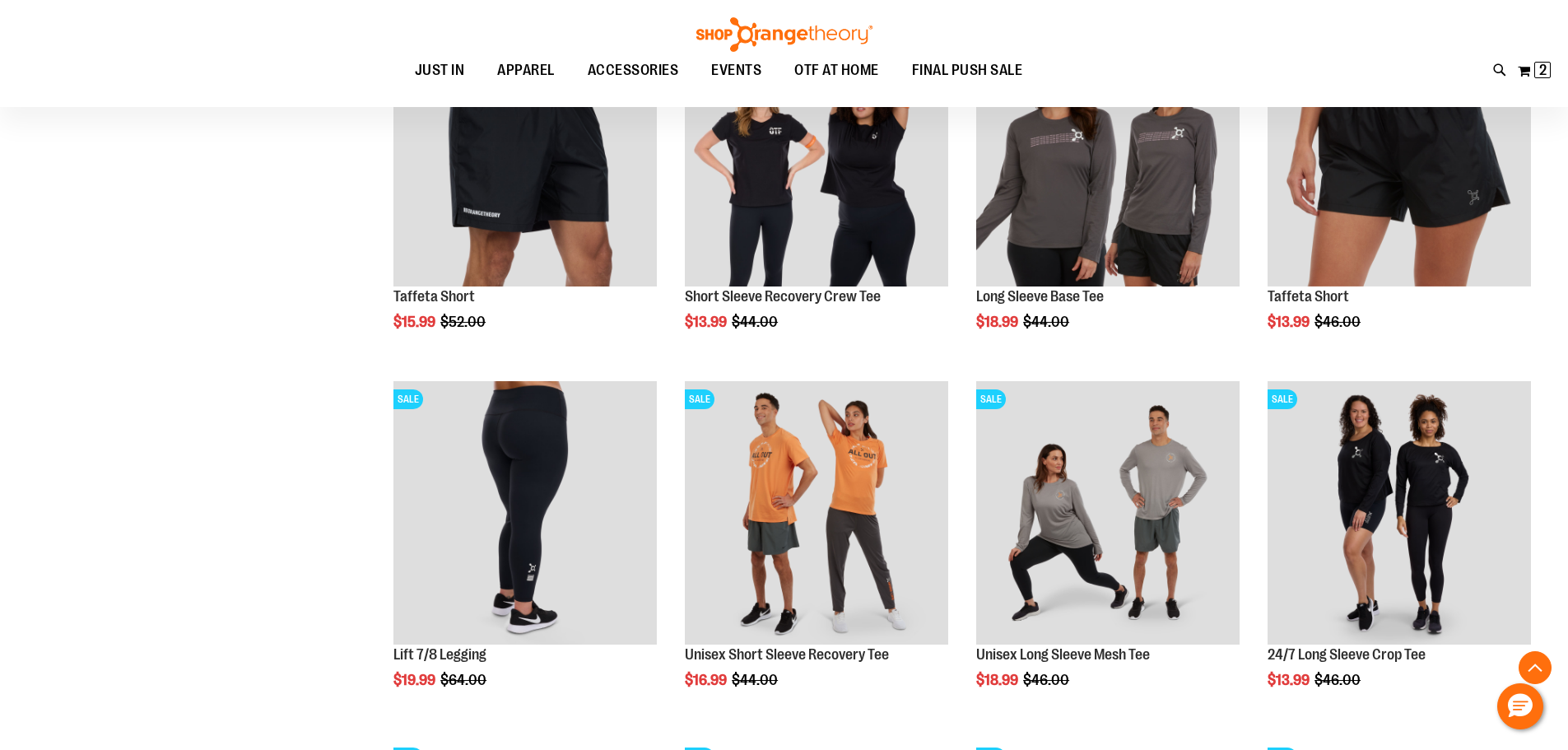
scroll to position [1452, 0]
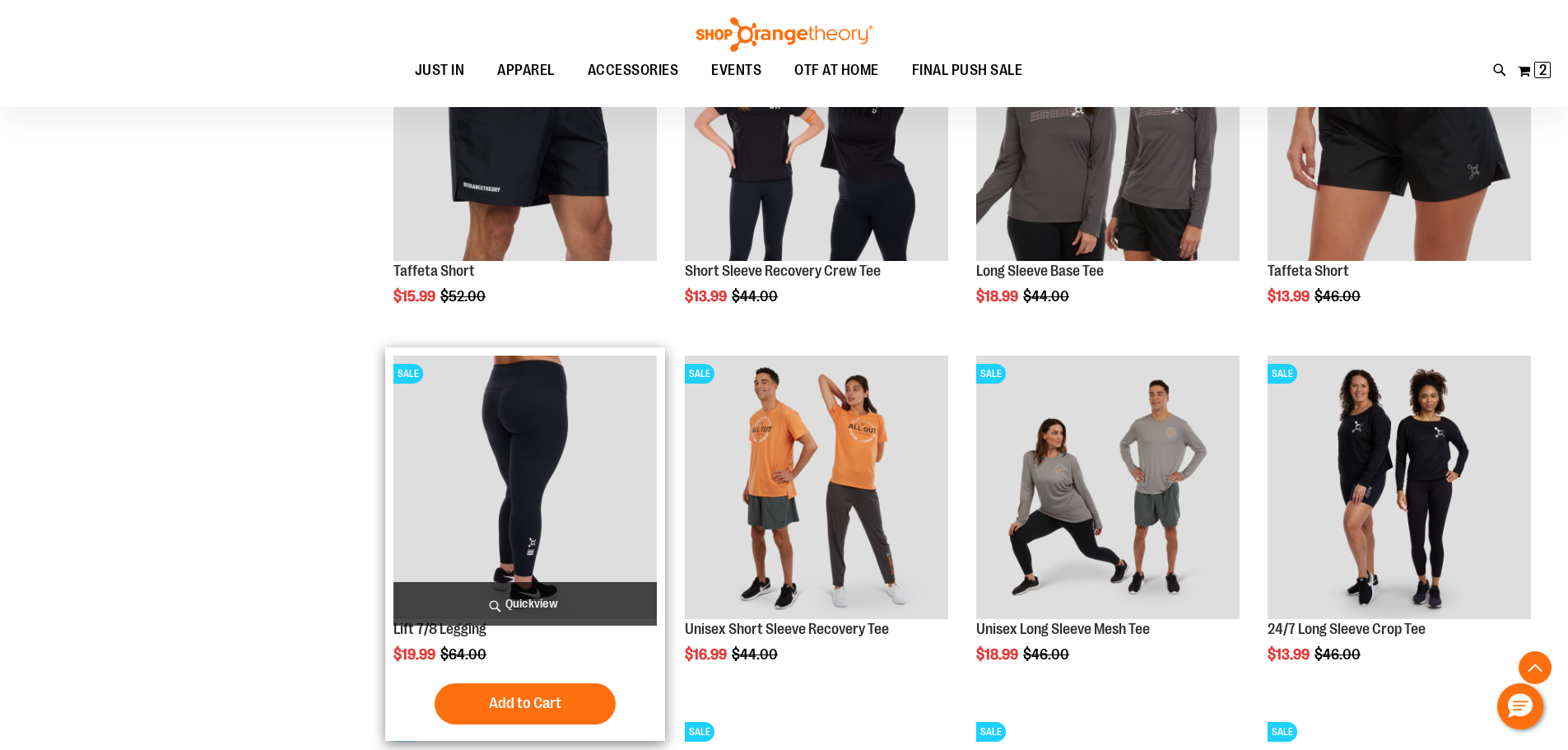
type input "**********"
click at [571, 516] on img "product" at bounding box center [525, 487] width 264 height 264
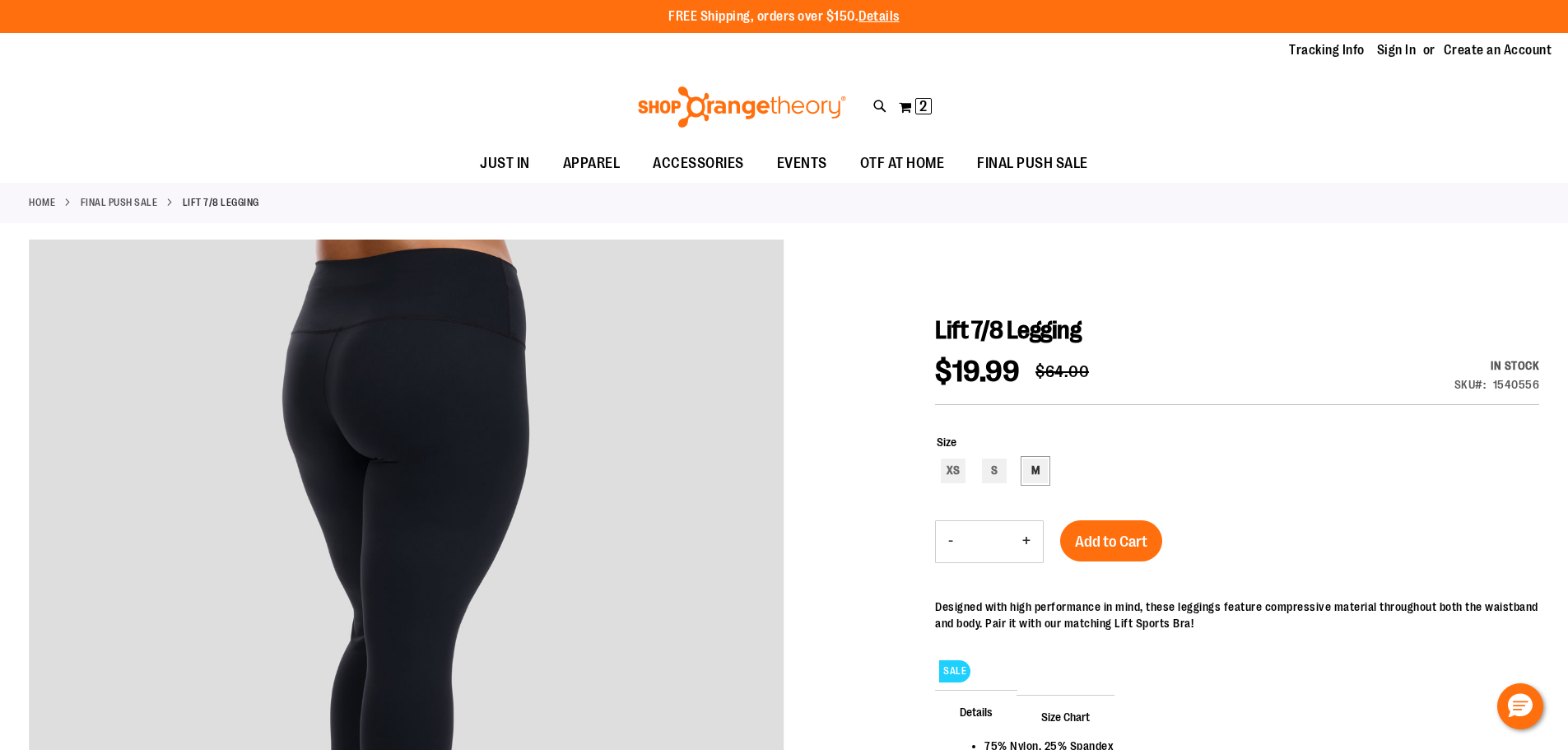
type input "**********"
click at [1037, 474] on div "M" at bounding box center [1035, 471] width 25 height 25
type input "***"
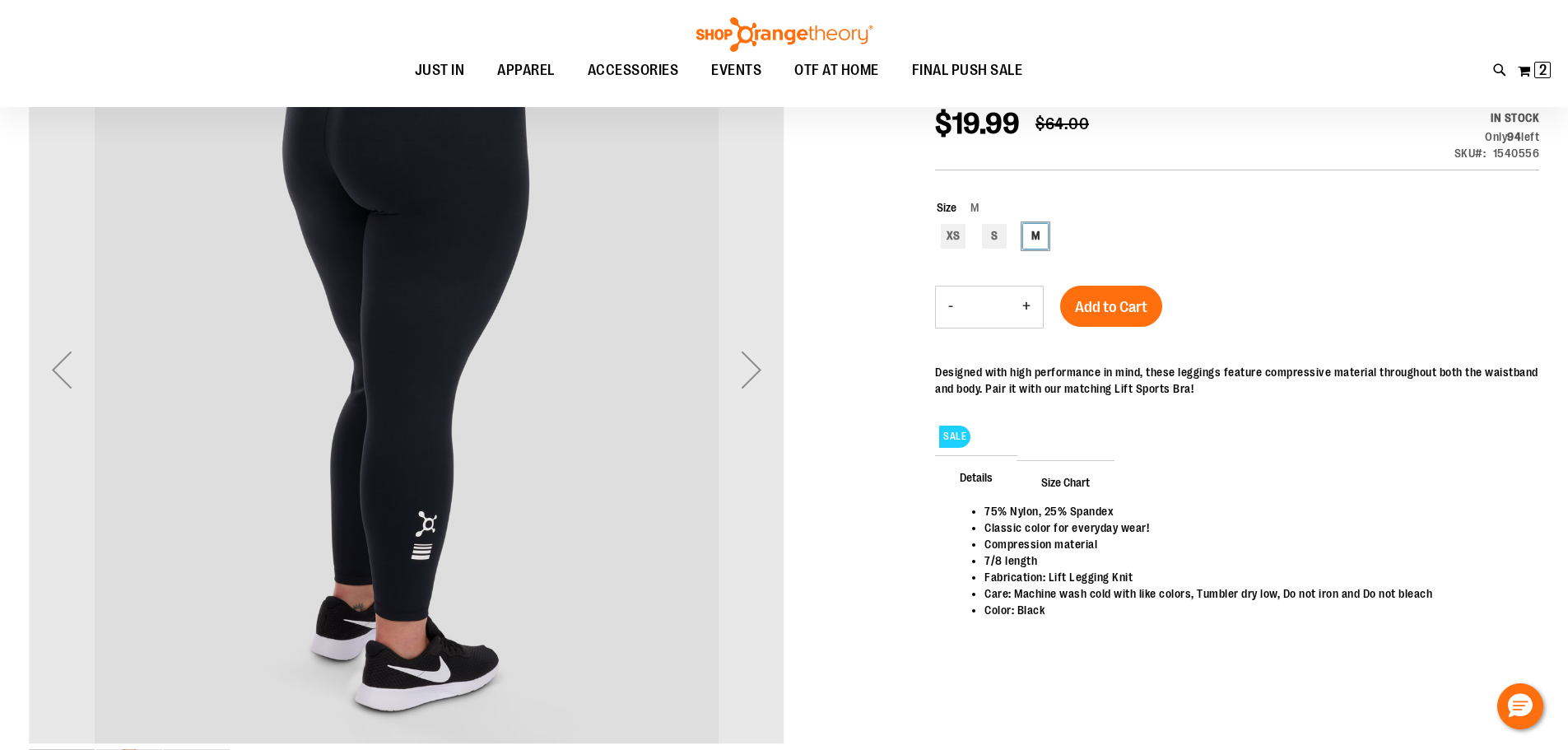
scroll to position [246, 0]
click at [745, 375] on div "Next" at bounding box center [751, 369] width 66 height 66
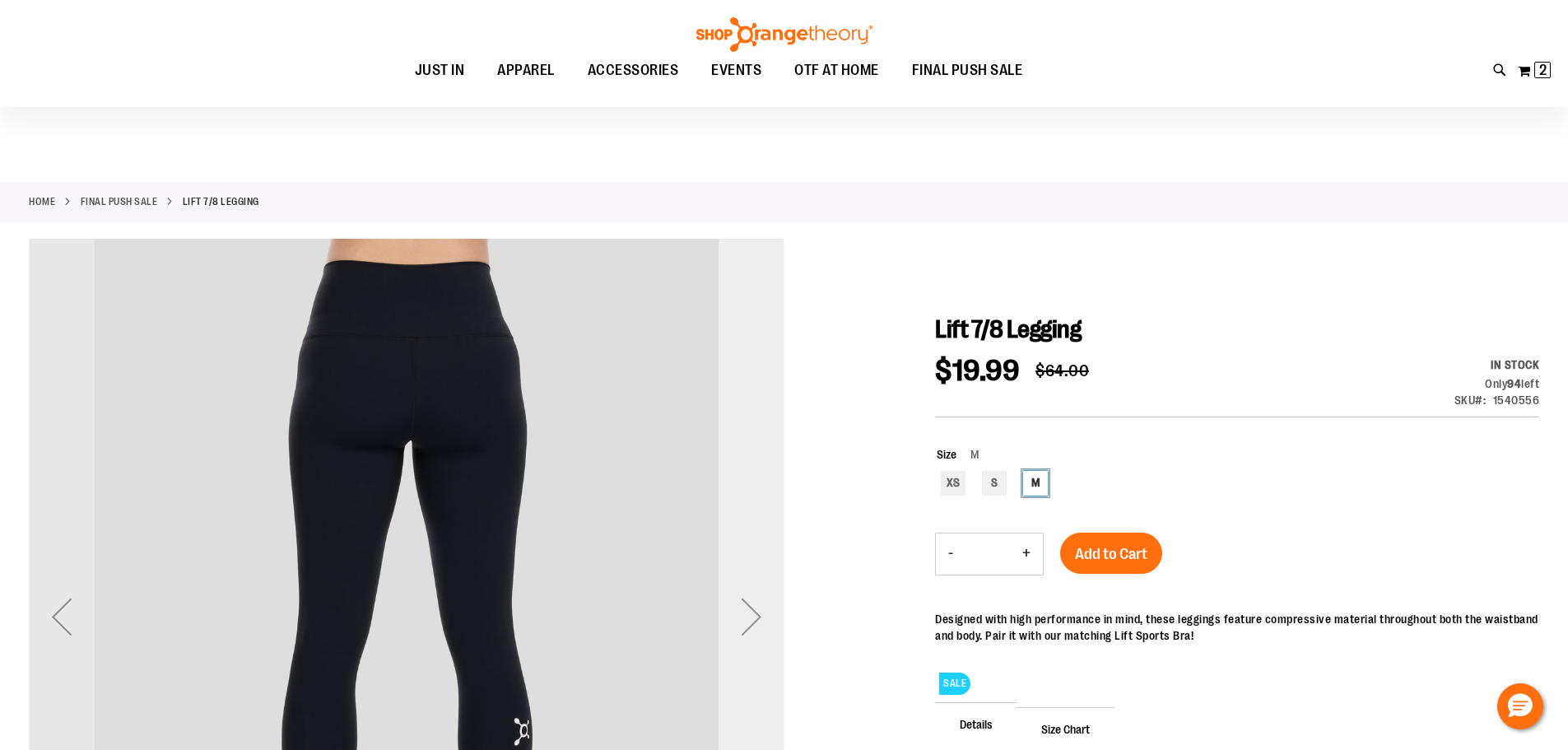
scroll to position [82, 0]
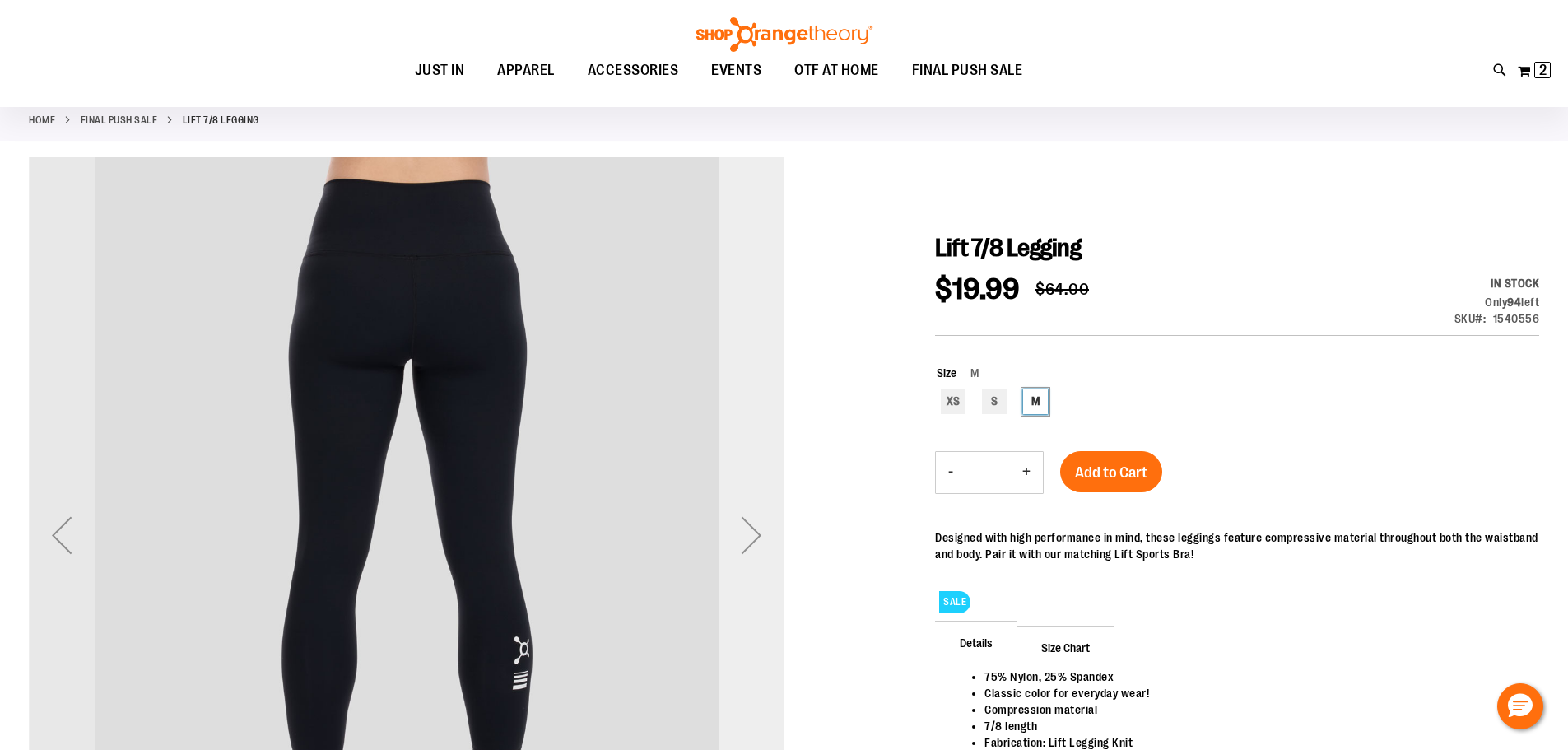
click at [751, 547] on div "Next" at bounding box center [751, 535] width 66 height 66
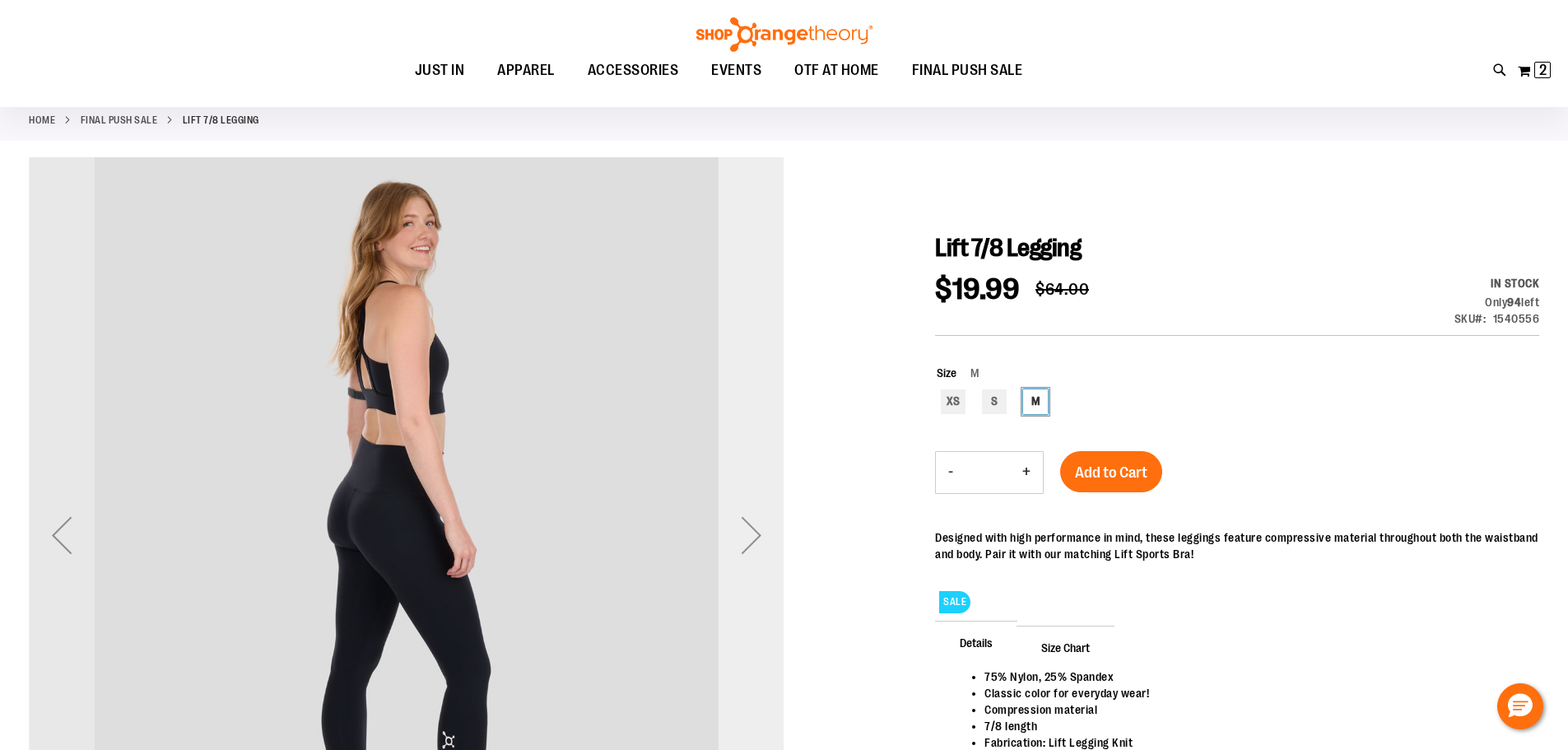
click at [751, 547] on div "Next" at bounding box center [751, 535] width 66 height 66
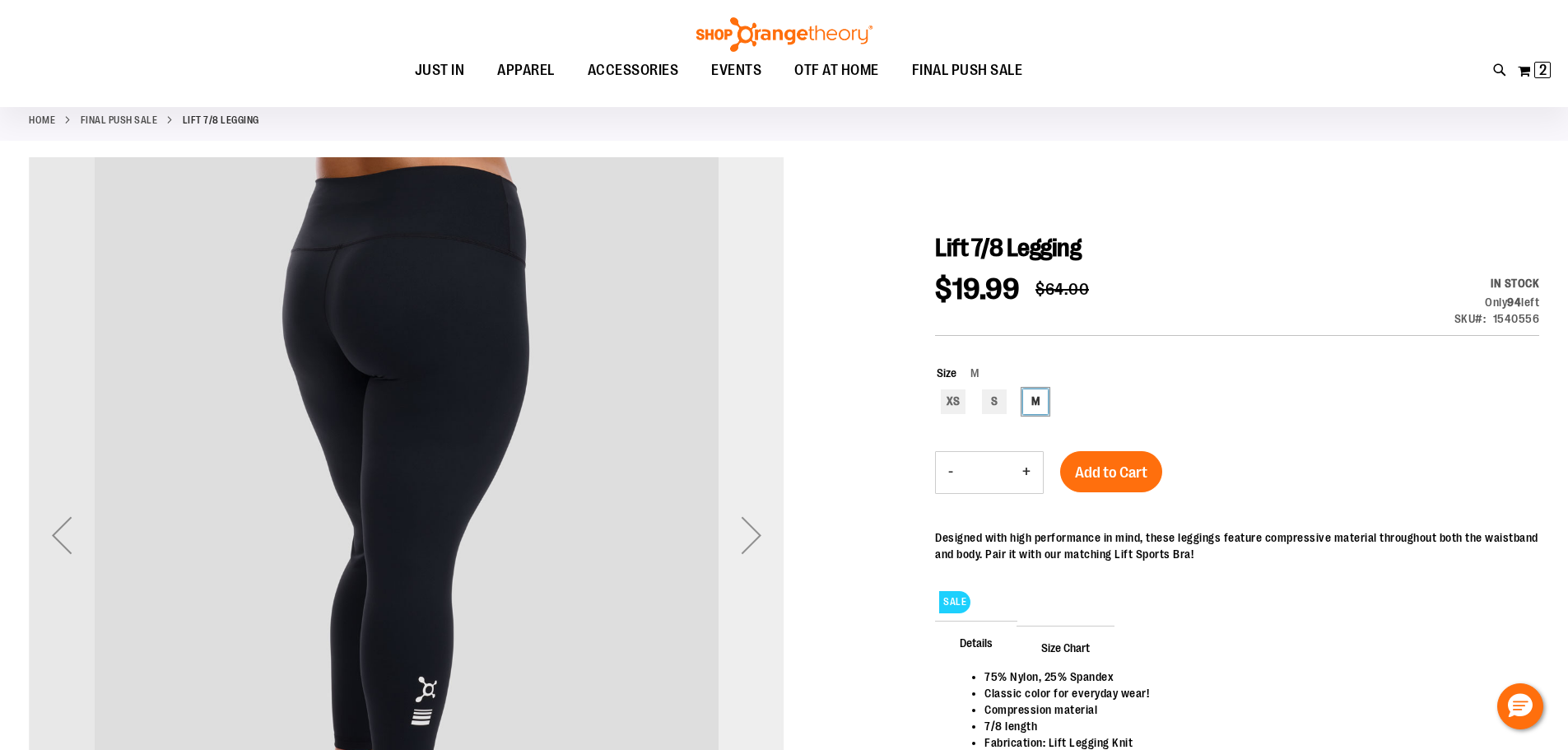
click at [751, 547] on div "Next" at bounding box center [751, 535] width 66 height 66
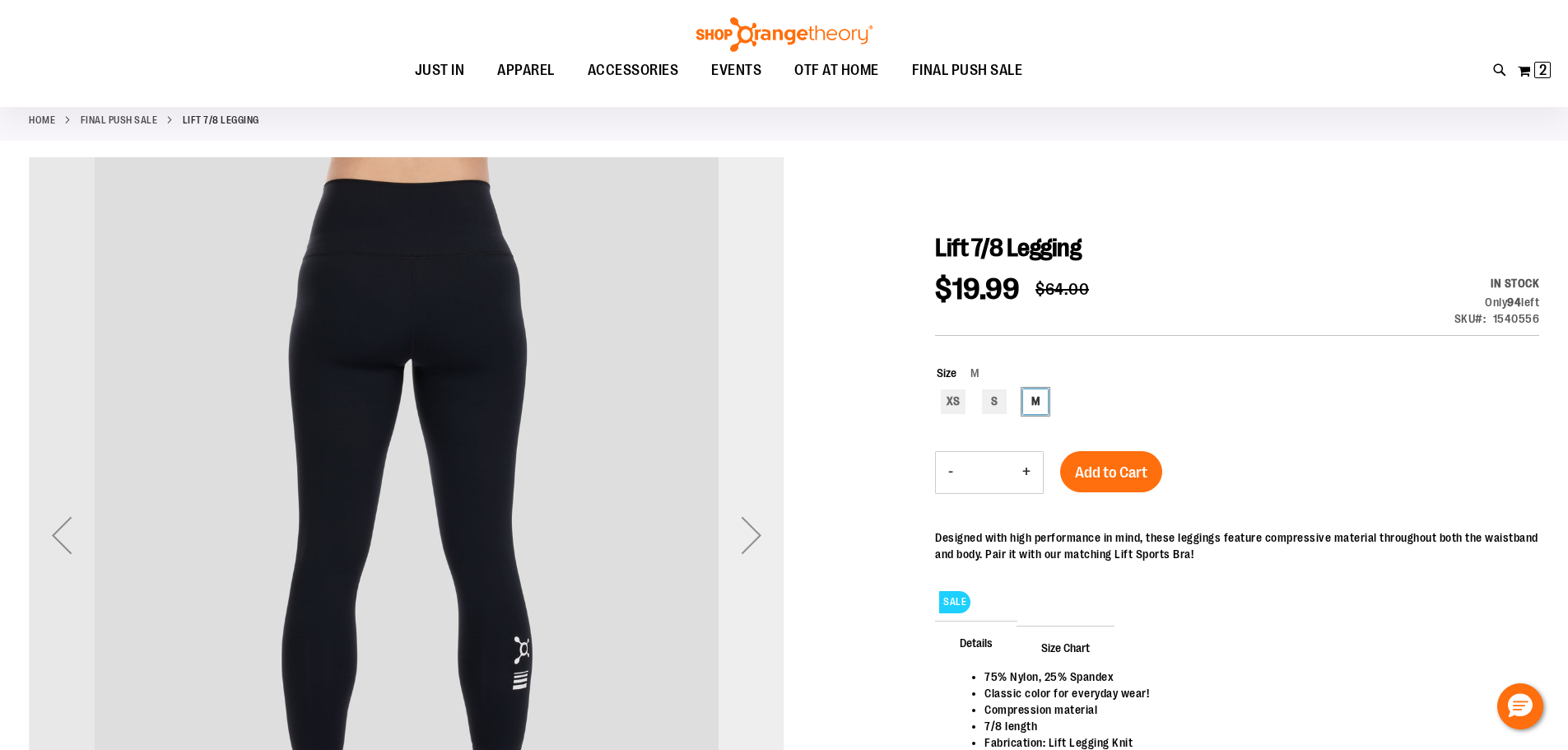
click at [751, 547] on div "Next" at bounding box center [751, 535] width 66 height 66
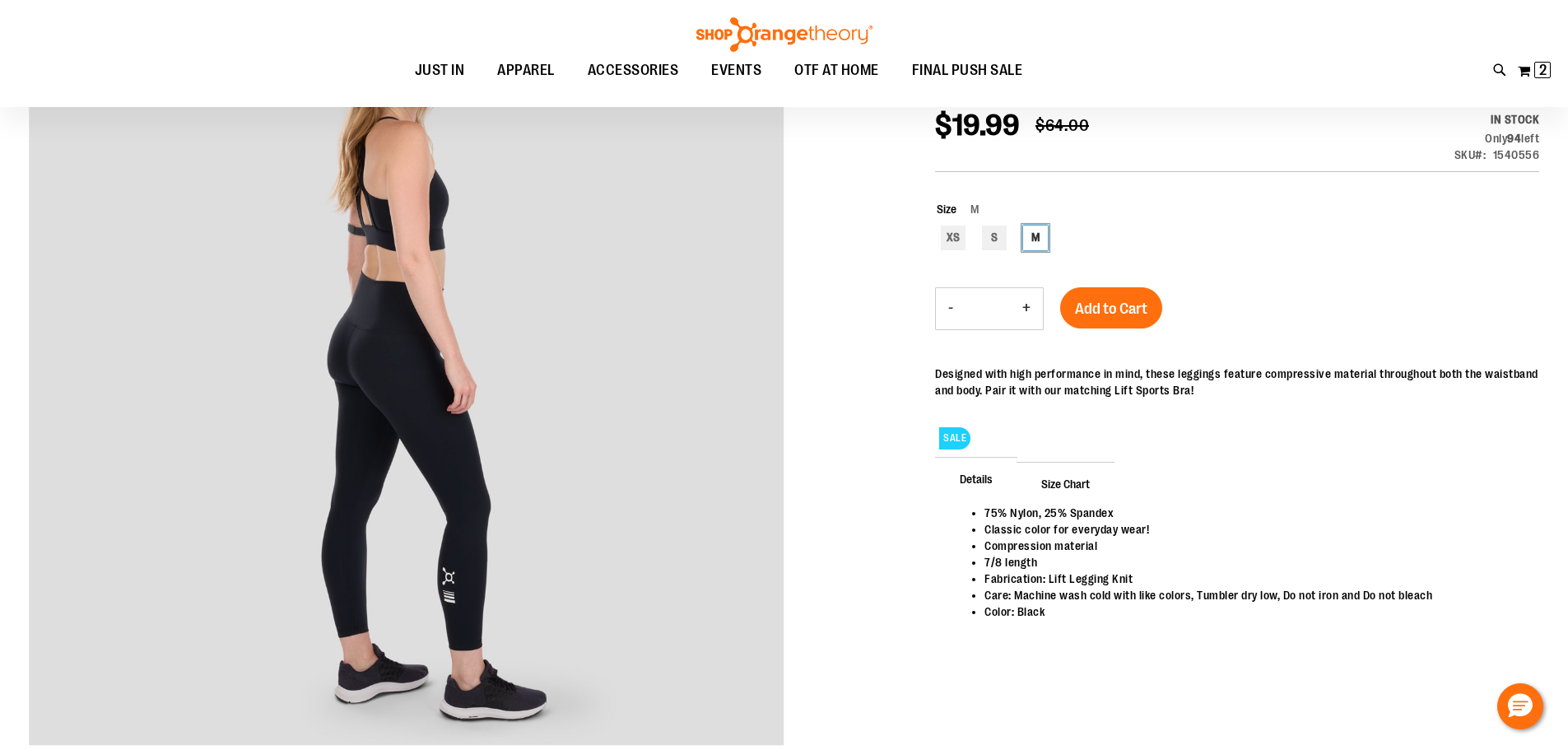
scroll to position [246, 0]
click at [1113, 304] on span "Add to Cart" at bounding box center [1111, 308] width 72 height 19
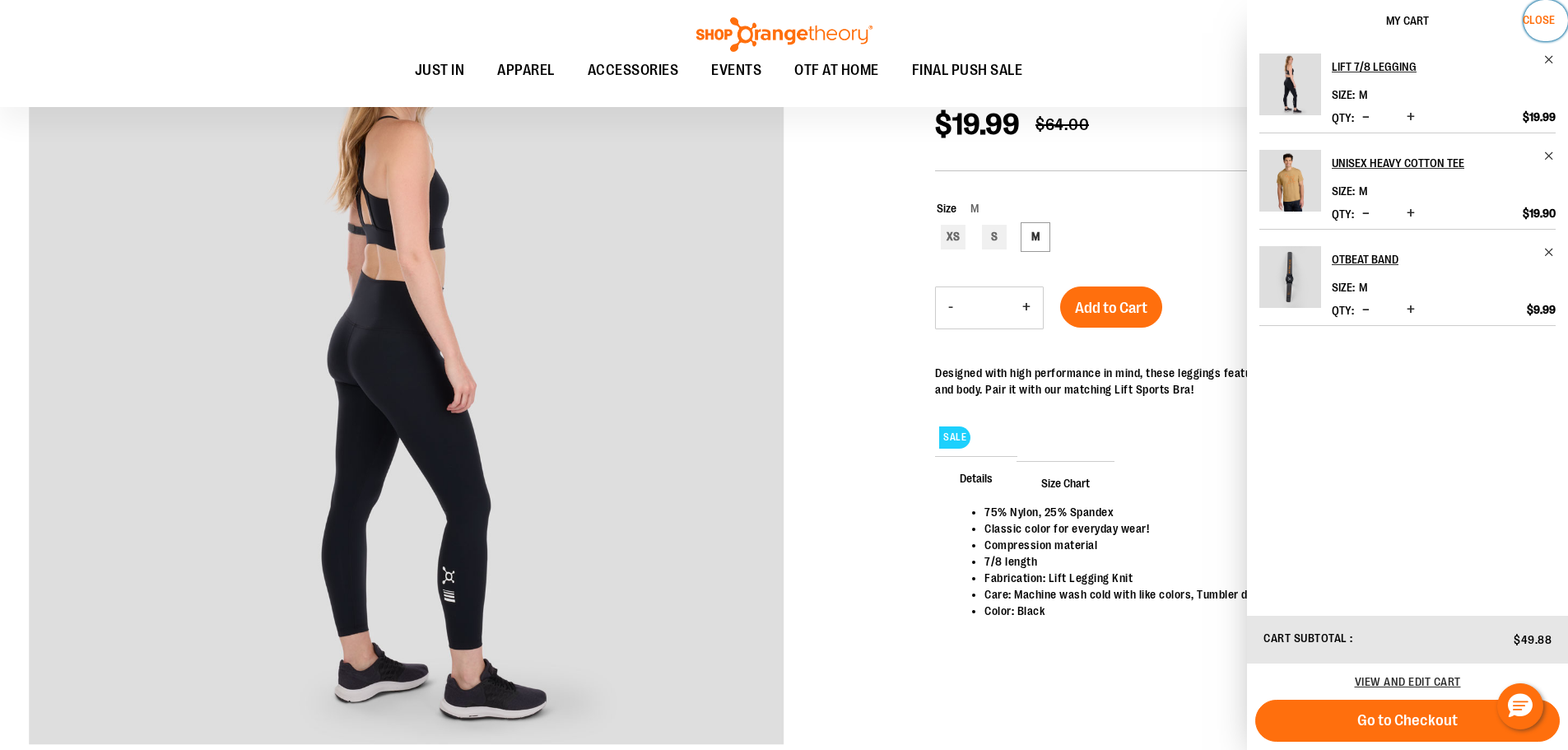
click at [1546, 12] on button "Close" at bounding box center [1546, 20] width 45 height 41
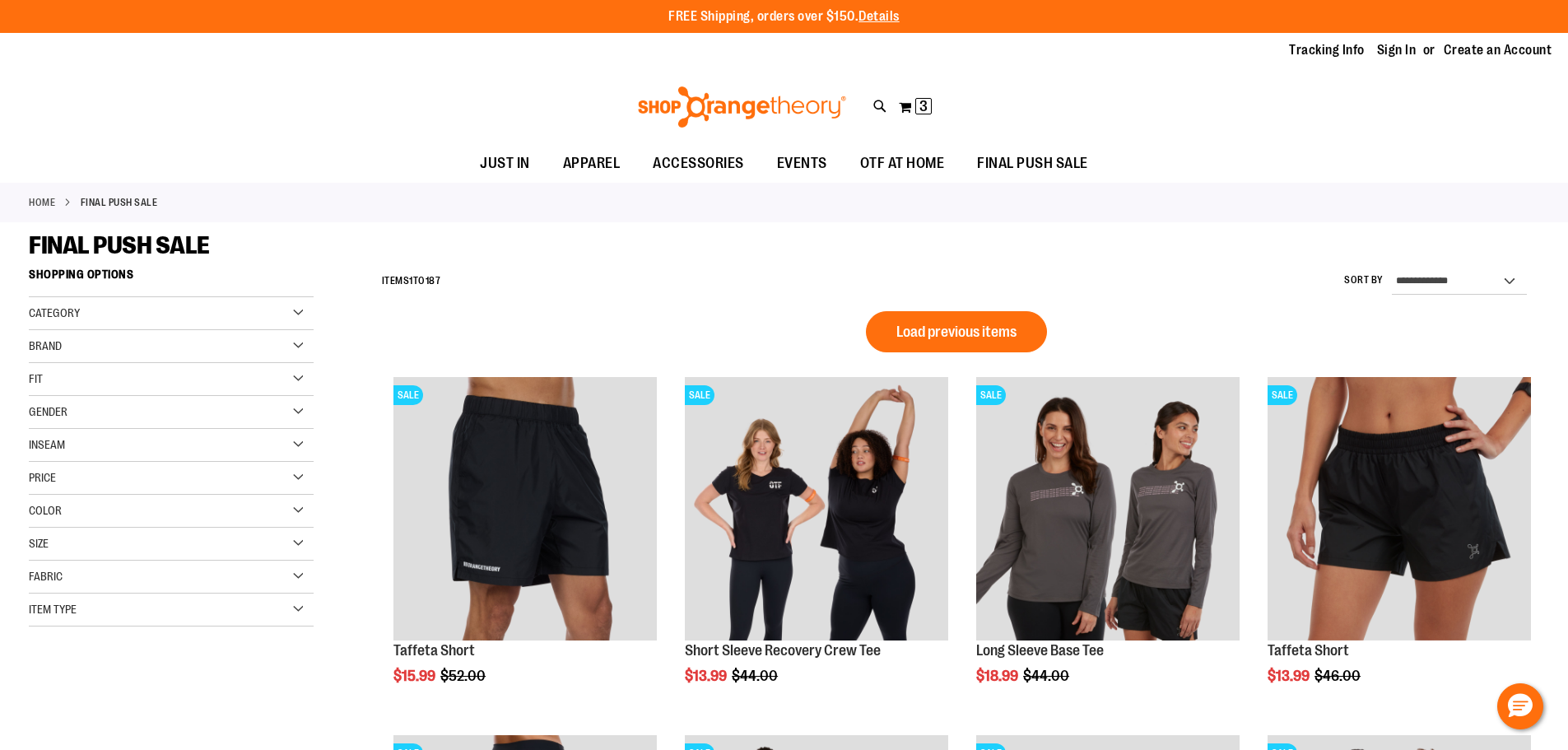
scroll to position [1122, 0]
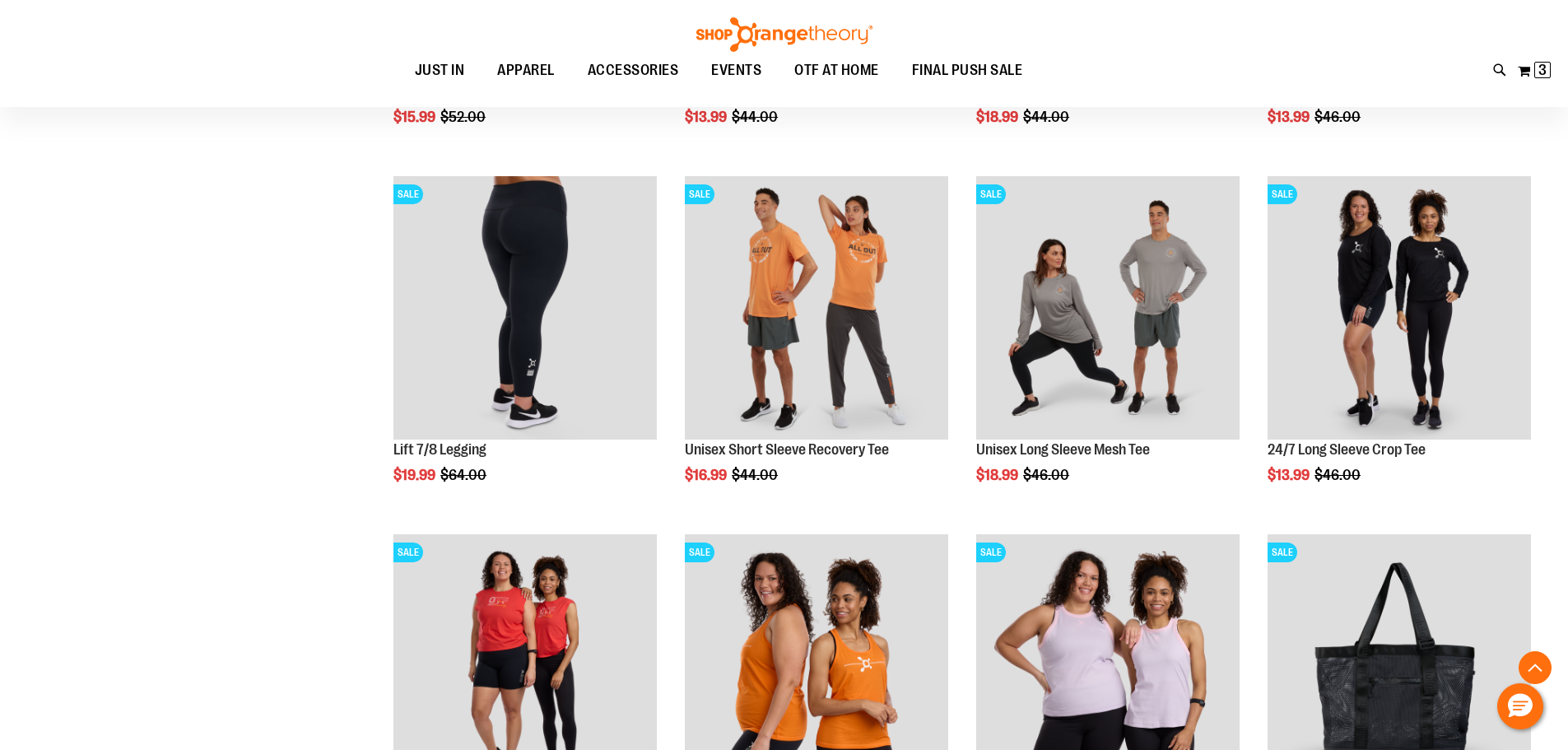
scroll to position [547, 0]
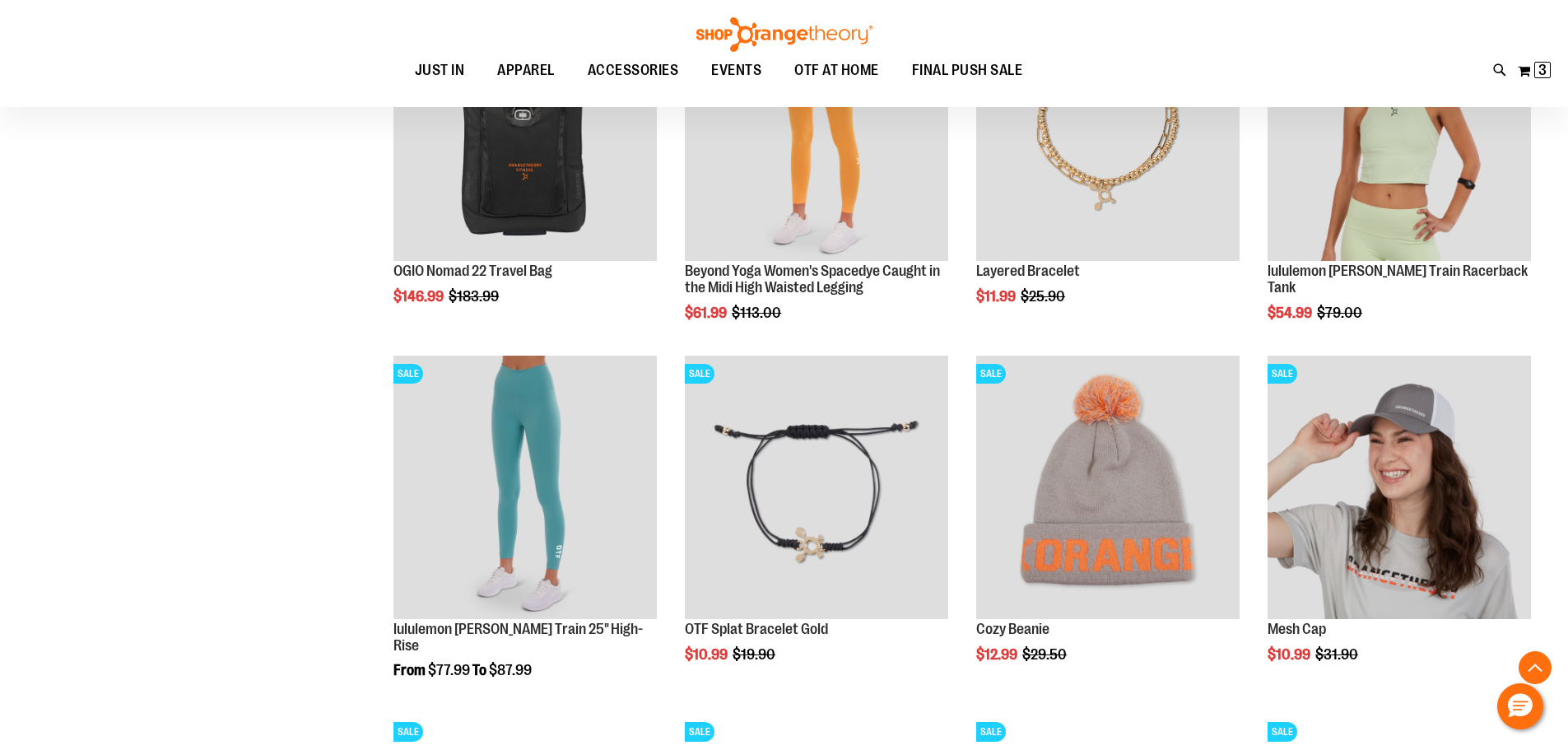
scroll to position [1533, 0]
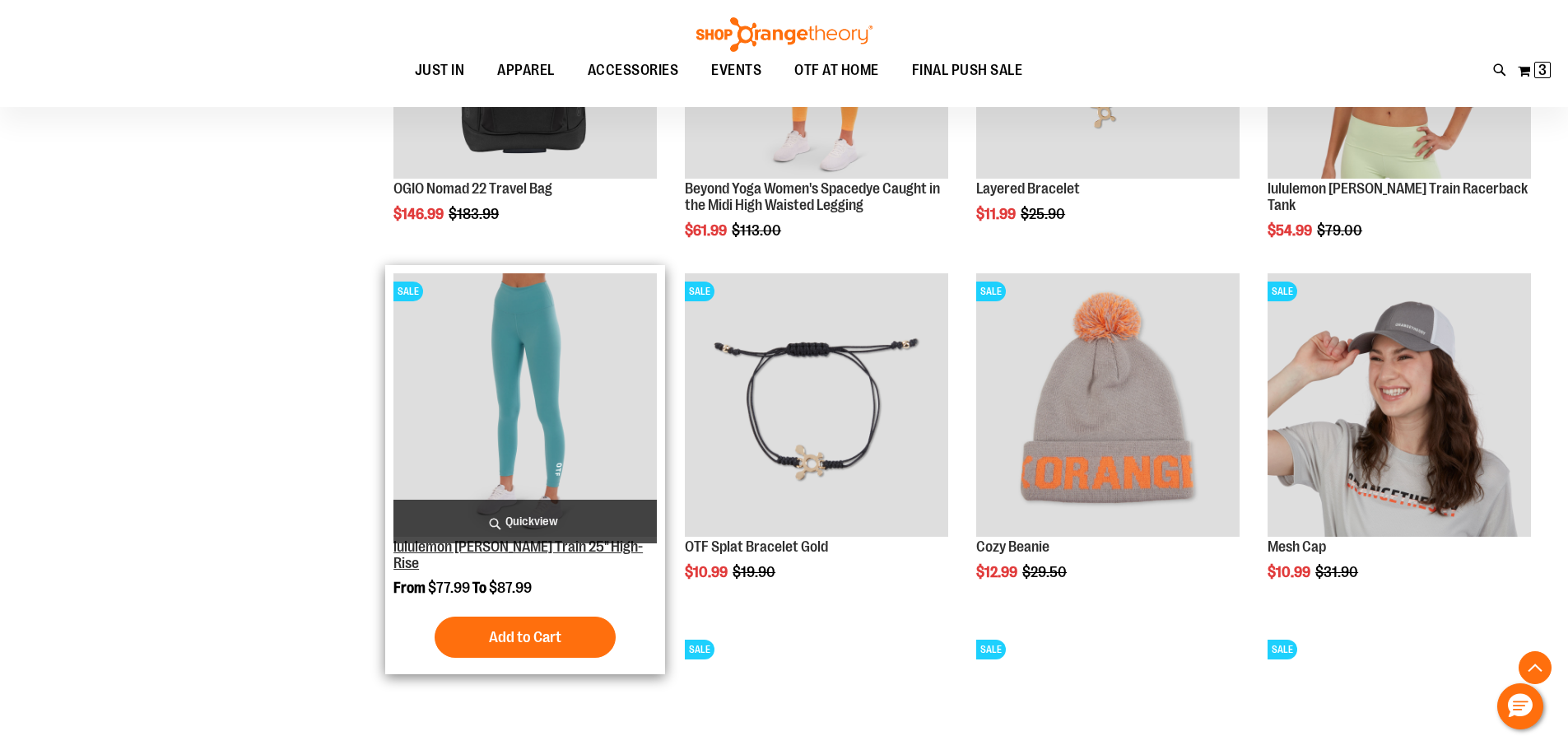
type input "**********"
click at [493, 547] on link "lululemon Wunder Train 25" High-Rise" at bounding box center [518, 554] width 250 height 32
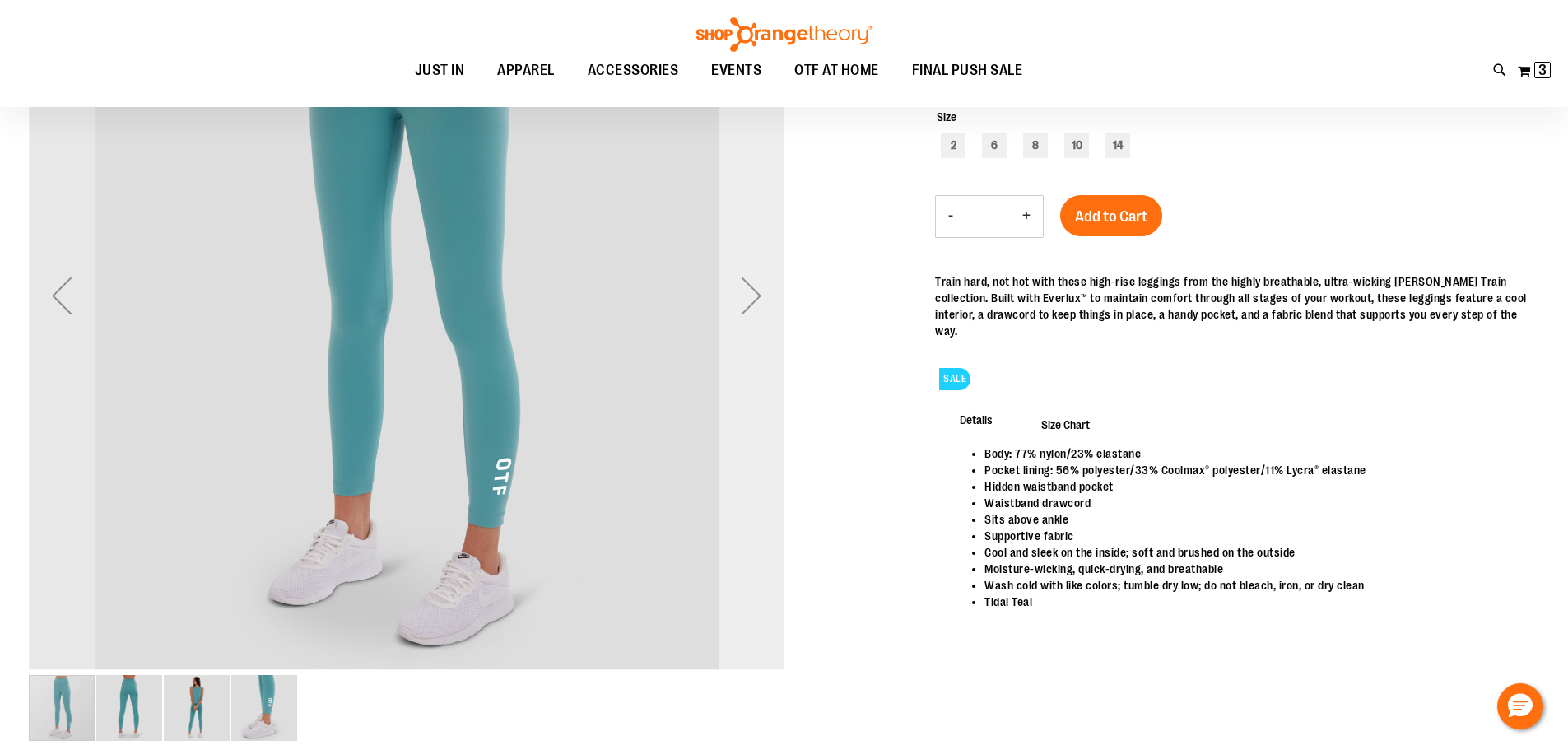
scroll to position [329, 0]
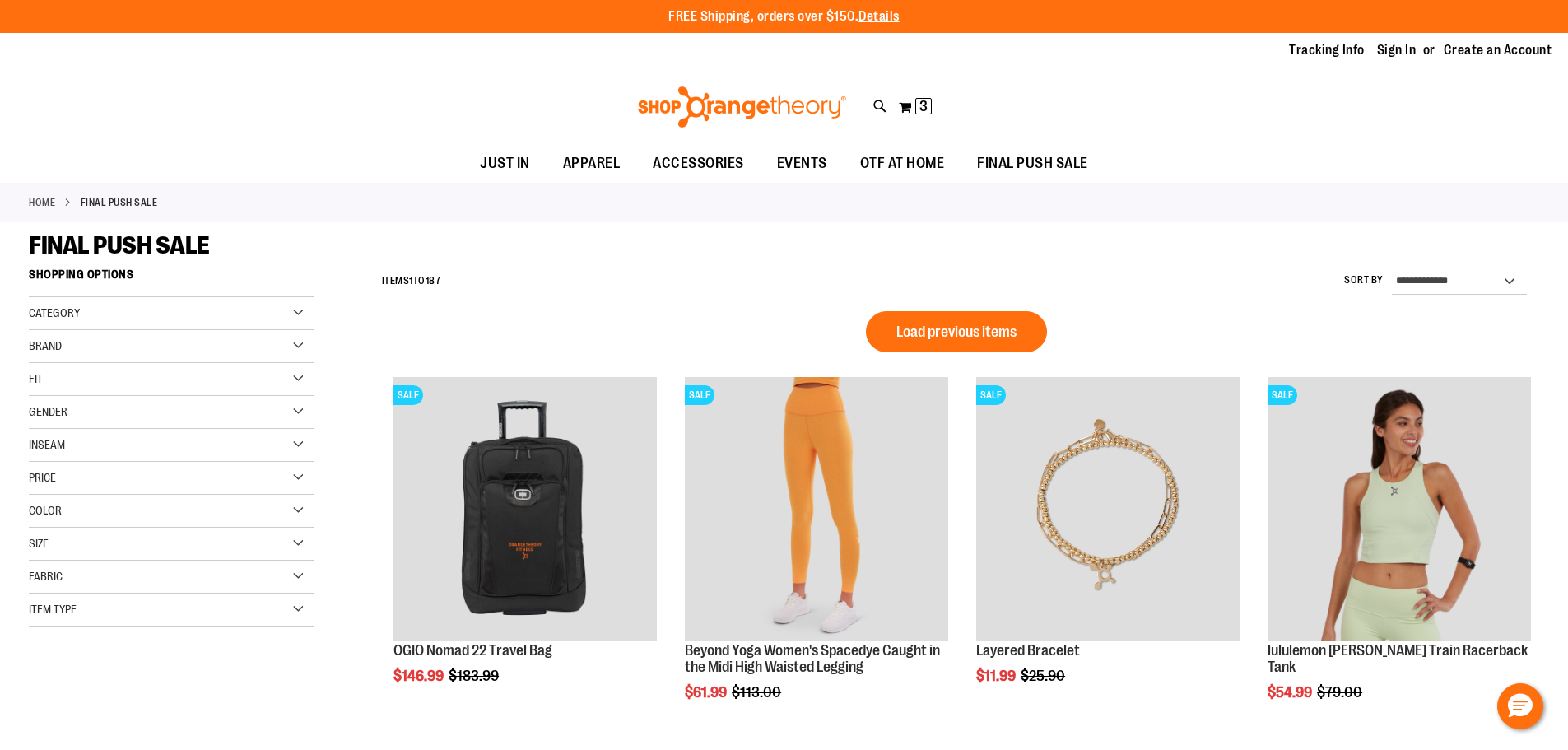
scroll to position [1261, 0]
type input "**********"
click at [944, 332] on span "Load previous items" at bounding box center [955, 331] width 120 height 17
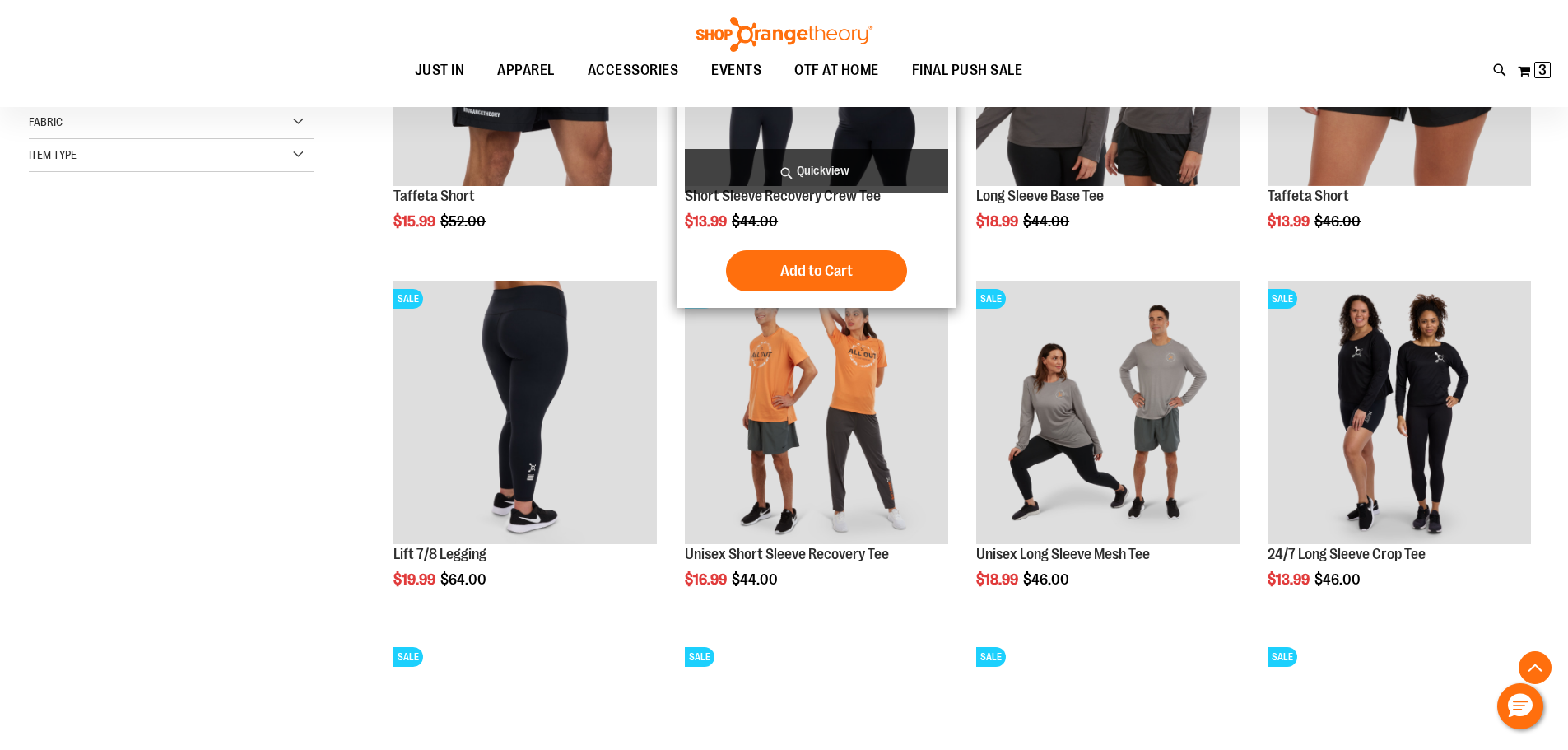
scroll to position [493, 0]
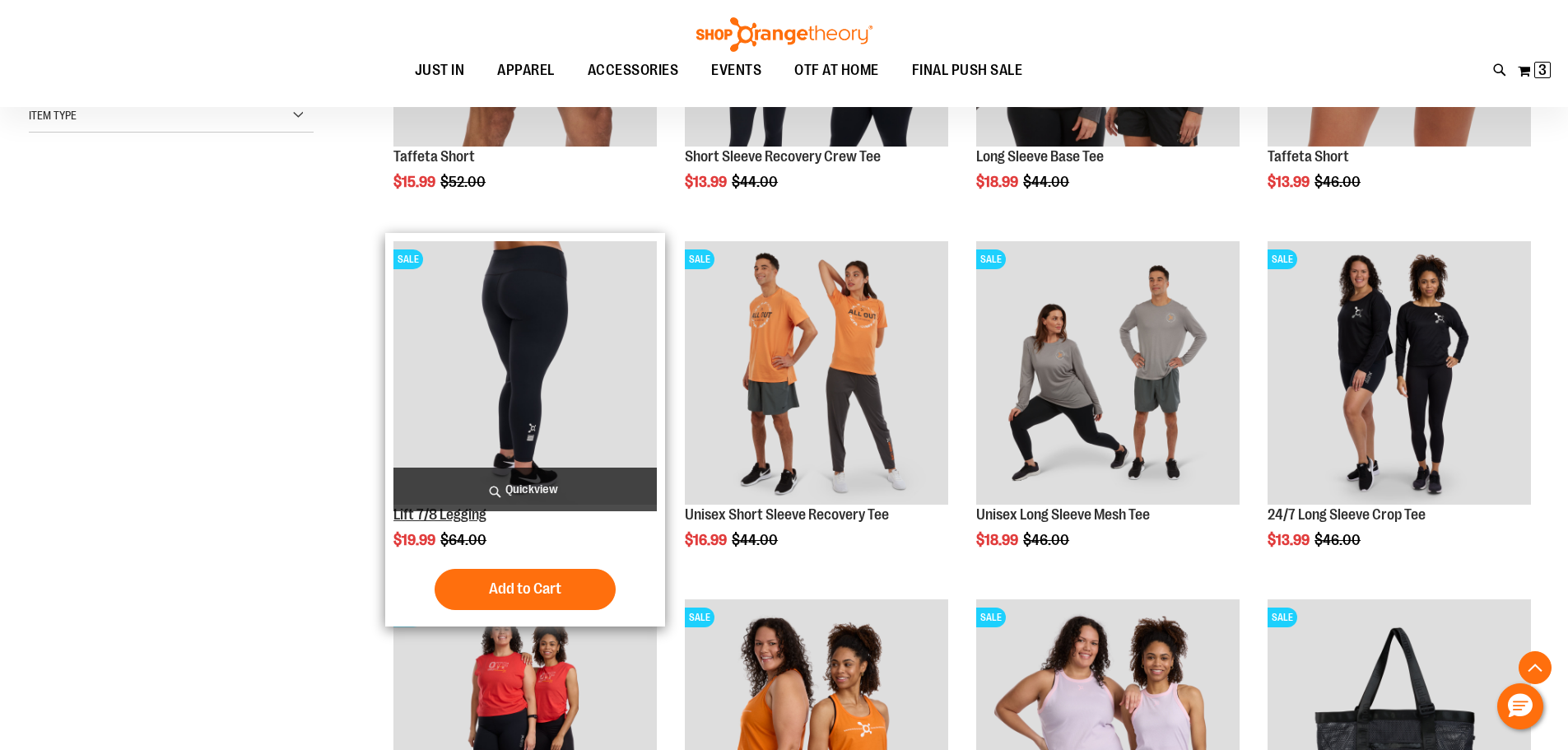
click at [462, 518] on link "Lift 7/8 Legging" at bounding box center [440, 514] width 93 height 17
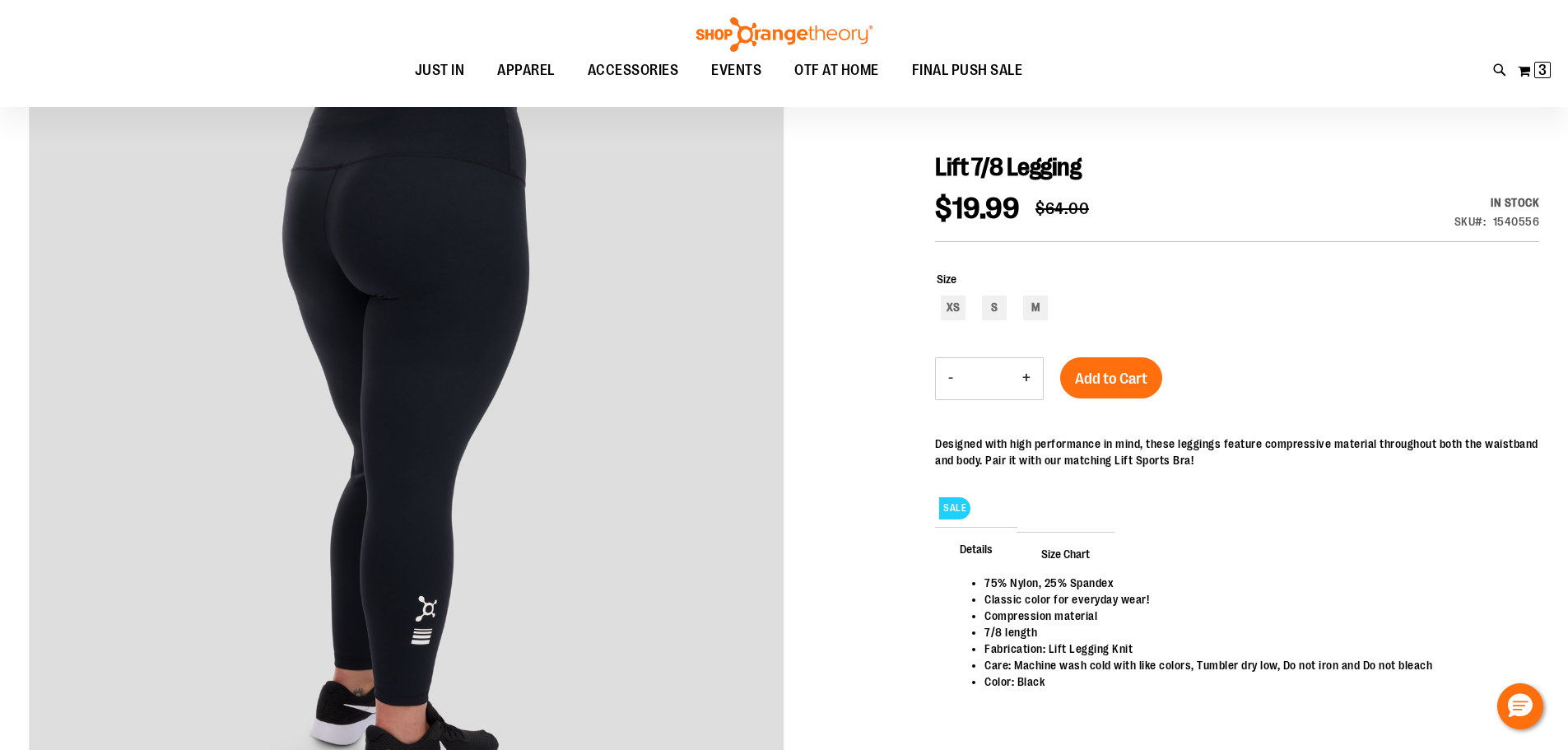
scroll to position [163, 0]
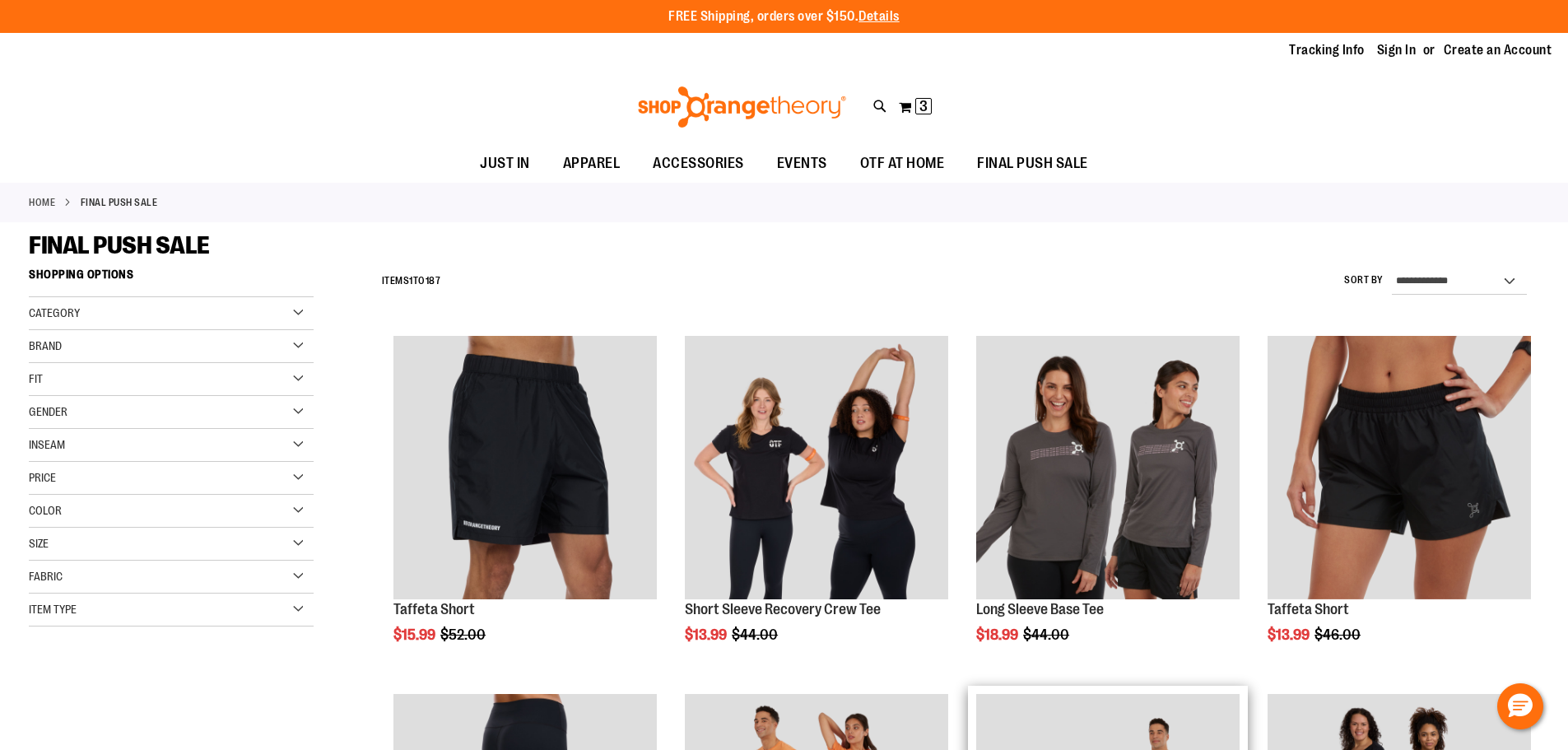
scroll to position [584, 0]
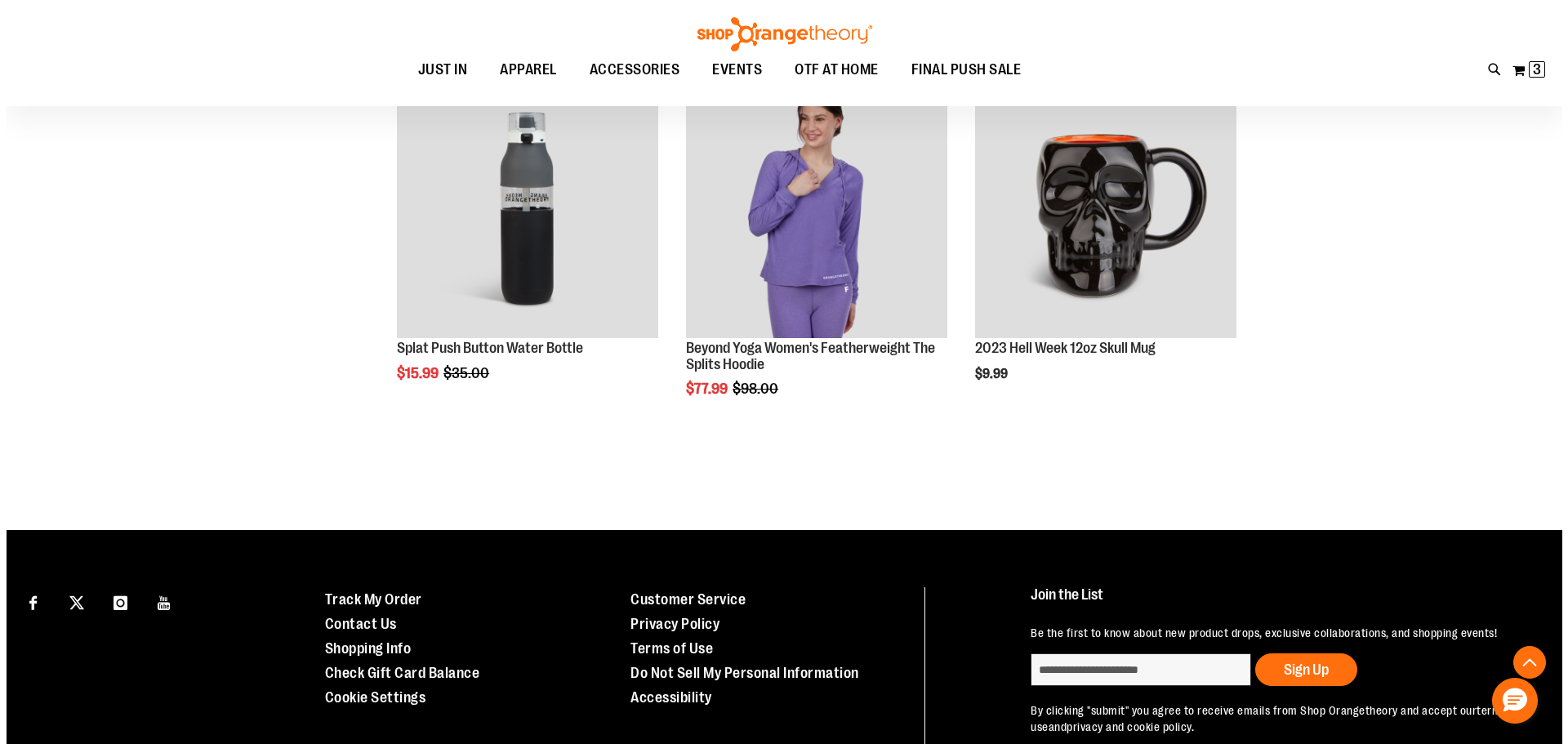
scroll to position [2783, 0]
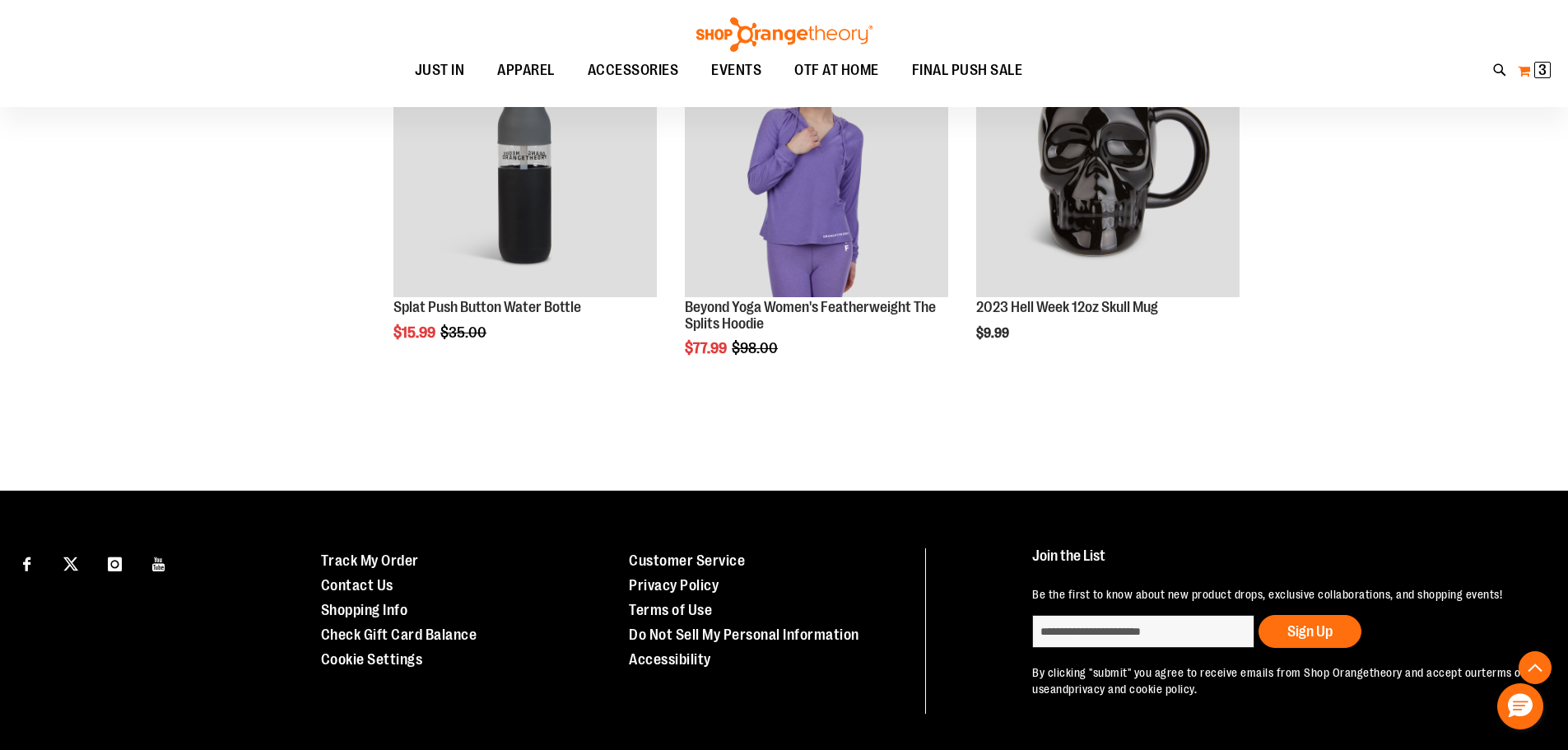
type input "**********"
click at [1538, 76] on span "3" at bounding box center [1542, 70] width 8 height 17
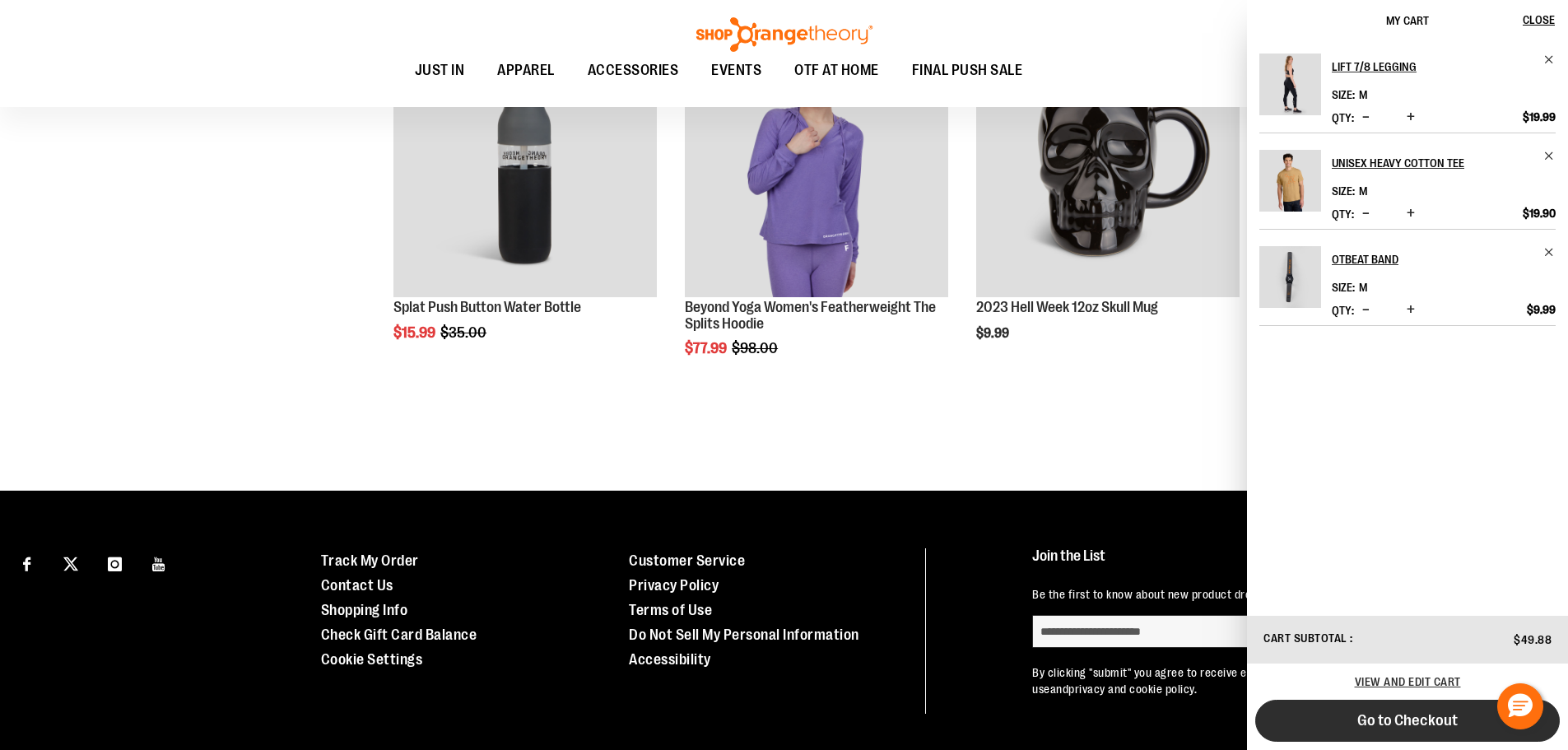
click at [1424, 721] on span "Go to Checkout" at bounding box center [1407, 720] width 100 height 19
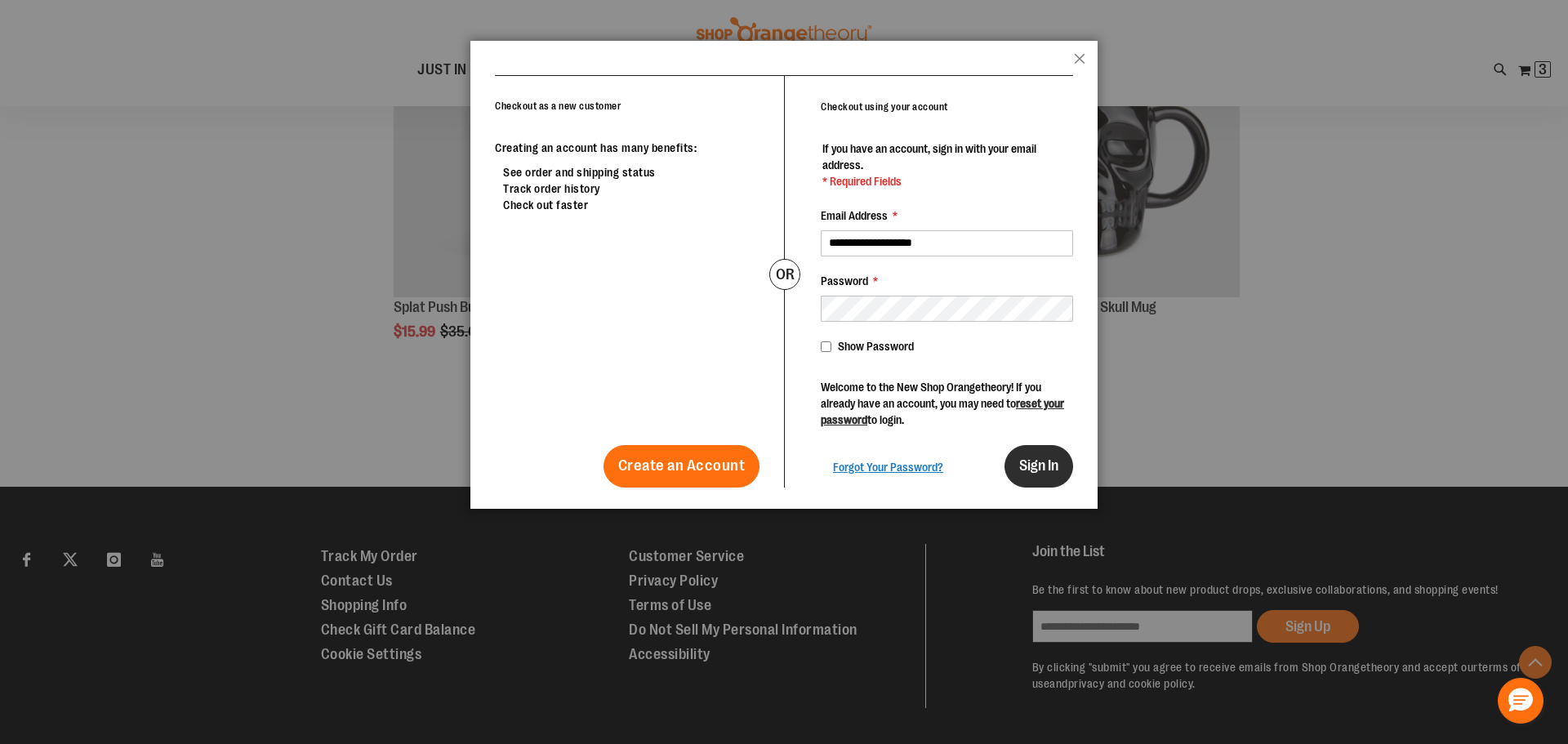
click at [1039, 466] on span "Sign In" at bounding box center [1038, 465] width 40 height 17
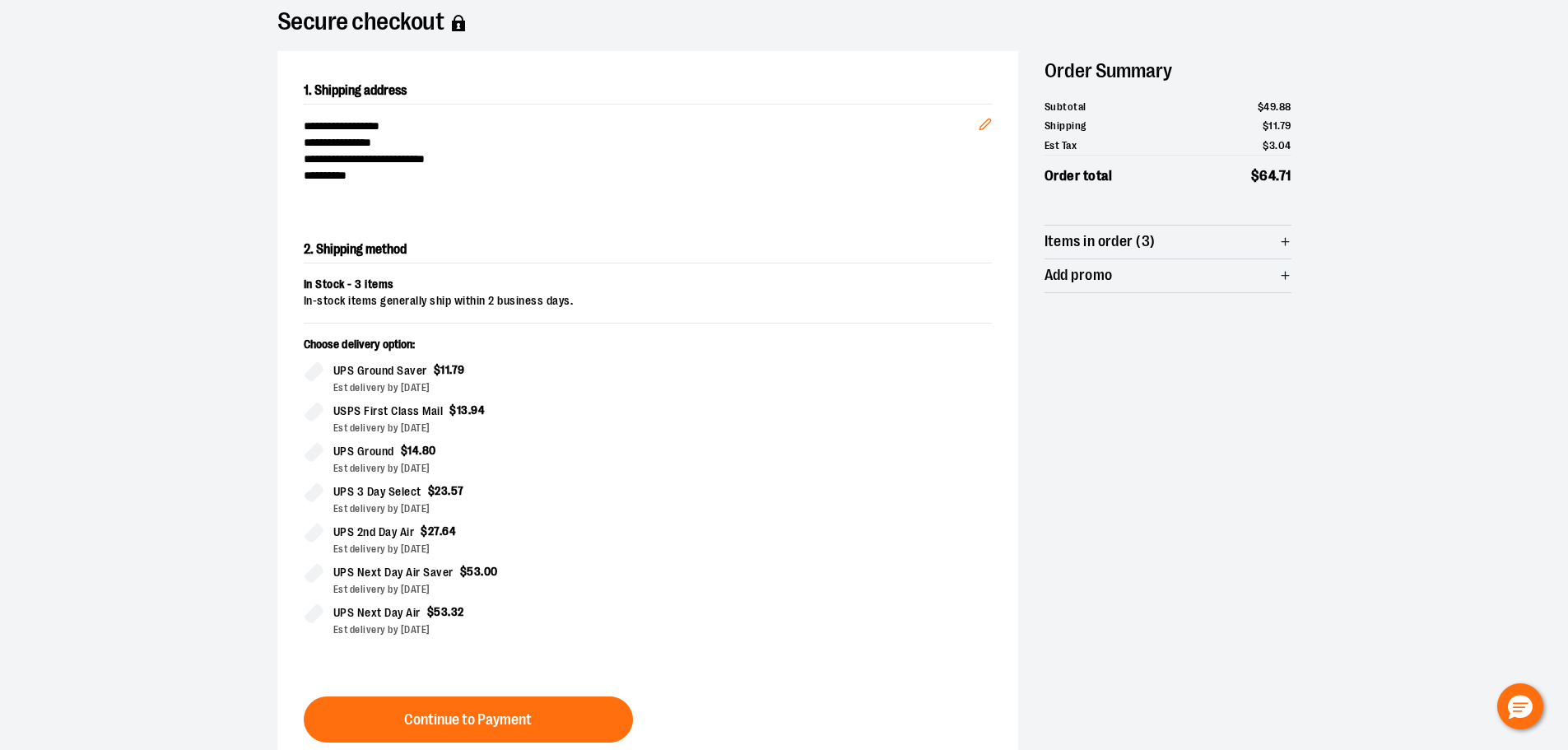
scroll to position [99, 0]
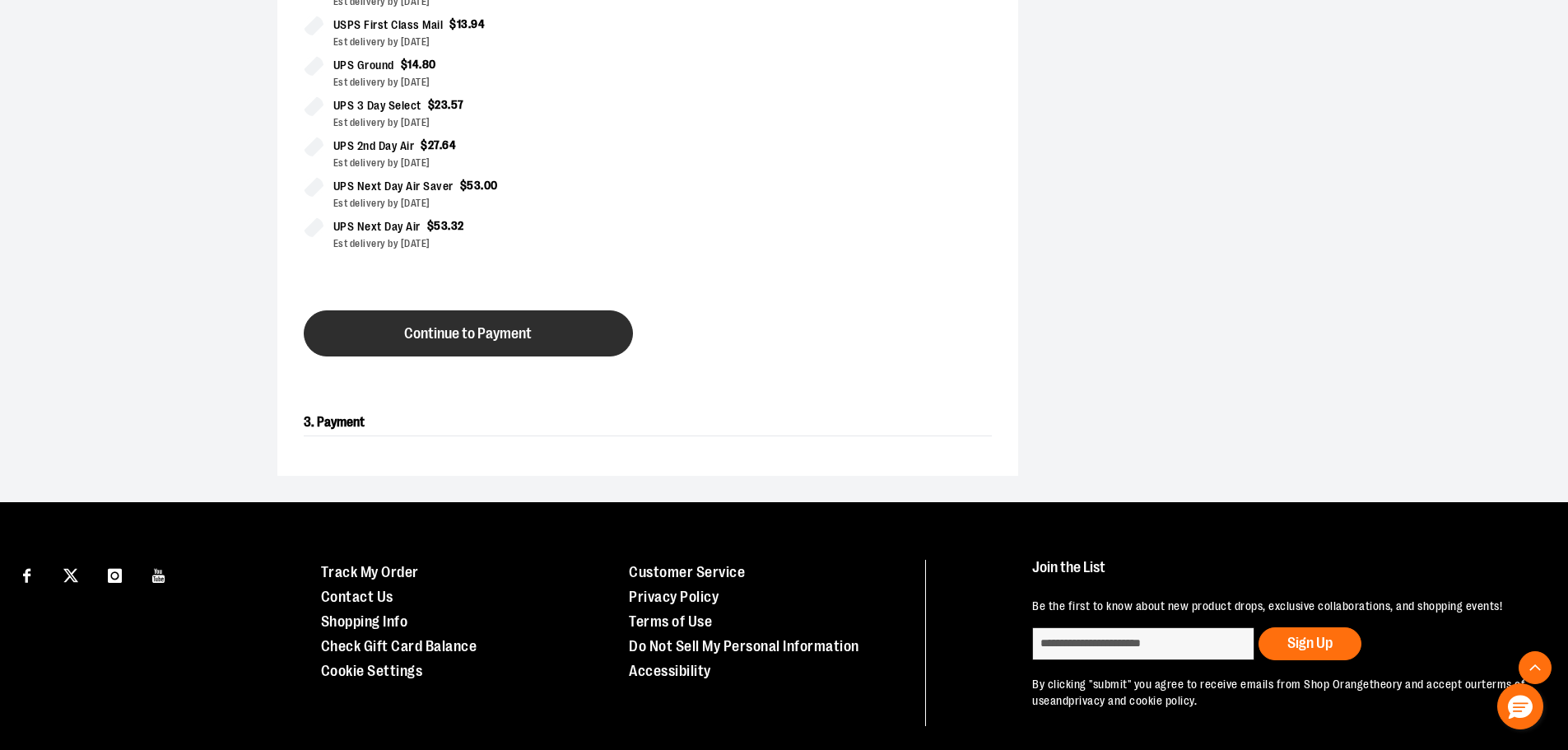
click at [417, 324] on button "Continue to Payment" at bounding box center [468, 333] width 330 height 46
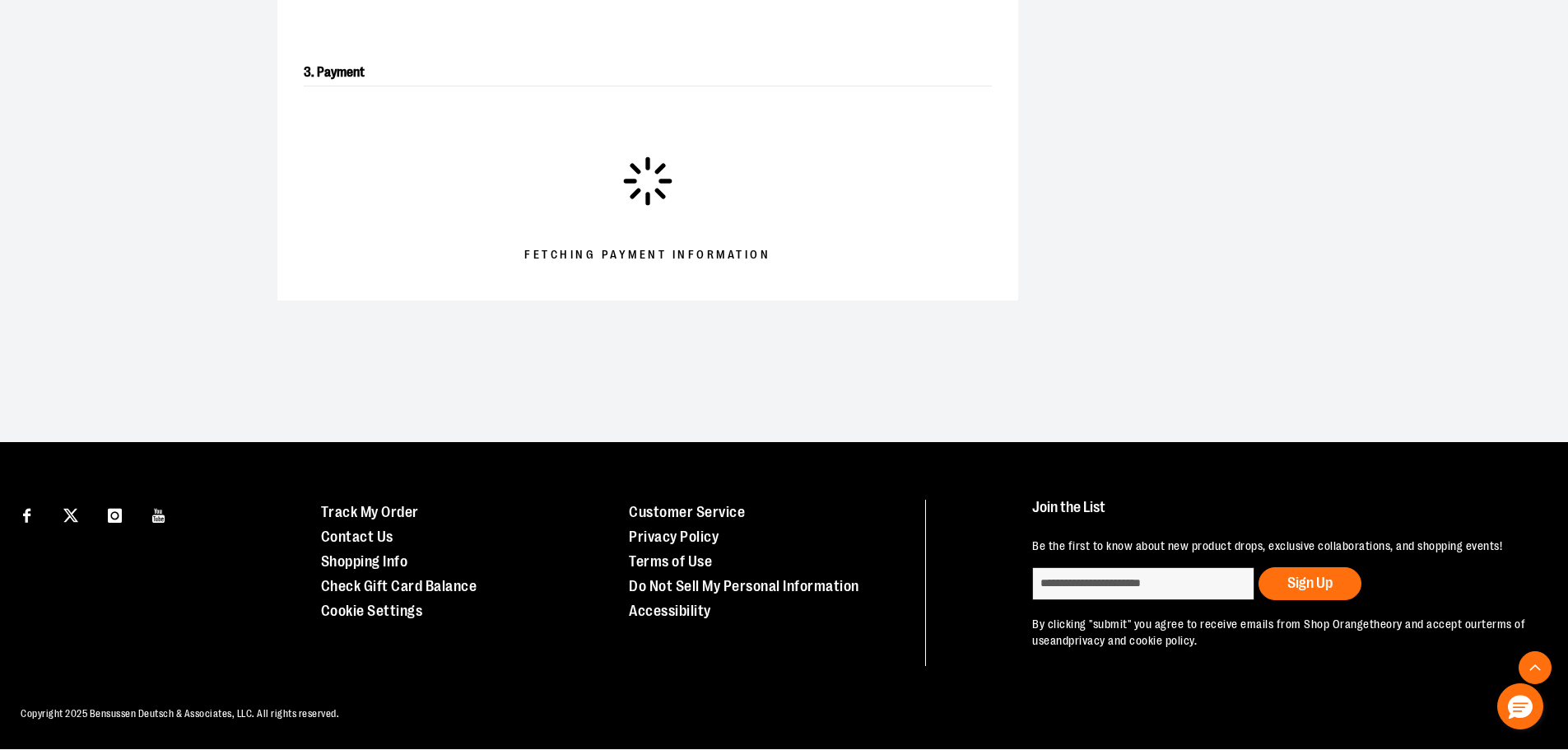
scroll to position [511, 0]
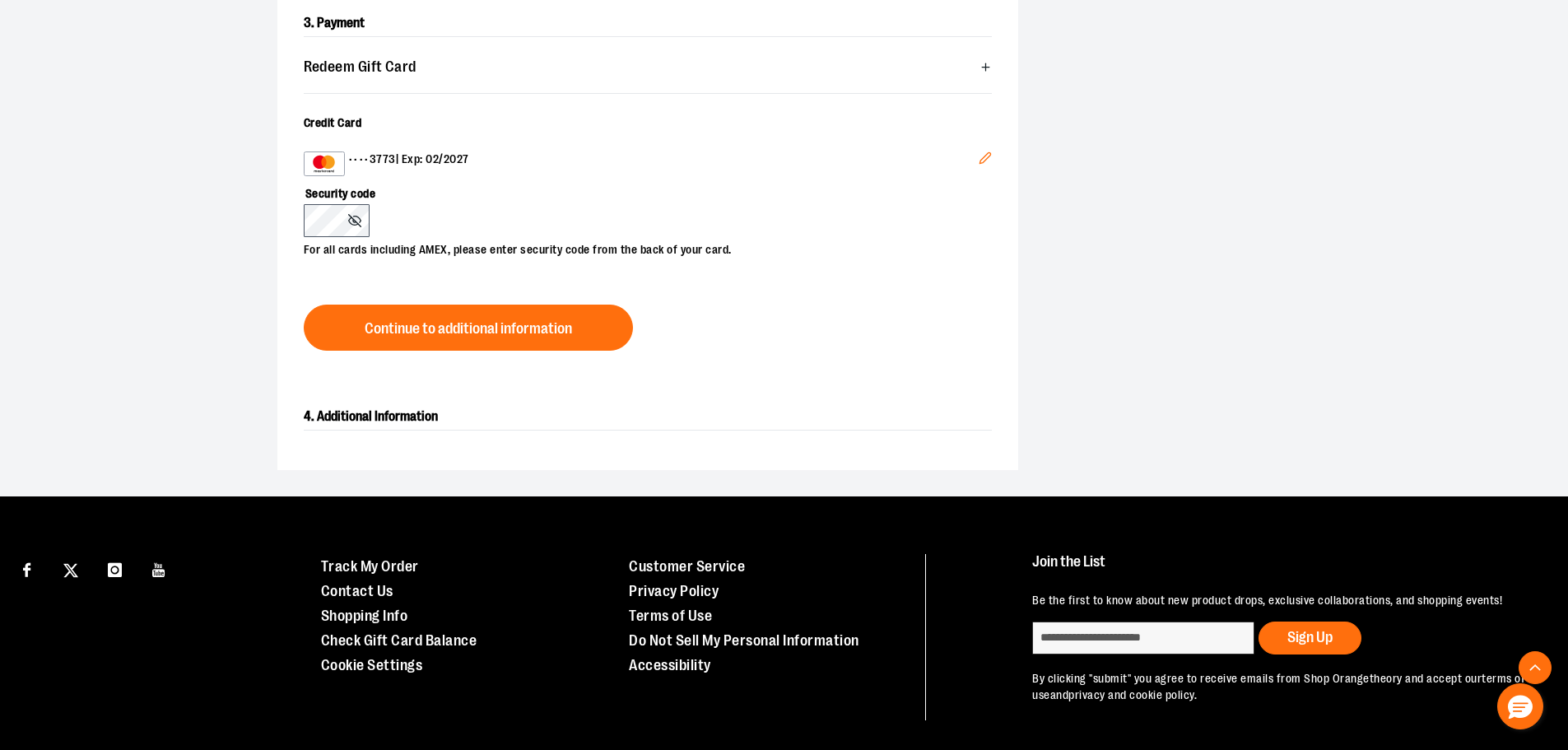
click at [417, 324] on span "Continue to additional information" at bounding box center [468, 329] width 207 height 16
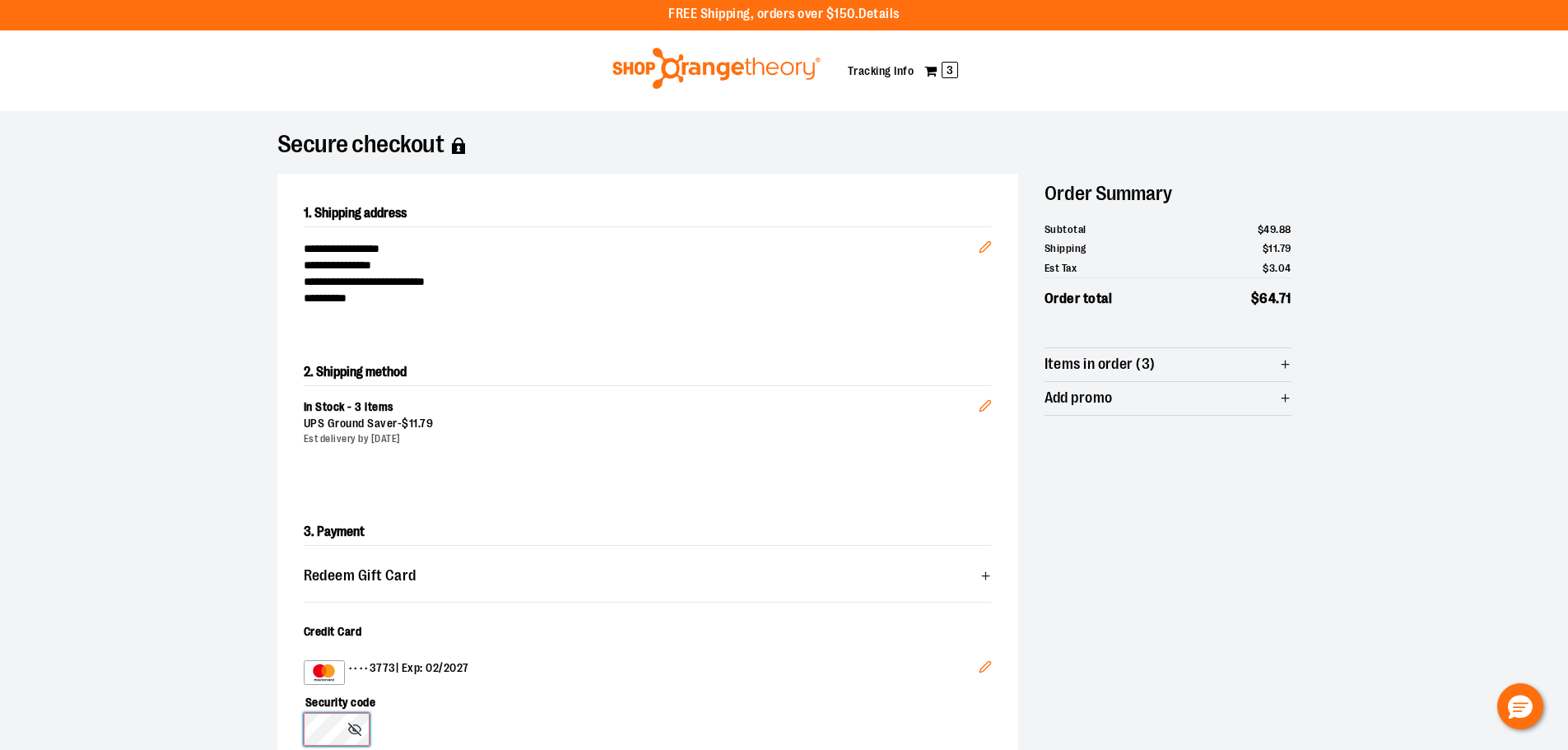
scroll to position [0, 0]
